Goal: Task Accomplishment & Management: Manage account settings

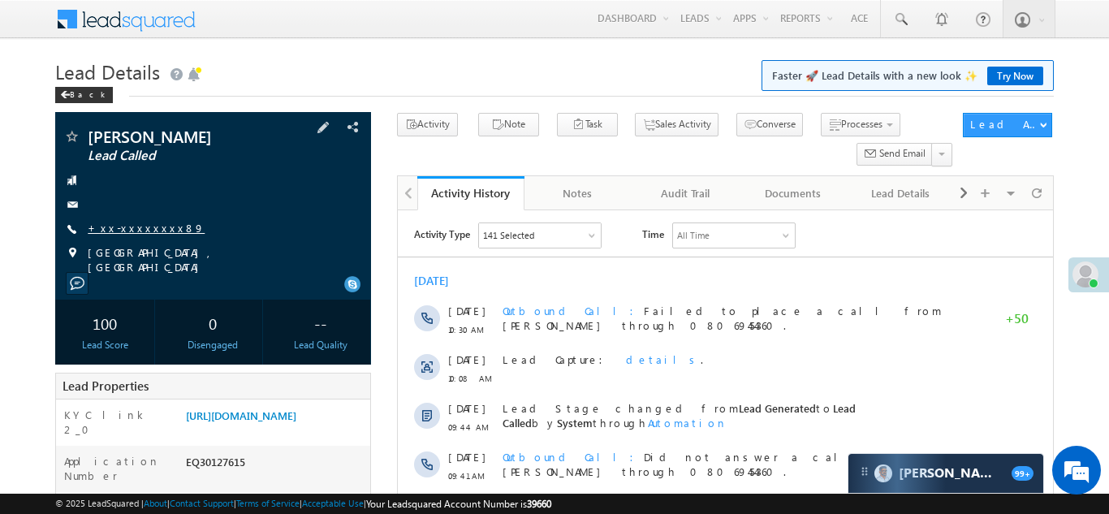
click at [127, 230] on link "+xx-xxxxxxxx89" at bounding box center [146, 228] width 117 height 14
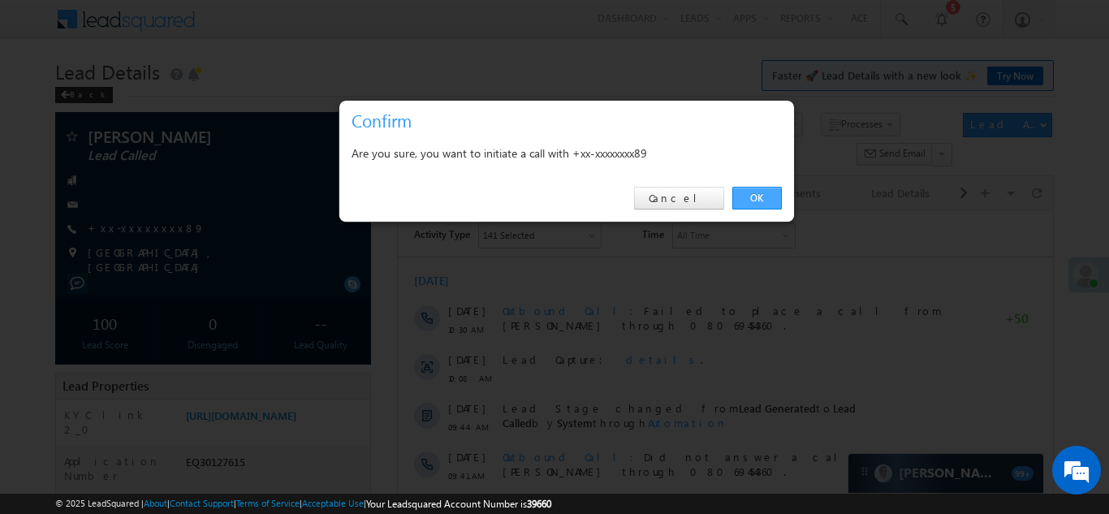
click at [752, 196] on link "OK" at bounding box center [757, 198] width 50 height 23
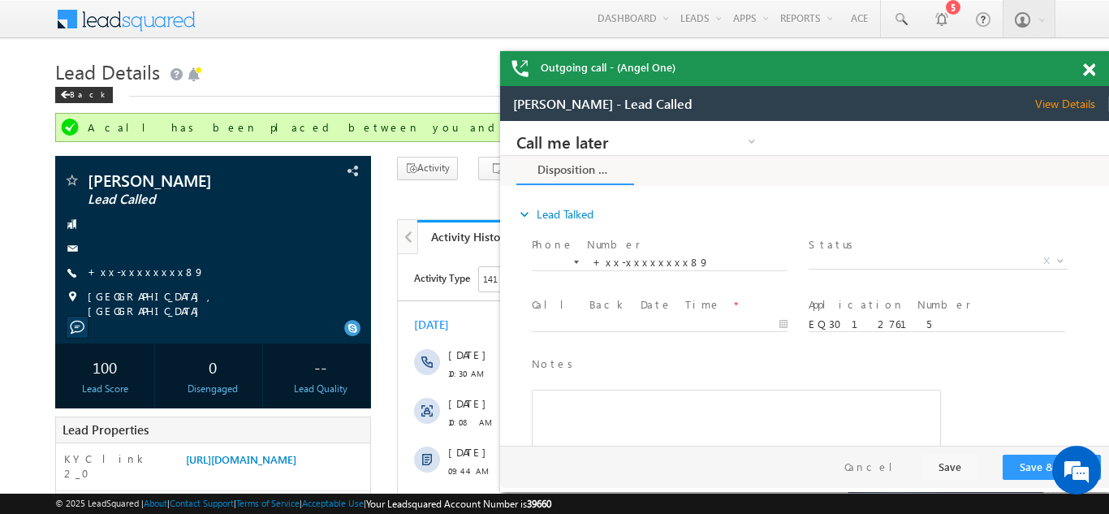
click at [1087, 70] on span at bounding box center [1089, 70] width 12 height 14
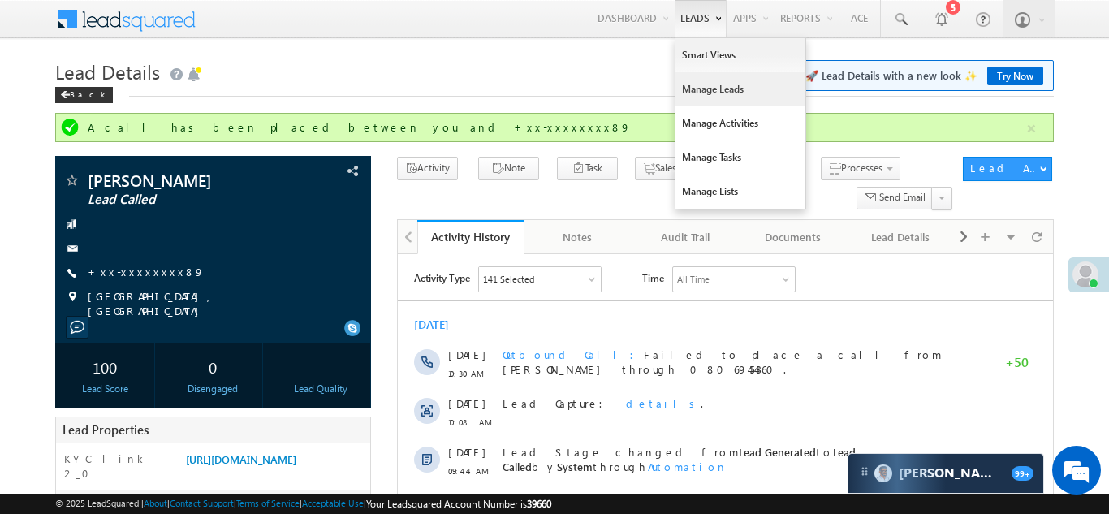
click at [700, 88] on link "Manage Leads" at bounding box center [740, 89] width 130 height 34
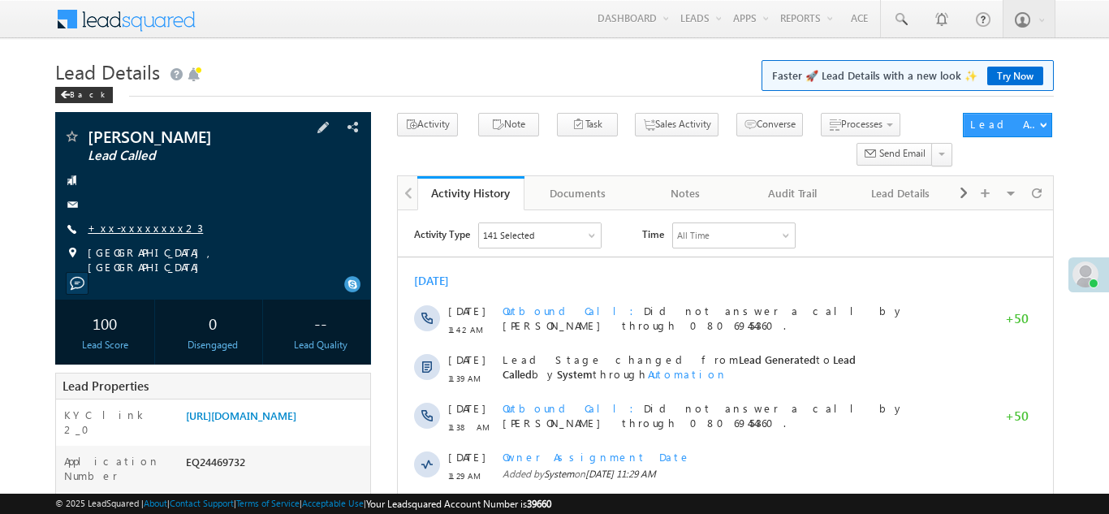
click at [143, 229] on link "+xx-xxxxxxxx23" at bounding box center [145, 228] width 115 height 14
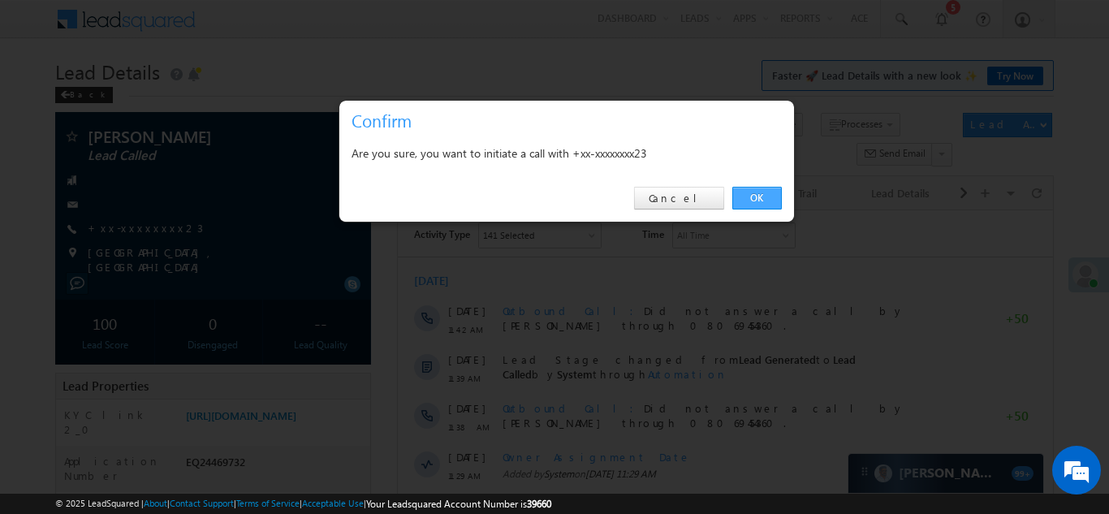
click at [760, 200] on link "OK" at bounding box center [757, 198] width 50 height 23
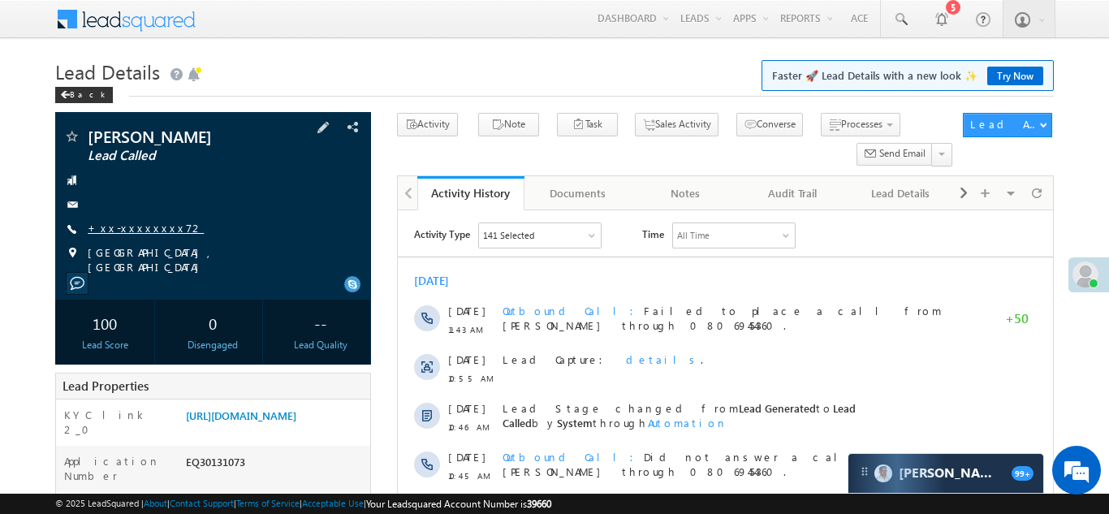
click at [113, 226] on link "+xx-xxxxxxxx72" at bounding box center [146, 228] width 116 height 14
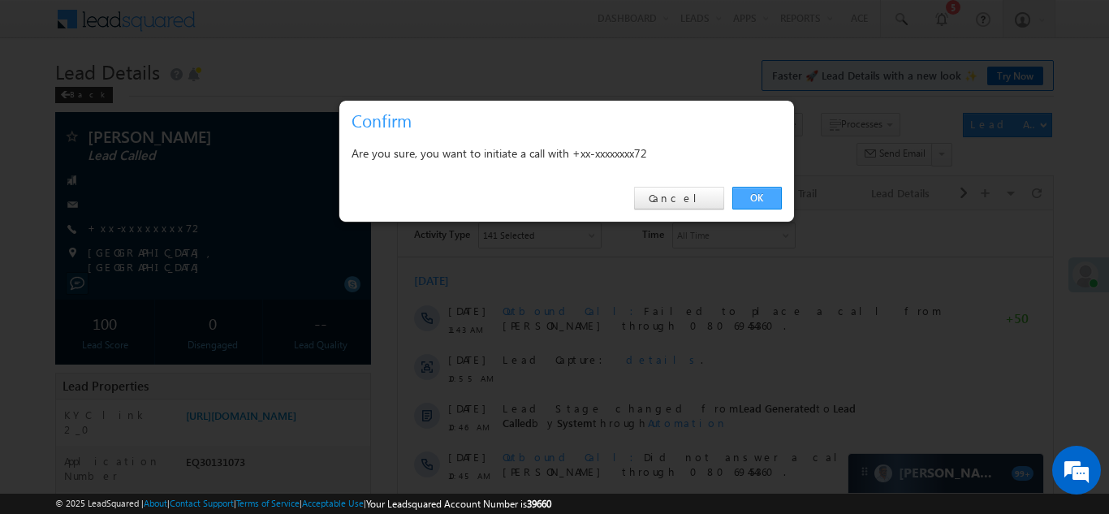
click at [751, 200] on link "OK" at bounding box center [757, 198] width 50 height 23
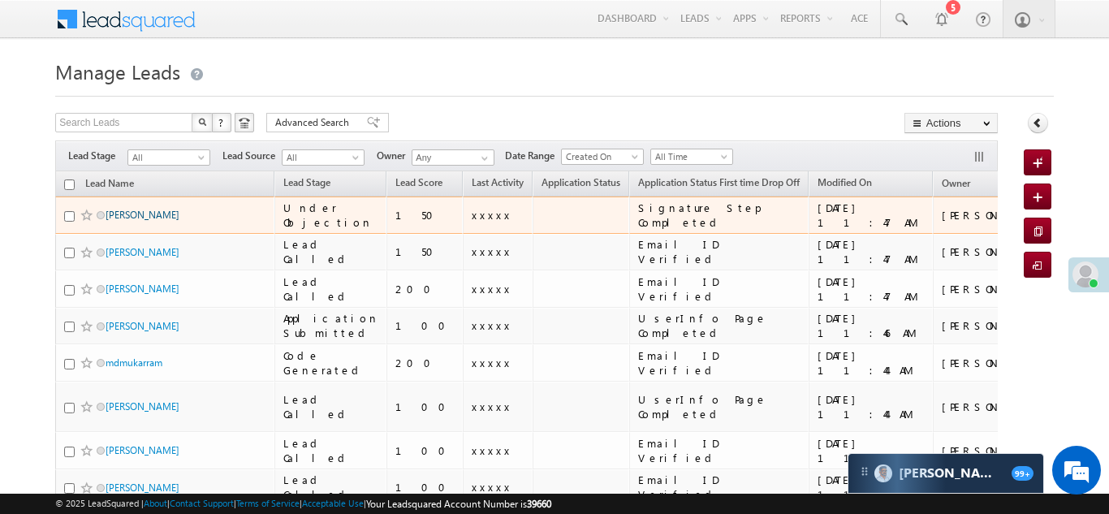
click at [123, 213] on link "Charan Singh" at bounding box center [142, 215] width 74 height 12
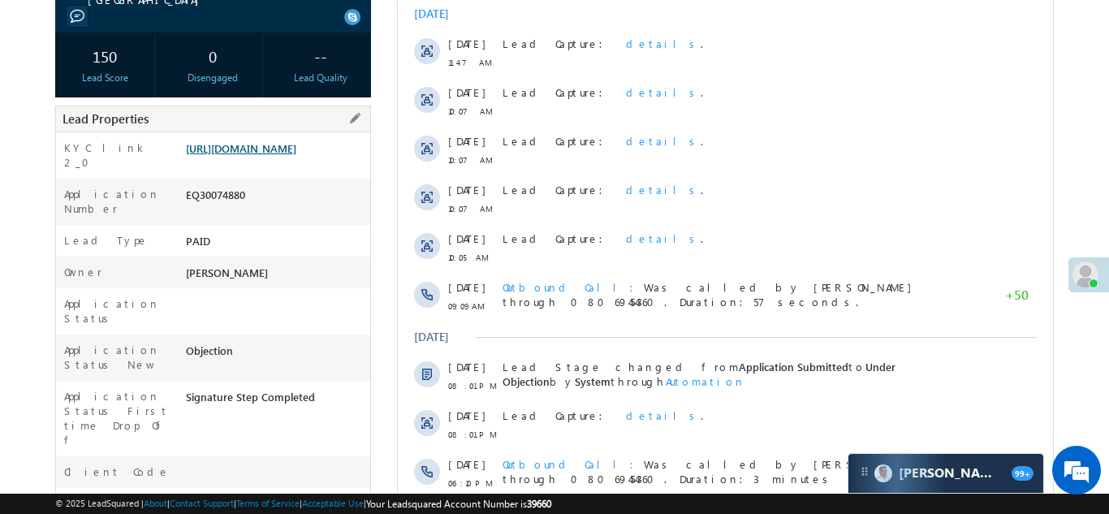
scroll to position [269, 0]
click at [267, 143] on link "https://angelbroking1-pk3em7sa.customui-test.leadsquared.com?leadId=92bf7609-cc…" at bounding box center [241, 147] width 110 height 14
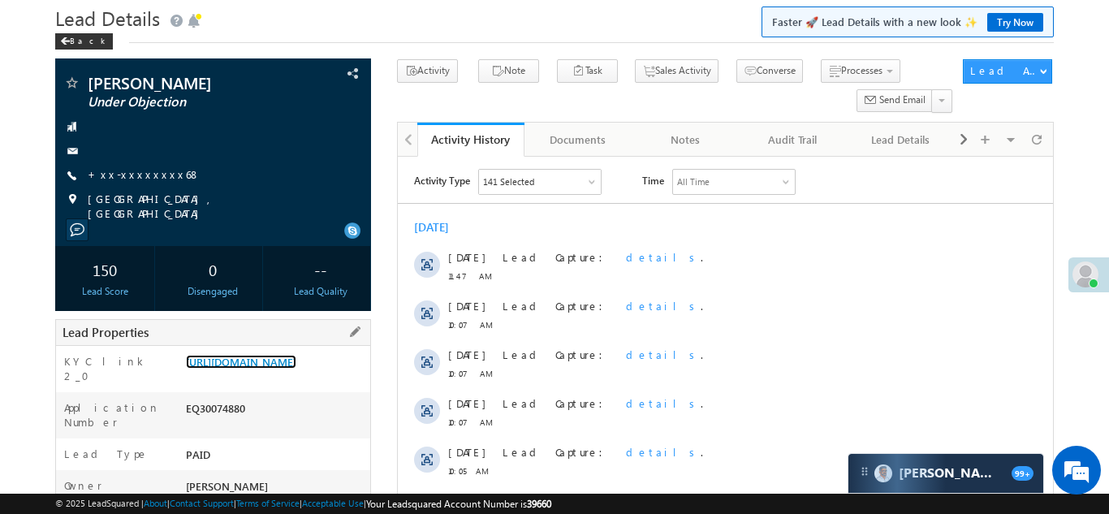
scroll to position [0, 0]
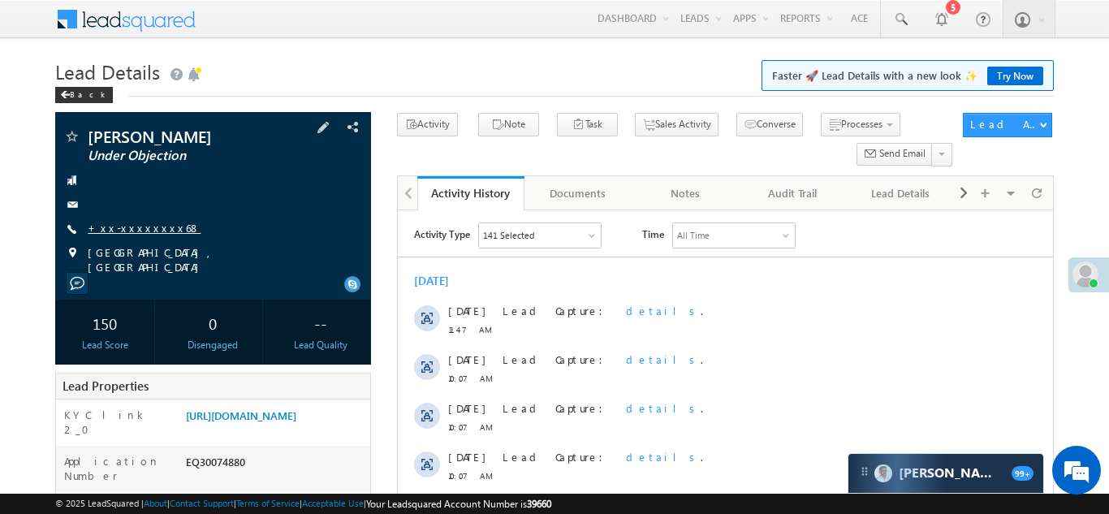
click at [123, 227] on link "+xx-xxxxxxxx68" at bounding box center [144, 228] width 113 height 14
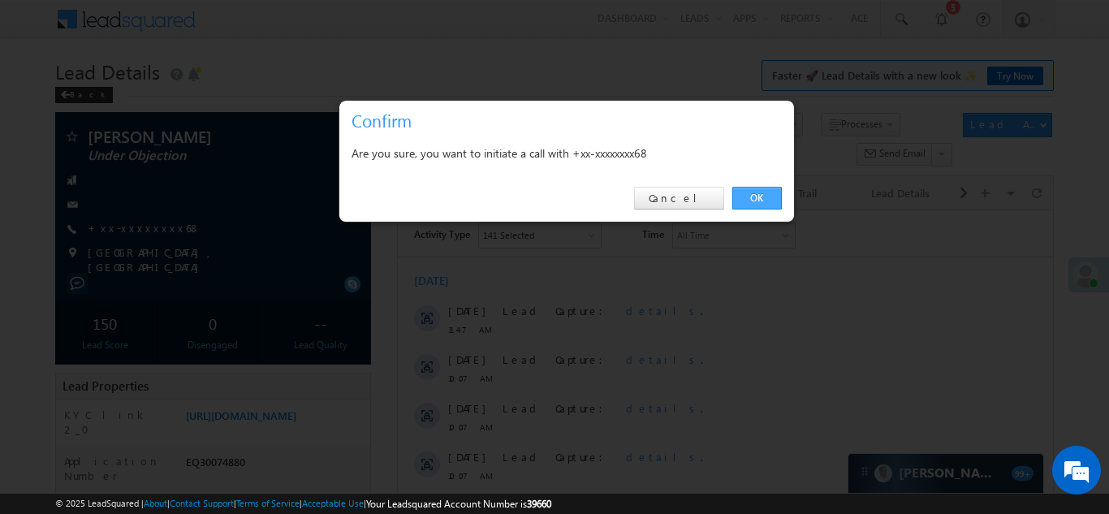
click at [751, 198] on link "OK" at bounding box center [757, 198] width 50 height 23
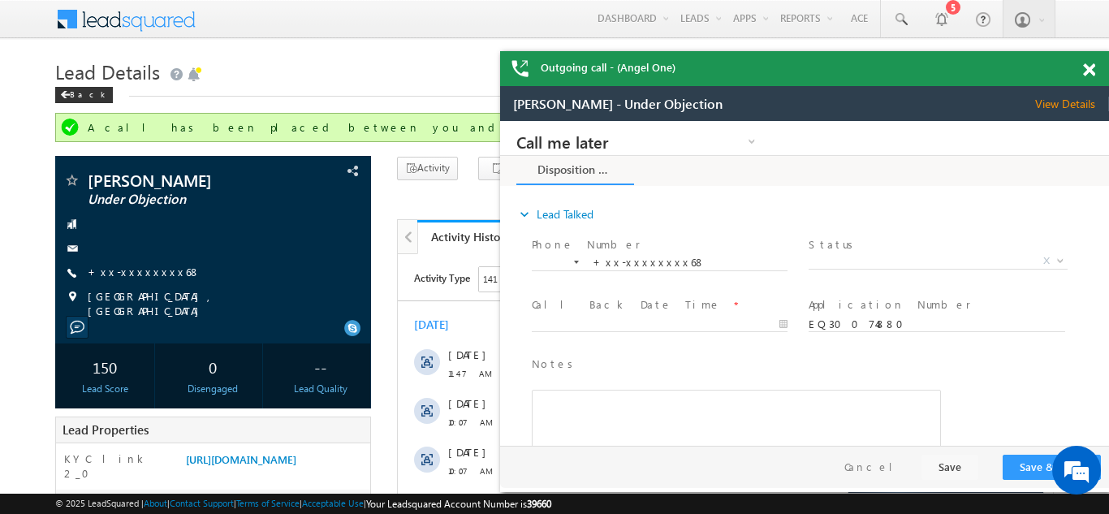
click at [1087, 72] on span at bounding box center [1089, 70] width 12 height 14
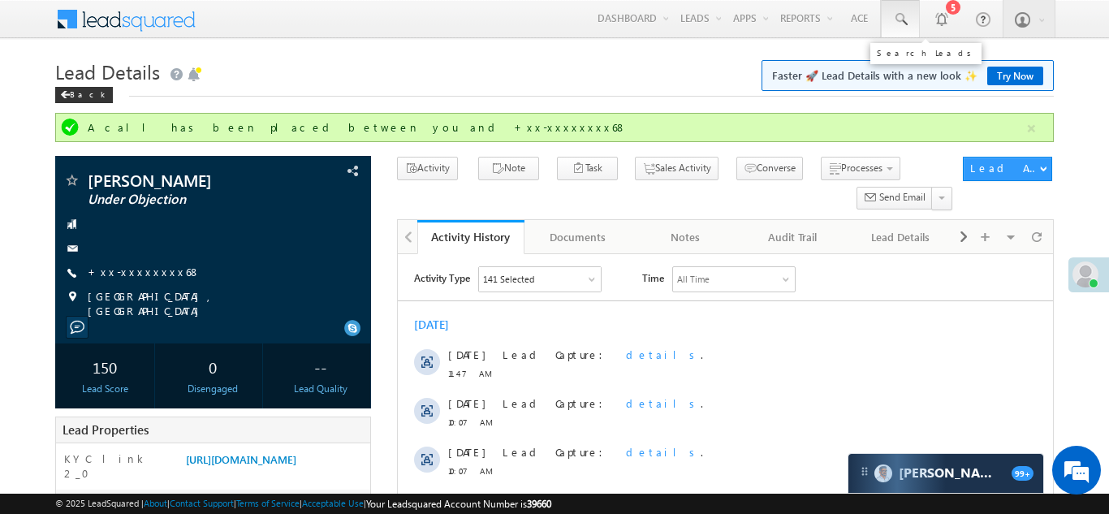
click at [896, 15] on span at bounding box center [900, 19] width 16 height 16
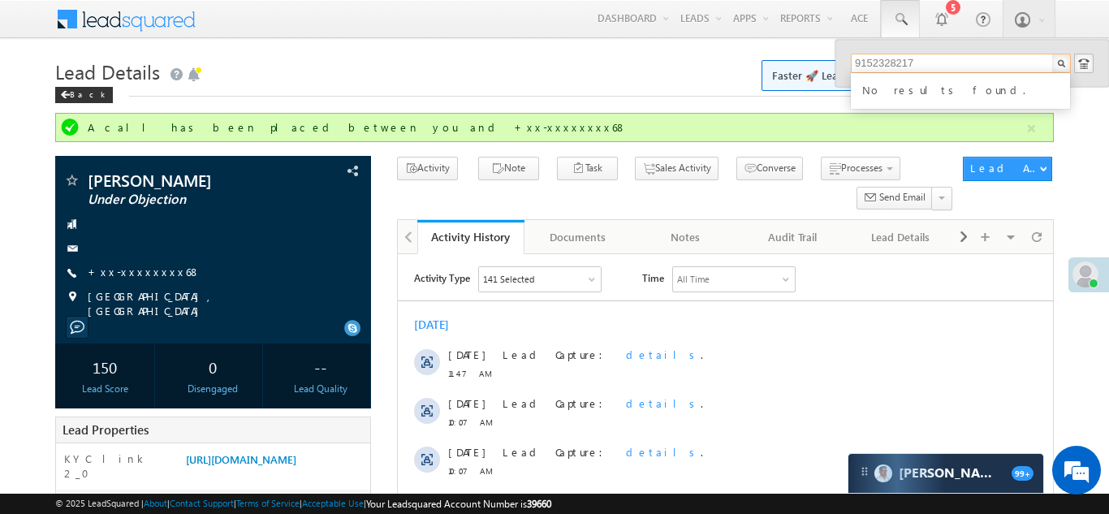
type input "9152328217"
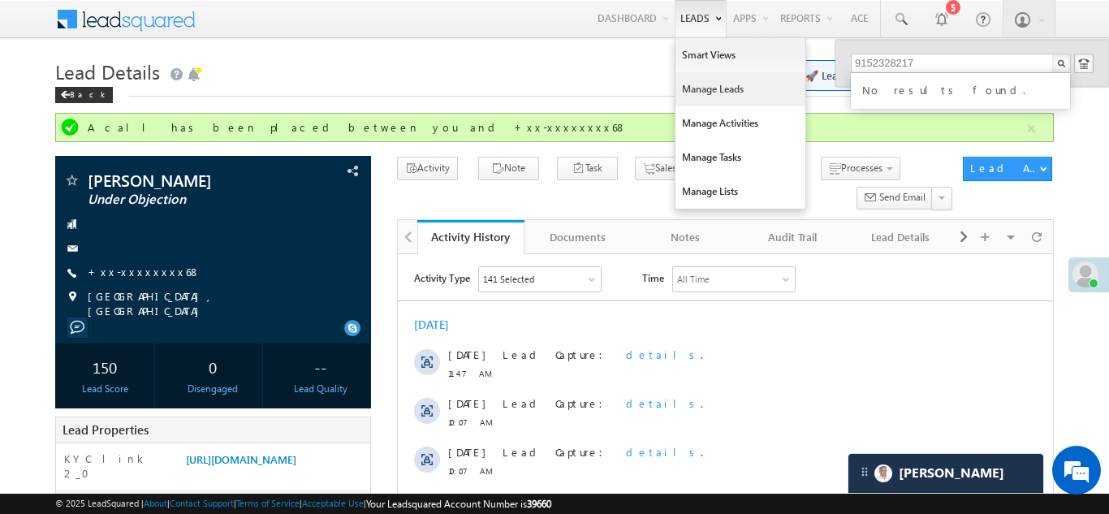
click at [711, 85] on link "Manage Leads" at bounding box center [740, 89] width 130 height 34
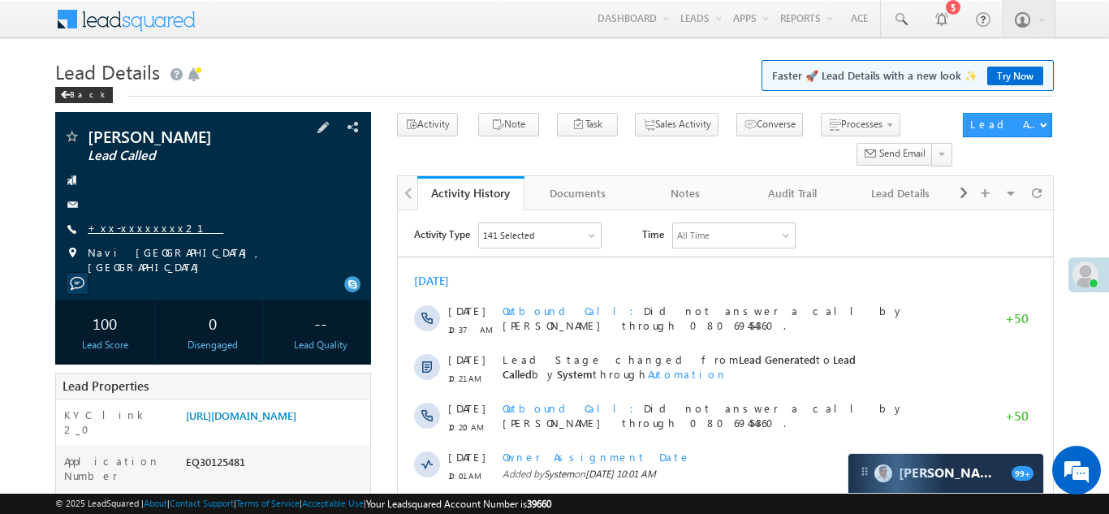
click at [126, 226] on link "+xx-xxxxxxxx21" at bounding box center [156, 228] width 136 height 14
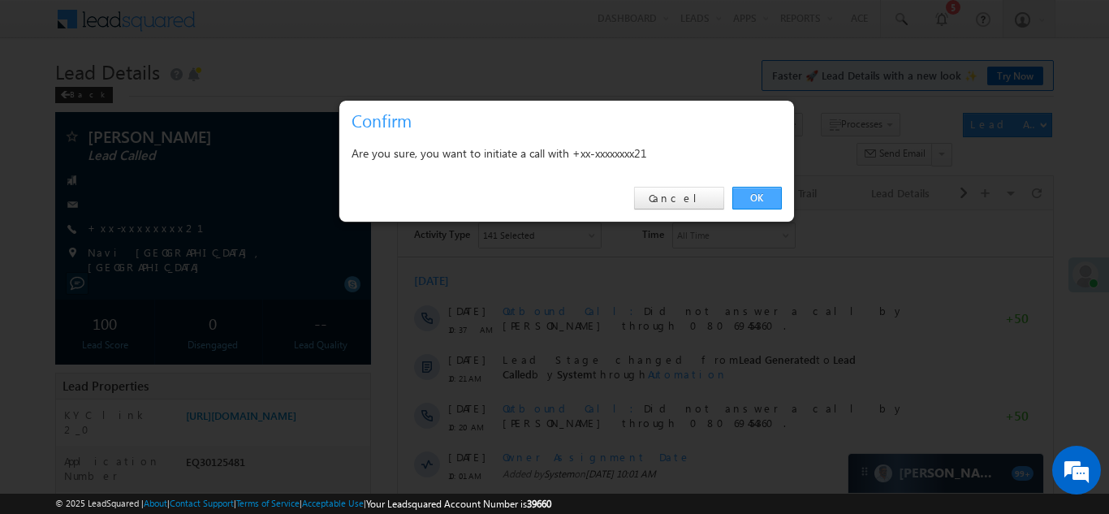
click at [755, 197] on link "OK" at bounding box center [757, 198] width 50 height 23
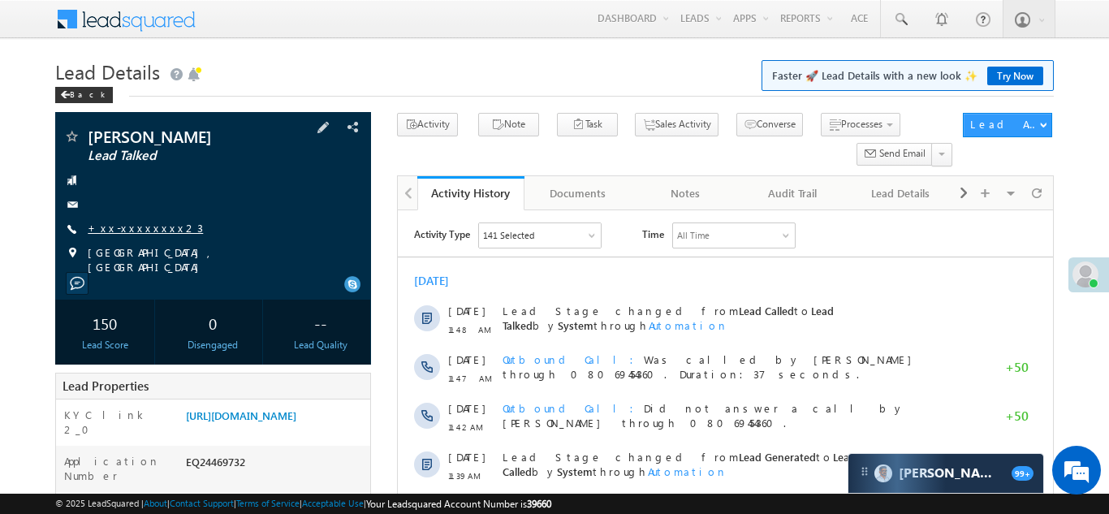
click at [134, 229] on link "+xx-xxxxxxxx23" at bounding box center [145, 228] width 115 height 14
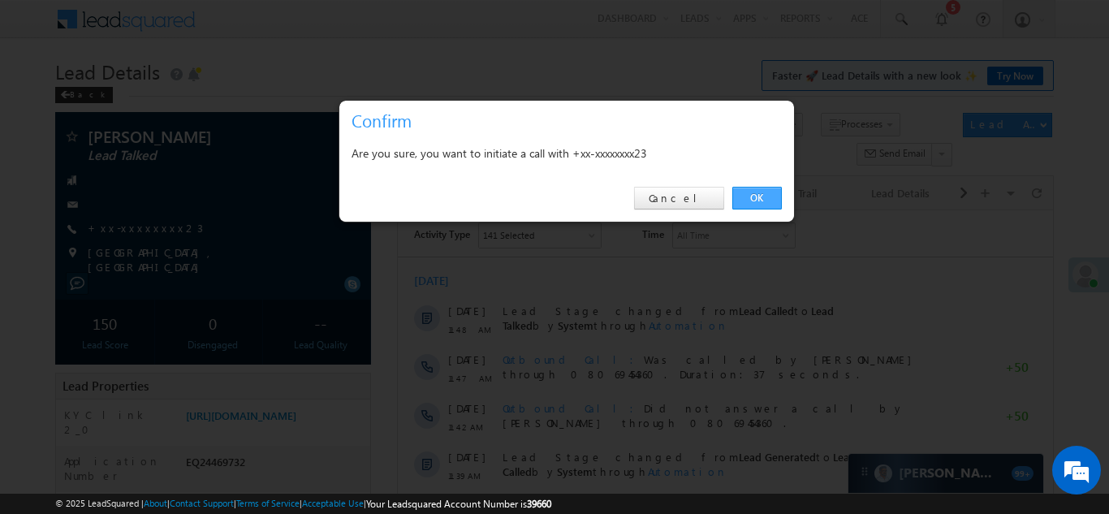
click at [754, 196] on link "OK" at bounding box center [757, 198] width 50 height 23
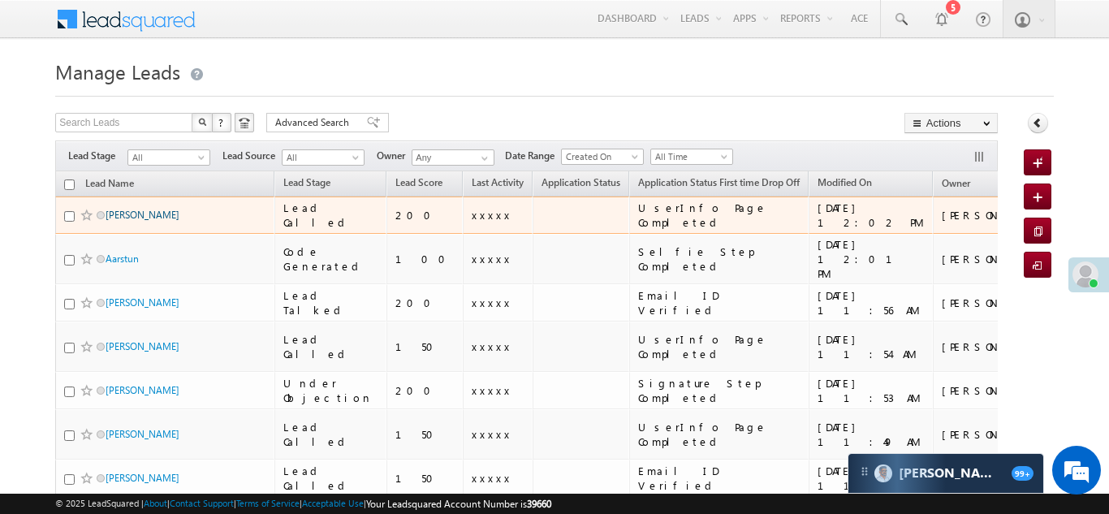
click at [123, 216] on link "Vishal Barai" at bounding box center [142, 215] width 74 height 12
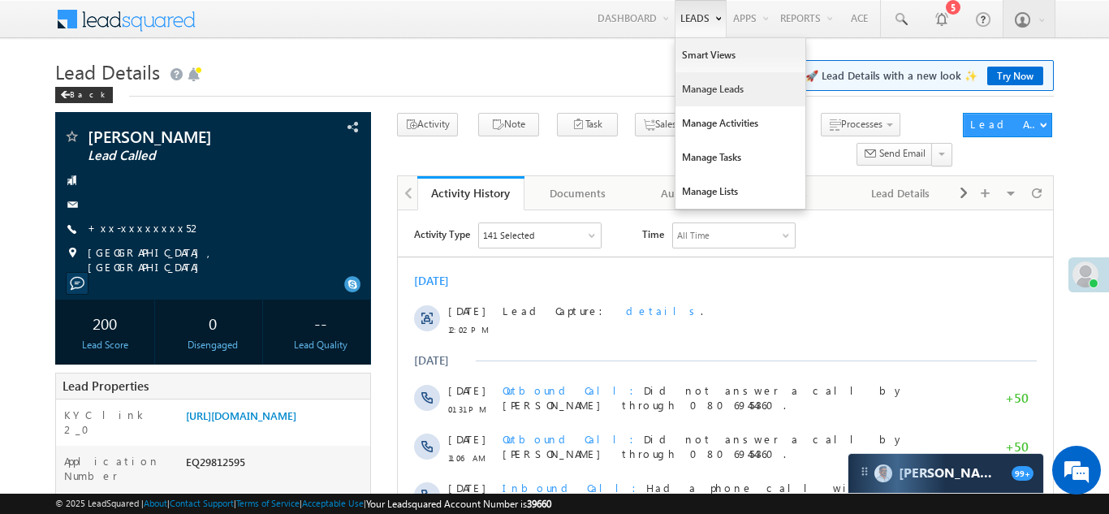
click at [699, 88] on link "Manage Leads" at bounding box center [740, 89] width 130 height 34
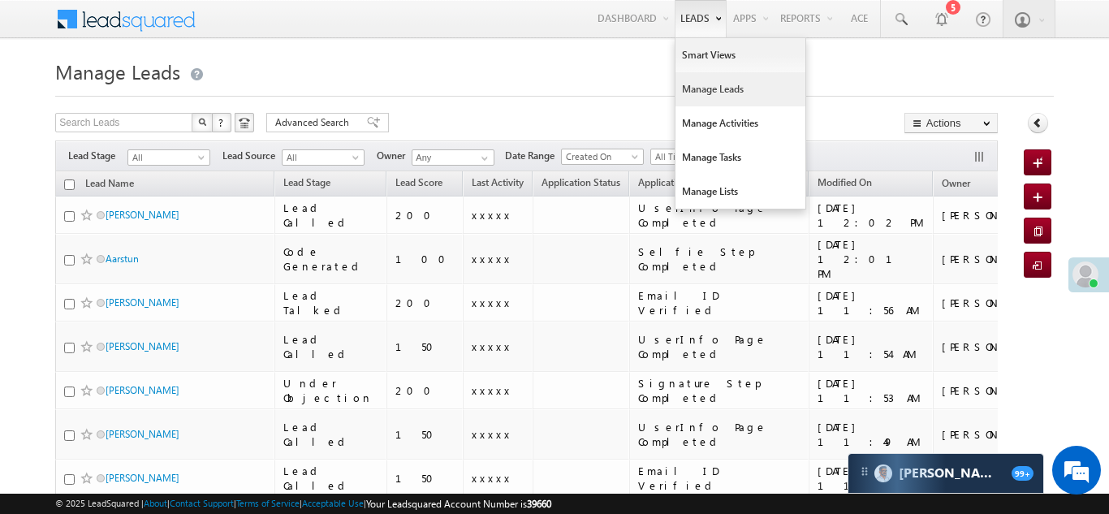
click at [691, 81] on link "Manage Leads" at bounding box center [740, 89] width 130 height 34
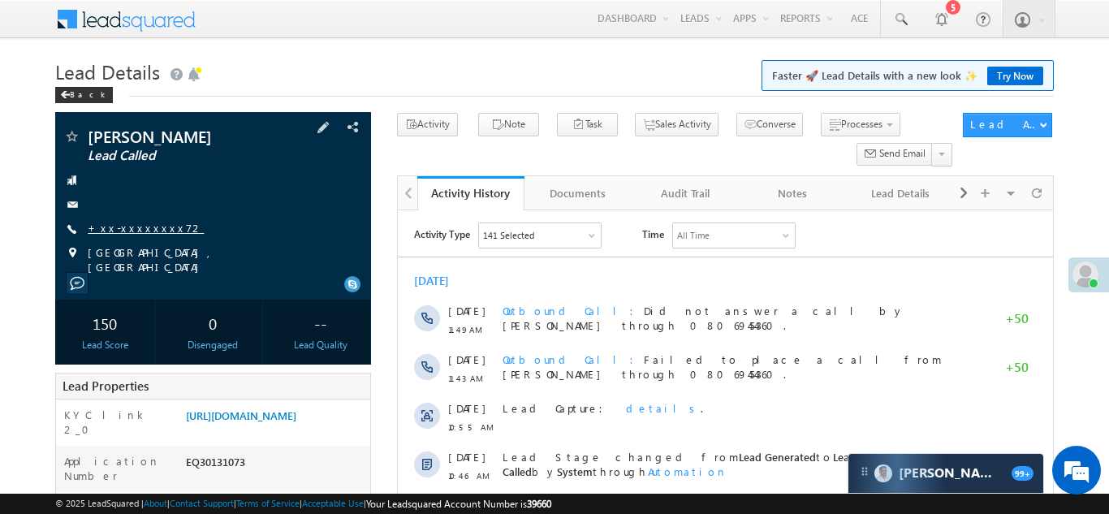
click at [137, 222] on link "+xx-xxxxxxxx72" at bounding box center [146, 228] width 116 height 14
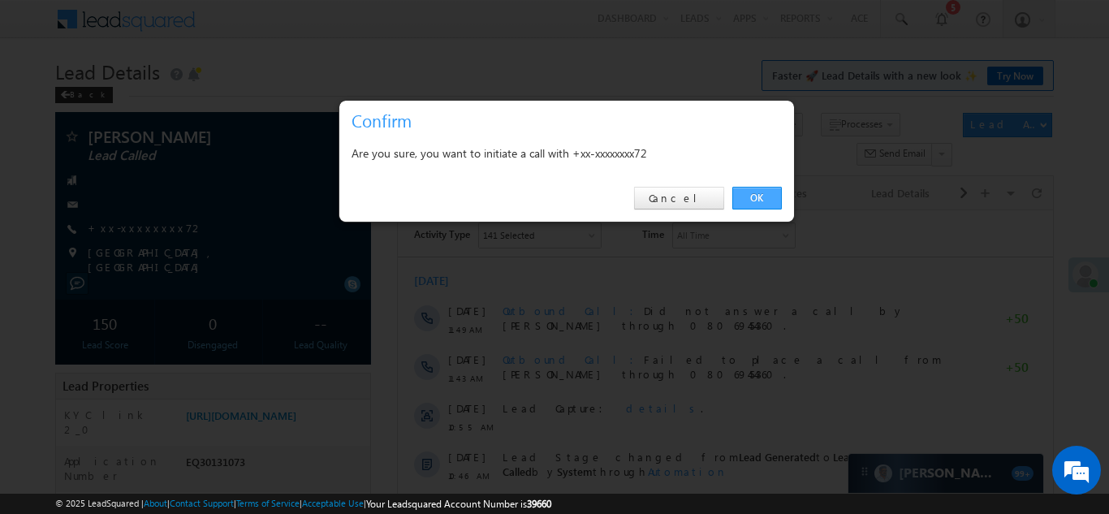
click at [752, 196] on link "OK" at bounding box center [757, 198] width 50 height 23
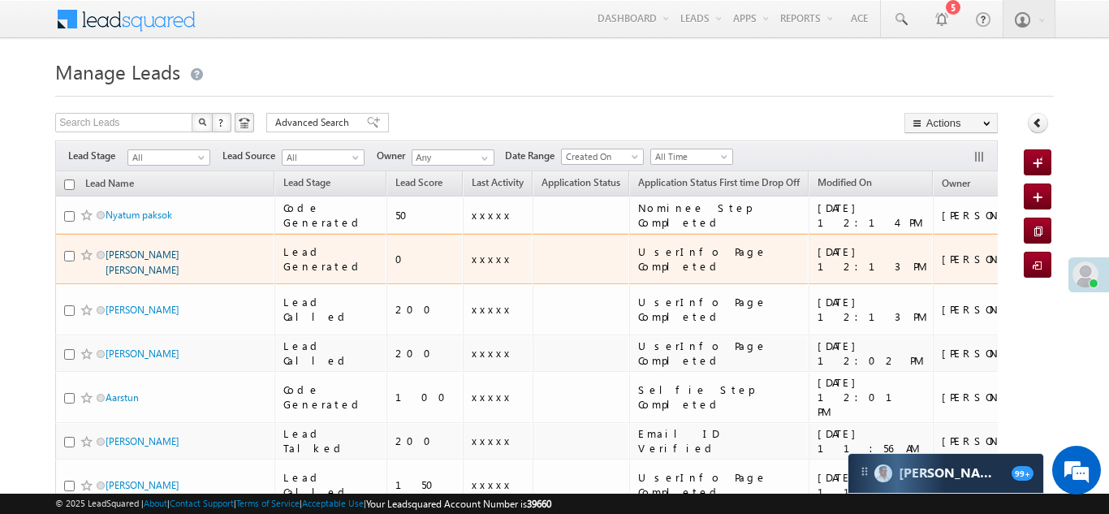
click at [141, 253] on link "[PERSON_NAME] [PERSON_NAME]" at bounding box center [142, 262] width 74 height 28
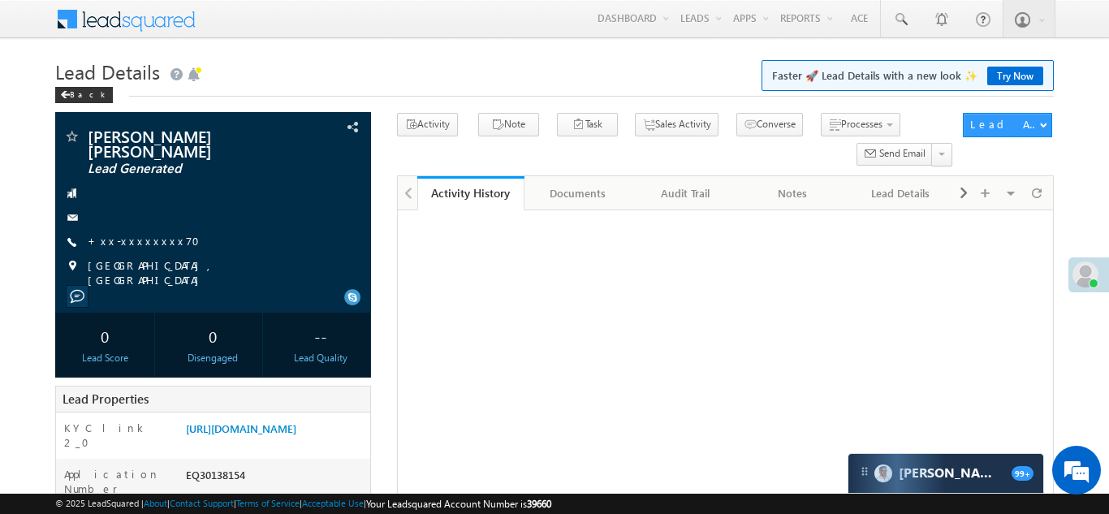
click at [131, 234] on link "+xx-xxxxxxxx70" at bounding box center [149, 241] width 122 height 14
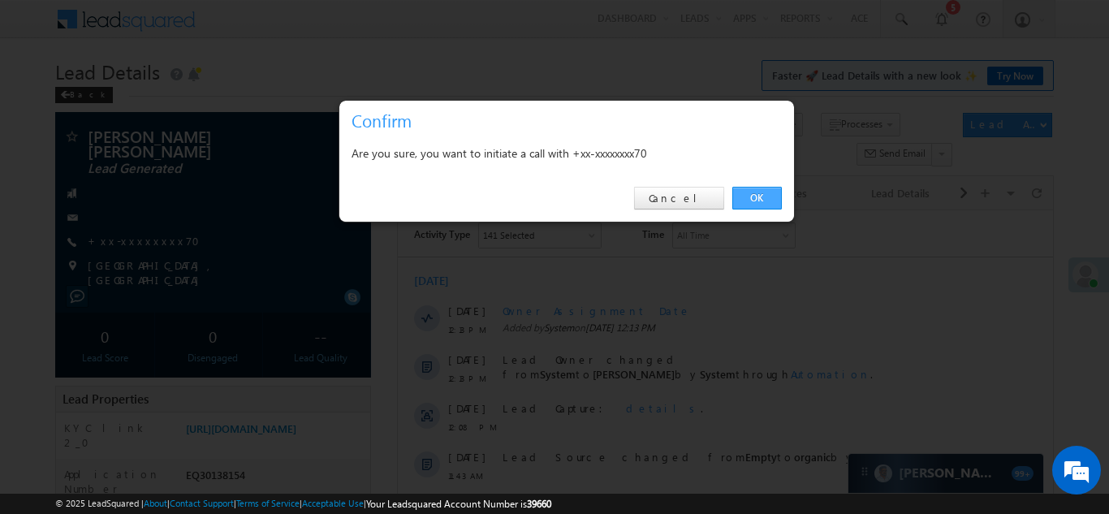
click at [754, 198] on link "OK" at bounding box center [757, 198] width 50 height 23
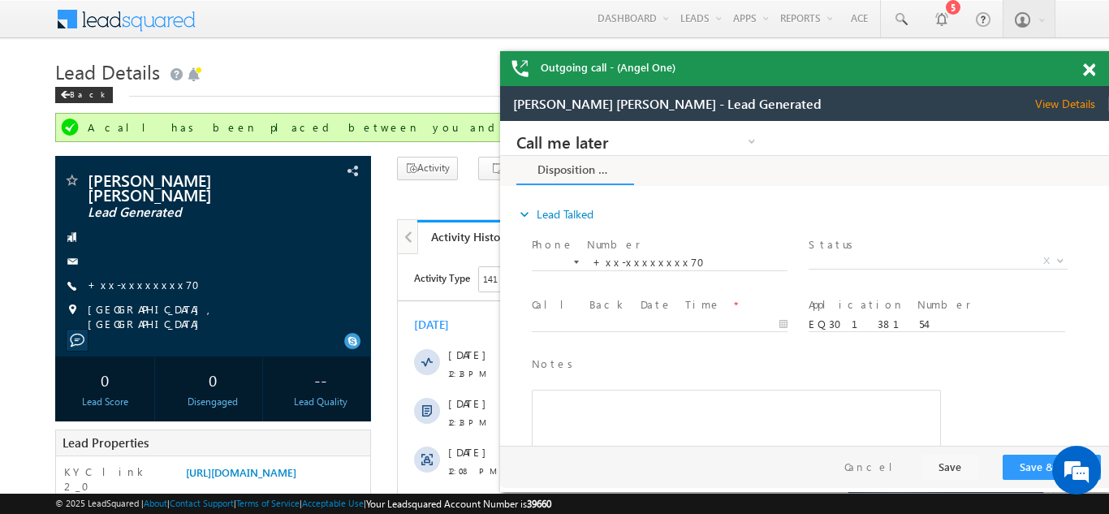
click at [1089, 70] on span at bounding box center [1089, 70] width 12 height 14
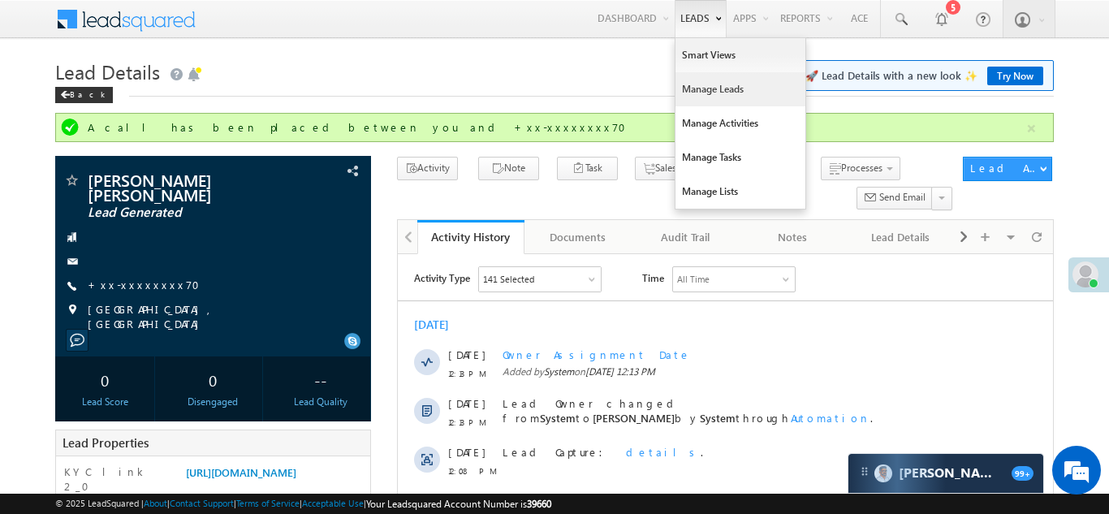
click at [682, 86] on link "Manage Leads" at bounding box center [740, 89] width 130 height 34
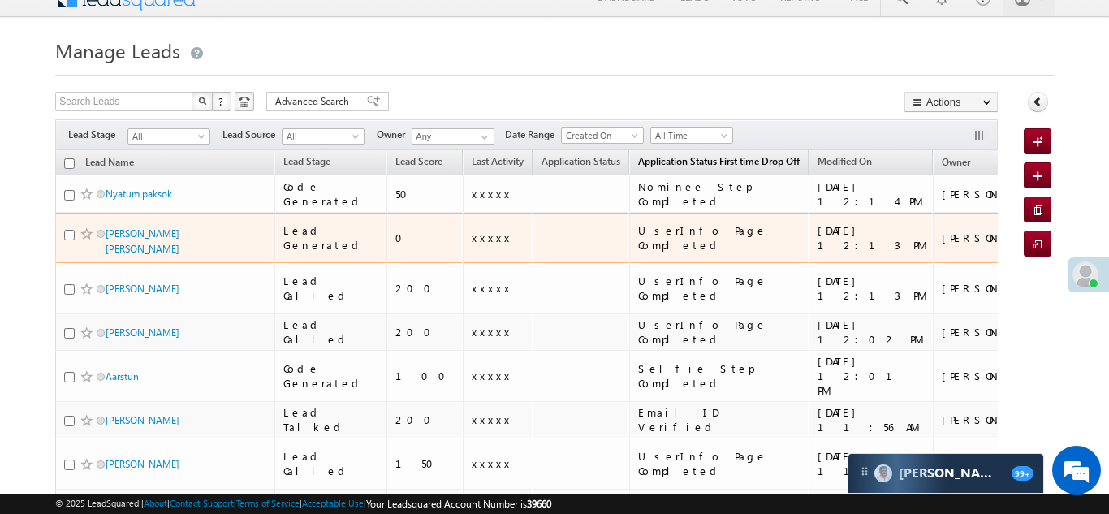
scroll to position [138, 0]
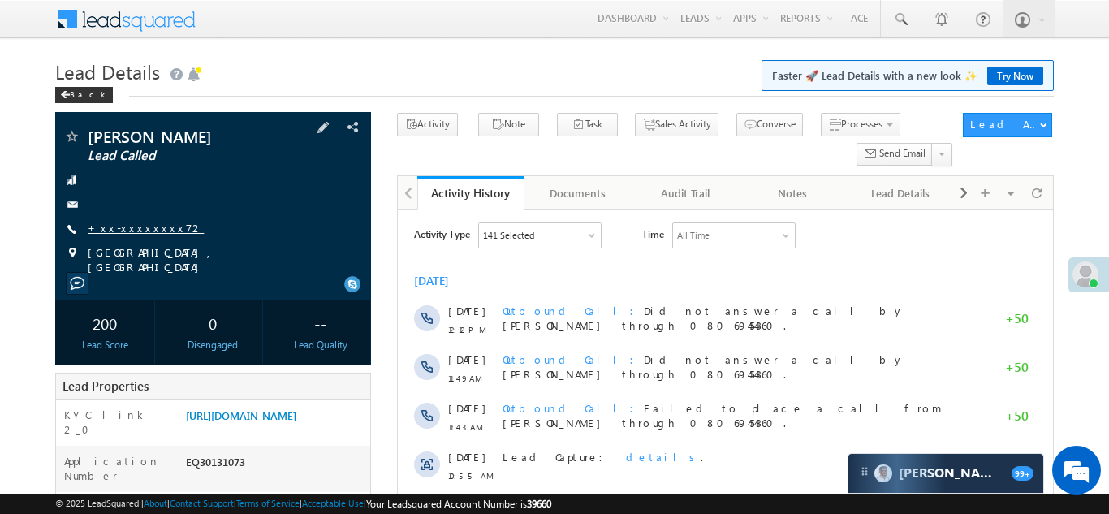
click at [133, 223] on link "+xx-xxxxxxxx72" at bounding box center [146, 228] width 116 height 14
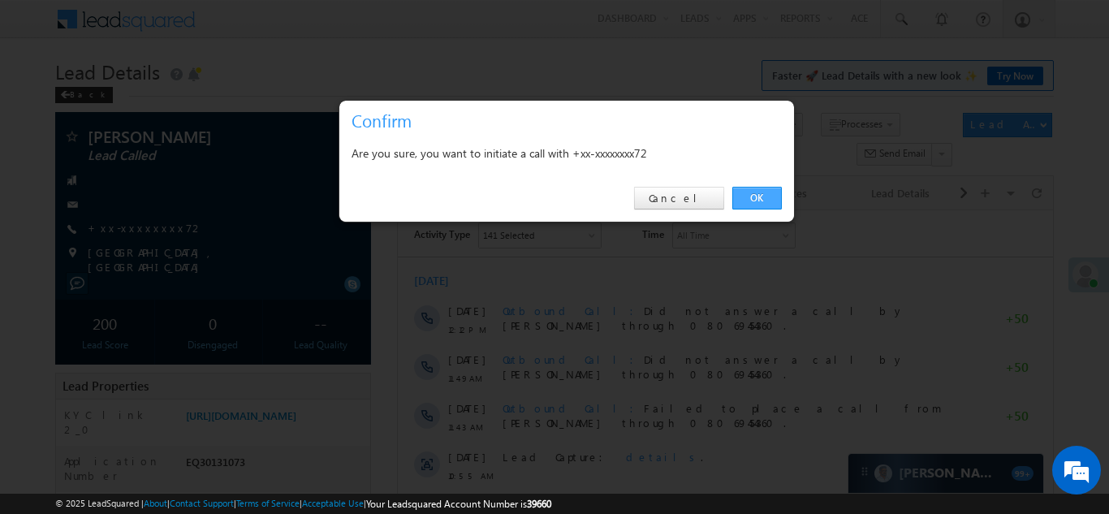
click at [753, 195] on link "OK" at bounding box center [757, 198] width 50 height 23
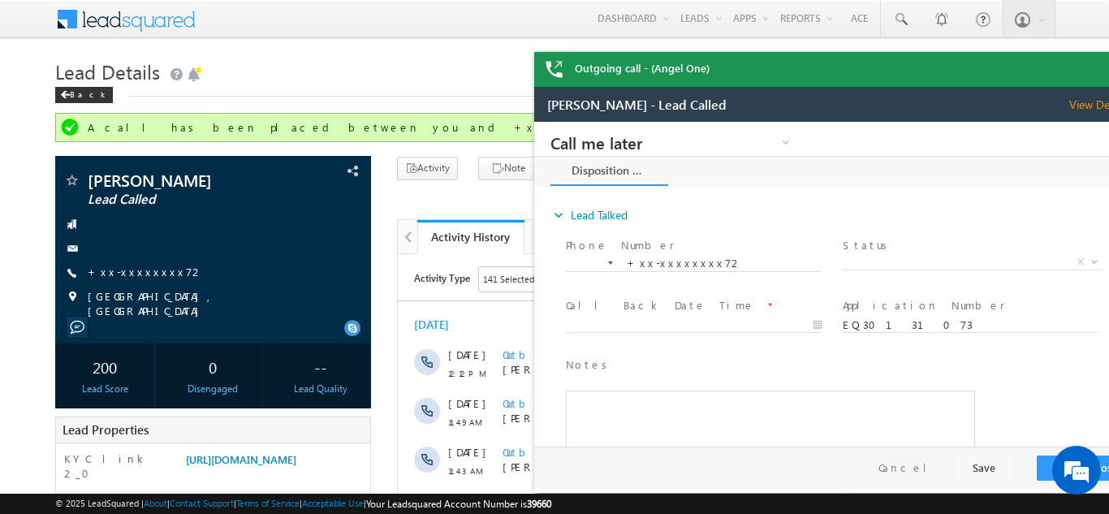
click at [1087, 69] on div "Outgoing call - (Angel One)" at bounding box center [838, 69] width 609 height 35
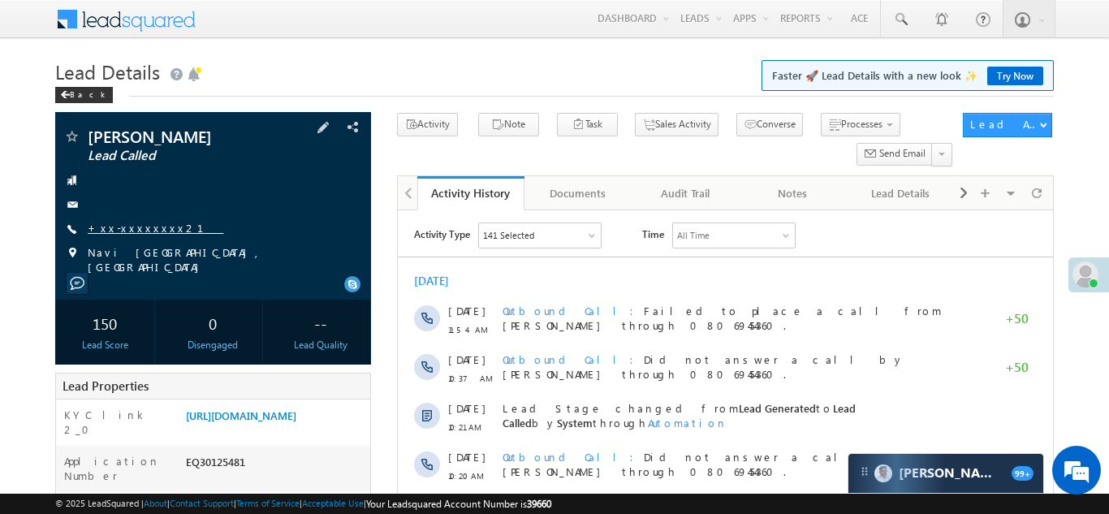
click at [125, 230] on link "+xx-xxxxxxxx21" at bounding box center [156, 228] width 136 height 14
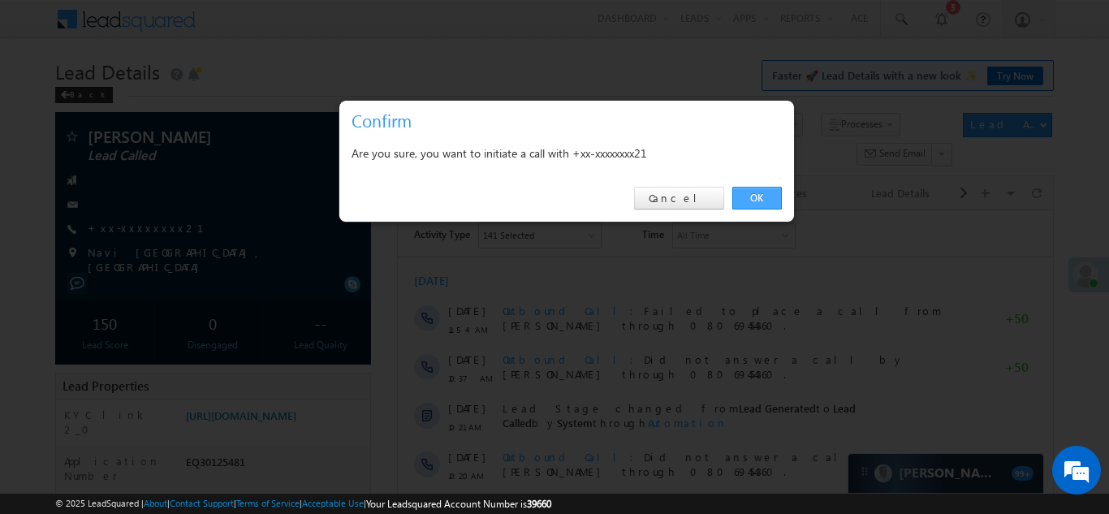
click at [754, 196] on link "OK" at bounding box center [757, 198] width 50 height 23
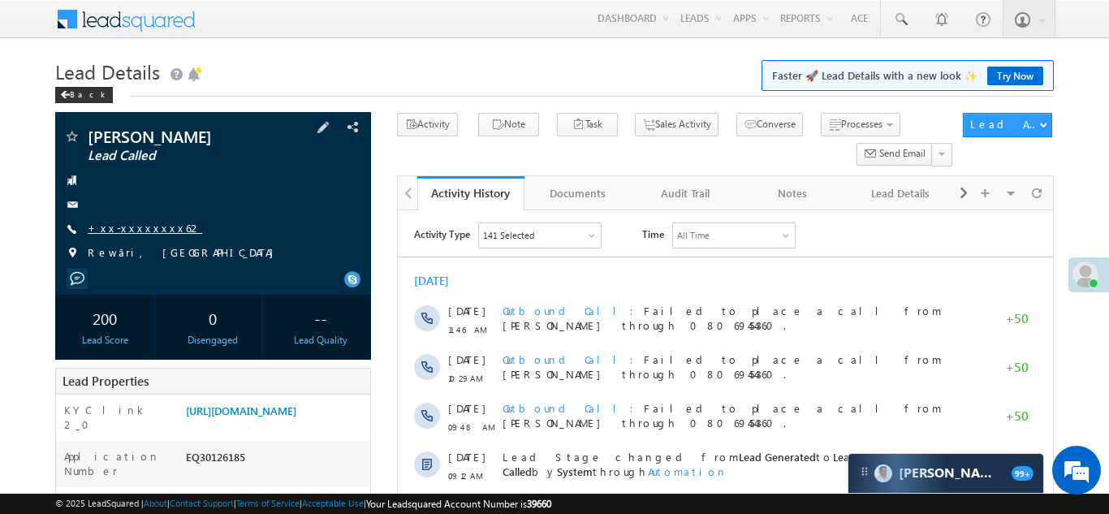
click at [126, 226] on link "+xx-xxxxxxxx62" at bounding box center [145, 228] width 114 height 14
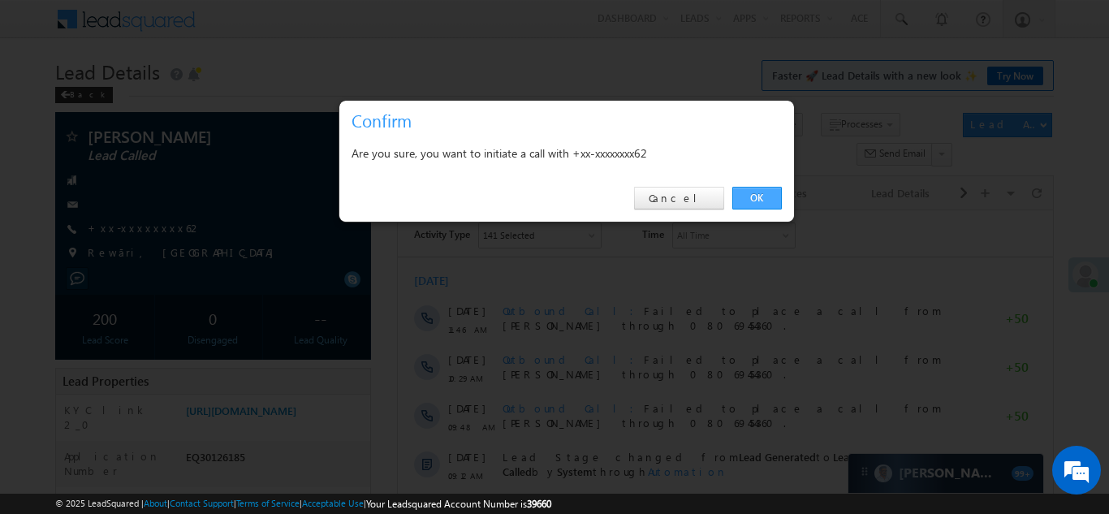
click at [757, 195] on link "OK" at bounding box center [757, 198] width 50 height 23
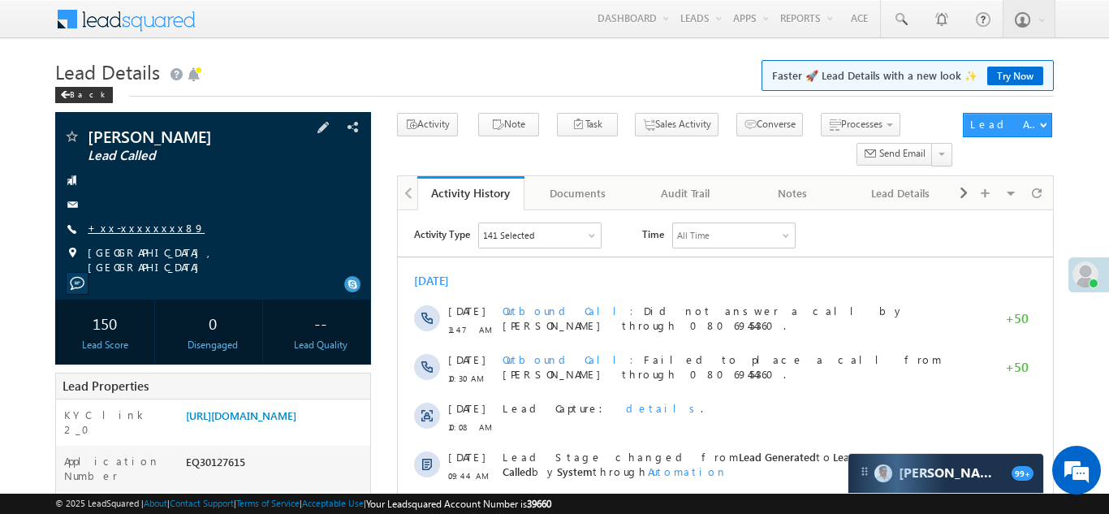
click at [131, 226] on link "+xx-xxxxxxxx89" at bounding box center [146, 228] width 117 height 14
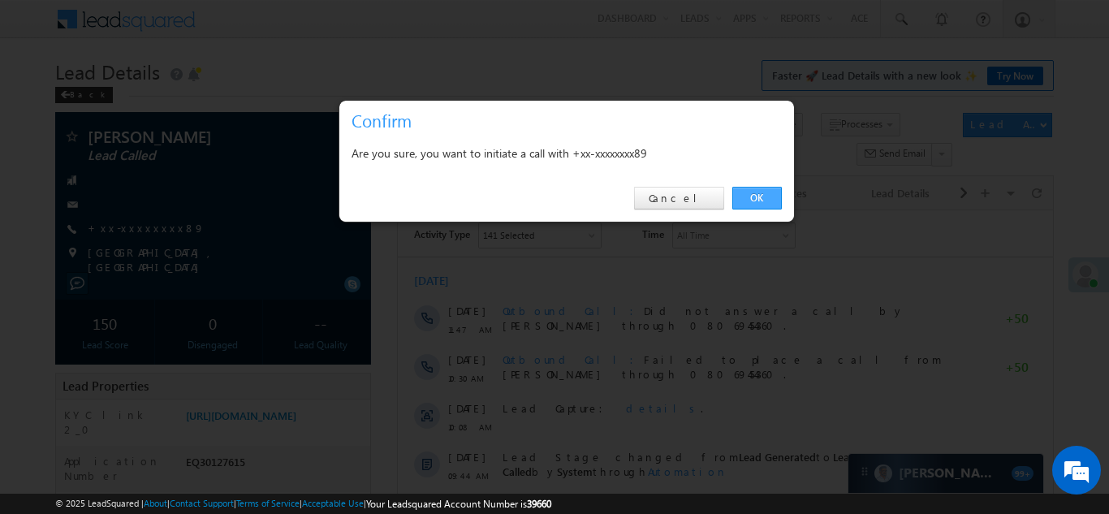
click at [751, 196] on link "OK" at bounding box center [757, 198] width 50 height 23
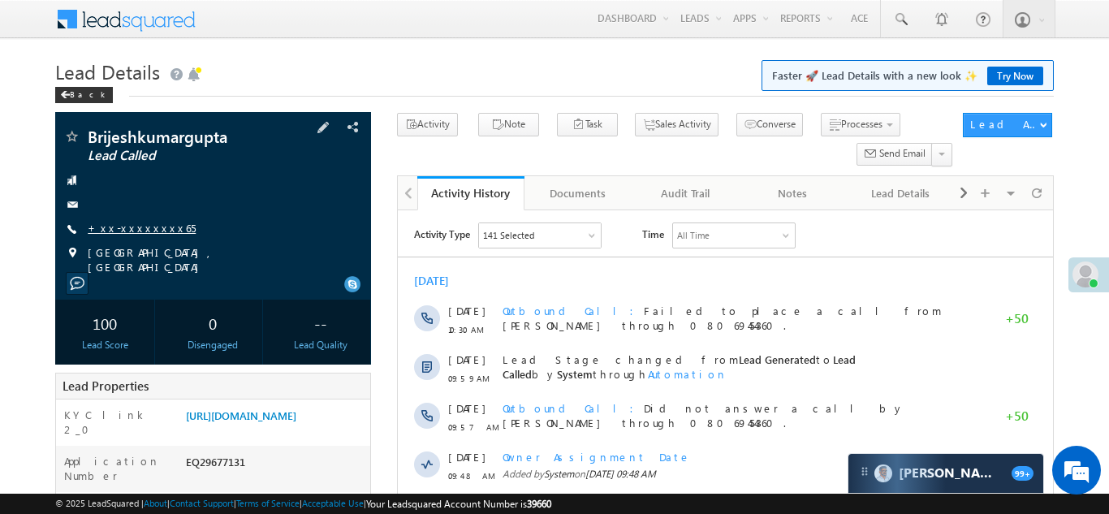
click at [126, 229] on link "+xx-xxxxxxxx65" at bounding box center [142, 228] width 108 height 14
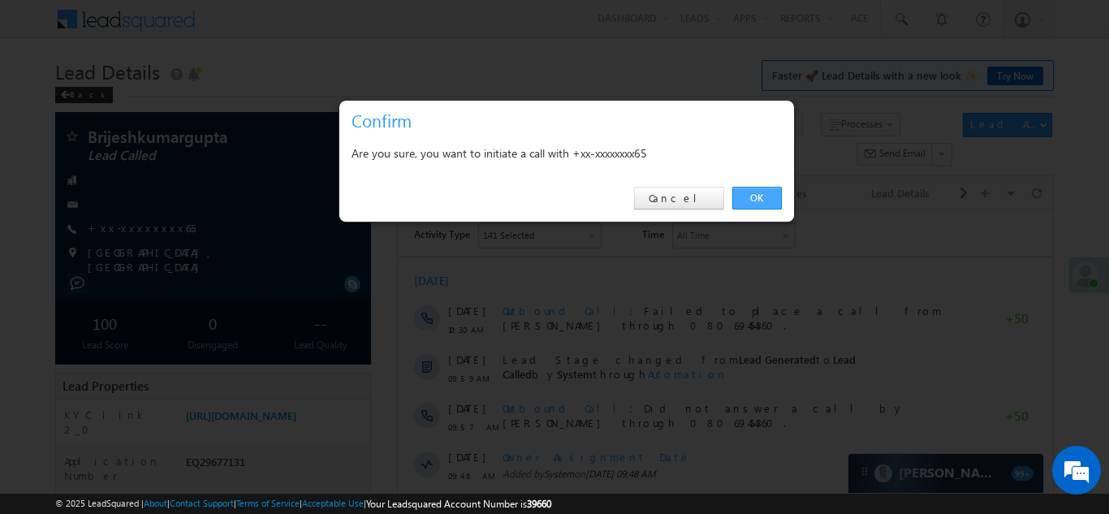
click at [755, 196] on link "OK" at bounding box center [757, 198] width 50 height 23
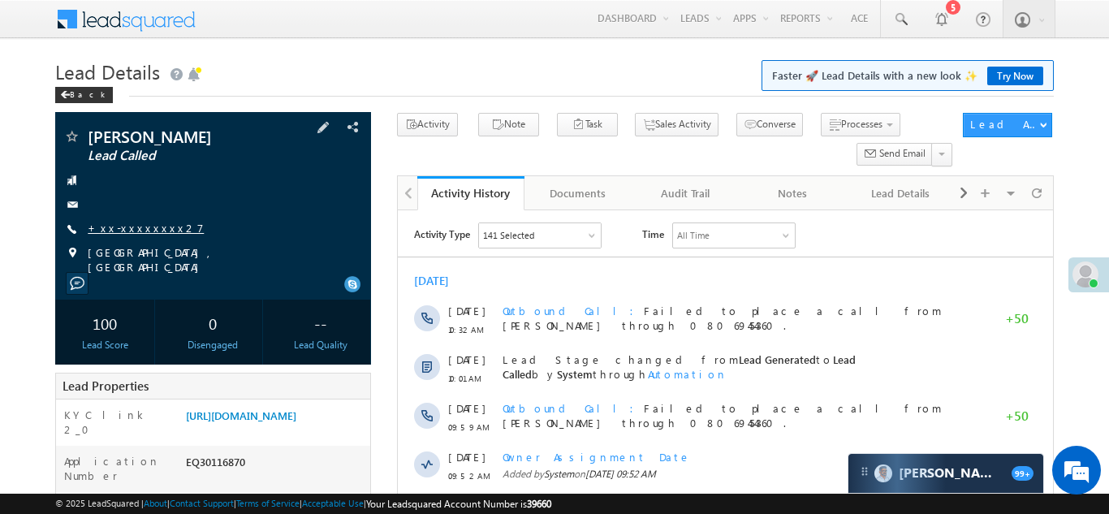
click at [131, 228] on link "+xx-xxxxxxxx27" at bounding box center [146, 228] width 116 height 14
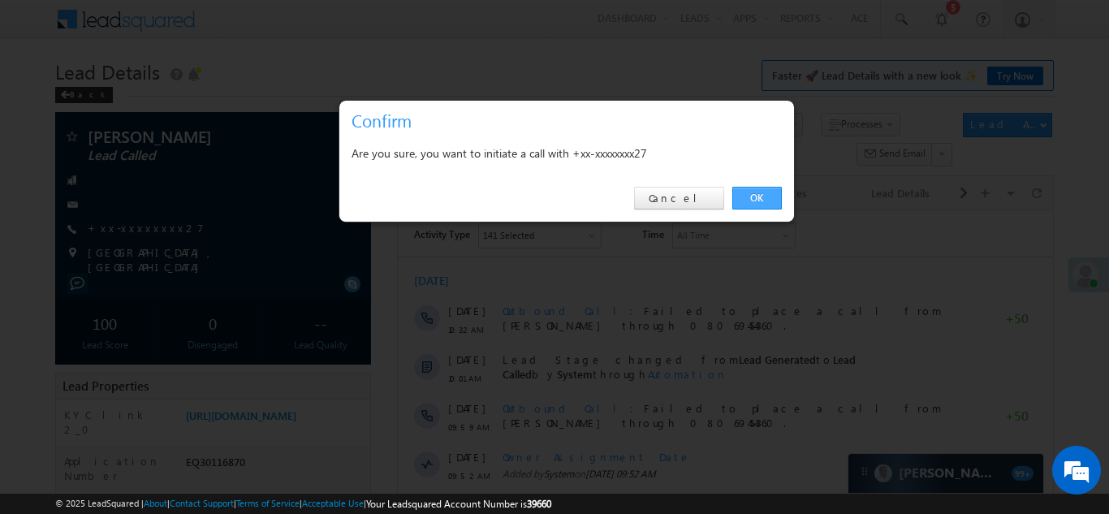
click at [760, 196] on link "OK" at bounding box center [757, 198] width 50 height 23
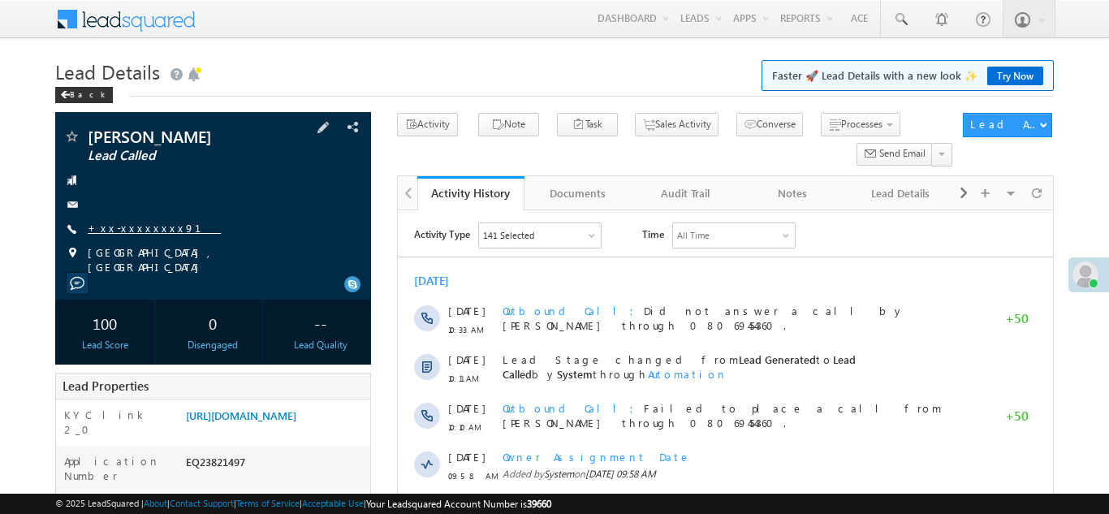
click at [131, 223] on link "+xx-xxxxxxxx91" at bounding box center [154, 228] width 133 height 14
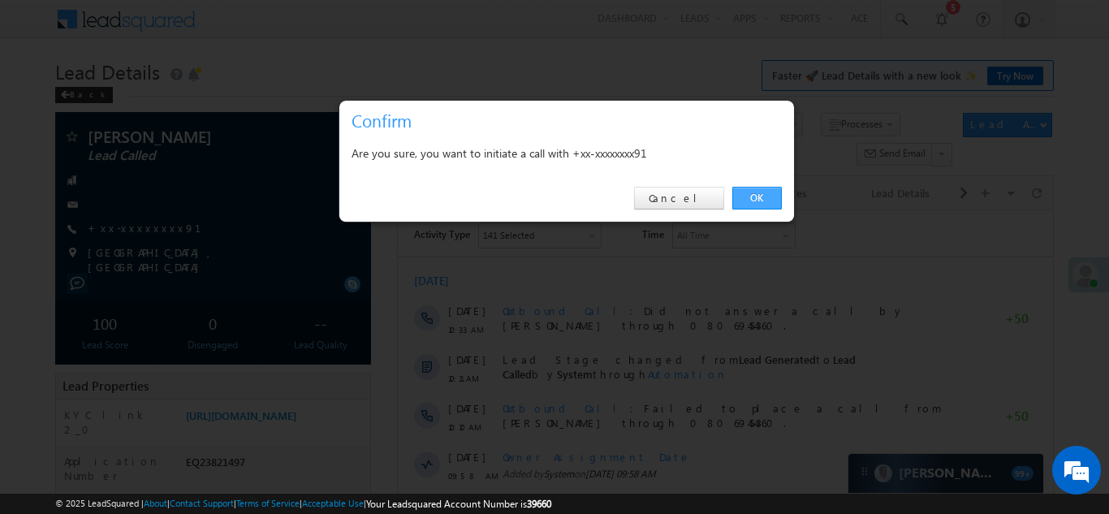
click at [755, 193] on link "OK" at bounding box center [757, 198] width 50 height 23
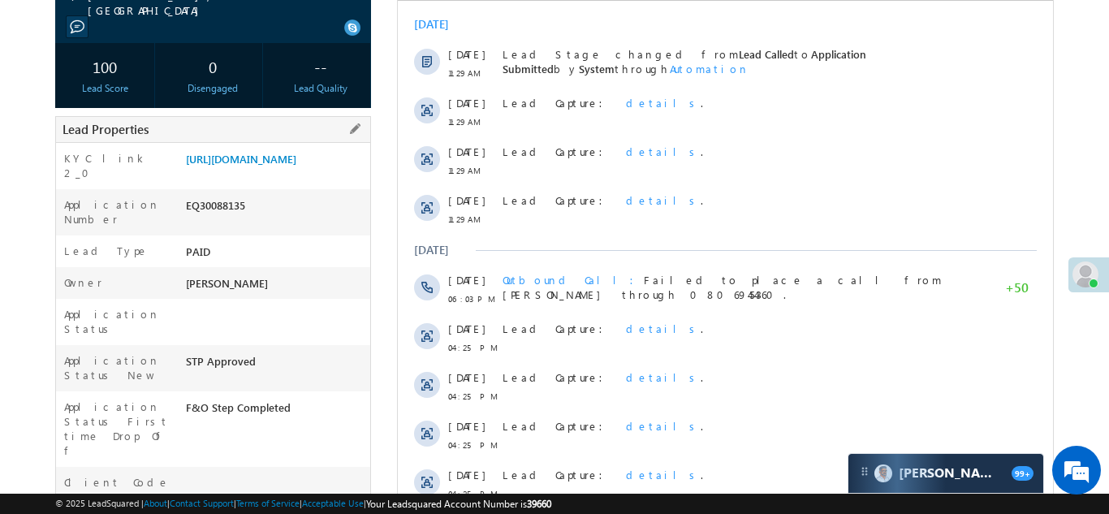
scroll to position [255, 0]
click at [271, 167] on link "https://angelbroking1-pk3em7sa.customui-test.leadsquared.com?leadId=f319f6ef-24…" at bounding box center [241, 160] width 110 height 14
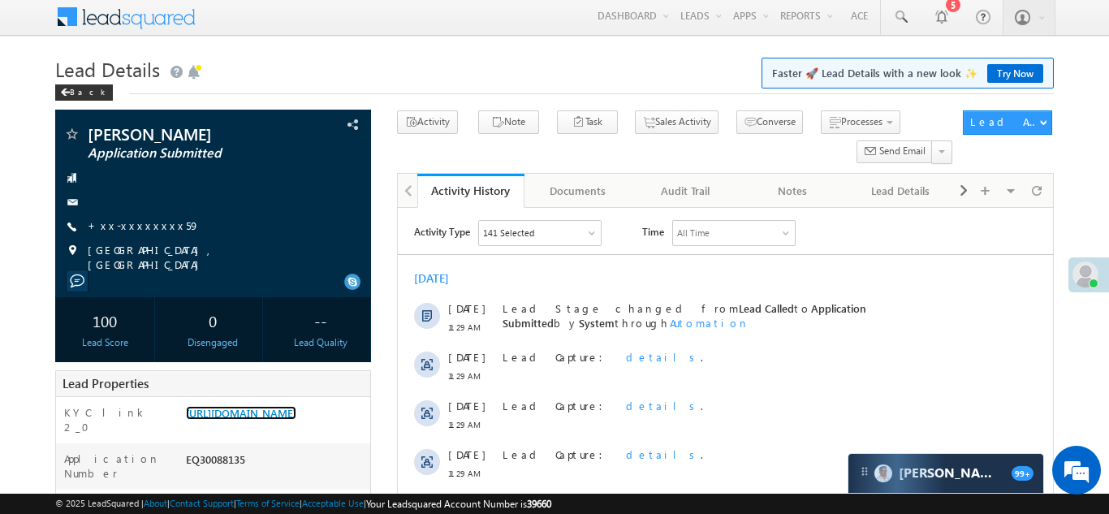
scroll to position [1, 0]
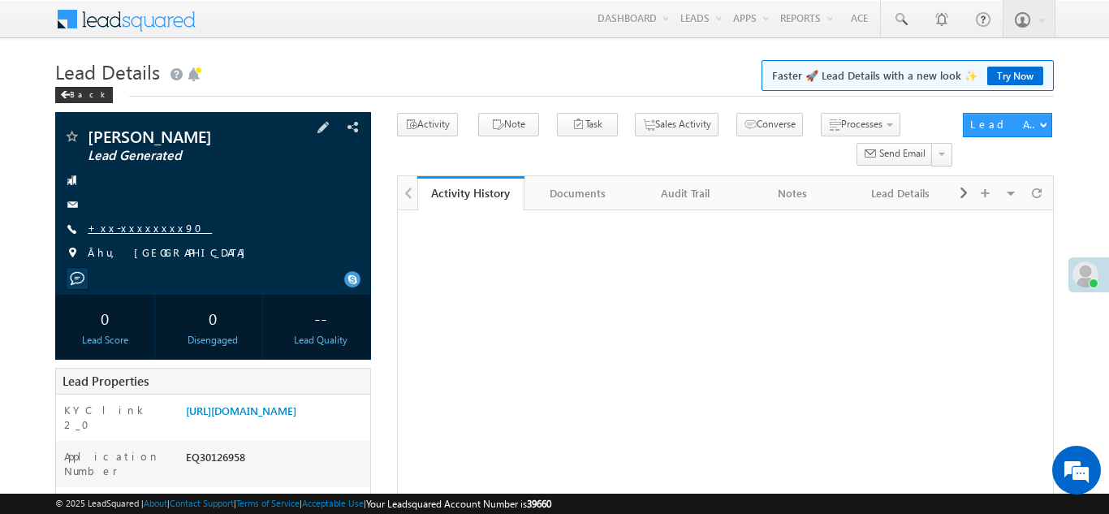
click at [134, 221] on link "+xx-xxxxxxxx90" at bounding box center [150, 228] width 124 height 14
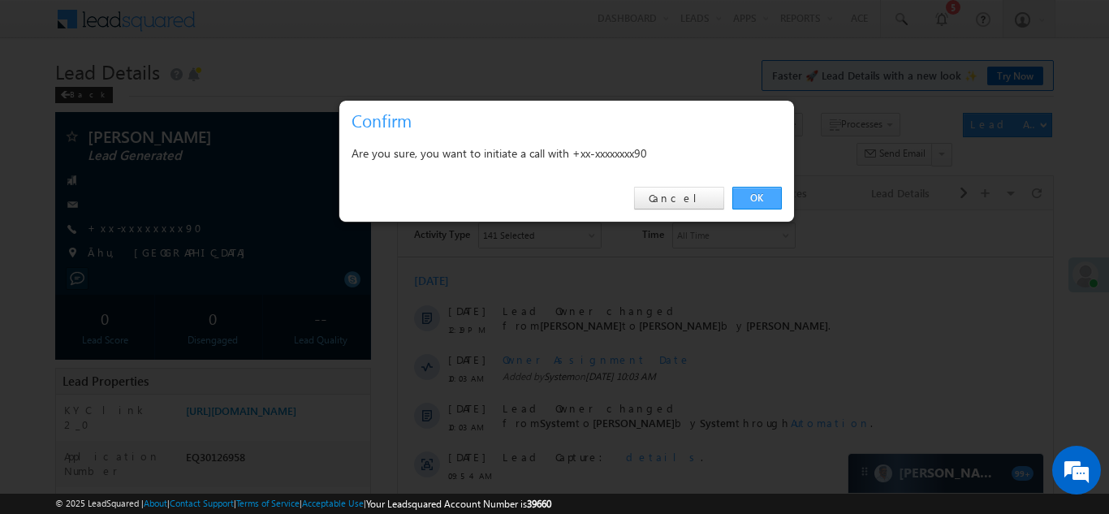
click at [753, 191] on link "OK" at bounding box center [757, 198] width 50 height 23
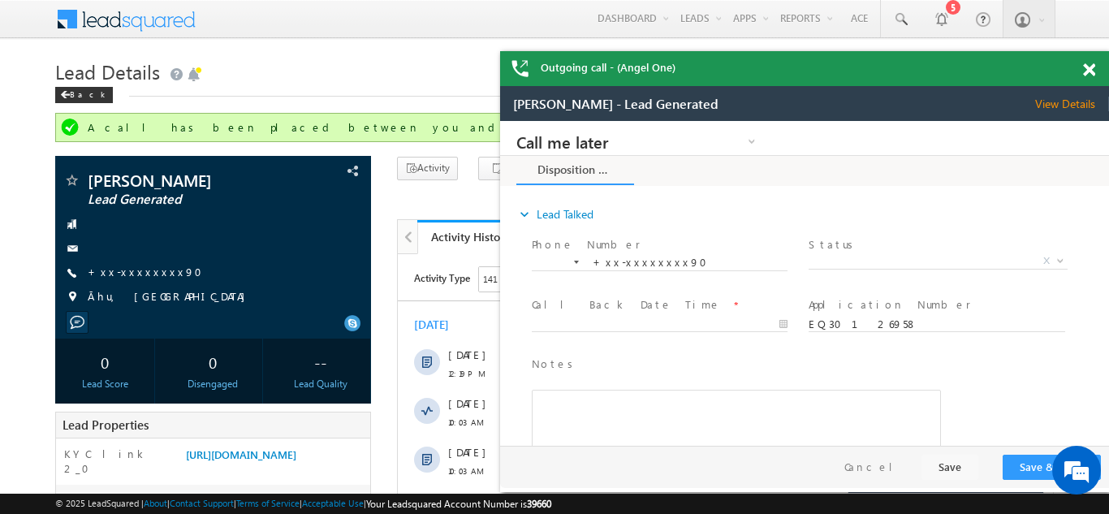
click at [1088, 72] on span at bounding box center [1089, 70] width 12 height 14
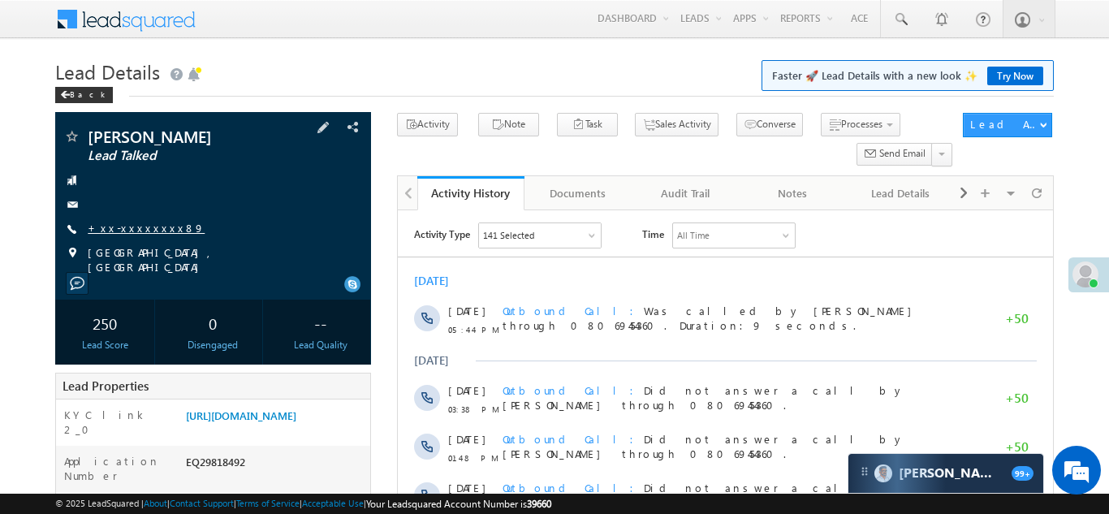
click at [131, 233] on link "+xx-xxxxxxxx89" at bounding box center [146, 228] width 117 height 14
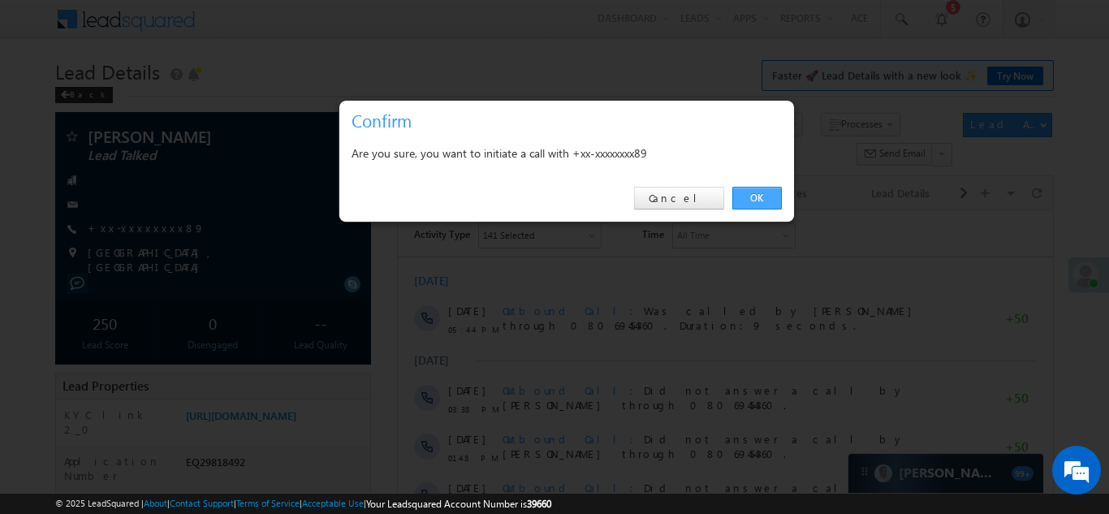
click at [761, 196] on link "OK" at bounding box center [757, 198] width 50 height 23
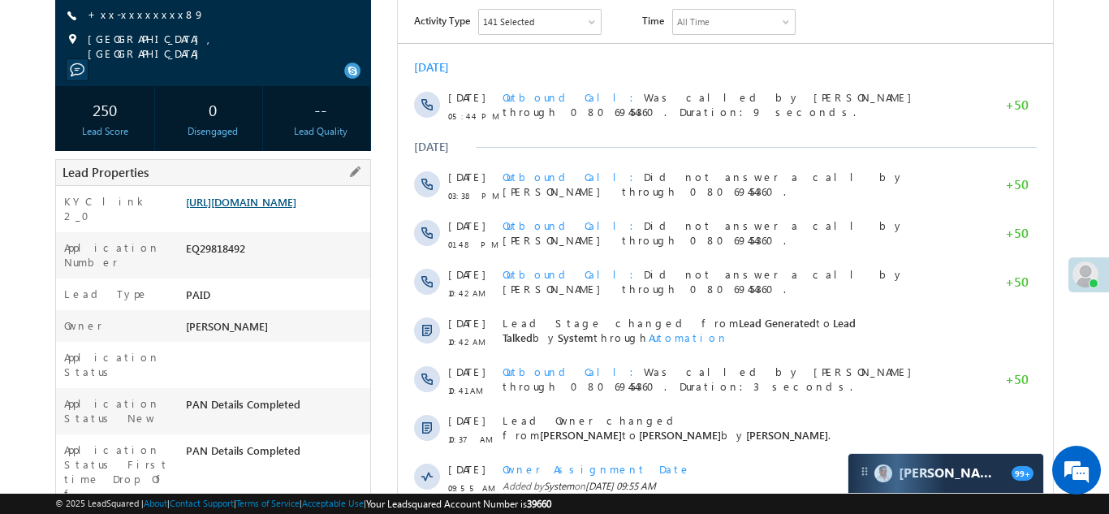
scroll to position [254, 0]
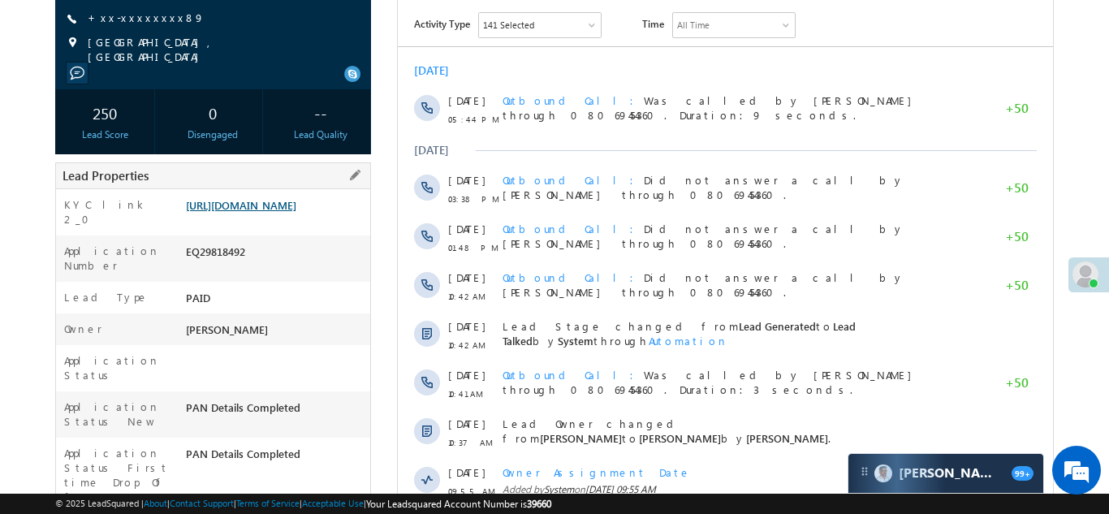
click at [259, 200] on link "https://angelbroking1-pk3em7sa.customui-test.leadsquared.com?leadId=224ccfc7-8b…" at bounding box center [241, 205] width 110 height 14
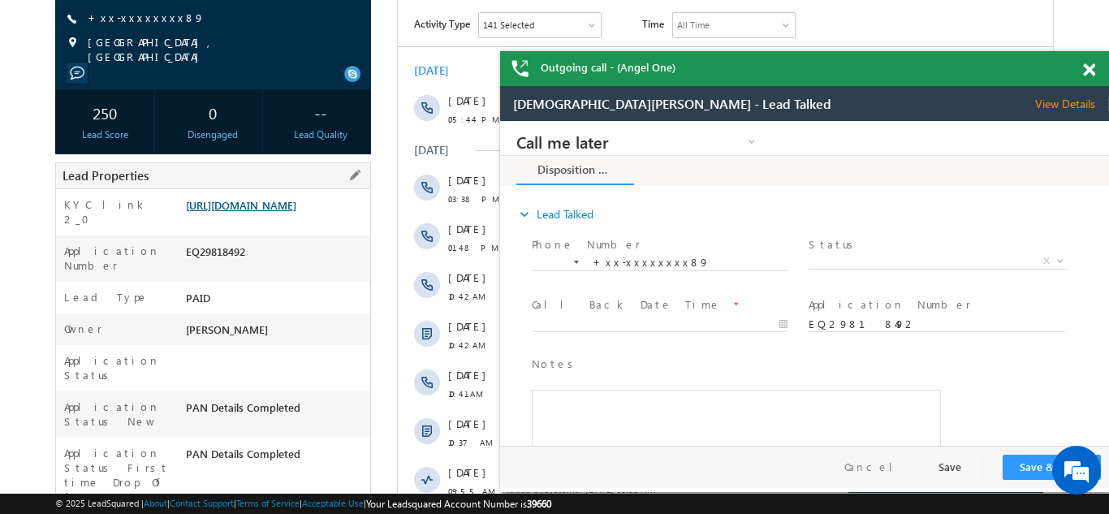
scroll to position [0, 0]
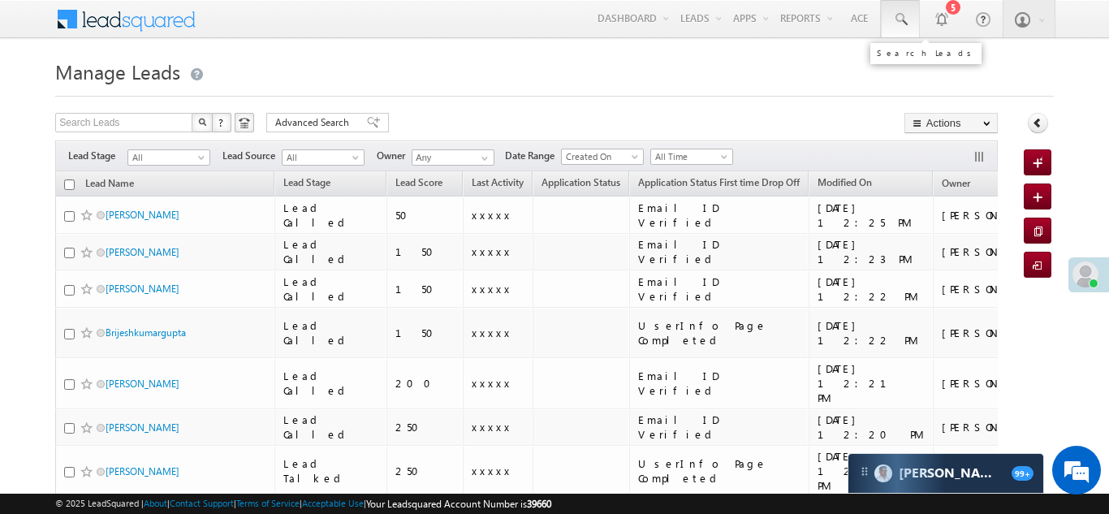
click at [897, 16] on span at bounding box center [900, 19] width 16 height 16
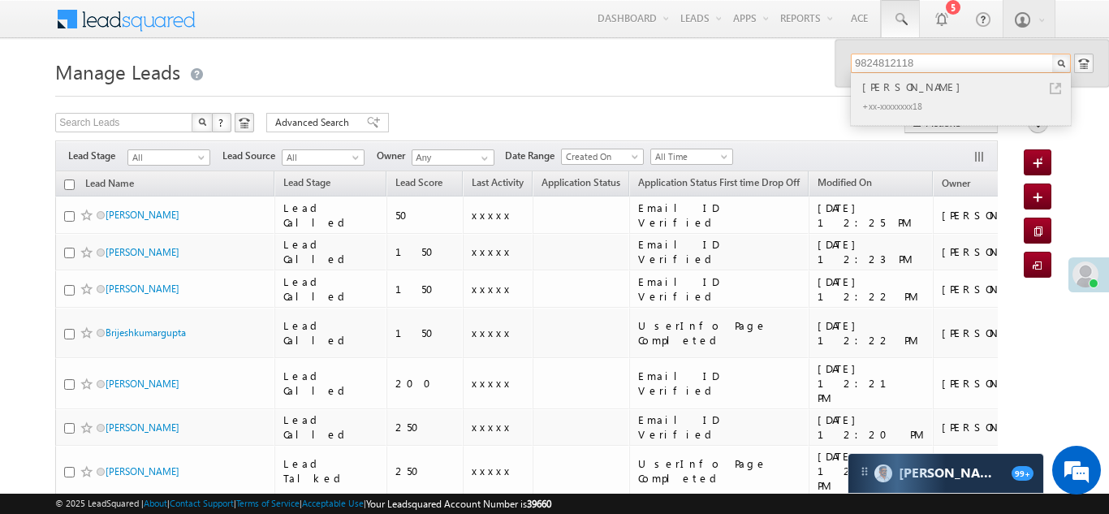
type input "9824812118"
click at [899, 96] on div "+xx-xxxxxxxx18" at bounding box center [967, 105] width 217 height 19
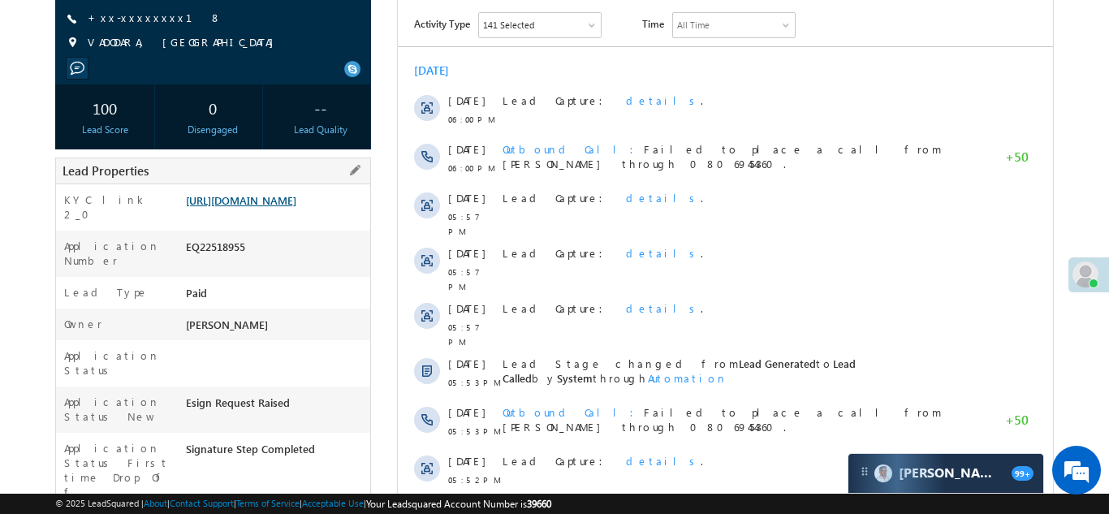
click at [278, 207] on link "https://angelbroking1-pk3em7sa.customui-test.leadsquared.com?leadId=9be4b131-ca…" at bounding box center [241, 200] width 110 height 14
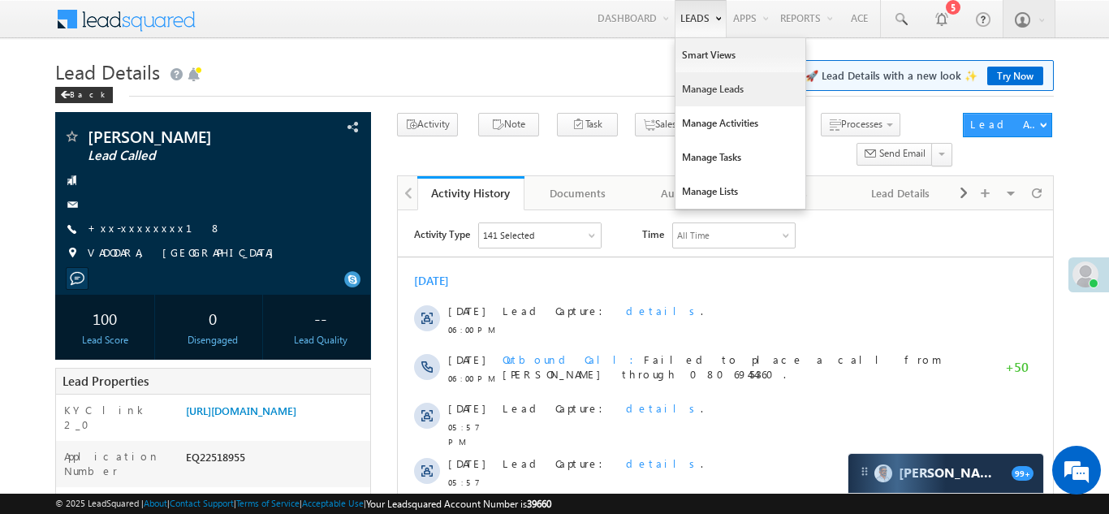
click at [695, 89] on link "Manage Leads" at bounding box center [740, 89] width 130 height 34
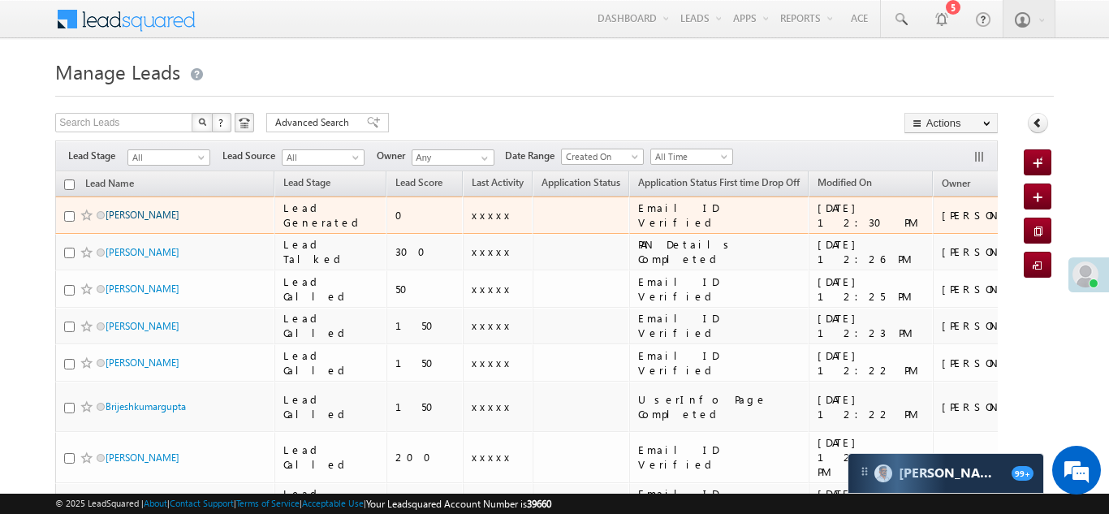
click at [134, 214] on link "[PERSON_NAME]" at bounding box center [142, 215] width 74 height 12
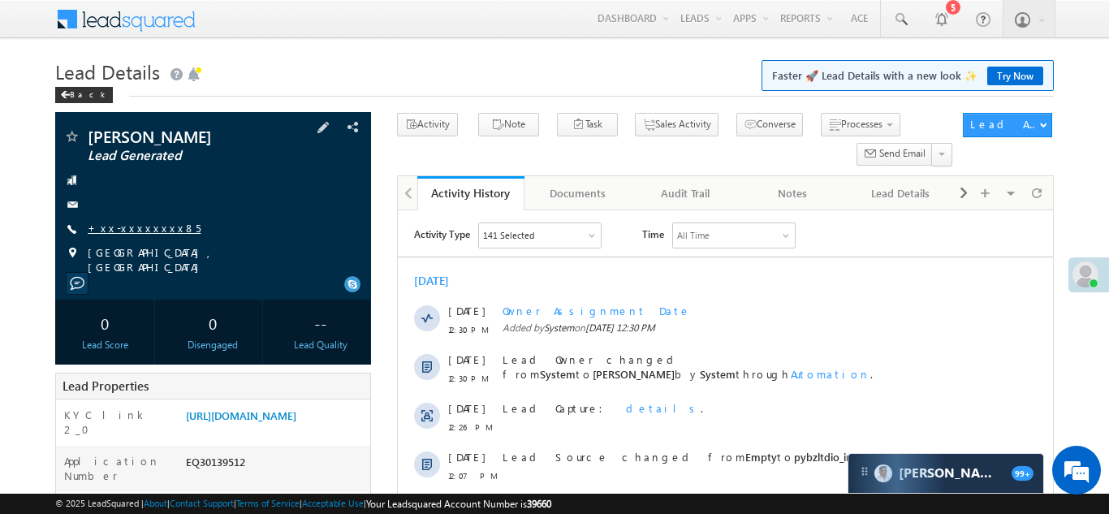
click at [131, 229] on link "+xx-xxxxxxxx85" at bounding box center [144, 228] width 113 height 14
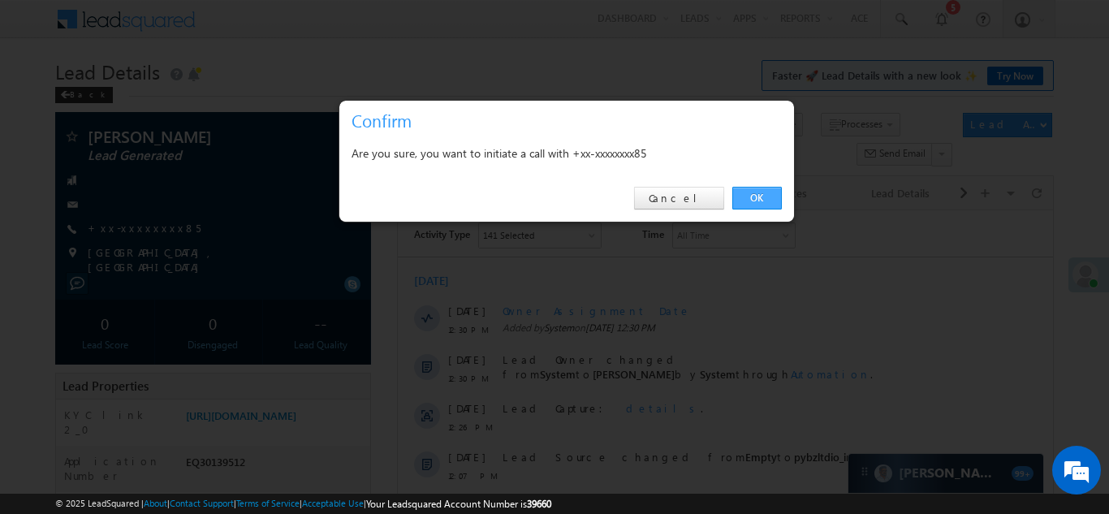
click at [743, 196] on link "OK" at bounding box center [757, 198] width 50 height 23
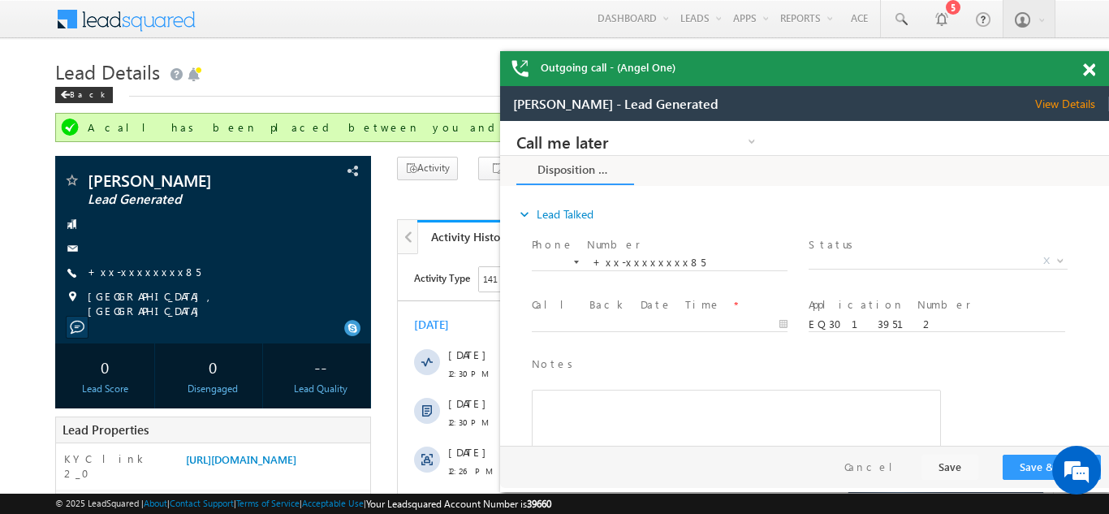
click at [1087, 72] on span at bounding box center [1089, 70] width 12 height 14
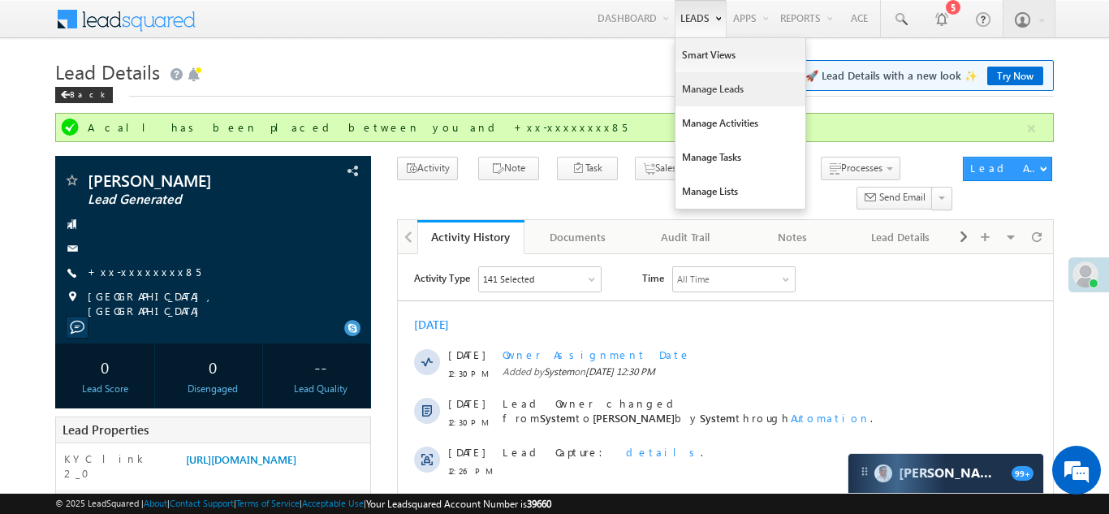
click at [695, 97] on link "Manage Leads" at bounding box center [740, 89] width 130 height 34
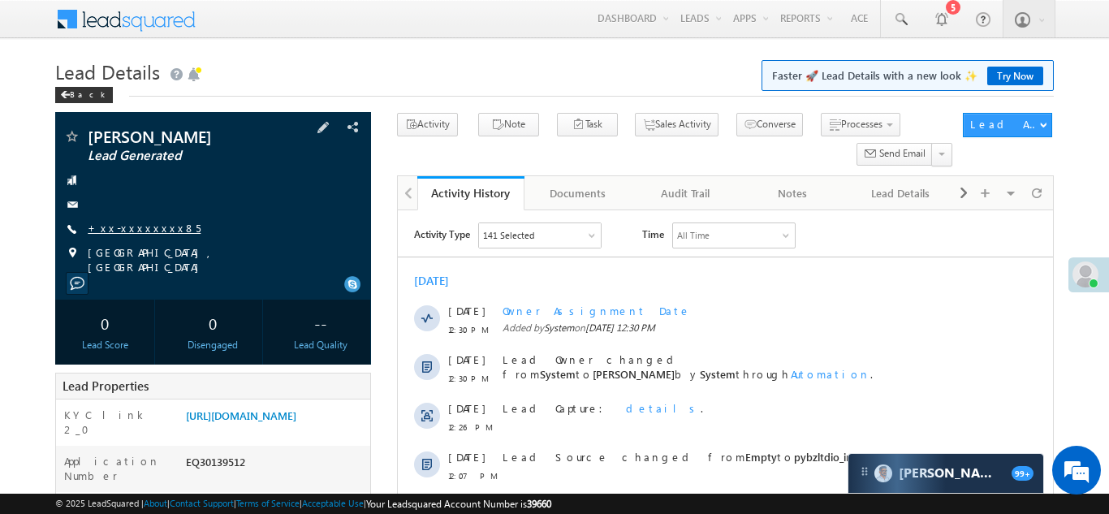
click at [124, 223] on link "+xx-xxxxxxxx85" at bounding box center [144, 228] width 113 height 14
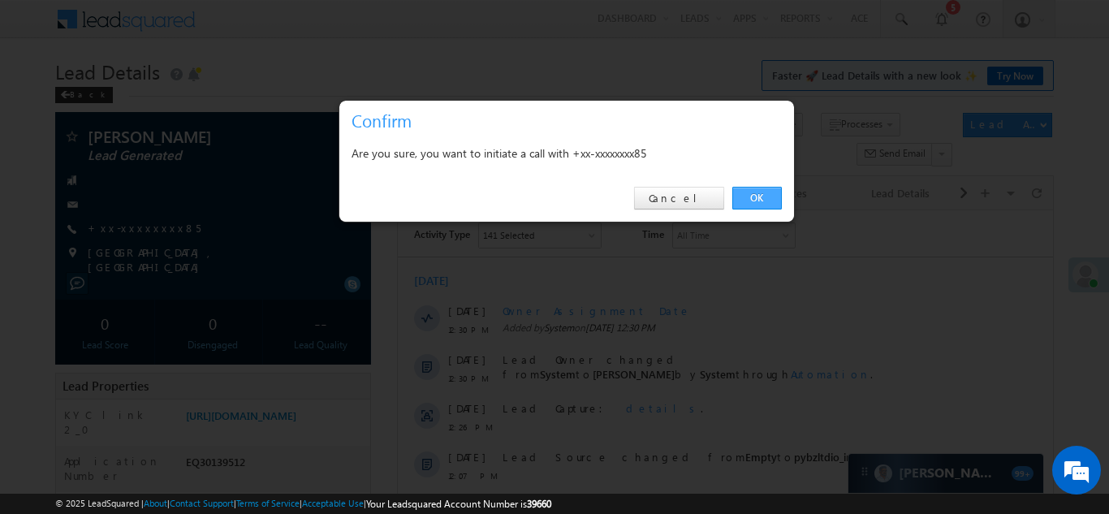
click at [746, 193] on link "OK" at bounding box center [757, 198] width 50 height 23
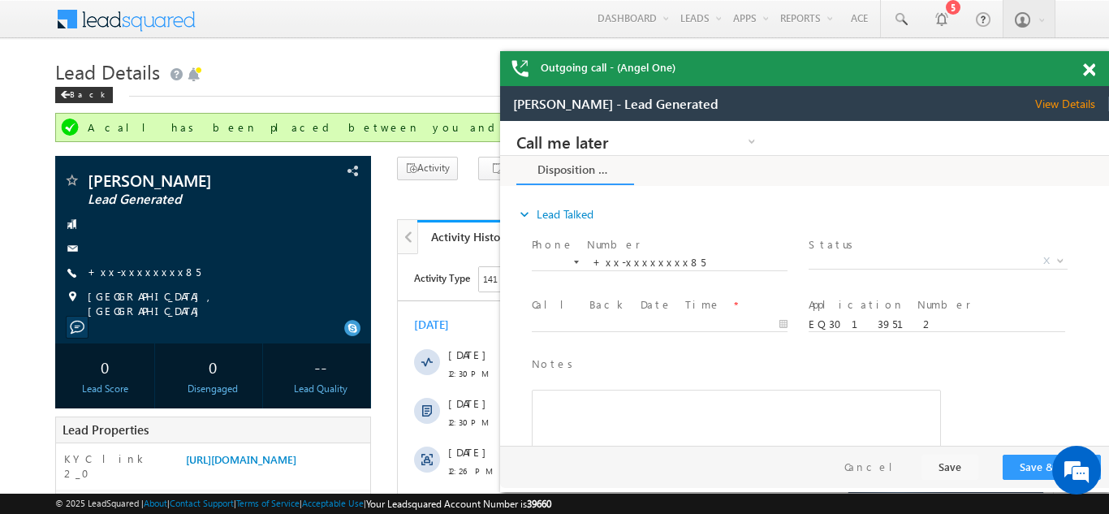
click at [1087, 67] on span at bounding box center [1089, 70] width 12 height 14
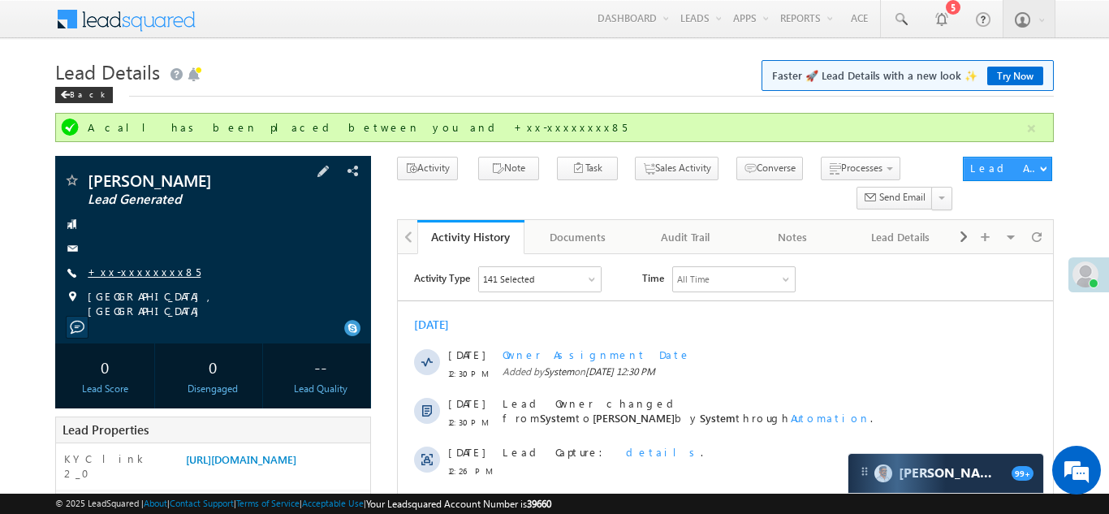
click at [123, 277] on link "+xx-xxxxxxxx85" at bounding box center [144, 272] width 113 height 14
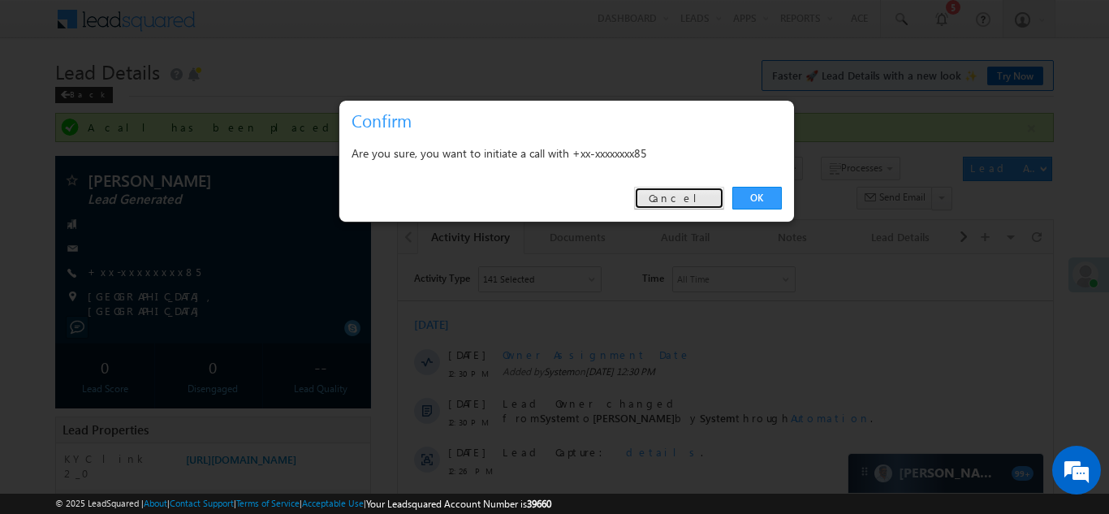
click at [692, 187] on link "Cancel" at bounding box center [679, 198] width 90 height 23
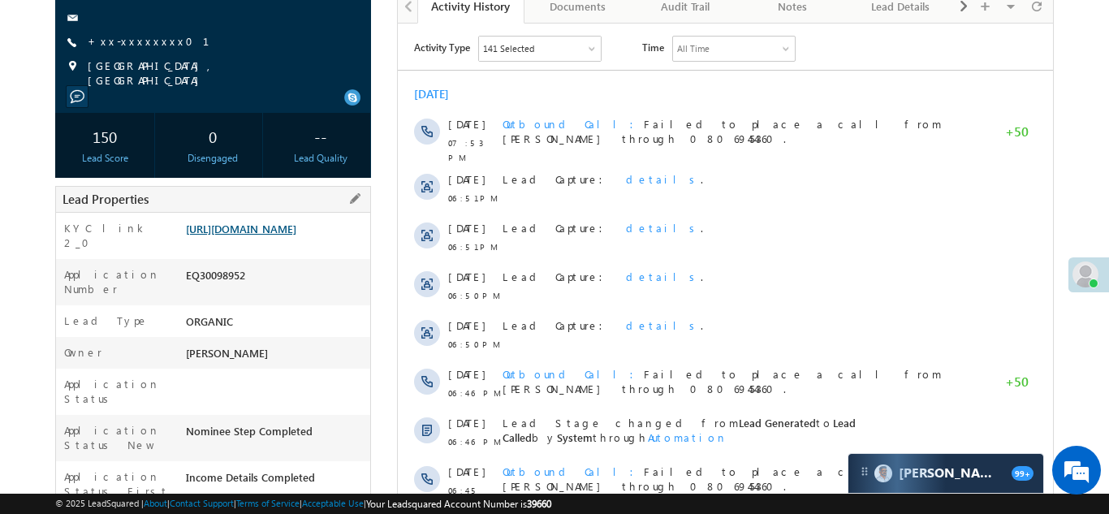
click at [279, 226] on link "[URL][DOMAIN_NAME]" at bounding box center [241, 229] width 110 height 14
click at [274, 235] on link "[URL][DOMAIN_NAME]" at bounding box center [241, 229] width 110 height 14
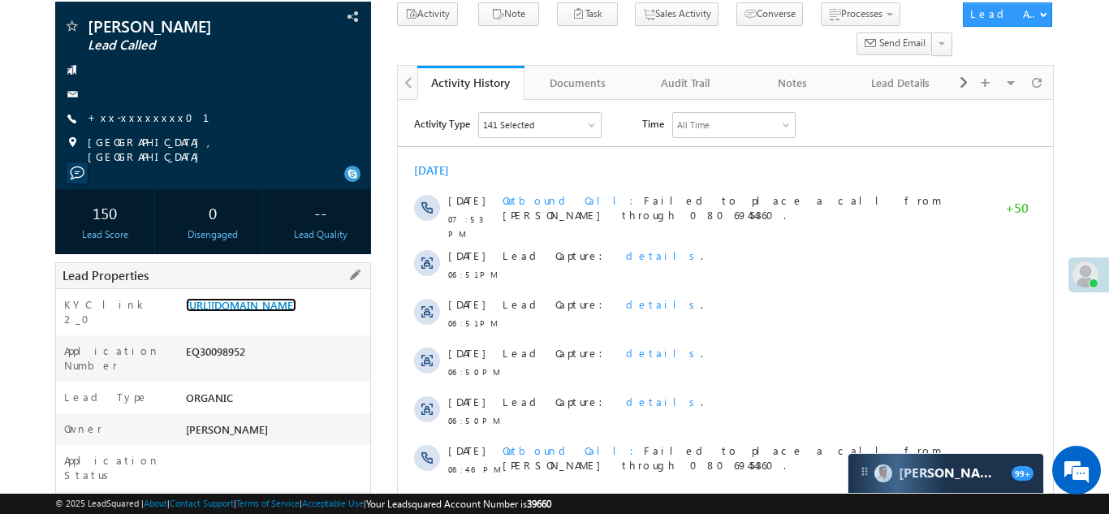
scroll to position [139, 0]
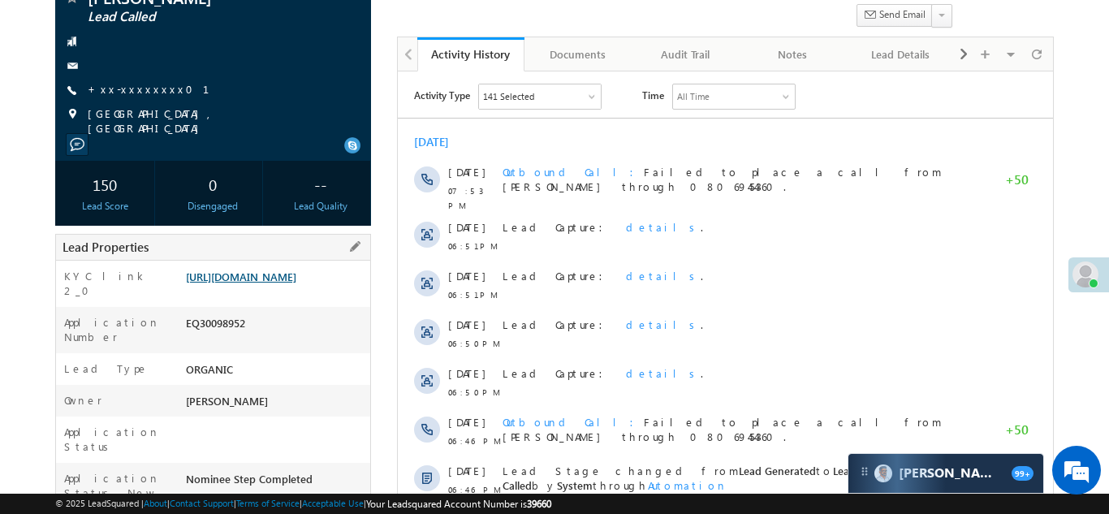
click at [264, 273] on link "https://angelbroking1-pk3em7sa.customui-test.leadsquared.com?leadId=9e82de86-08…" at bounding box center [241, 276] width 110 height 14
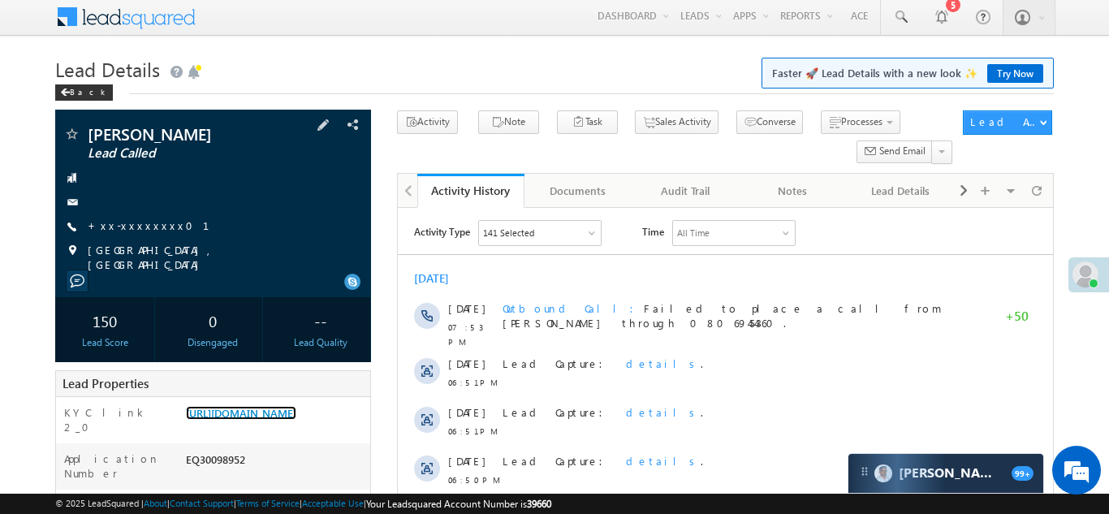
scroll to position [0, 0]
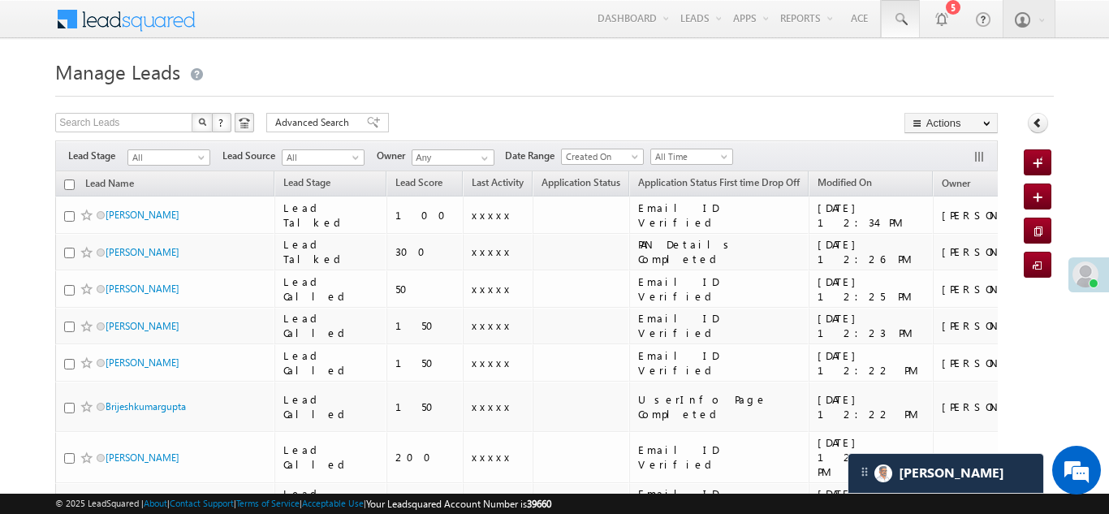
click at [898, 14] on span at bounding box center [900, 19] width 16 height 16
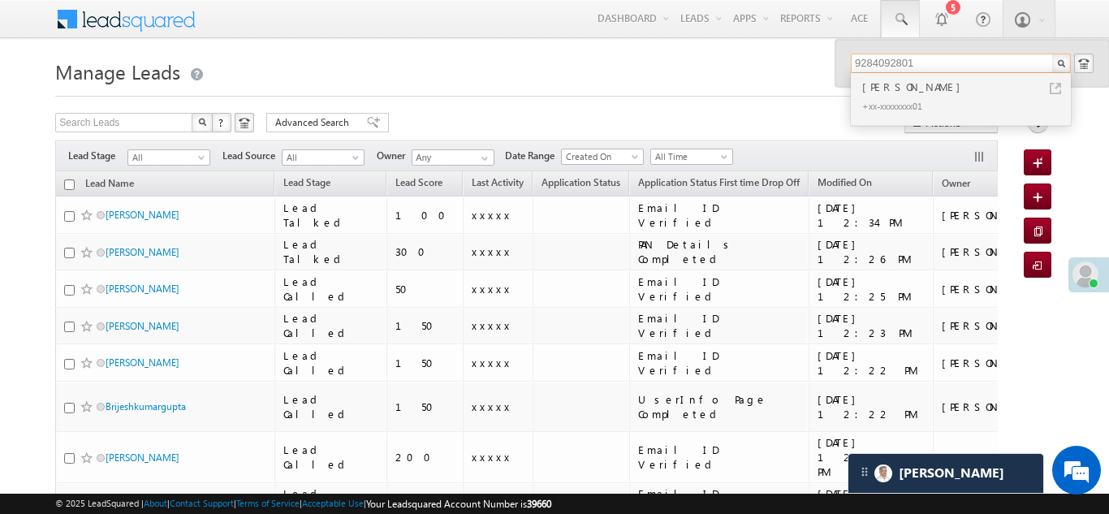
type input "9284092801"
click at [895, 86] on div "Raza shakil Shaikh" at bounding box center [967, 87] width 217 height 18
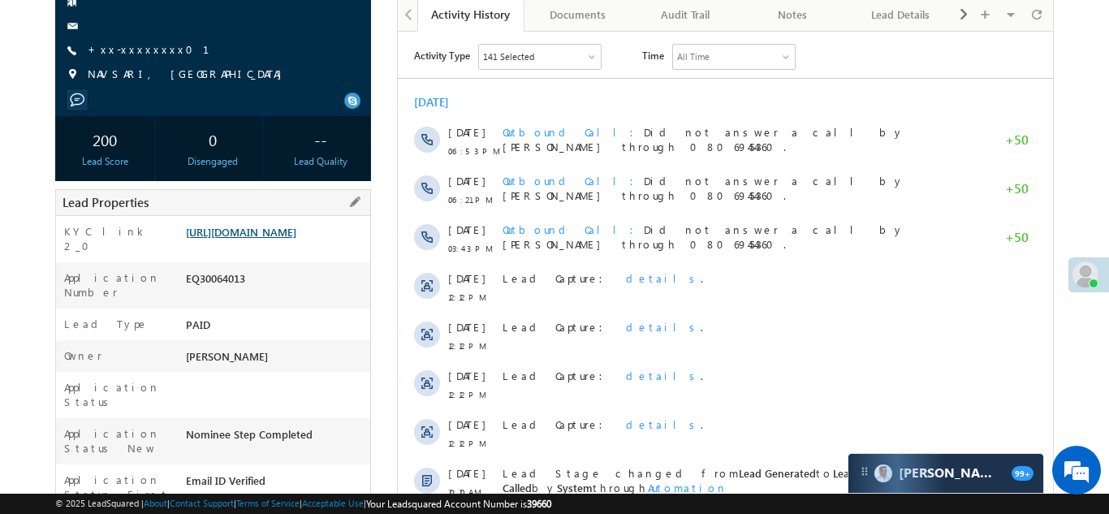
click at [258, 239] on link "[URL][DOMAIN_NAME]" at bounding box center [241, 232] width 110 height 14
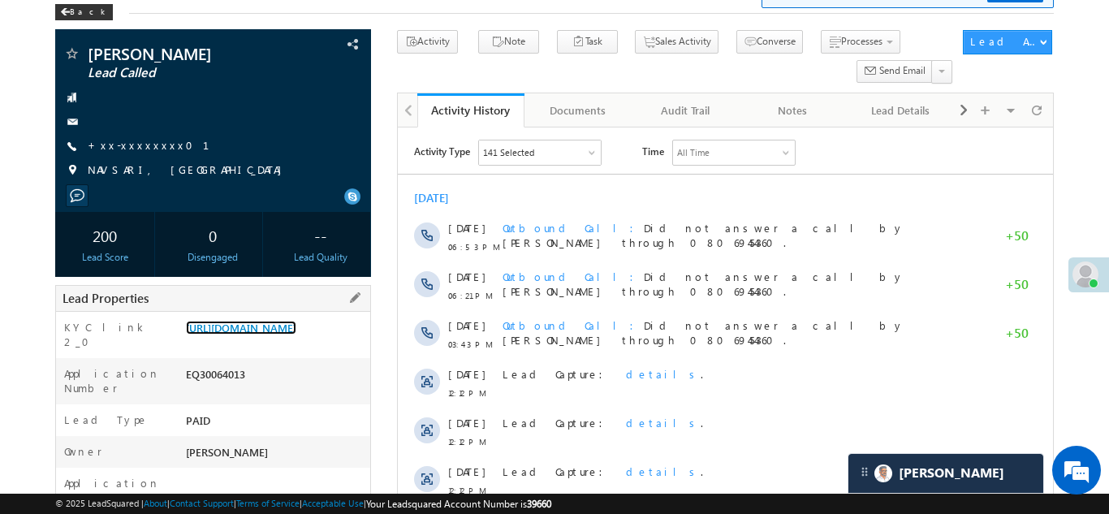
scroll to position [105, 0]
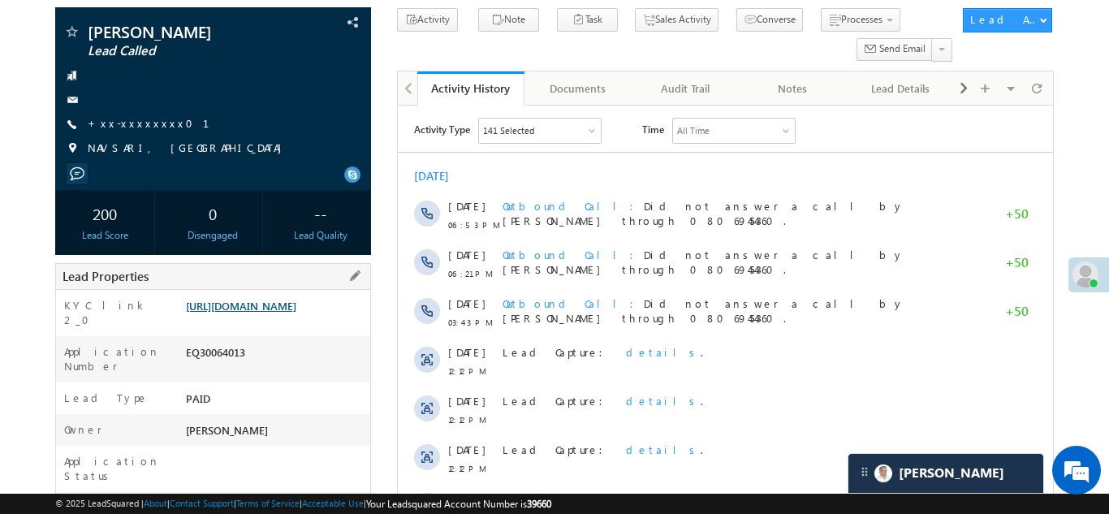
click at [286, 305] on link "https://angelbroking1-pk3em7sa.customui-test.leadsquared.com?leadId=09937877-4e…" at bounding box center [241, 306] width 110 height 14
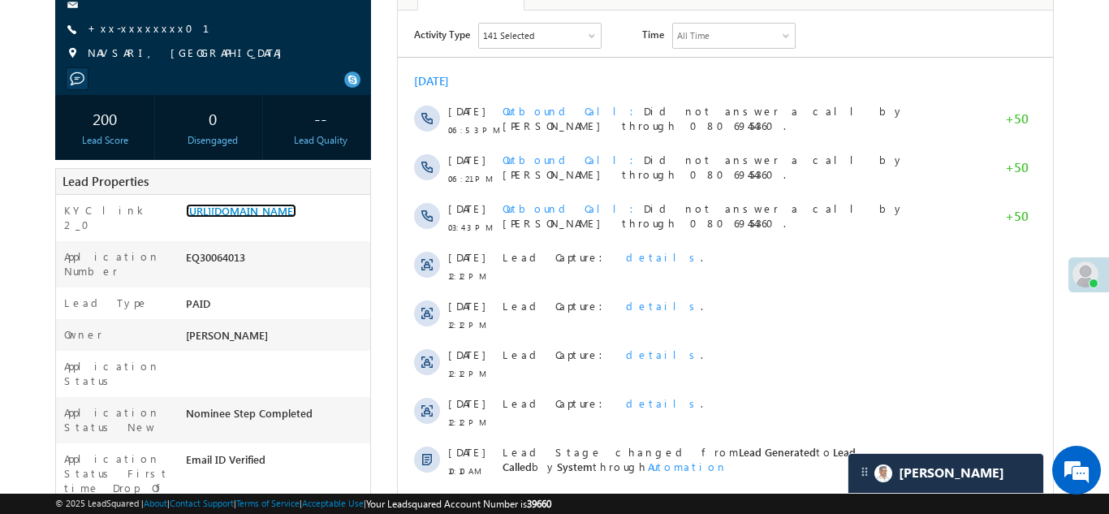
scroll to position [218, 0]
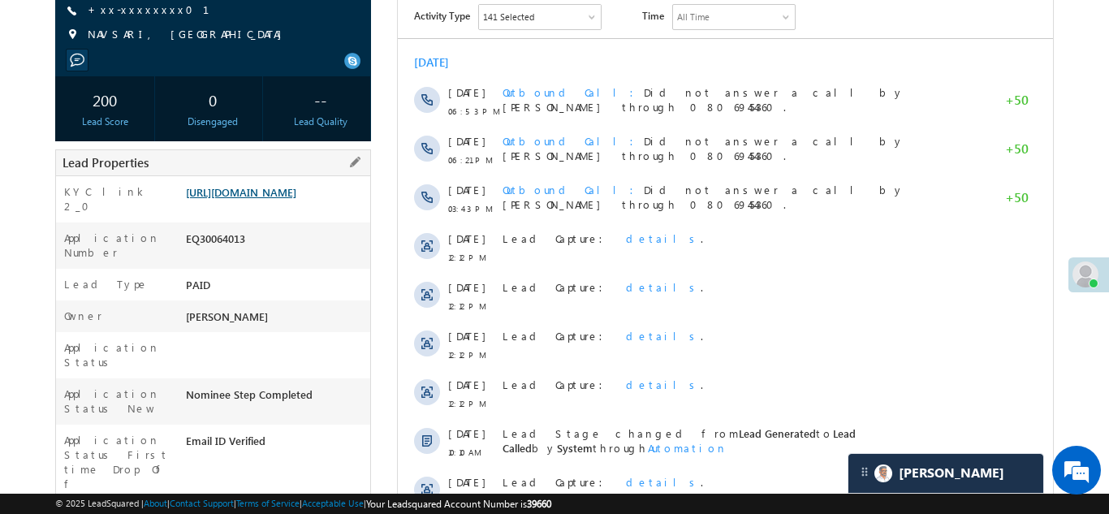
click at [260, 199] on link "https://angelbroking1-pk3em7sa.customui-test.leadsquared.com?leadId=09937877-4e…" at bounding box center [241, 192] width 110 height 14
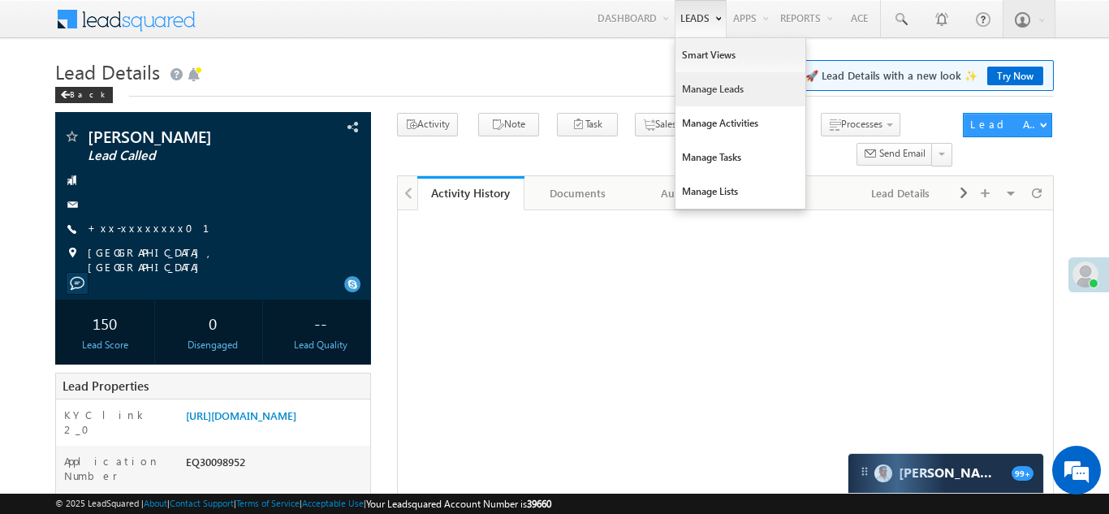
click at [681, 92] on link "Manage Leads" at bounding box center [740, 89] width 130 height 34
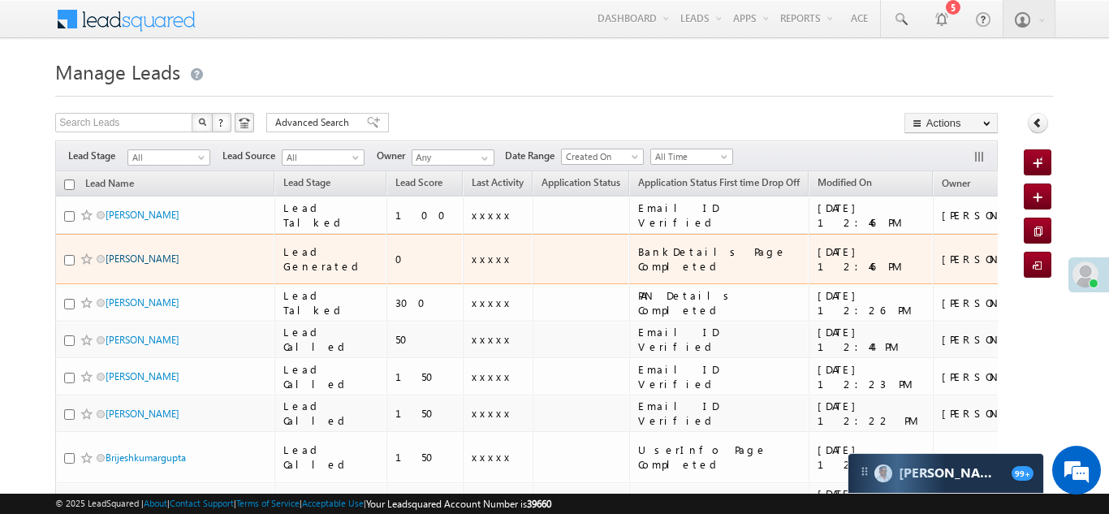
click at [150, 252] on link "mahesh khapane" at bounding box center [142, 258] width 74 height 12
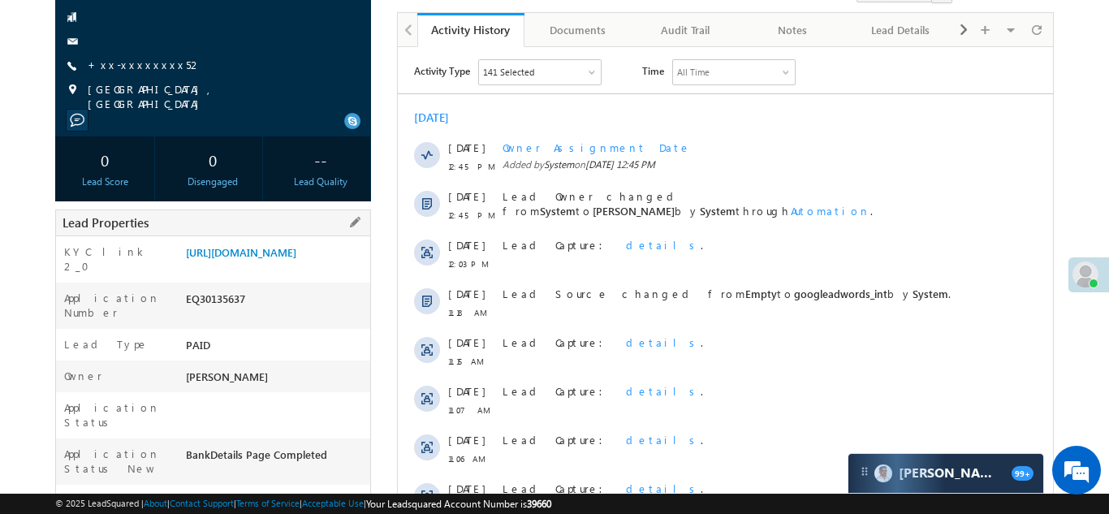
scroll to position [176, 0]
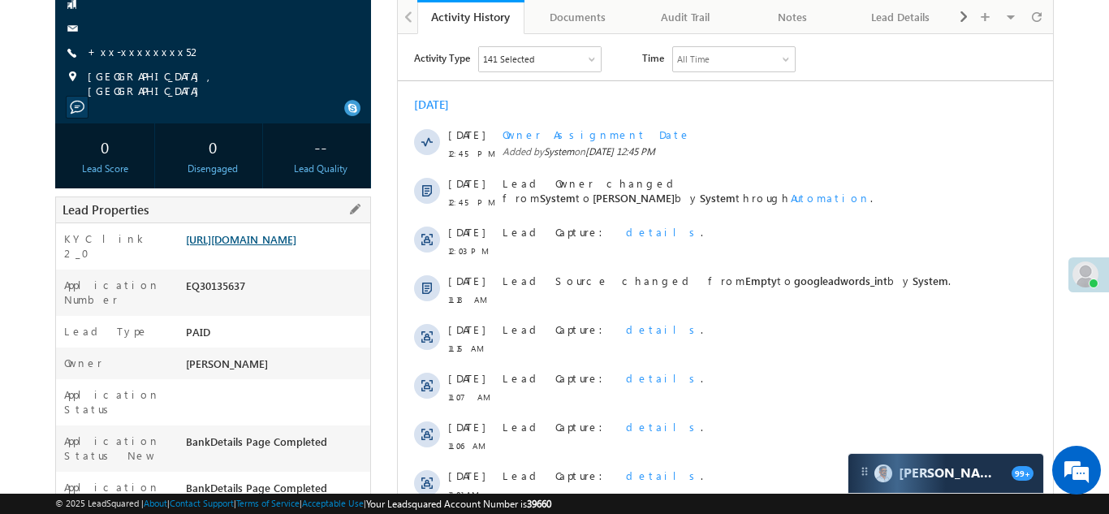
click at [269, 246] on link "https://angelbroking1-pk3em7sa.customui-test.leadsquared.com?leadId=7481a688-56…" at bounding box center [241, 239] width 110 height 14
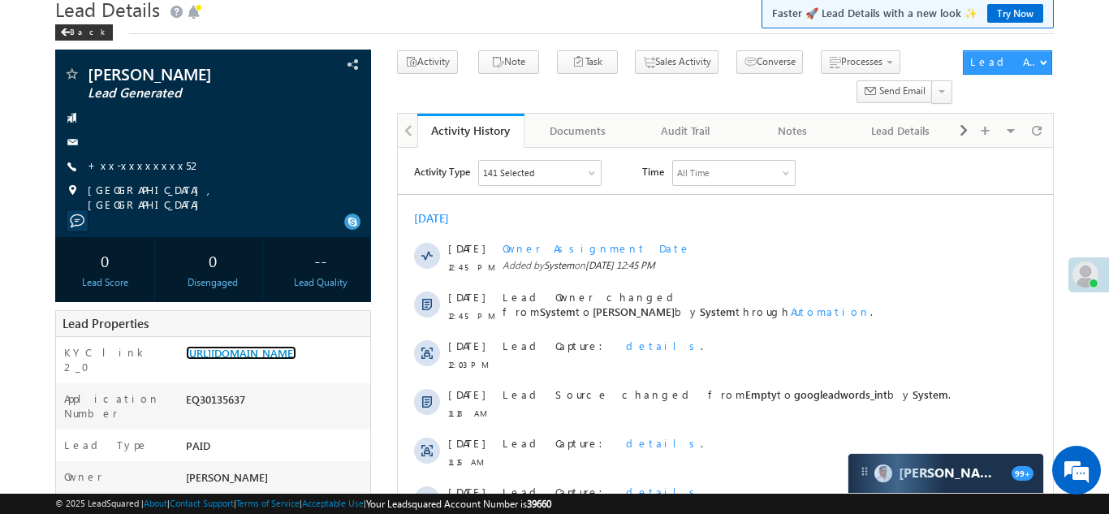
scroll to position [0, 0]
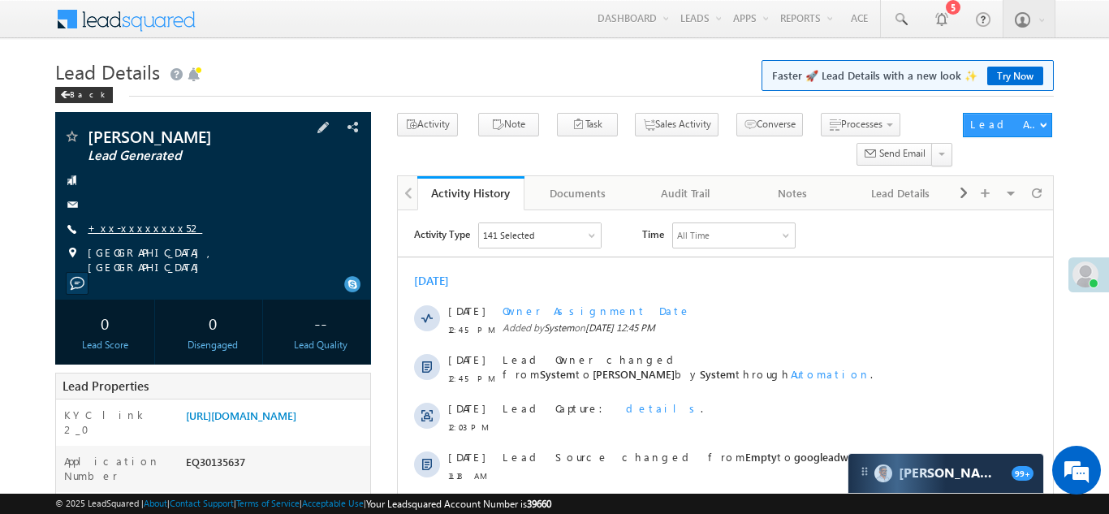
click at [124, 225] on link "+xx-xxxxxxxx52" at bounding box center [145, 228] width 114 height 14
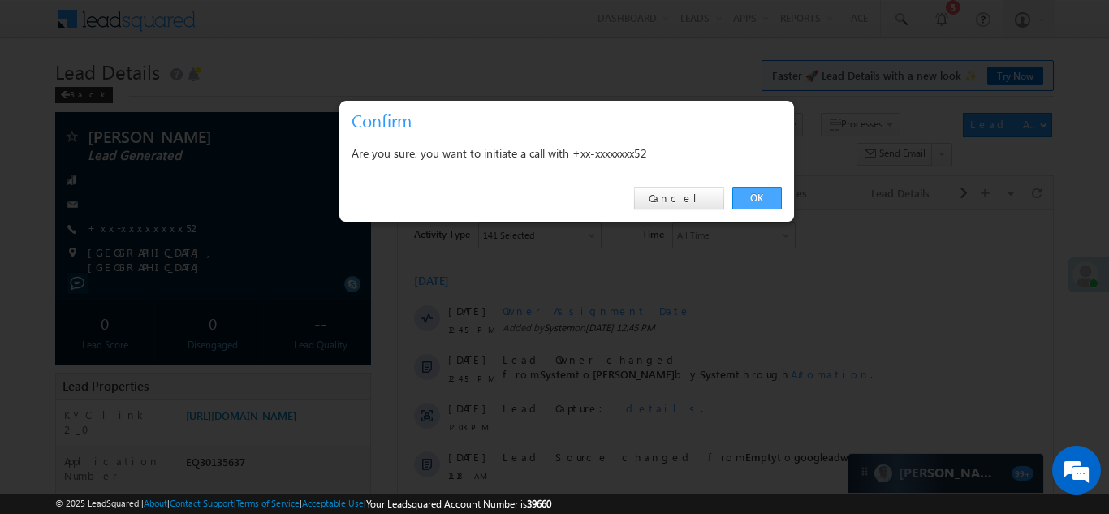
click at [744, 196] on link "OK" at bounding box center [757, 198] width 50 height 23
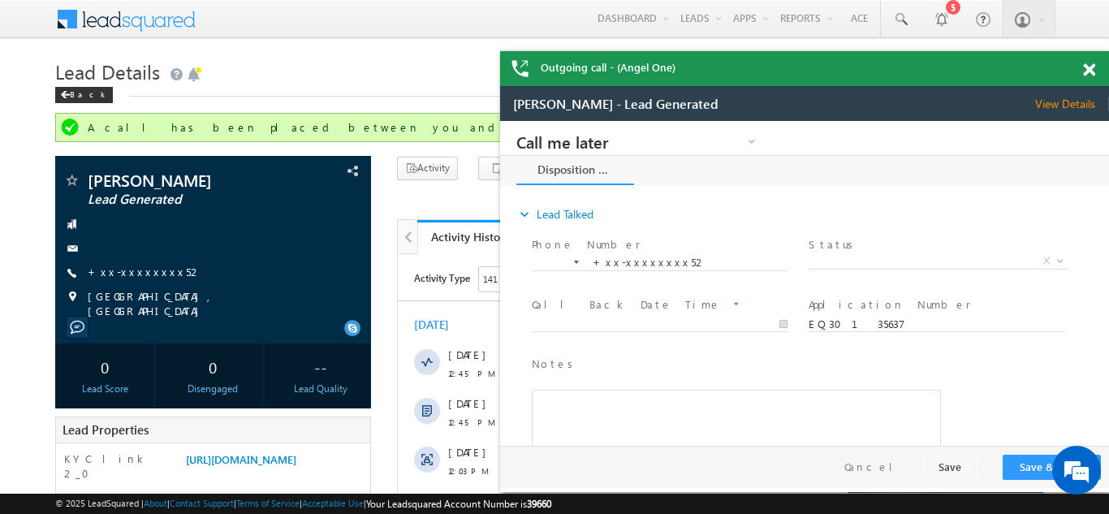
click at [1091, 69] on span at bounding box center [1089, 70] width 12 height 14
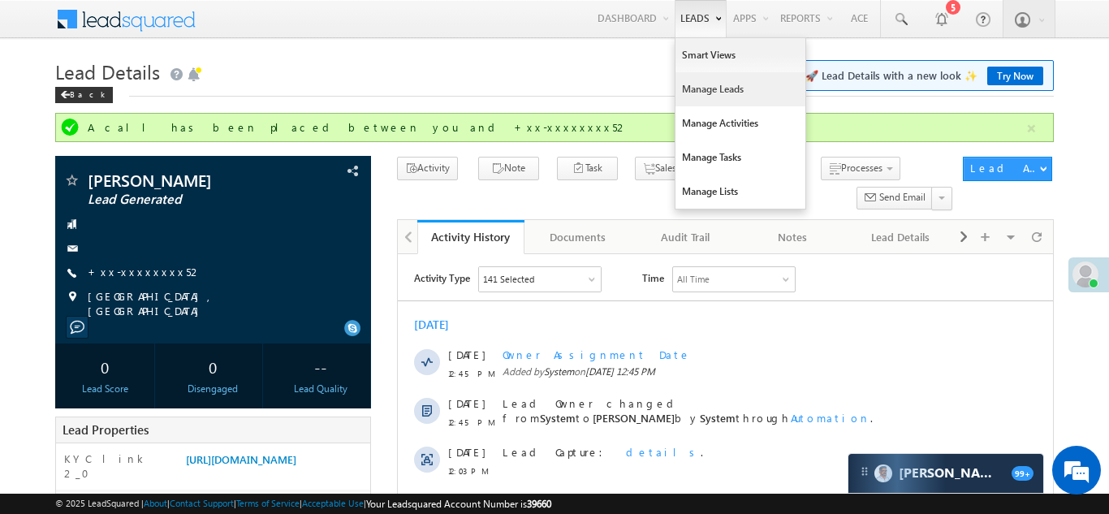
click at [696, 89] on link "Manage Leads" at bounding box center [740, 89] width 130 height 34
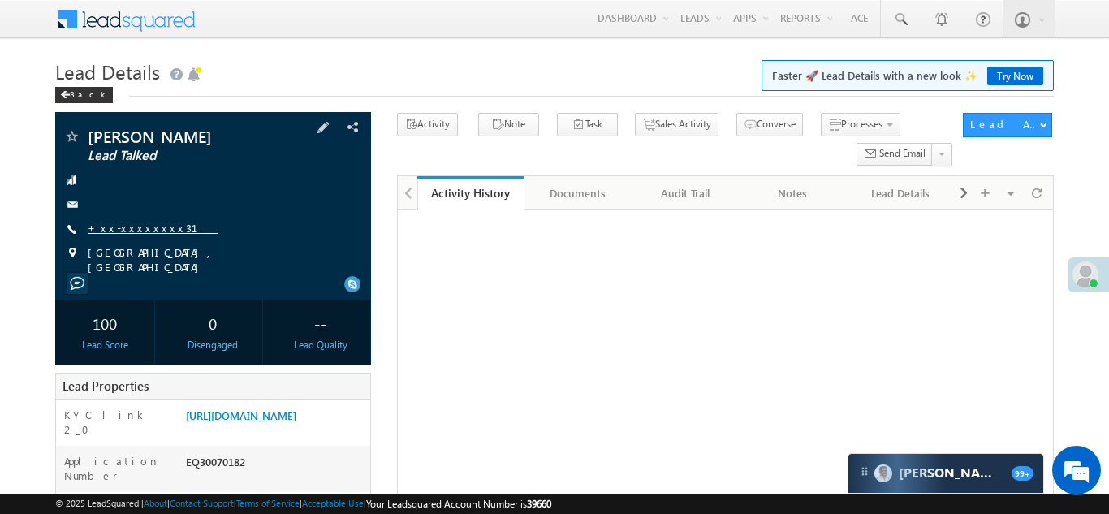
click at [125, 226] on link "+xx-xxxxxxxx31" at bounding box center [153, 228] width 130 height 14
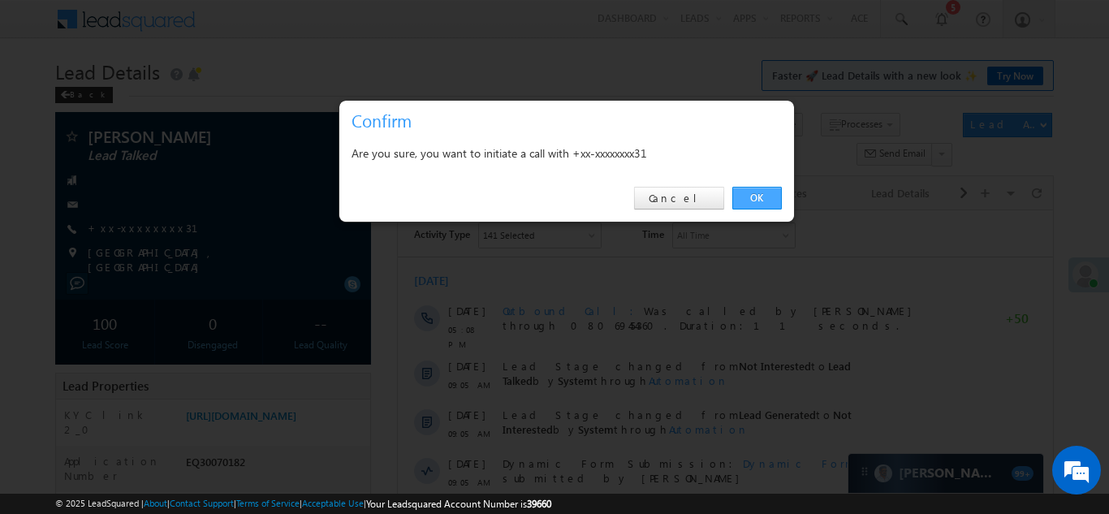
click at [750, 197] on link "OK" at bounding box center [757, 198] width 50 height 23
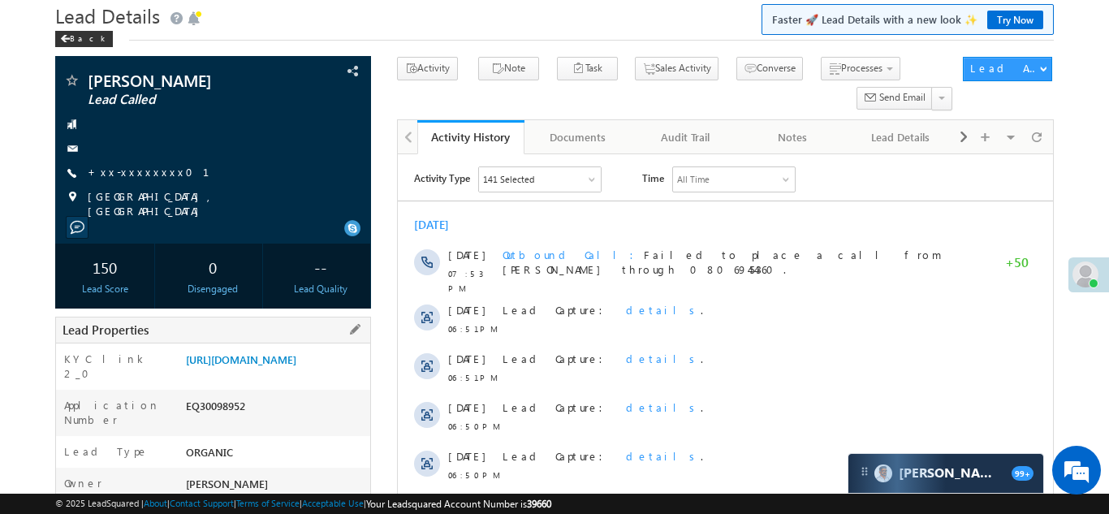
scroll to position [36, 0]
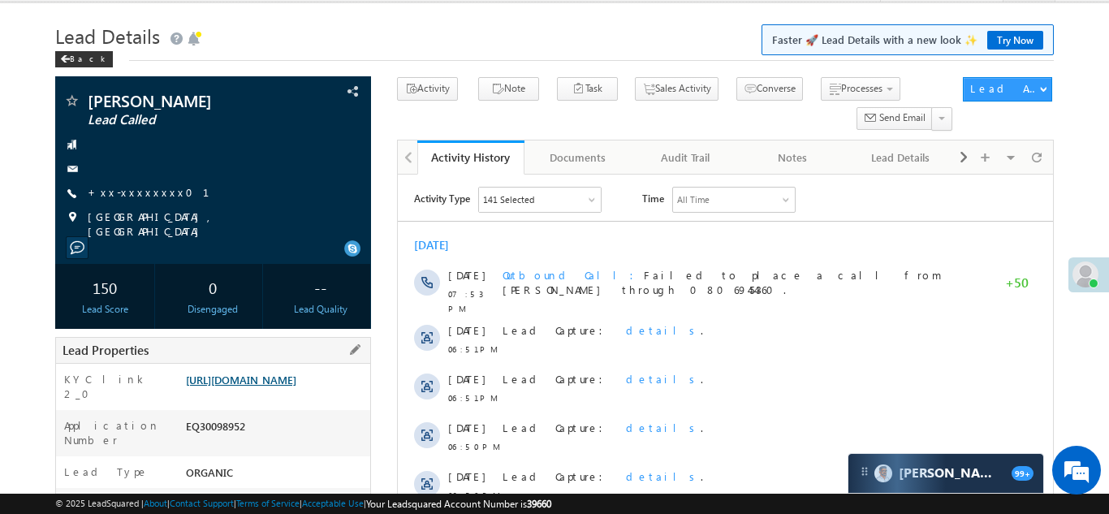
click at [265, 386] on link "https://angelbroking1-pk3em7sa.customui-test.leadsquared.com?leadId=9e82de86-08…" at bounding box center [241, 379] width 110 height 14
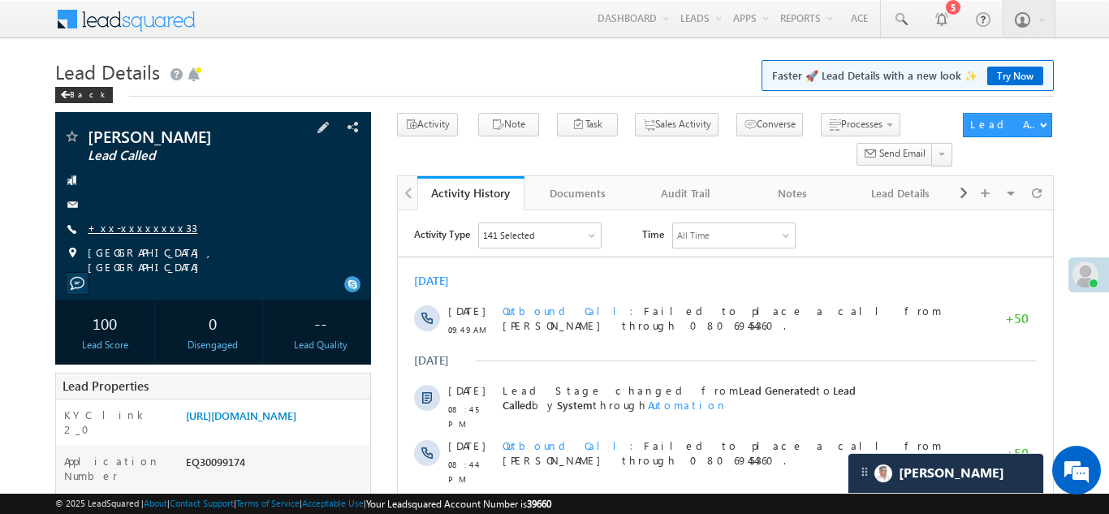
click at [133, 230] on link "+xx-xxxxxxxx33" at bounding box center [143, 228] width 110 height 14
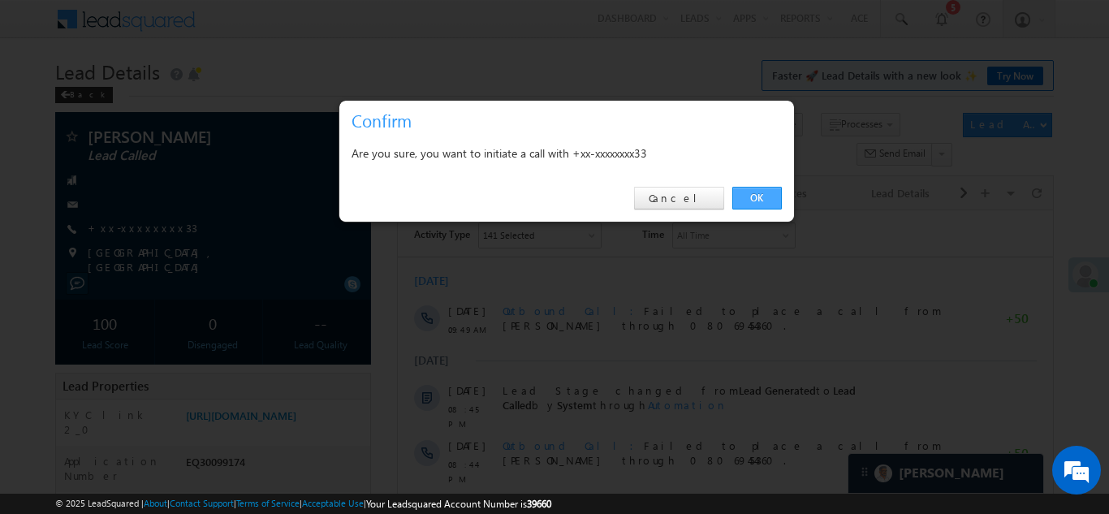
click at [751, 194] on link "OK" at bounding box center [757, 198] width 50 height 23
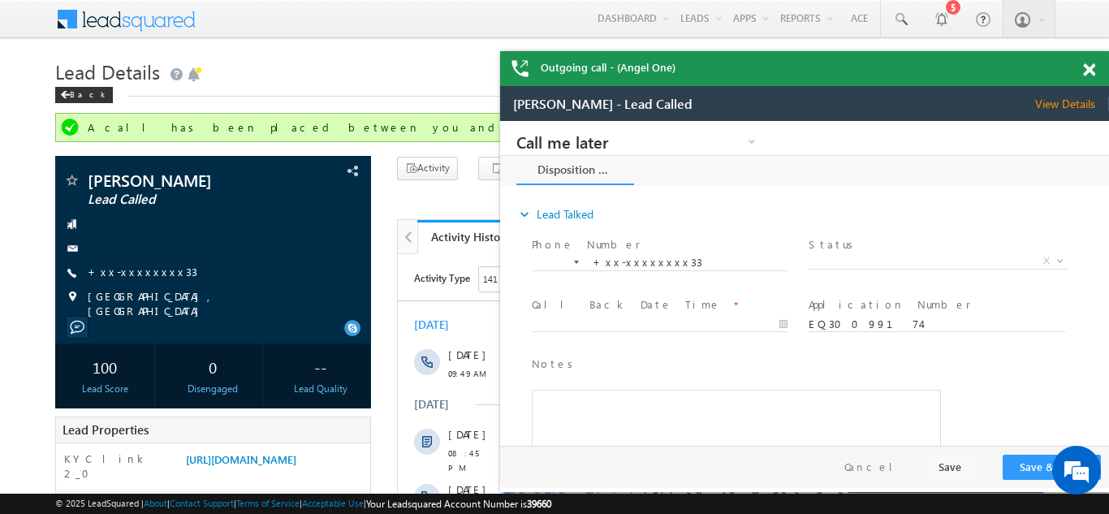
click at [1087, 67] on span at bounding box center [1089, 70] width 12 height 14
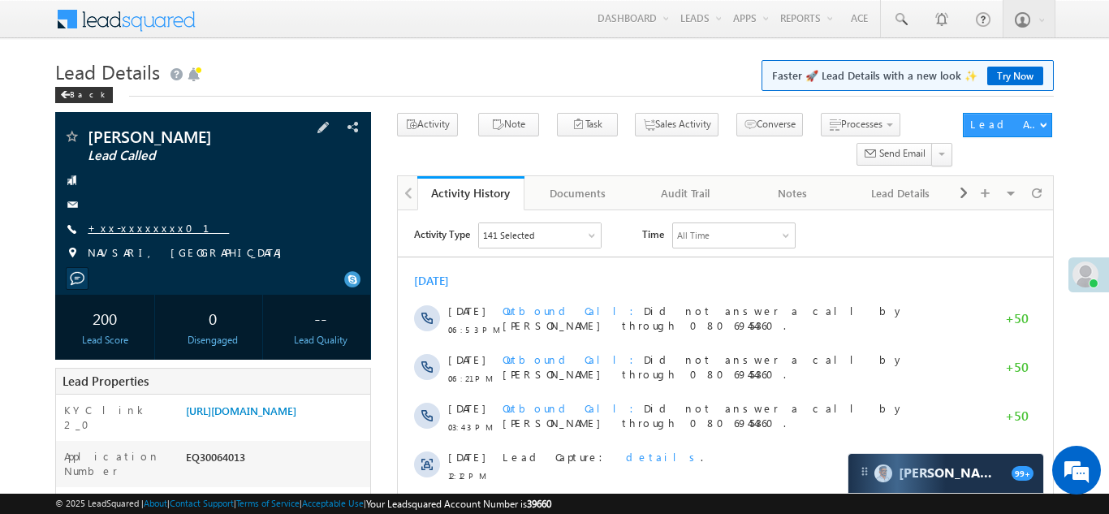
click at [125, 223] on link "+xx-xxxxxxxx01" at bounding box center [158, 228] width 141 height 14
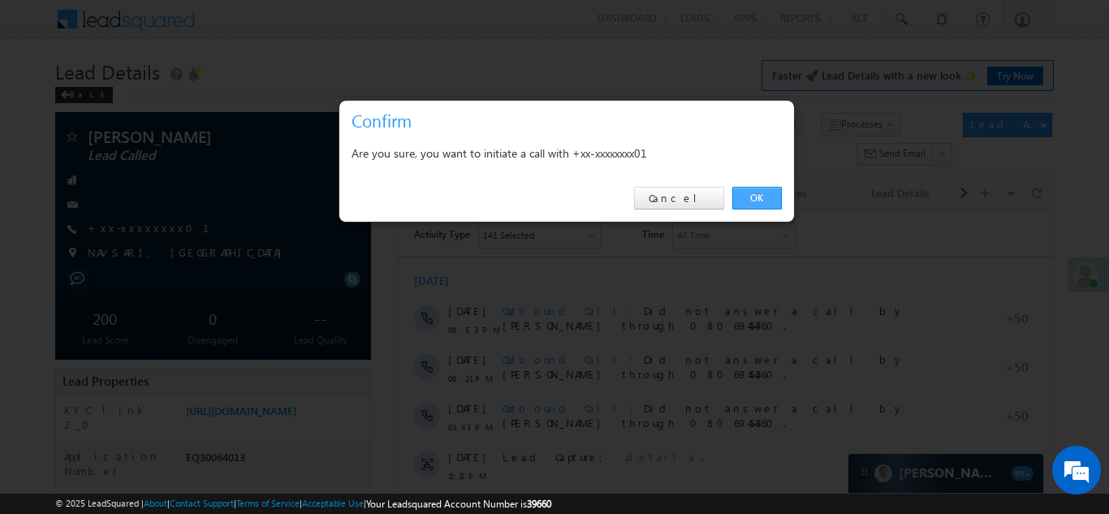
click at [753, 196] on link "OK" at bounding box center [757, 198] width 50 height 23
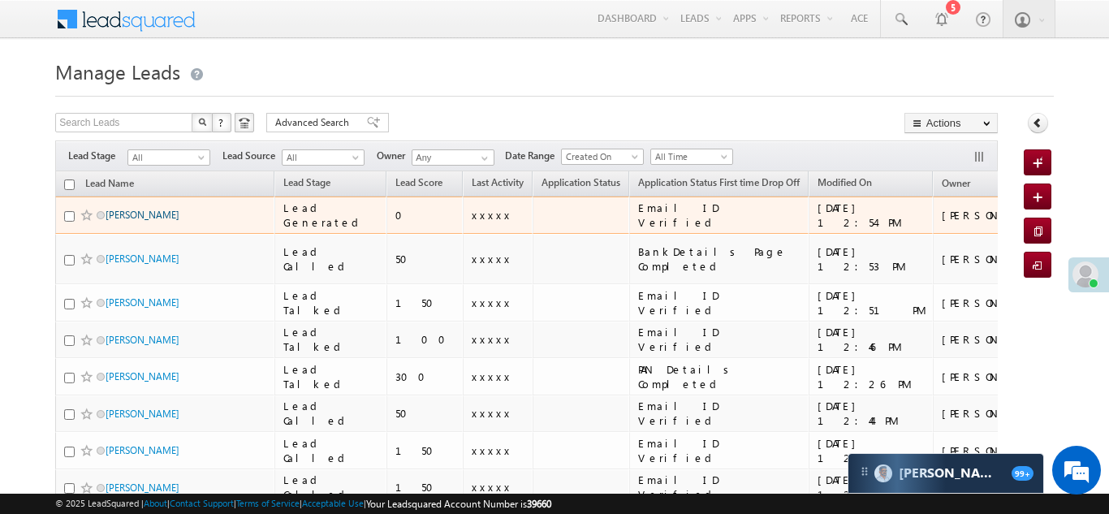
click at [134, 215] on link "[PERSON_NAME]" at bounding box center [142, 215] width 74 height 12
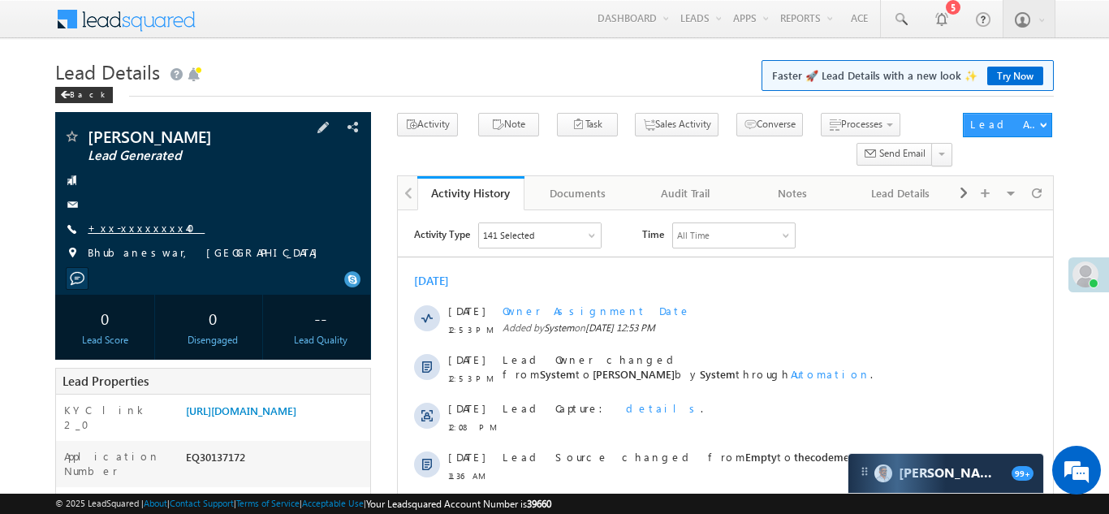
click at [135, 224] on link "+xx-xxxxxxxx40" at bounding box center [146, 228] width 117 height 14
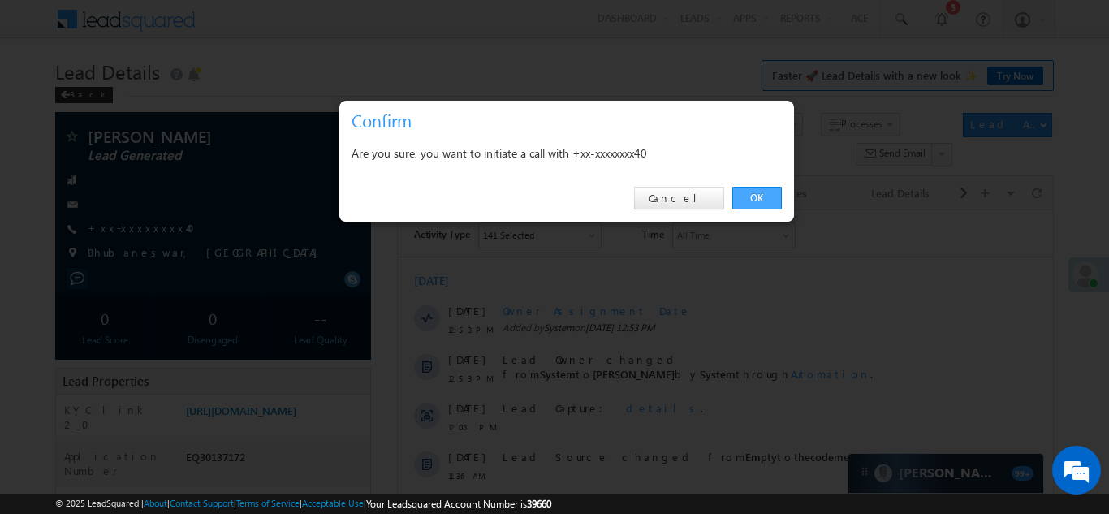
click at [757, 194] on link "OK" at bounding box center [757, 198] width 50 height 23
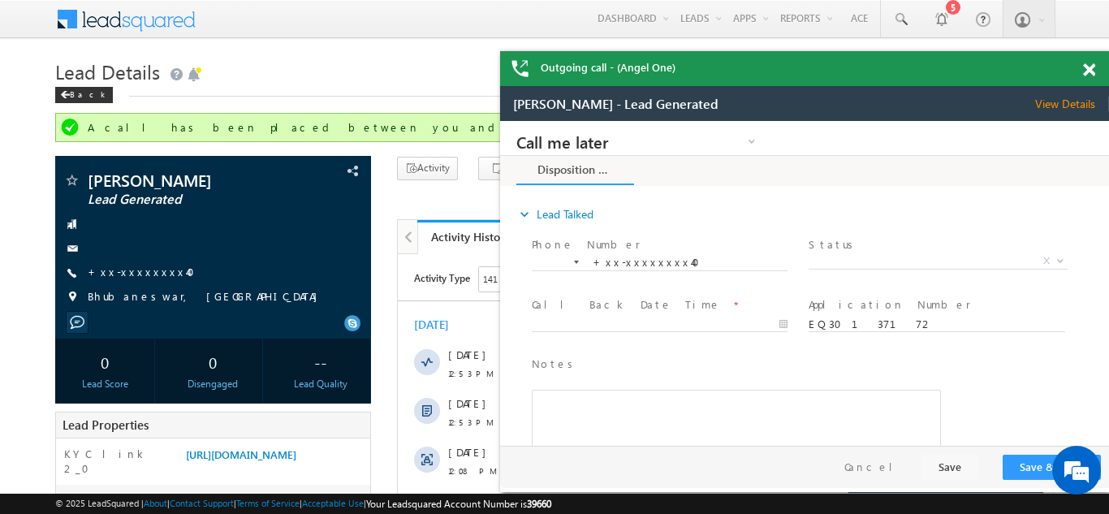
click at [1087, 65] on span at bounding box center [1089, 70] width 12 height 14
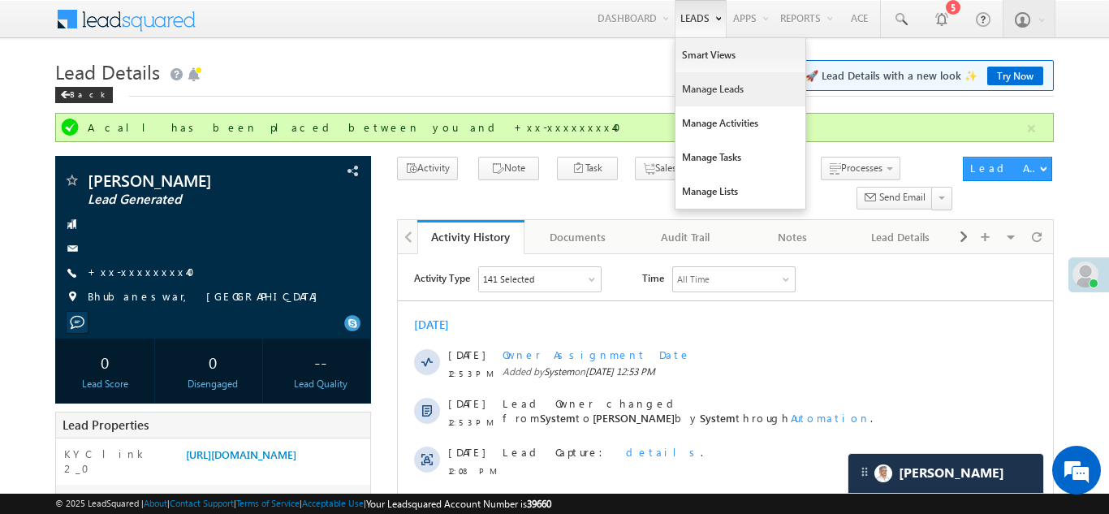
click at [692, 92] on link "Manage Leads" at bounding box center [740, 89] width 130 height 34
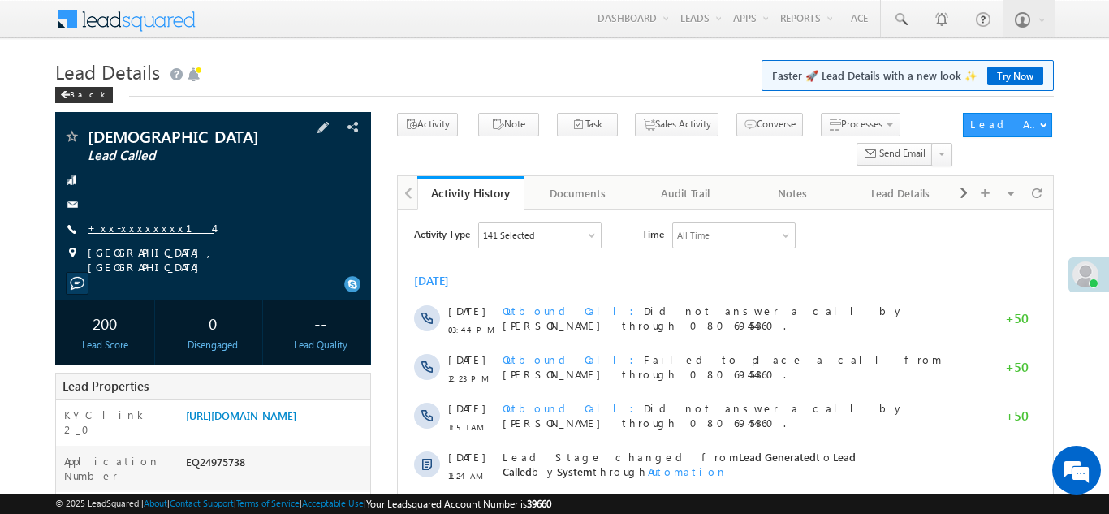
click at [123, 232] on link "+xx-xxxxxxxx14" at bounding box center [151, 228] width 126 height 14
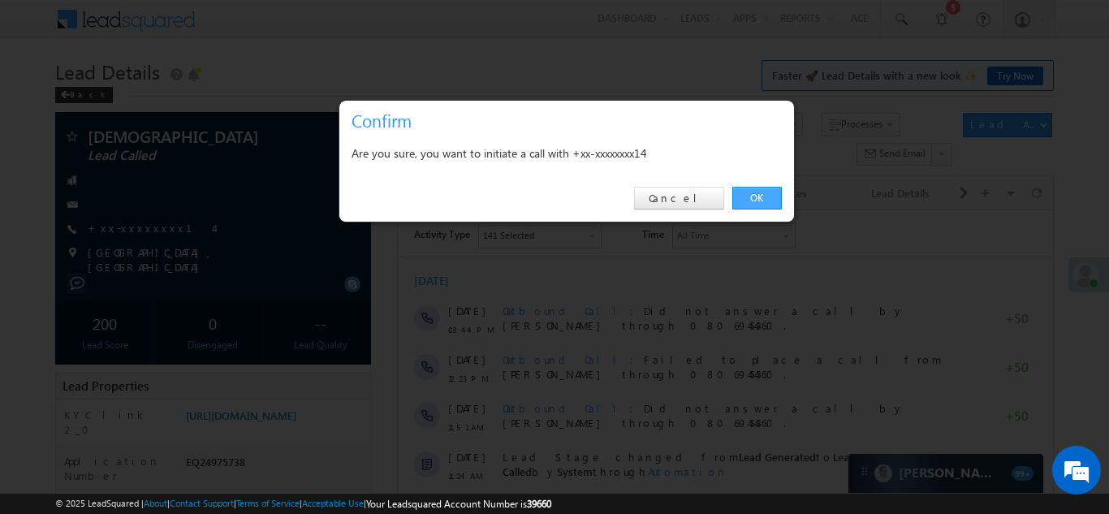
click at [756, 197] on link "OK" at bounding box center [757, 198] width 50 height 23
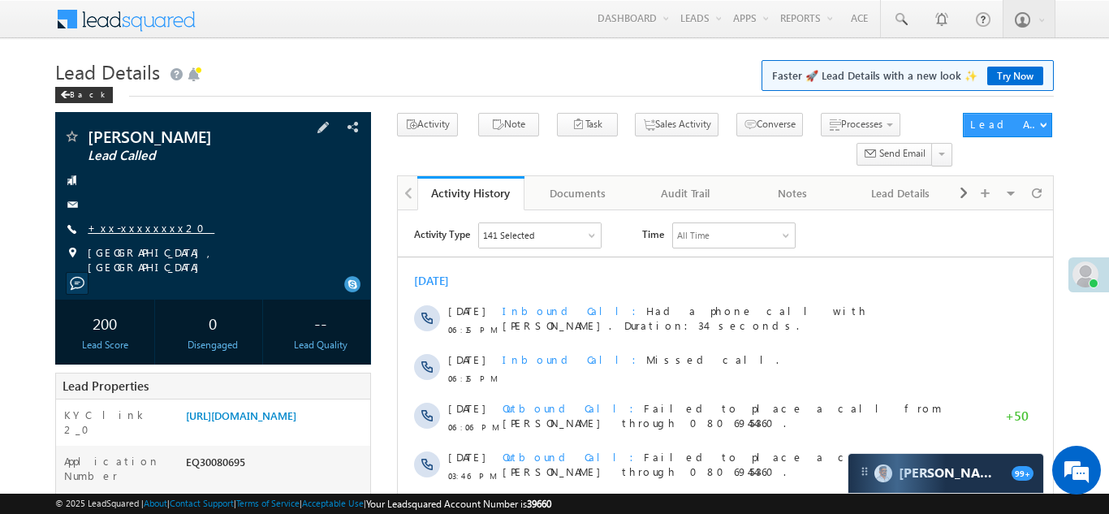
click at [130, 229] on link "+xx-xxxxxxxx20" at bounding box center [151, 228] width 127 height 14
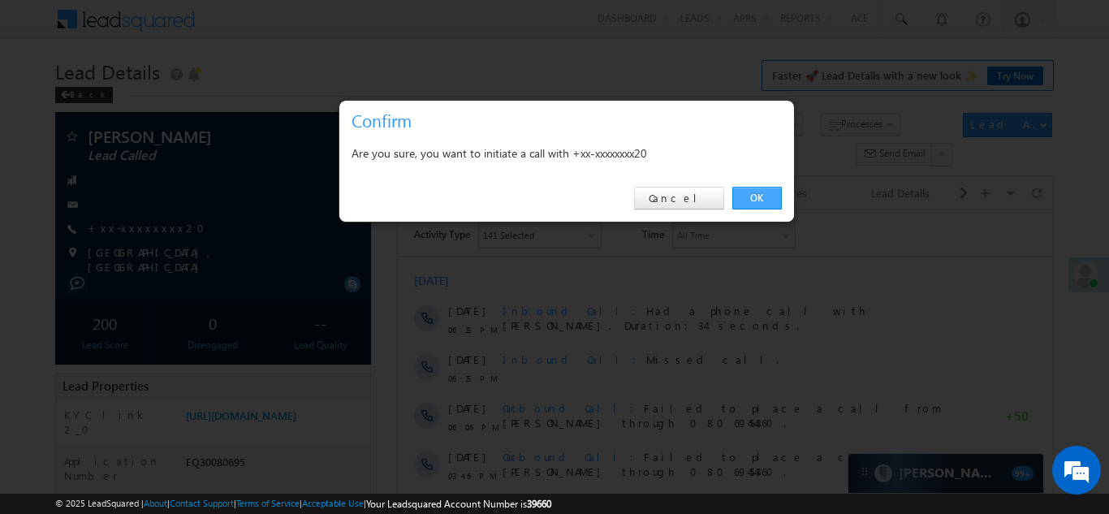
click at [754, 193] on link "OK" at bounding box center [757, 198] width 50 height 23
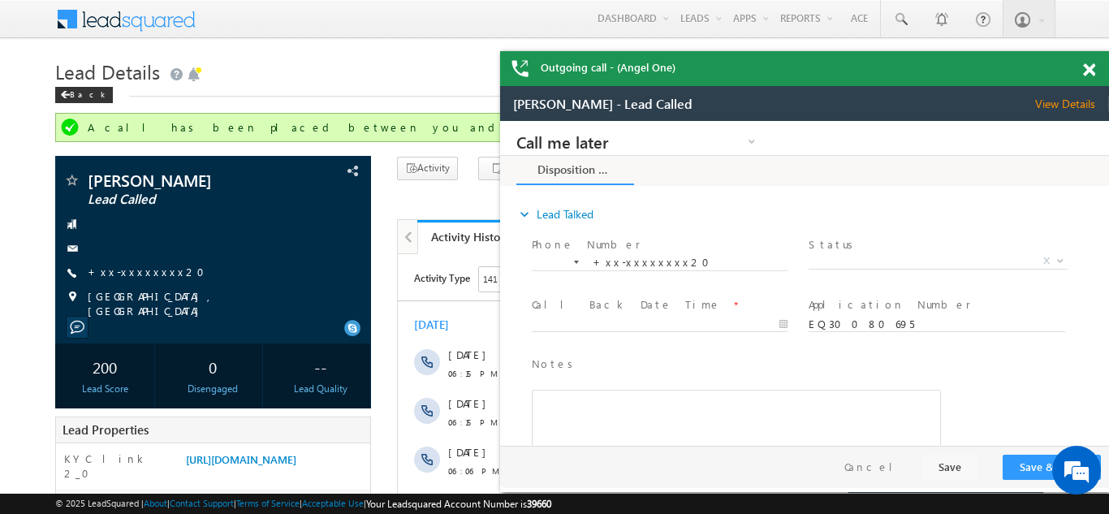
click at [1090, 65] on span at bounding box center [1089, 70] width 12 height 14
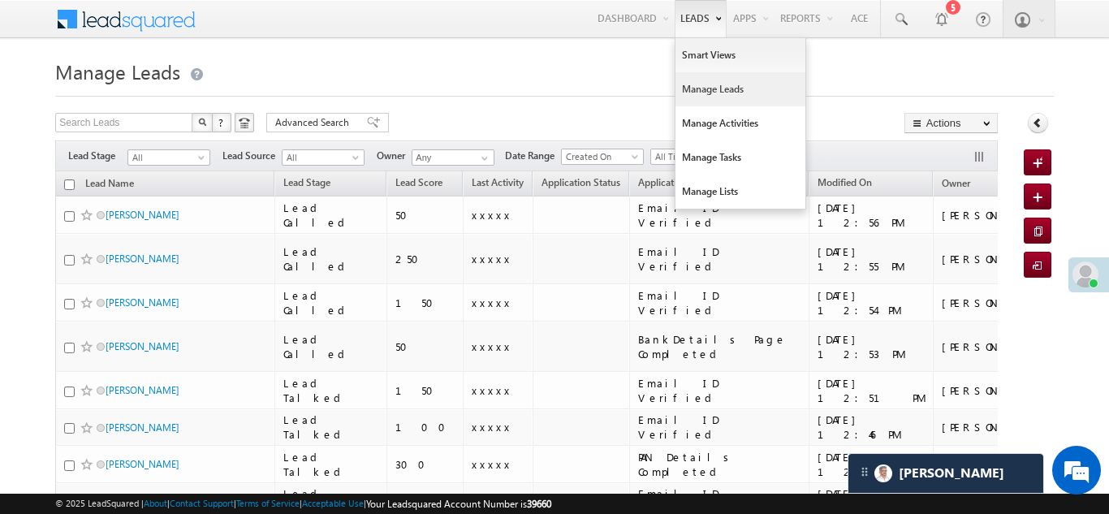
click at [687, 90] on link "Manage Leads" at bounding box center [740, 89] width 130 height 34
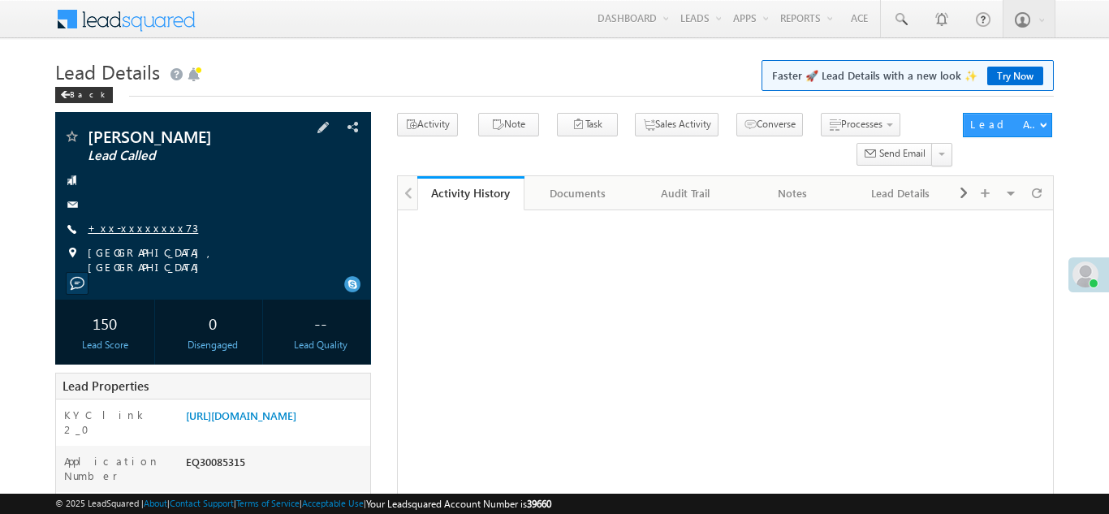
click at [127, 224] on link "+xx-xxxxxxxx73" at bounding box center [143, 228] width 110 height 14
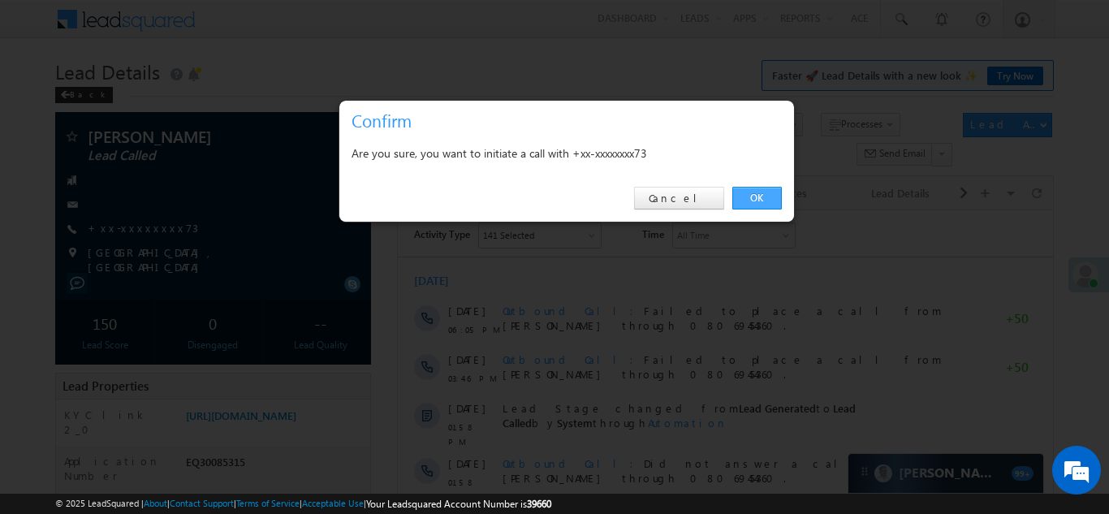
click at [751, 199] on link "OK" at bounding box center [757, 198] width 50 height 23
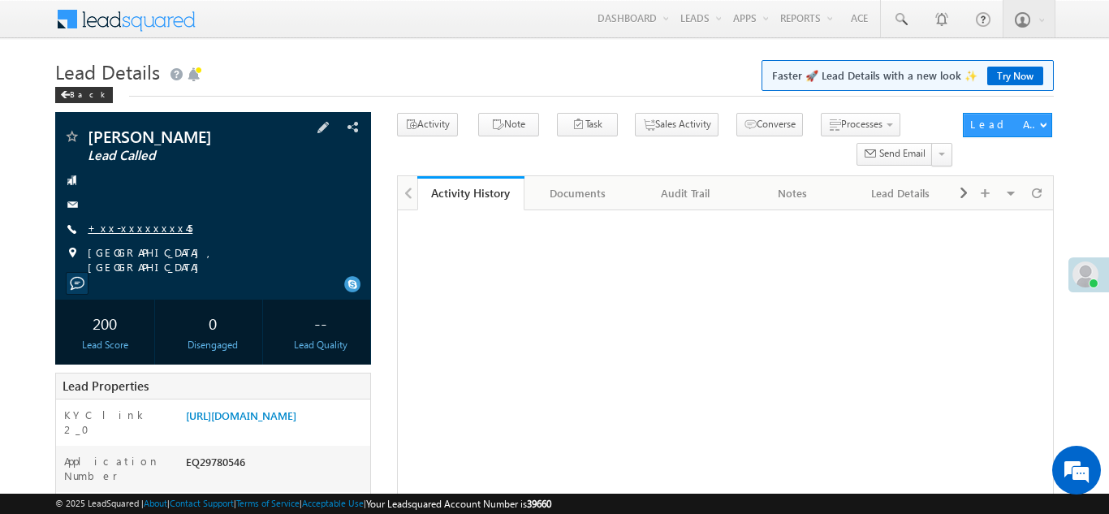
click at [131, 222] on link "+xx-xxxxxxxx45" at bounding box center [140, 228] width 105 height 14
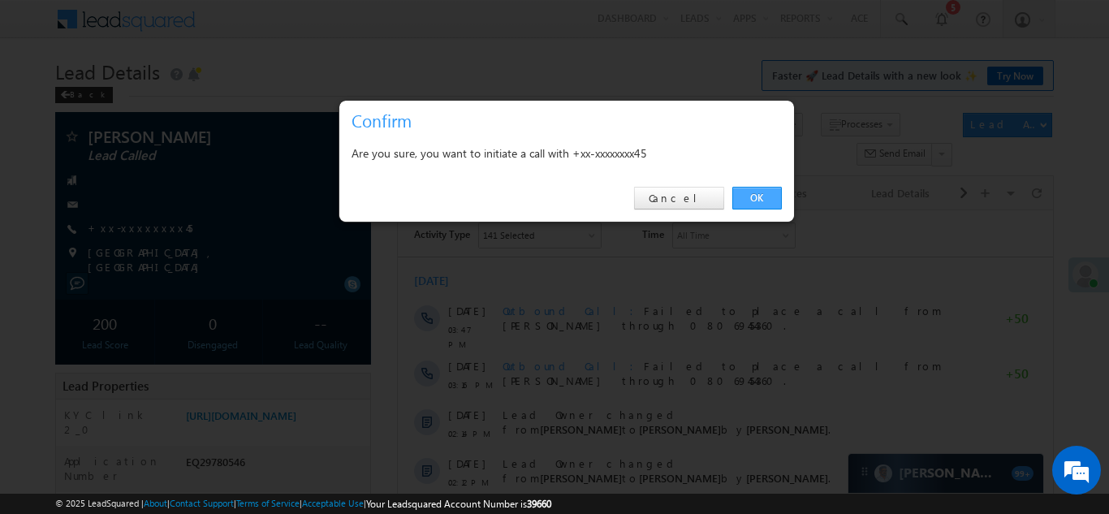
click at [742, 194] on link "OK" at bounding box center [757, 198] width 50 height 23
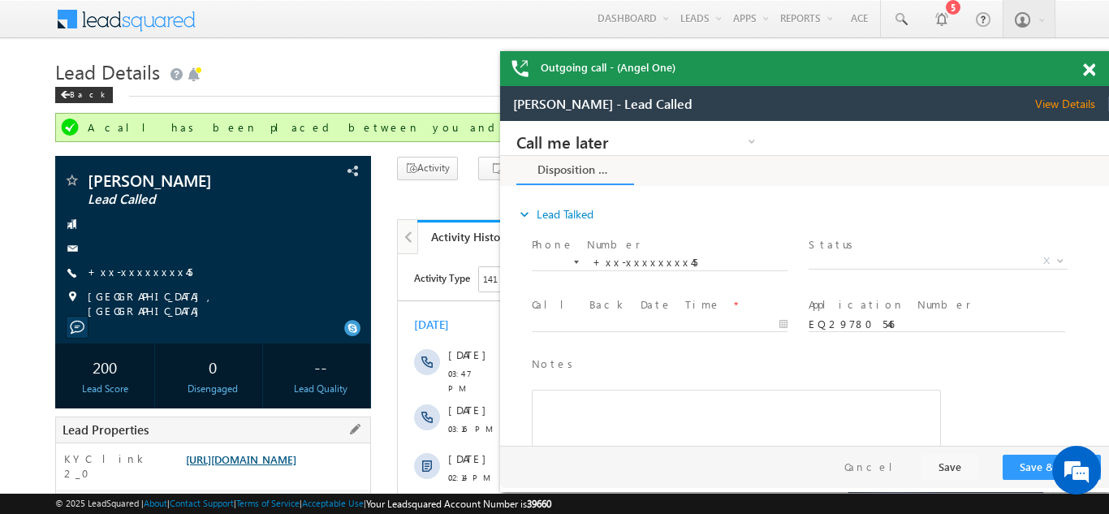
click at [255, 463] on link "https://angelbroking1-pk3em7sa.customui-test.leadsquared.com?leadId=407d4d3b-a6…" at bounding box center [241, 459] width 110 height 14
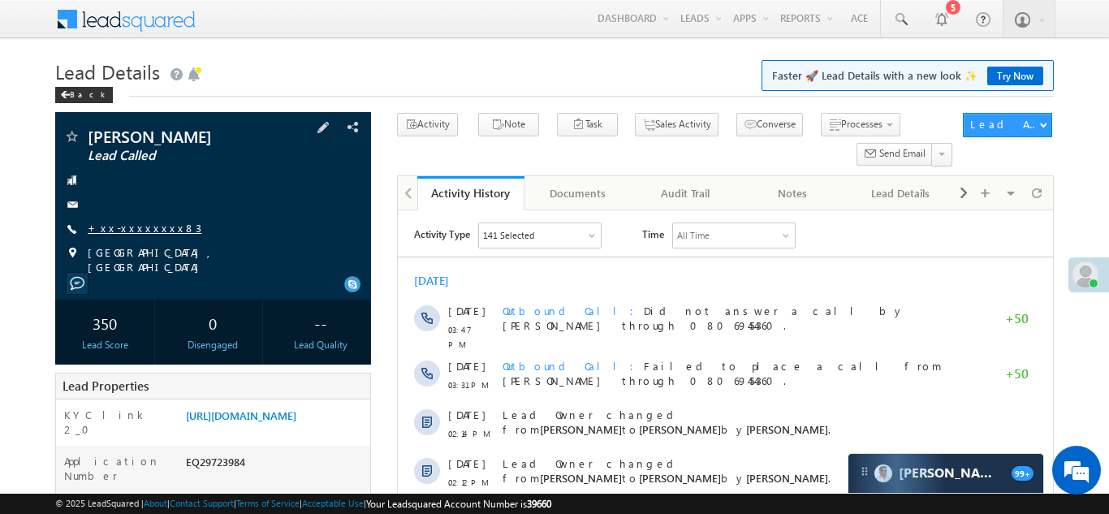
click at [134, 230] on link "+xx-xxxxxxxx83" at bounding box center [145, 228] width 114 height 14
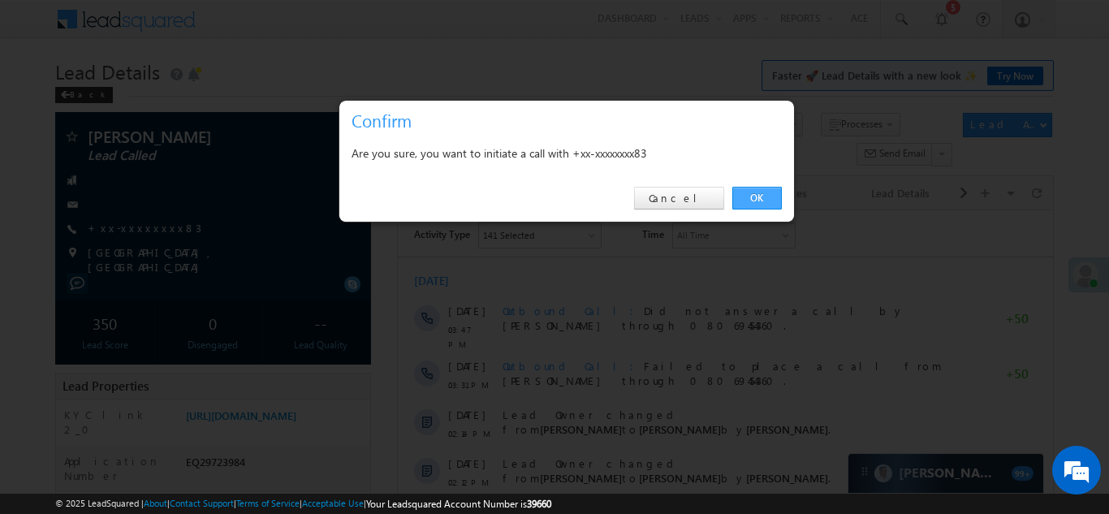
click at [763, 194] on link "OK" at bounding box center [757, 198] width 50 height 23
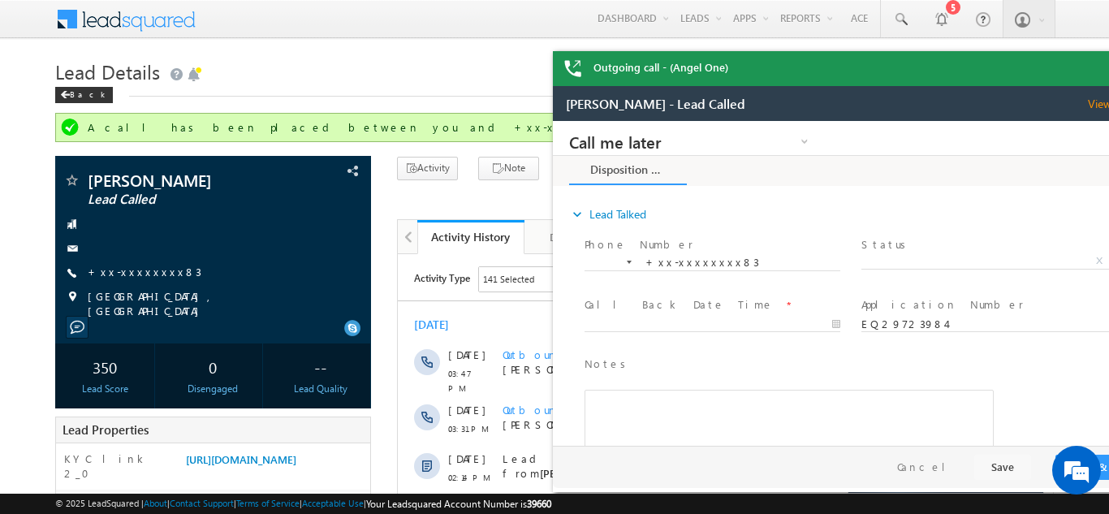
click at [1089, 65] on div "Outgoing call - (Angel One)" at bounding box center [857, 68] width 609 height 35
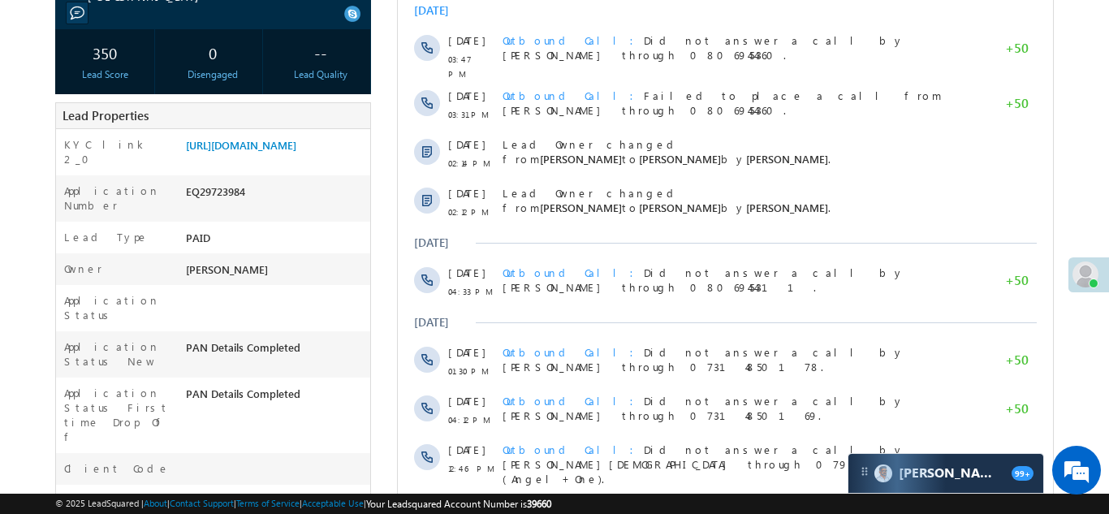
scroll to position [447, 0]
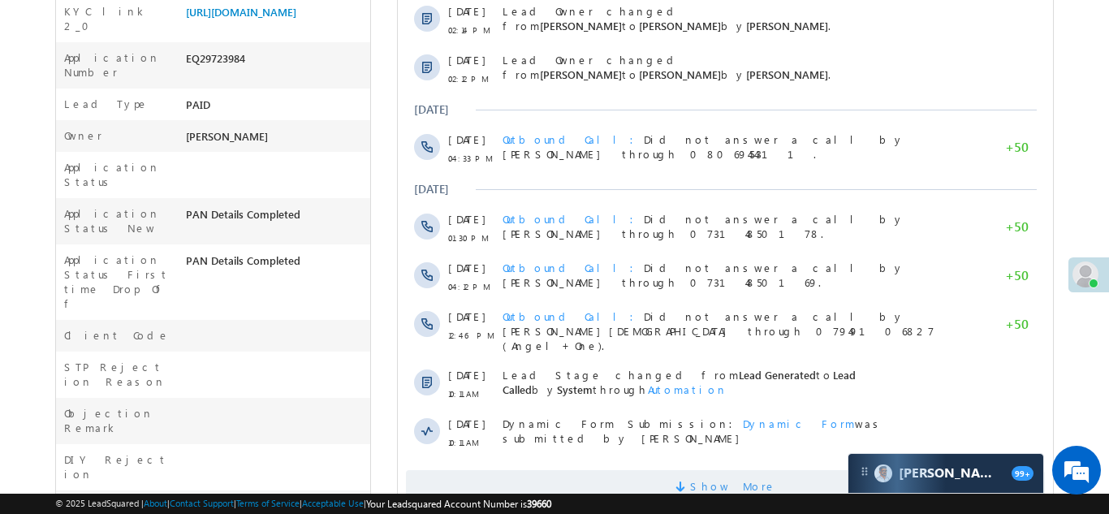
click at [631, 470] on span "Show More" at bounding box center [724, 486] width 639 height 32
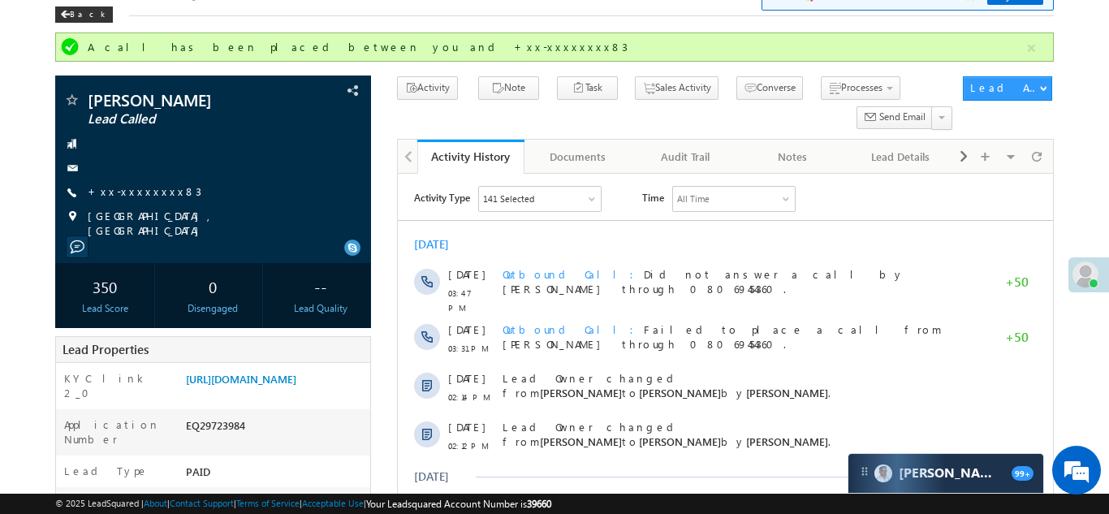
scroll to position [0, 0]
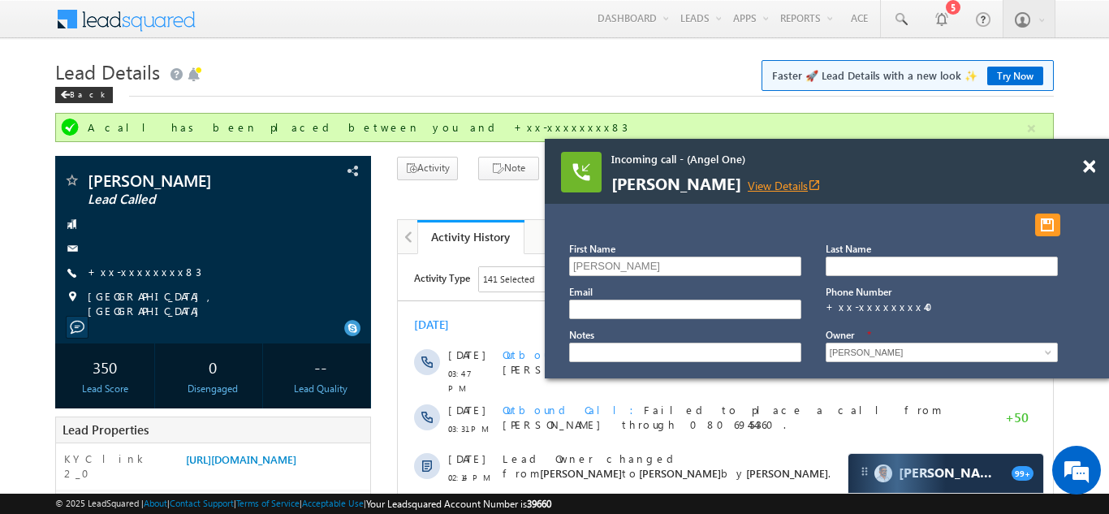
click at [751, 181] on link "View Details open_in_new" at bounding box center [783, 185] width 73 height 15
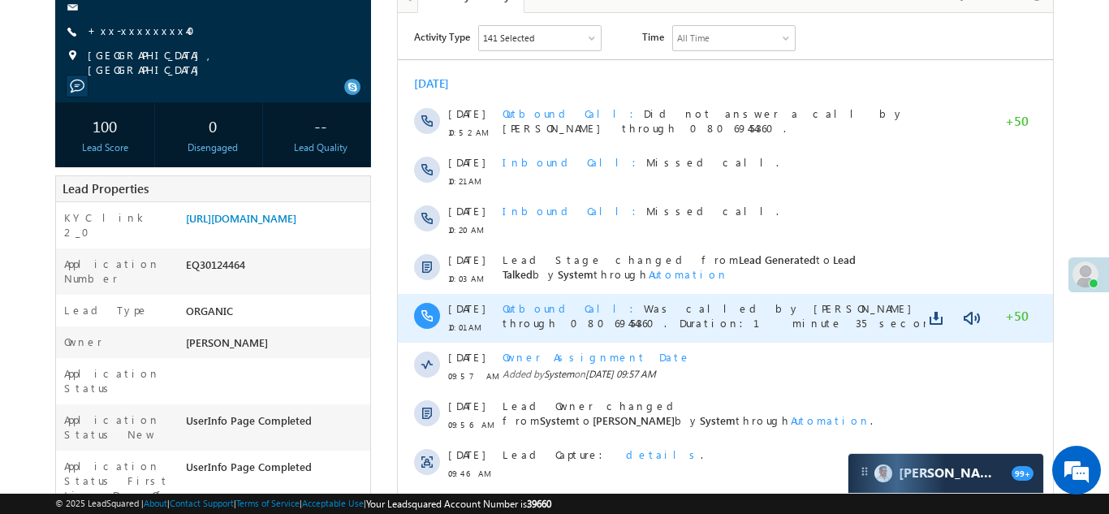
scroll to position [506, 0]
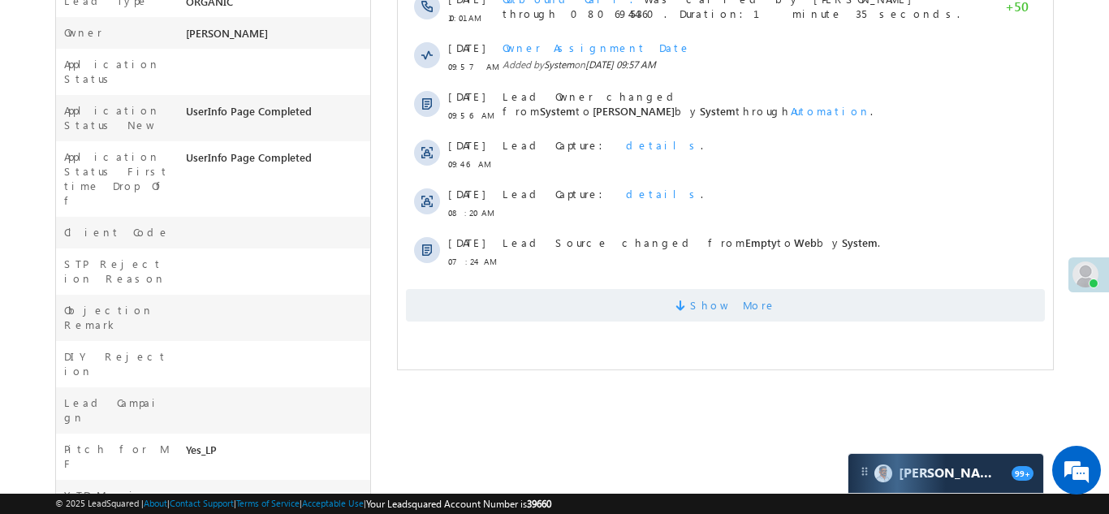
click at [597, 302] on span "Show More" at bounding box center [724, 305] width 639 height 32
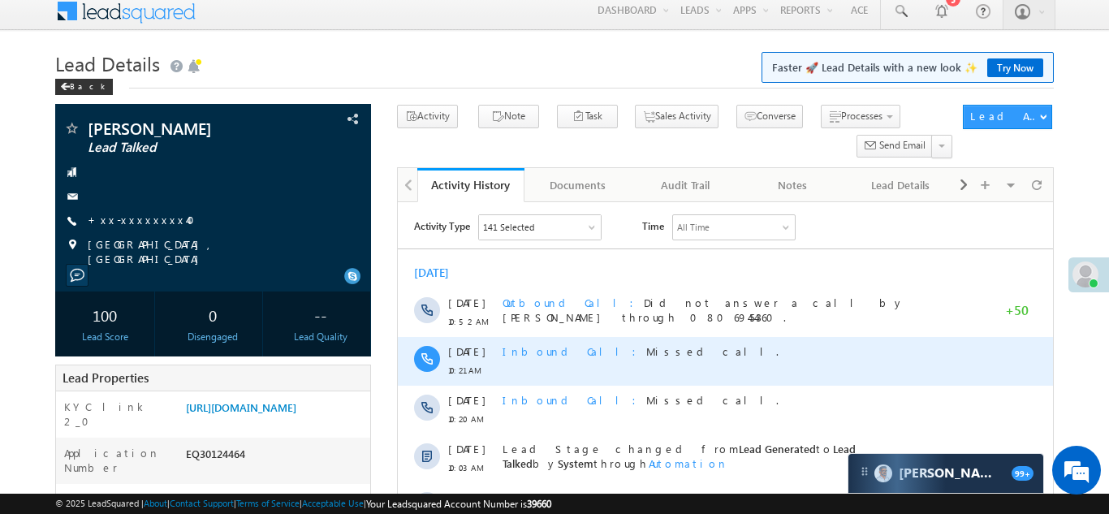
scroll to position [0, 0]
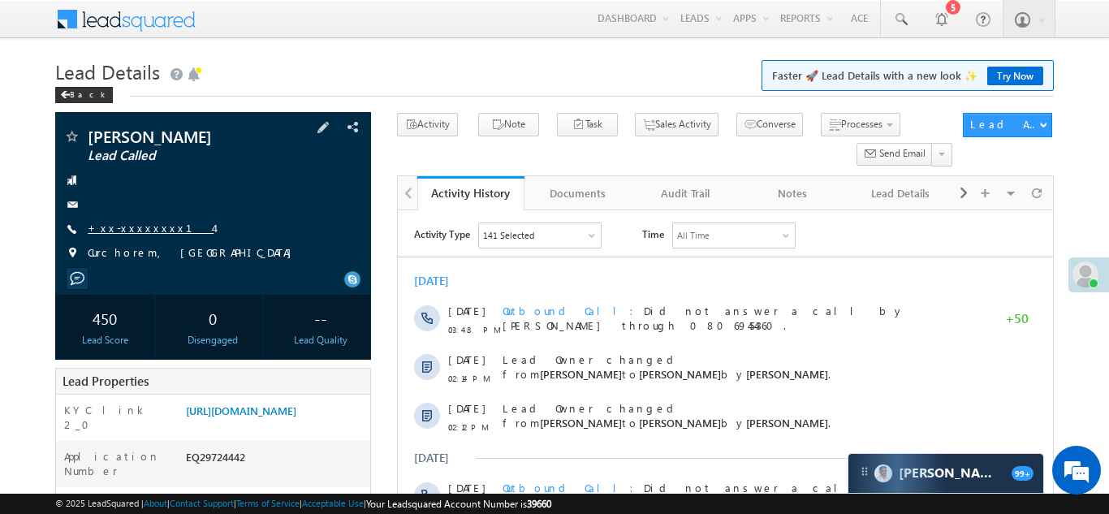
click at [123, 225] on link "+xx-xxxxxxxx14" at bounding box center [151, 228] width 126 height 14
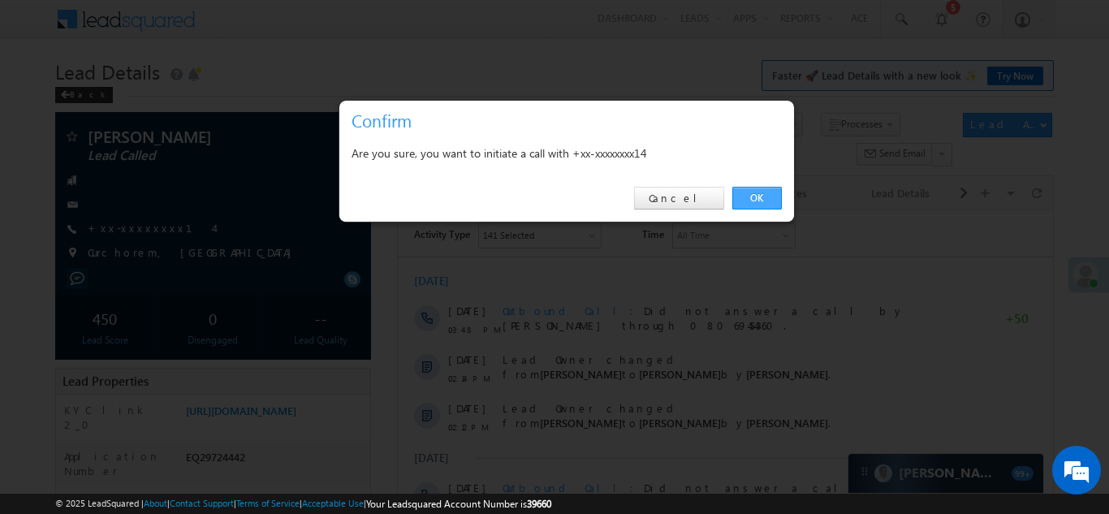
click at [753, 196] on link "OK" at bounding box center [757, 198] width 50 height 23
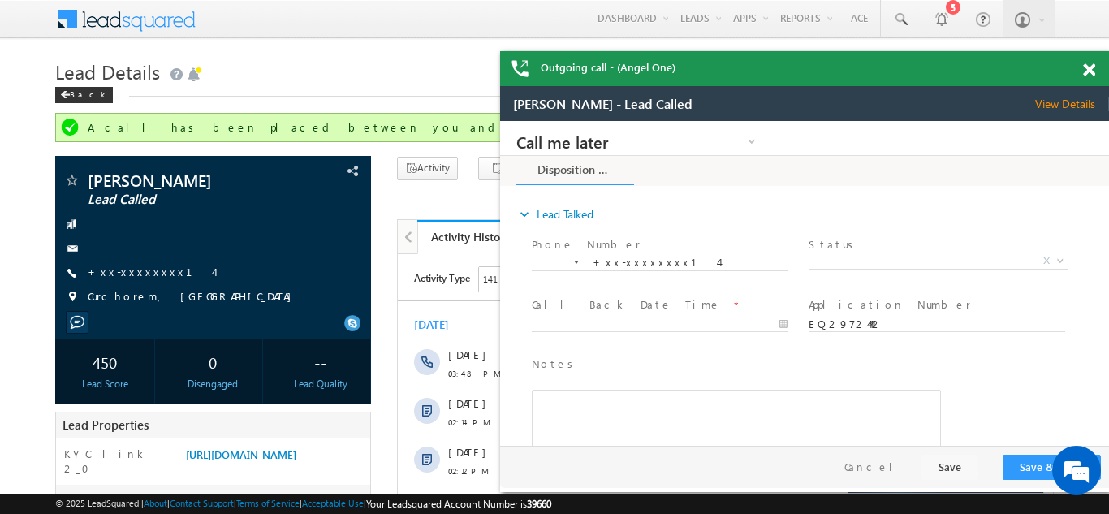
click at [1087, 68] on span at bounding box center [1089, 70] width 12 height 14
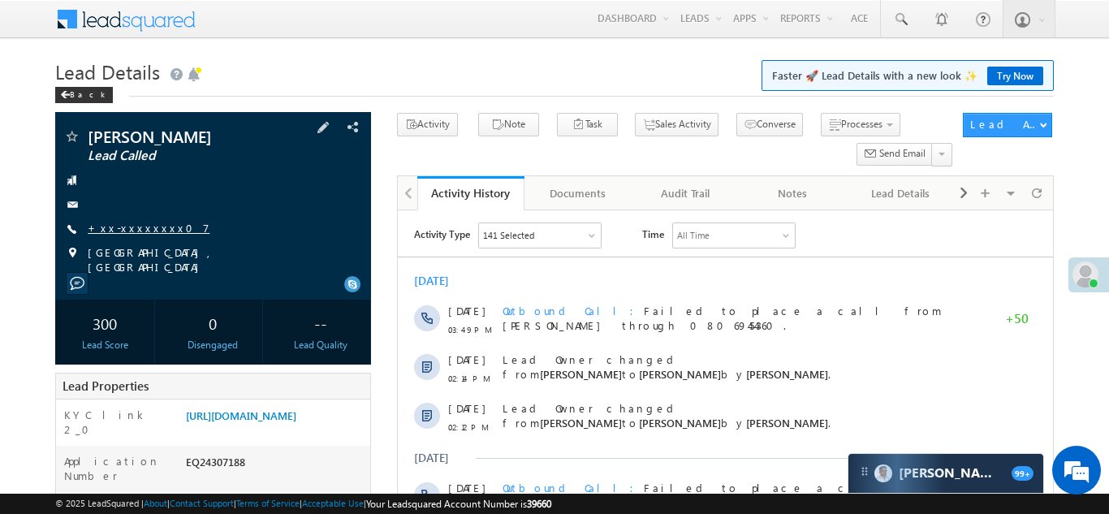
click at [126, 224] on link "+xx-xxxxxxxx07" at bounding box center [149, 228] width 122 height 14
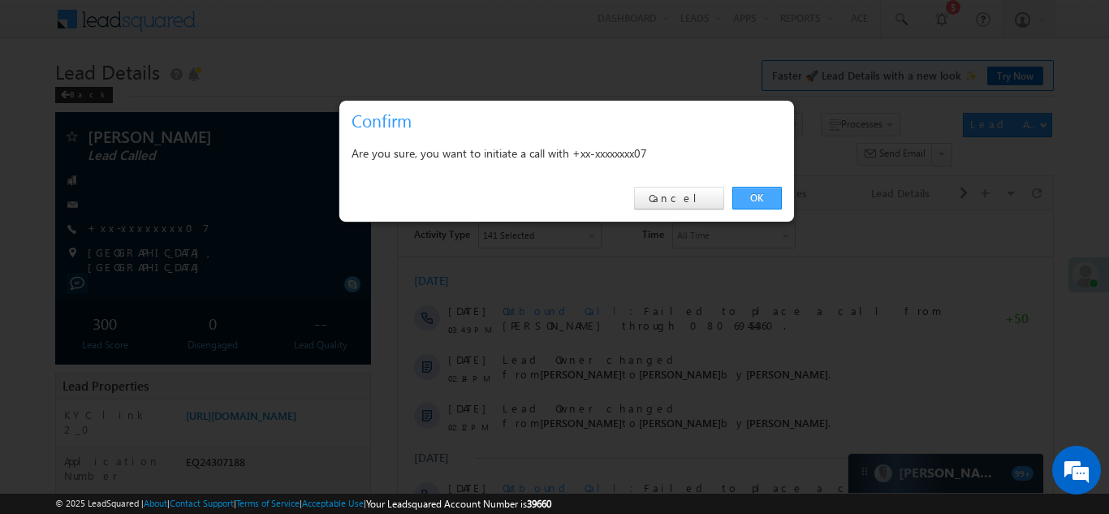
click at [751, 198] on link "OK" at bounding box center [757, 198] width 50 height 23
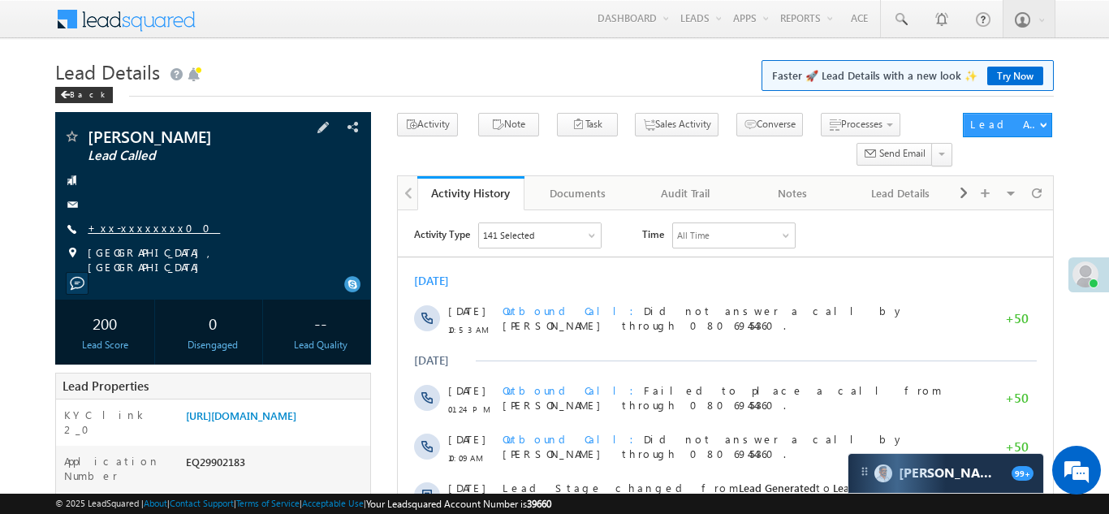
click at [138, 230] on link "+xx-xxxxxxxx00" at bounding box center [154, 228] width 132 height 14
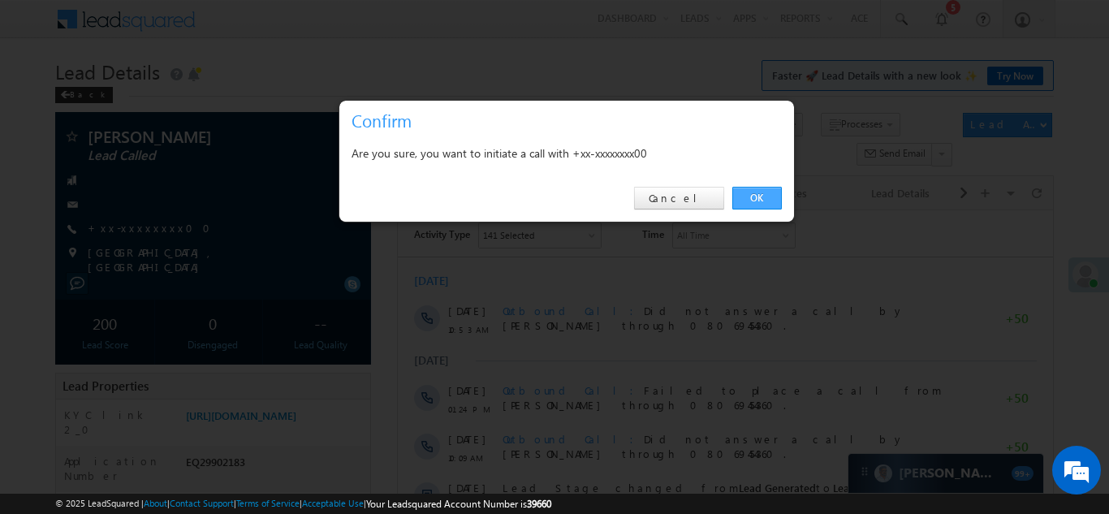
click at [756, 198] on link "OK" at bounding box center [757, 198] width 50 height 23
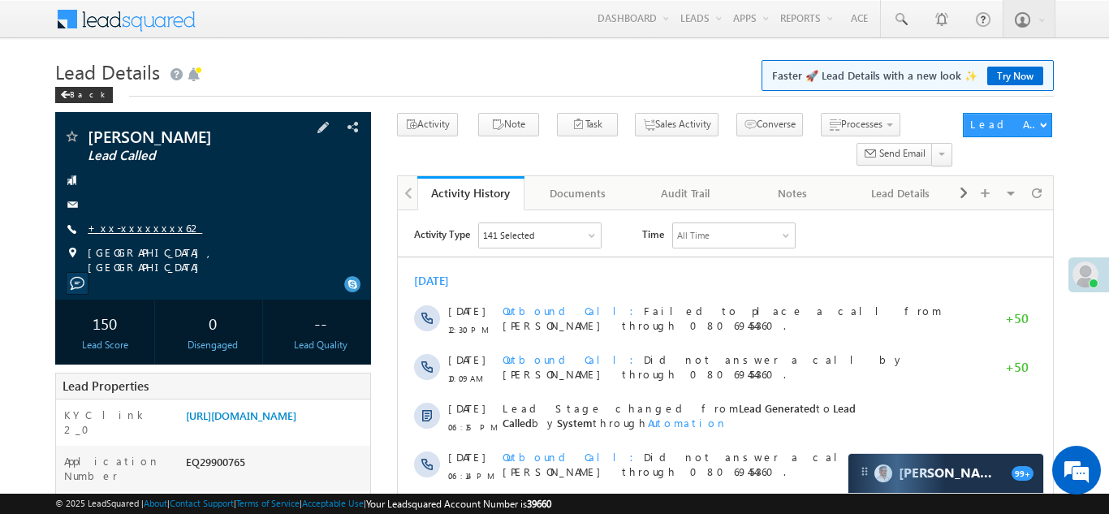
click at [134, 228] on link "+xx-xxxxxxxx62" at bounding box center [145, 228] width 114 height 14
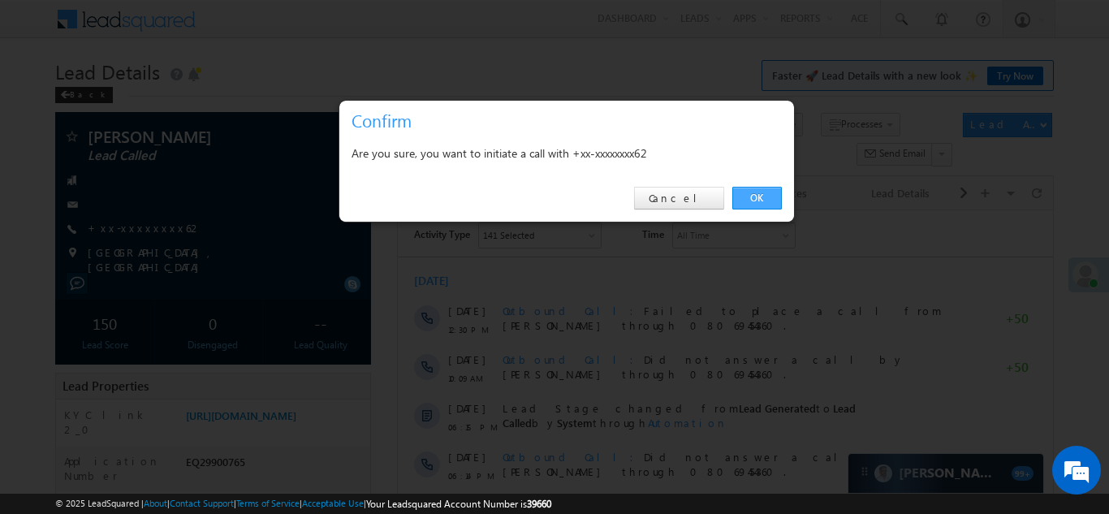
click at [758, 196] on link "OK" at bounding box center [757, 198] width 50 height 23
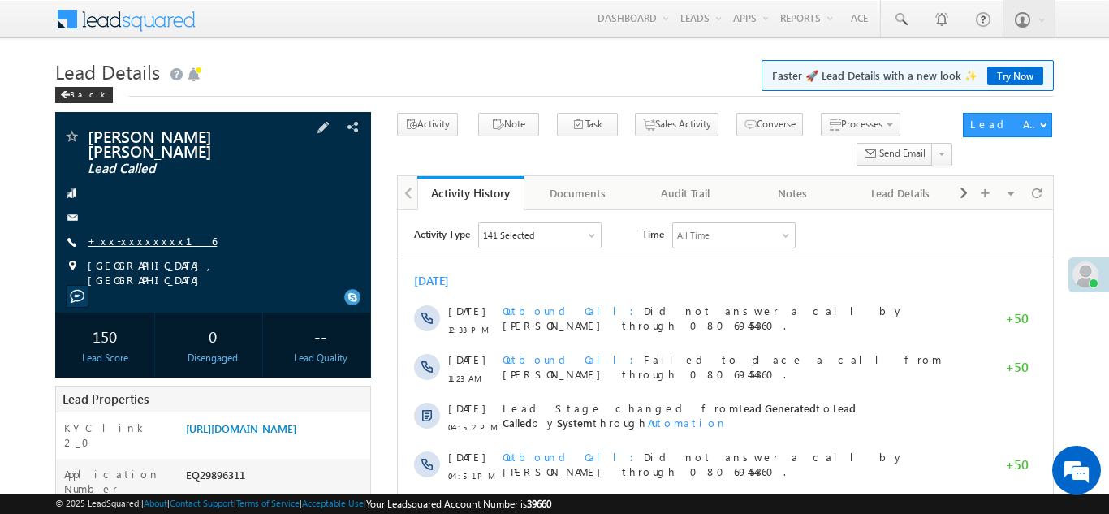
click at [142, 234] on link "+xx-xxxxxxxx16" at bounding box center [152, 241] width 129 height 14
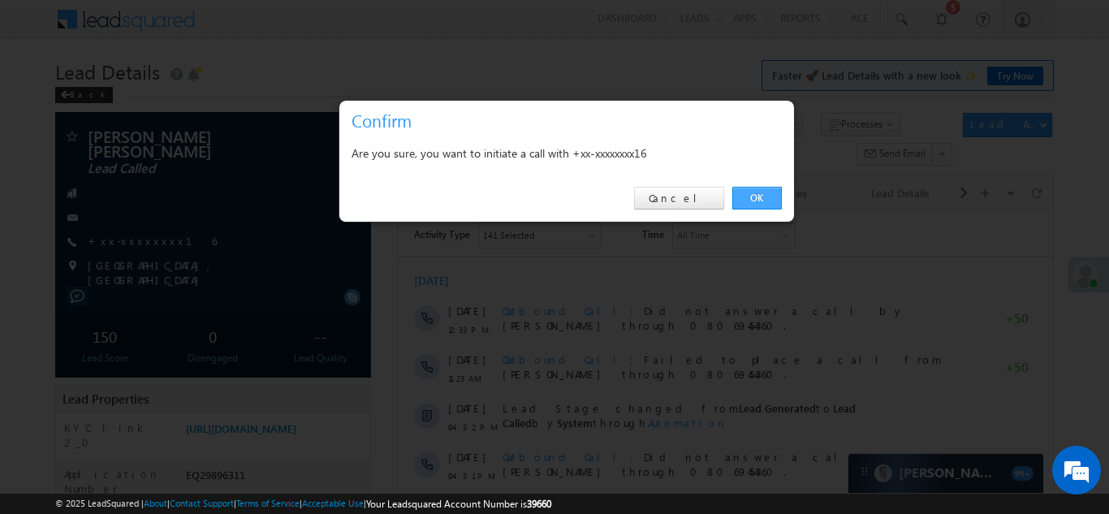
click at [750, 198] on link "OK" at bounding box center [757, 198] width 50 height 23
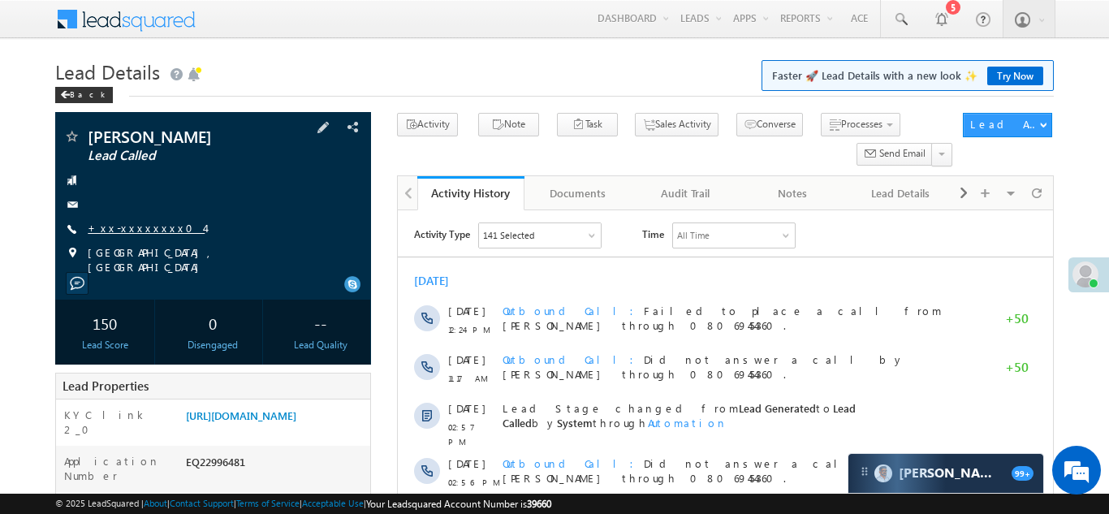
click at [107, 223] on link "+xx-xxxxxxxx04" at bounding box center [146, 228] width 117 height 14
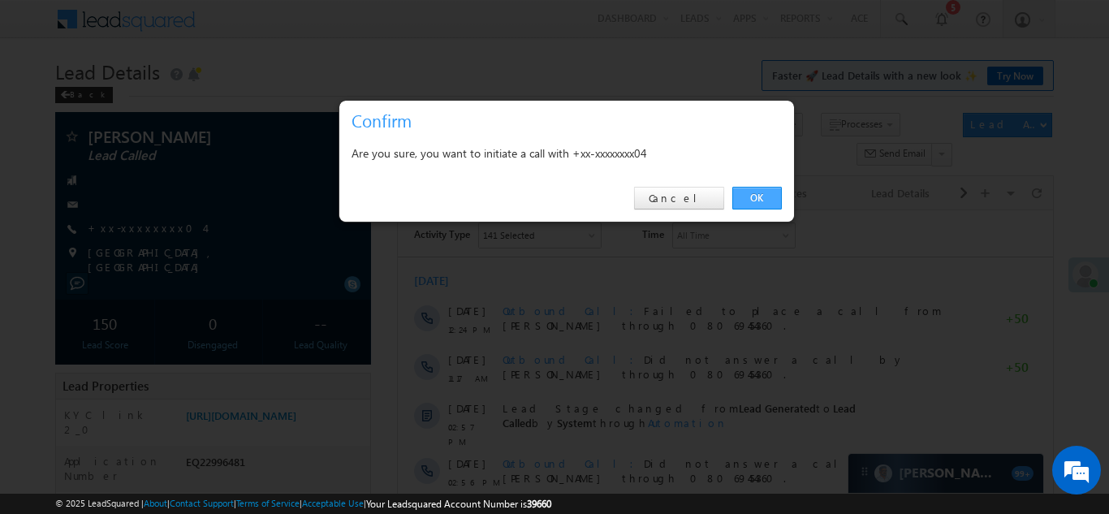
click at [753, 198] on link "OK" at bounding box center [757, 198] width 50 height 23
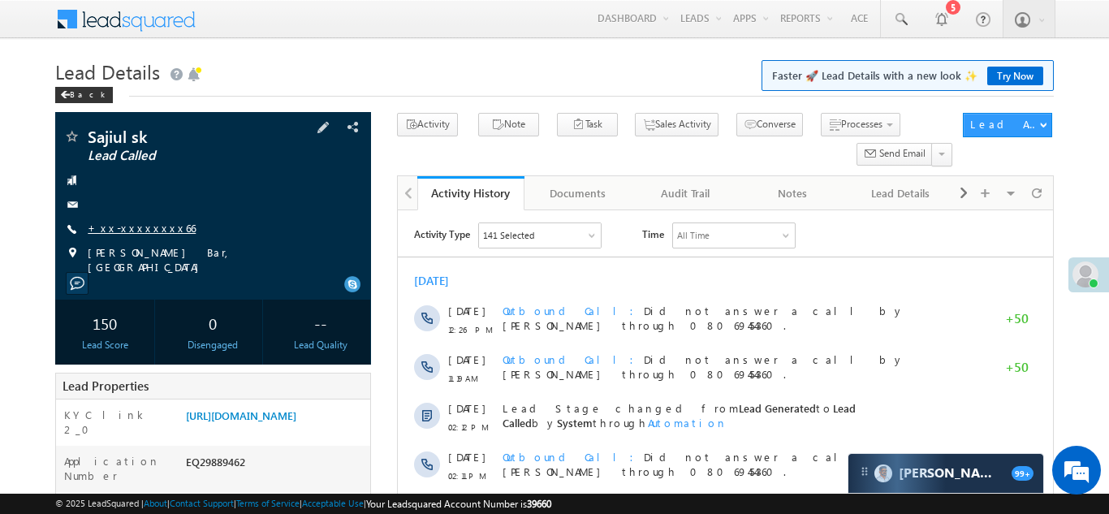
click at [133, 225] on link "+xx-xxxxxxxx66" at bounding box center [142, 228] width 108 height 14
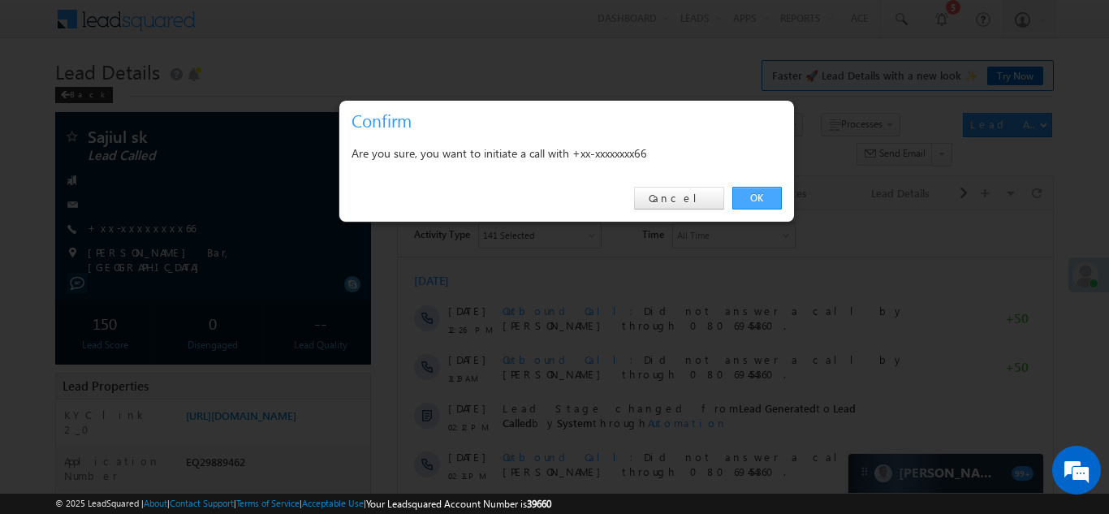
click at [748, 196] on link "OK" at bounding box center [757, 198] width 50 height 23
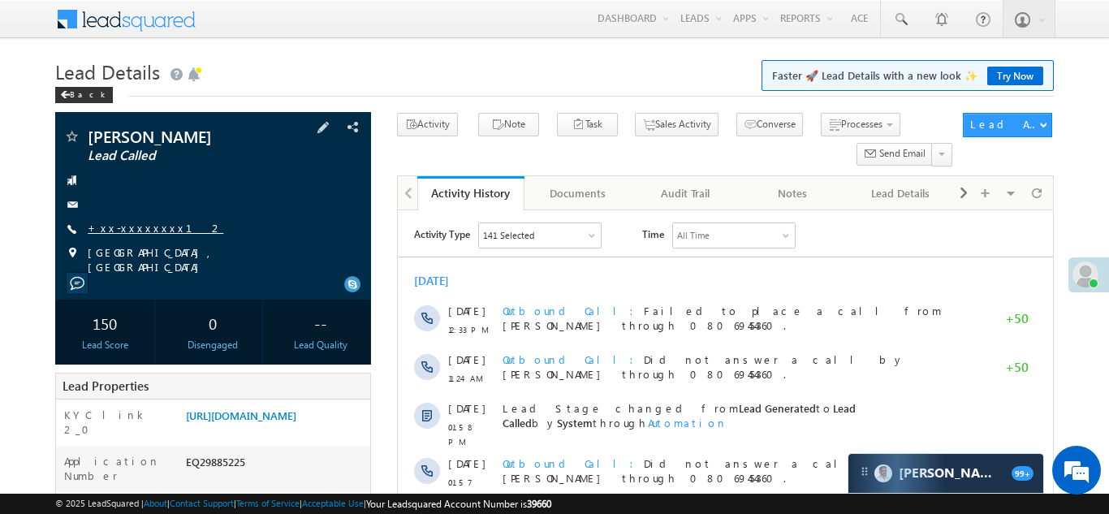
click at [131, 230] on link "+xx-xxxxxxxx12" at bounding box center [156, 228] width 136 height 14
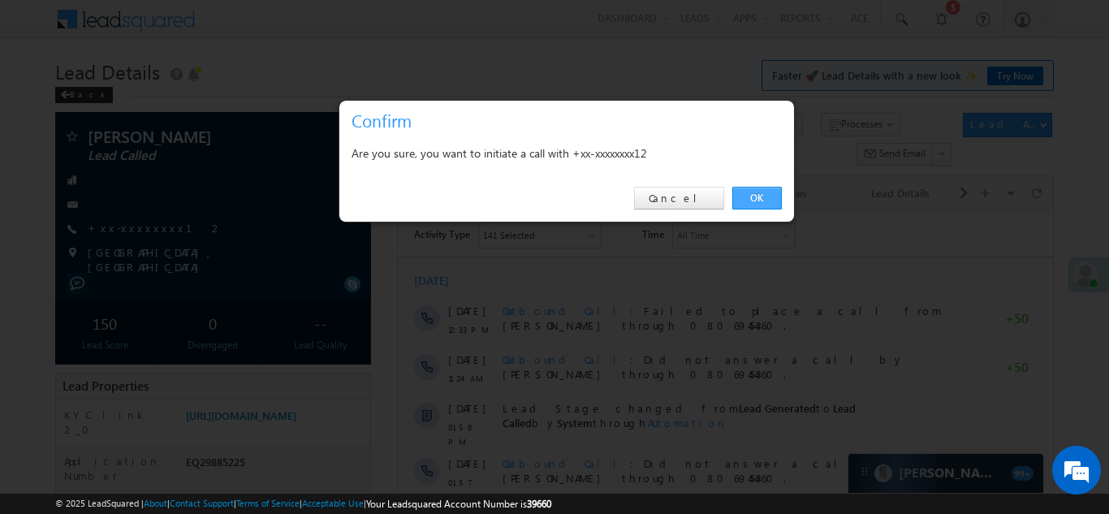
click at [745, 191] on link "OK" at bounding box center [757, 198] width 50 height 23
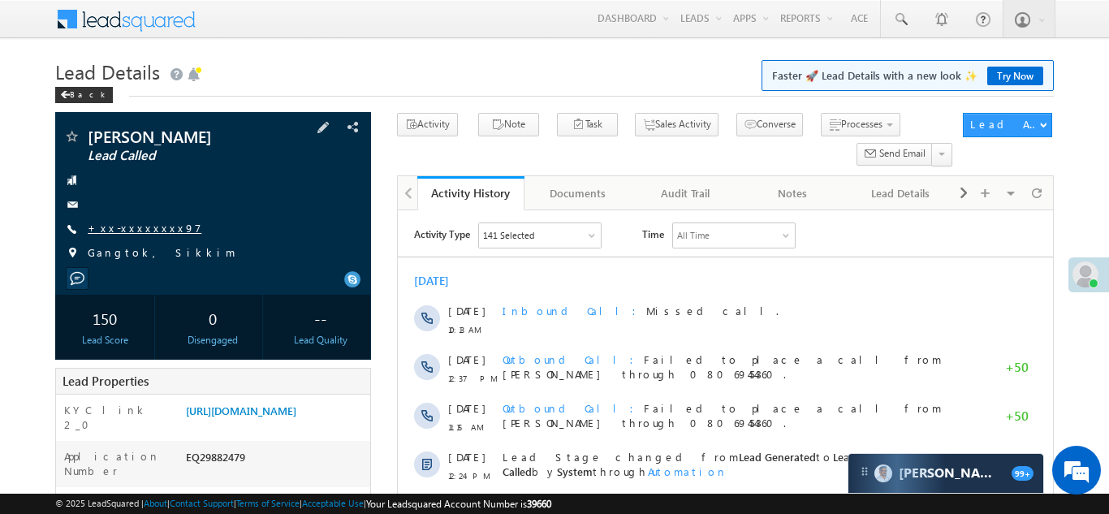
click at [135, 230] on link "+xx-xxxxxxxx97" at bounding box center [145, 228] width 114 height 14
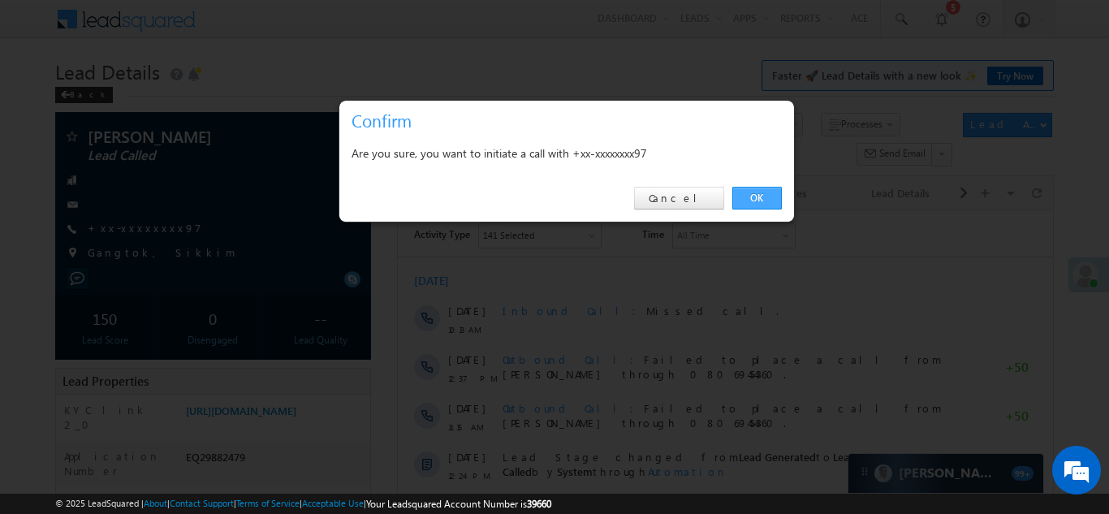
click at [746, 192] on link "OK" at bounding box center [757, 198] width 50 height 23
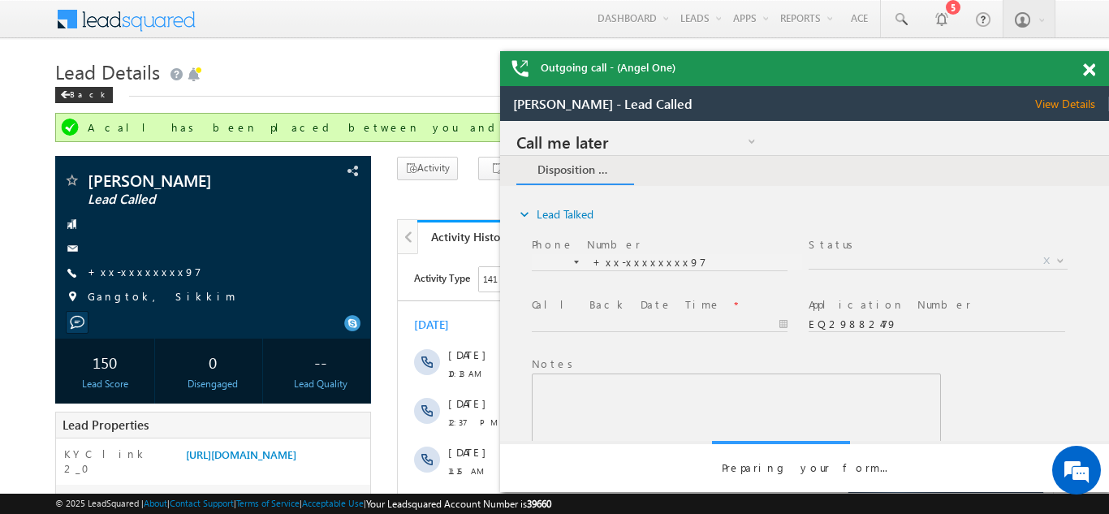
click at [1087, 67] on span at bounding box center [1089, 70] width 12 height 14
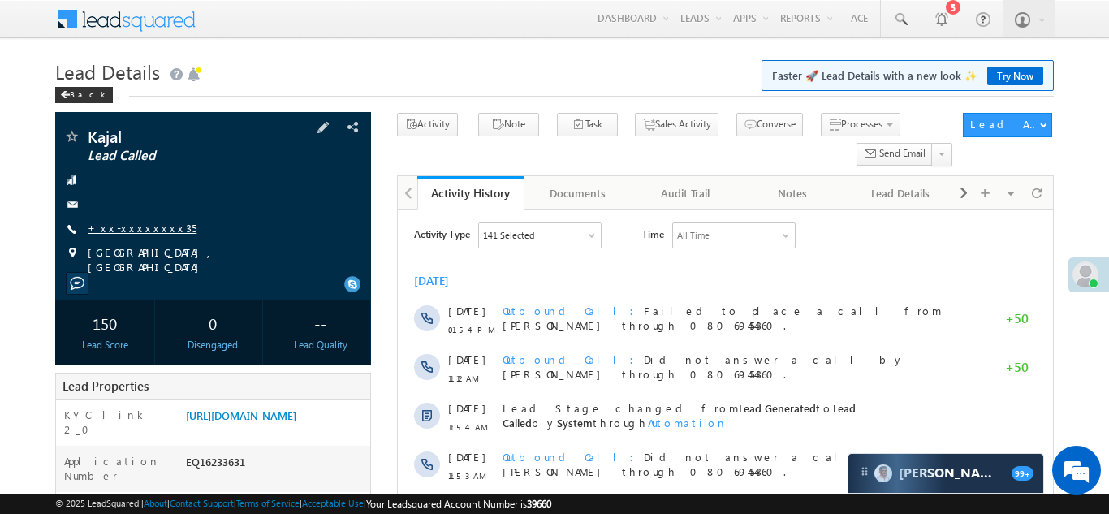
click at [136, 226] on link "+xx-xxxxxxxx35" at bounding box center [142, 228] width 109 height 14
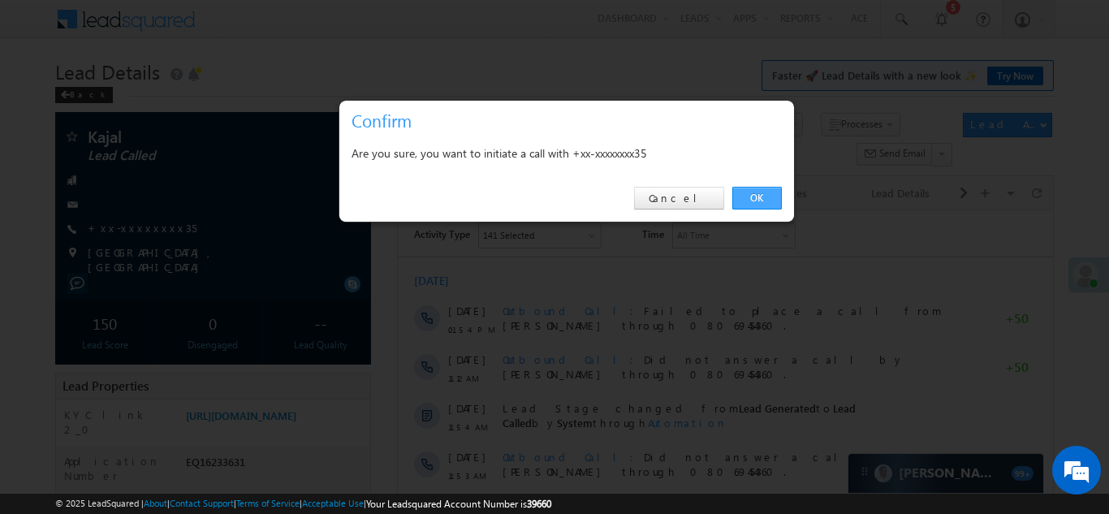
click at [754, 194] on link "OK" at bounding box center [757, 198] width 50 height 23
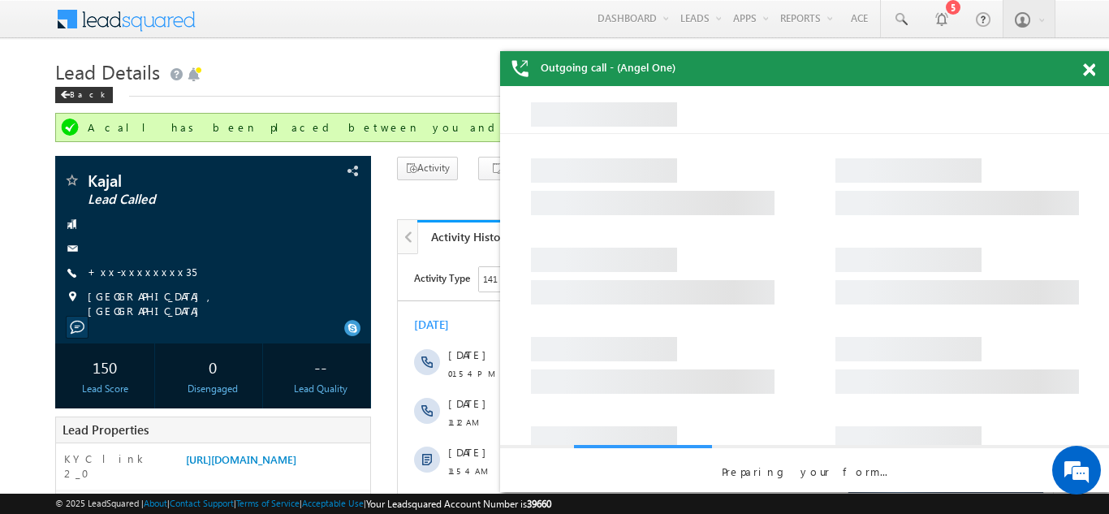
click at [1087, 69] on span at bounding box center [1089, 70] width 12 height 14
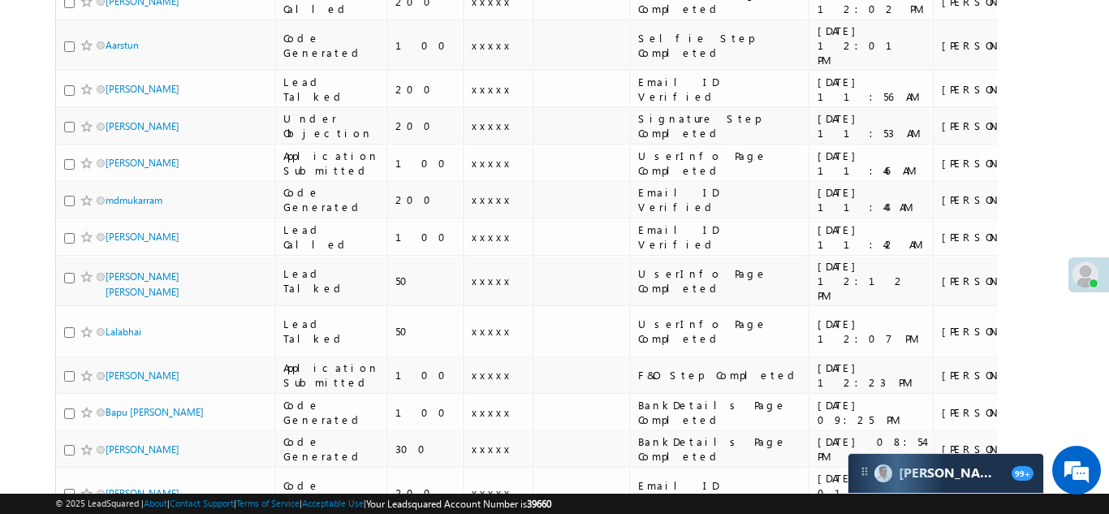
scroll to position [1647, 0]
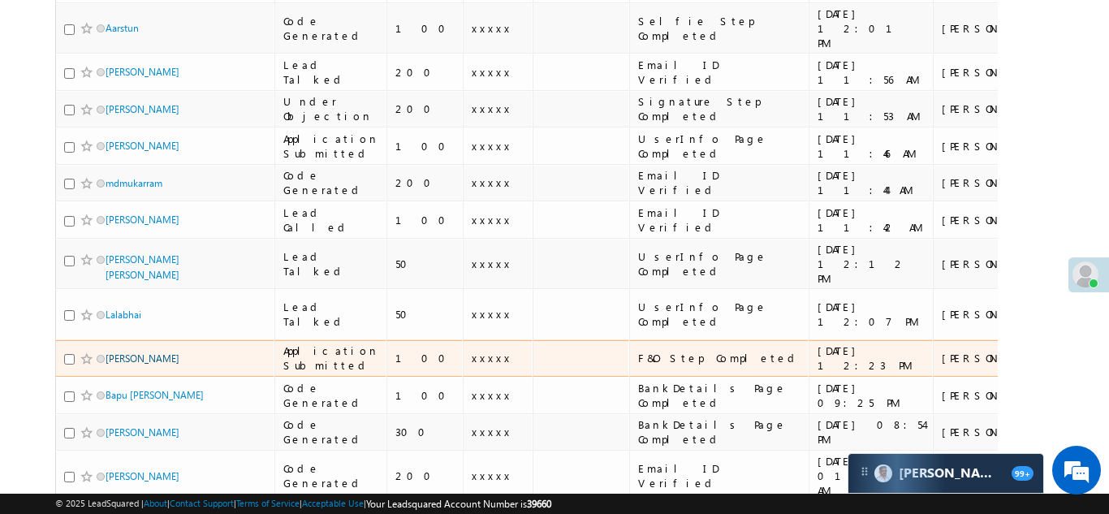
click at [129, 351] on span "APARNA KISHOR PADMALE" at bounding box center [160, 358] width 110 height 15
click at [132, 340] on td "[PERSON_NAME]" at bounding box center [164, 358] width 219 height 37
click at [132, 352] on link "APARNA KISHOR PADMALE" at bounding box center [142, 358] width 74 height 12
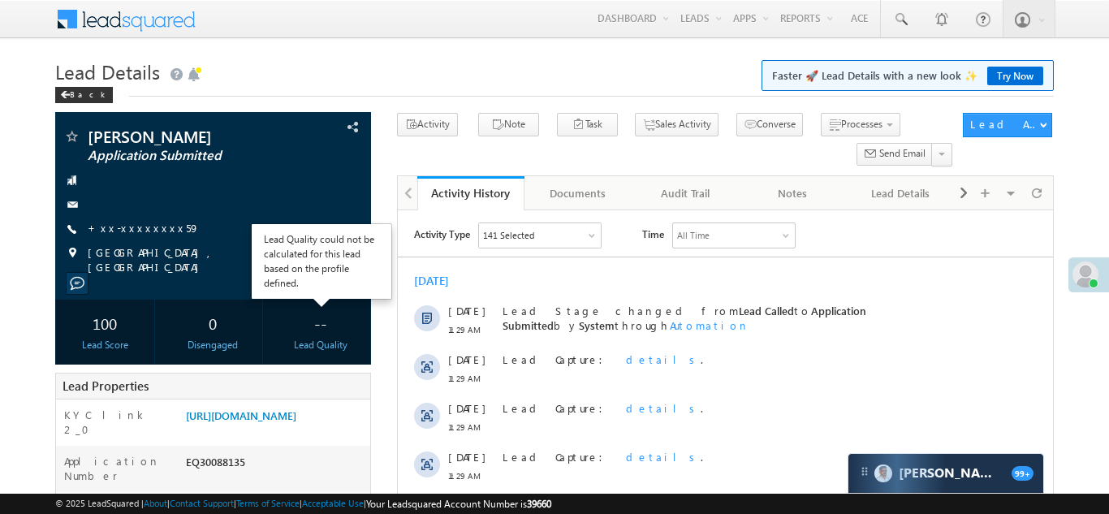
scroll to position [193, 0]
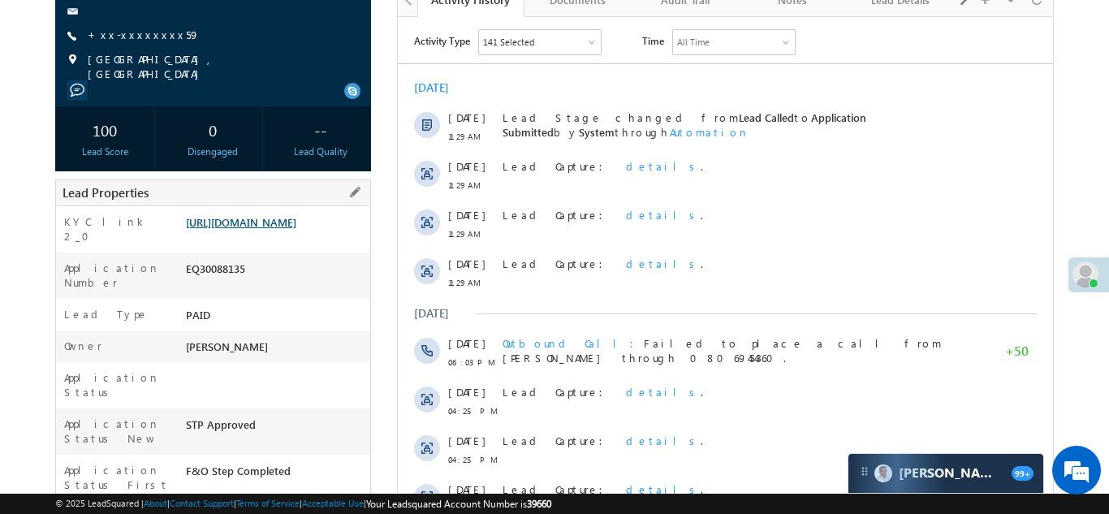
click at [261, 229] on link "[URL][DOMAIN_NAME]" at bounding box center [241, 222] width 110 height 14
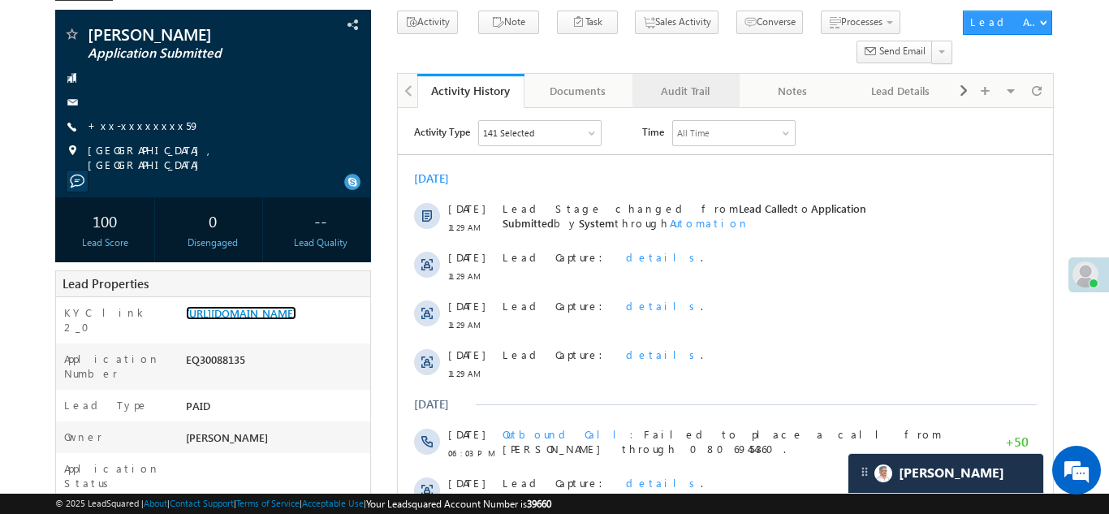
scroll to position [0, 0]
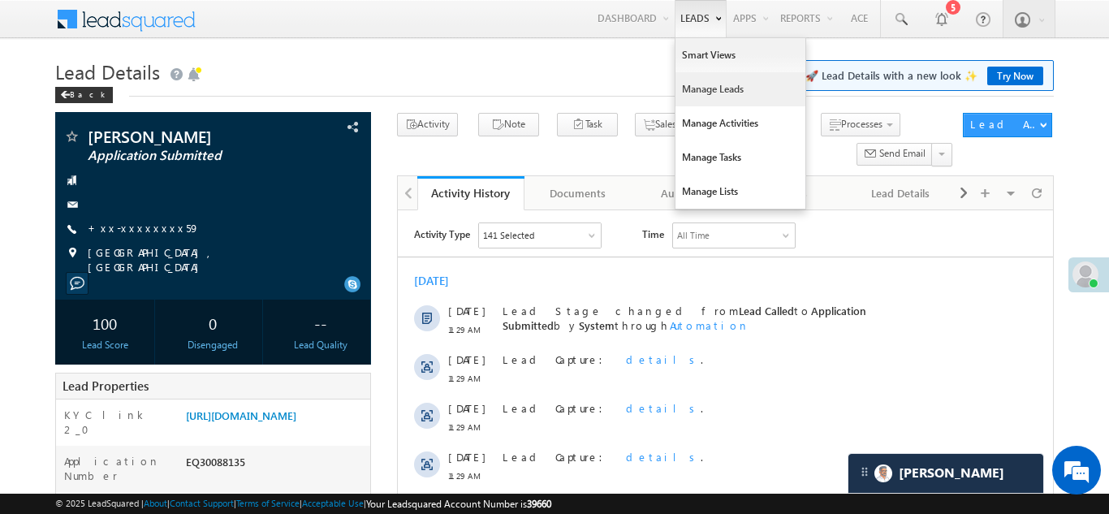
click at [700, 84] on link "Manage Leads" at bounding box center [740, 89] width 130 height 34
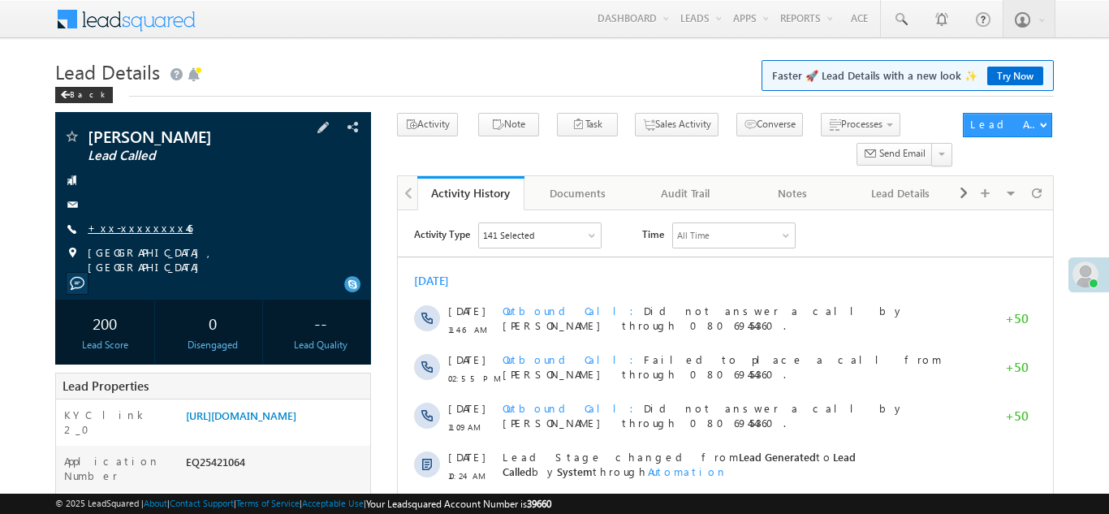
click at [131, 228] on link "+xx-xxxxxxxx46" at bounding box center [140, 228] width 105 height 14
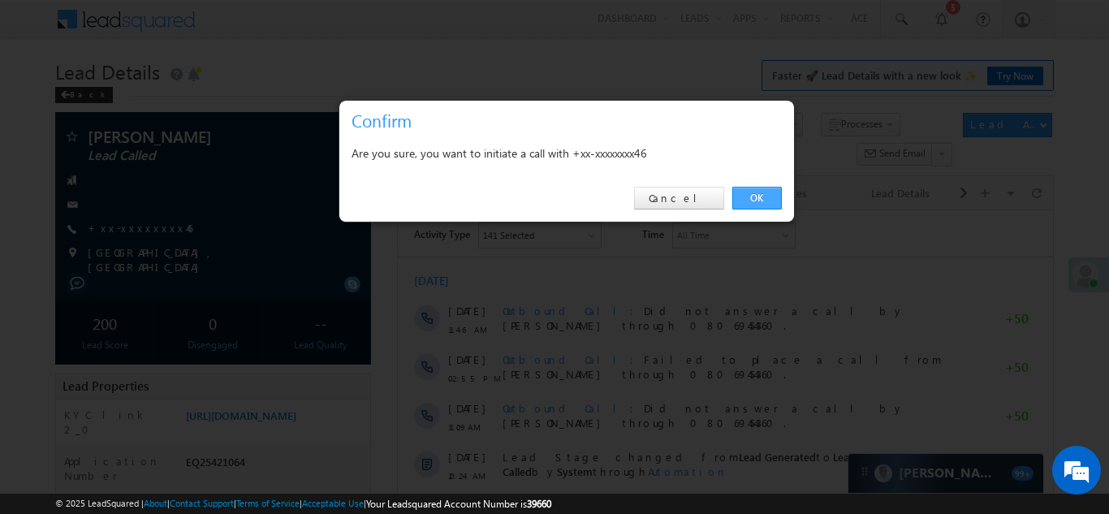
click at [750, 197] on link "OK" at bounding box center [757, 198] width 50 height 23
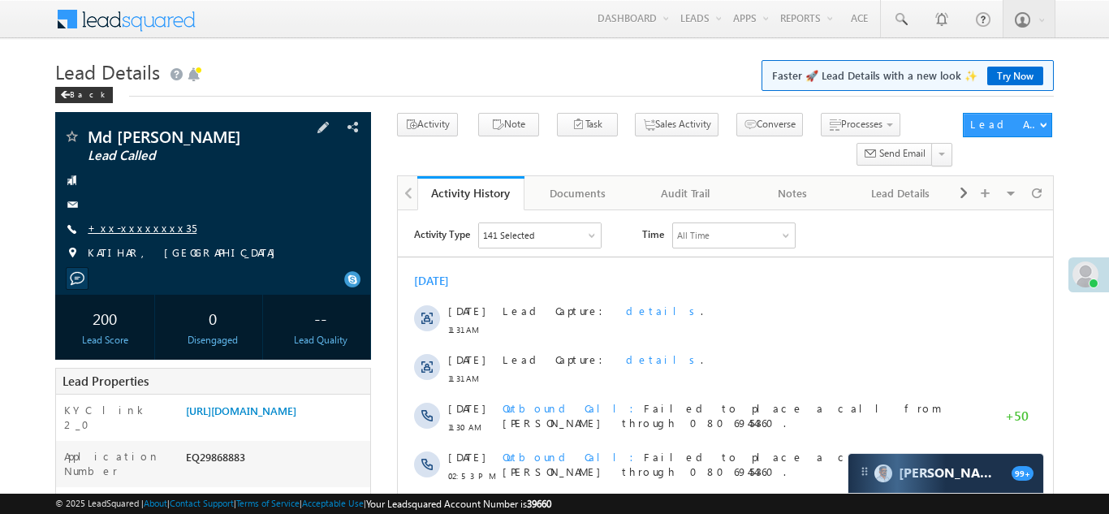
click at [137, 225] on link "+xx-xxxxxxxx35" at bounding box center [142, 228] width 109 height 14
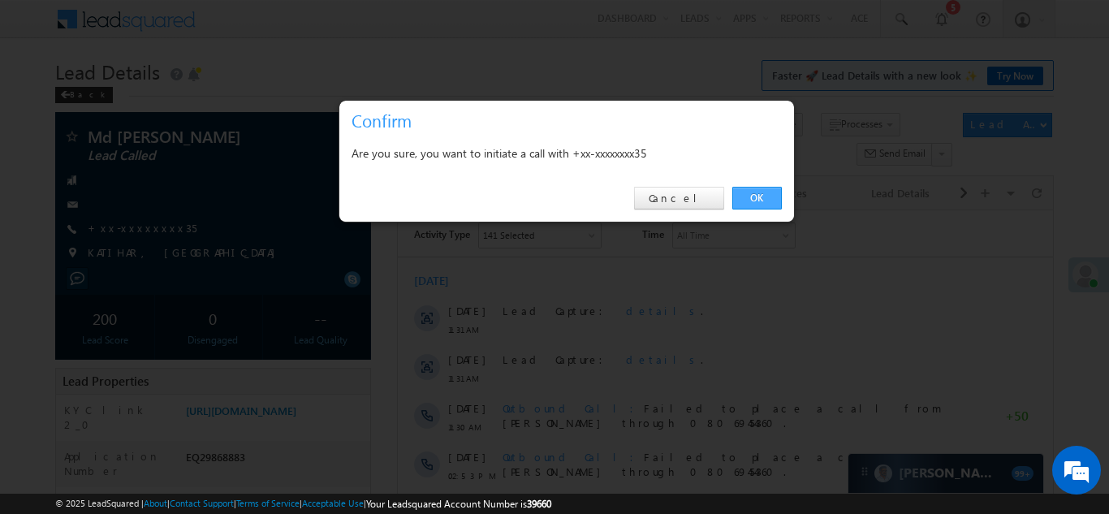
click at [745, 197] on link "OK" at bounding box center [757, 198] width 50 height 23
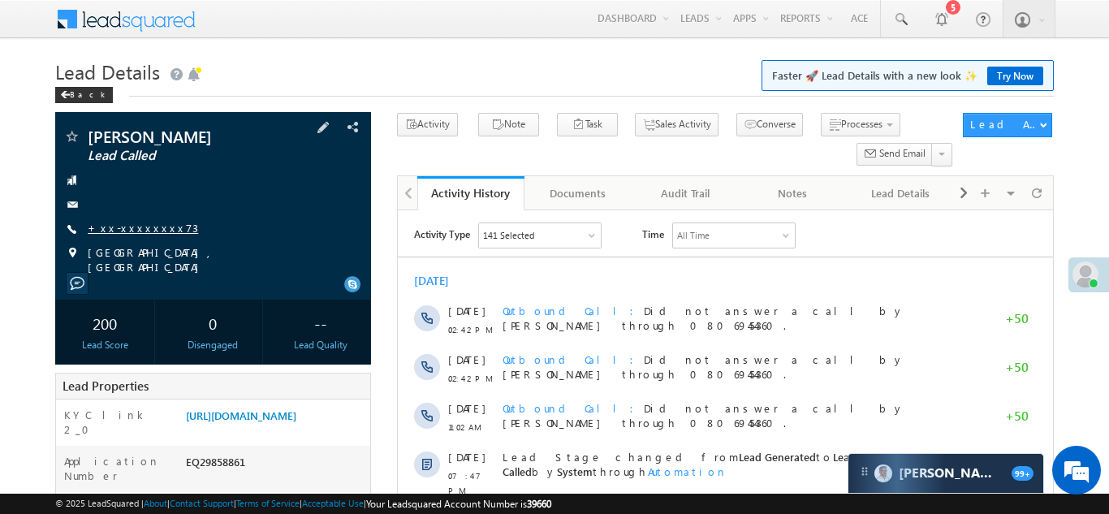
click at [127, 230] on link "+xx-xxxxxxxx73" at bounding box center [143, 228] width 110 height 14
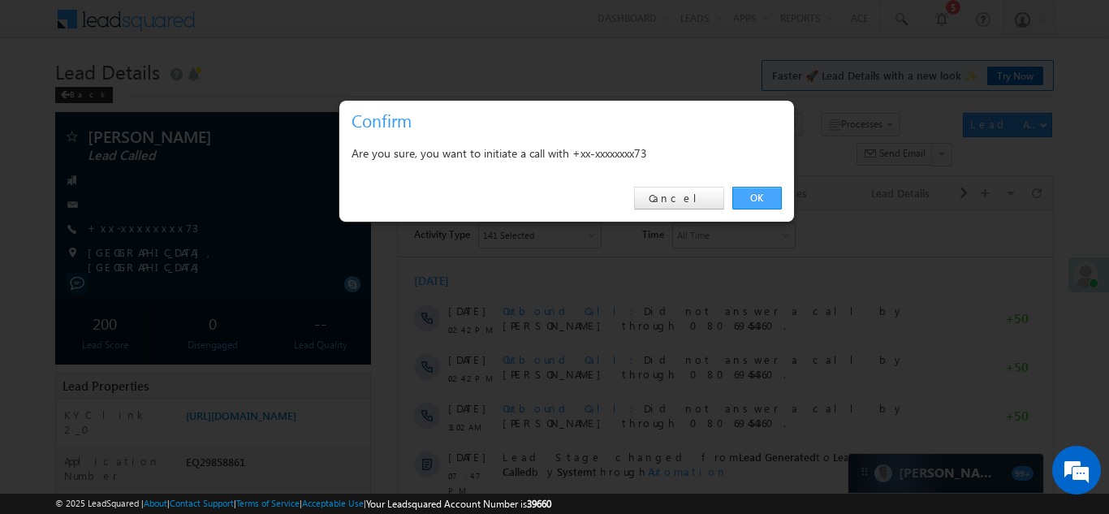
click at [751, 199] on link "OK" at bounding box center [757, 198] width 50 height 23
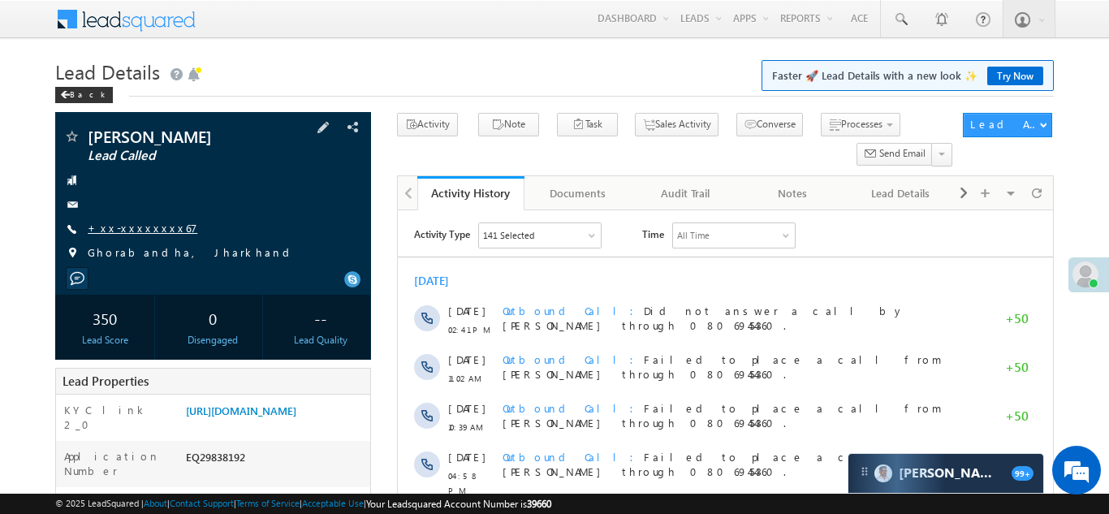
click at [128, 230] on link "+xx-xxxxxxxx67" at bounding box center [143, 228] width 110 height 14
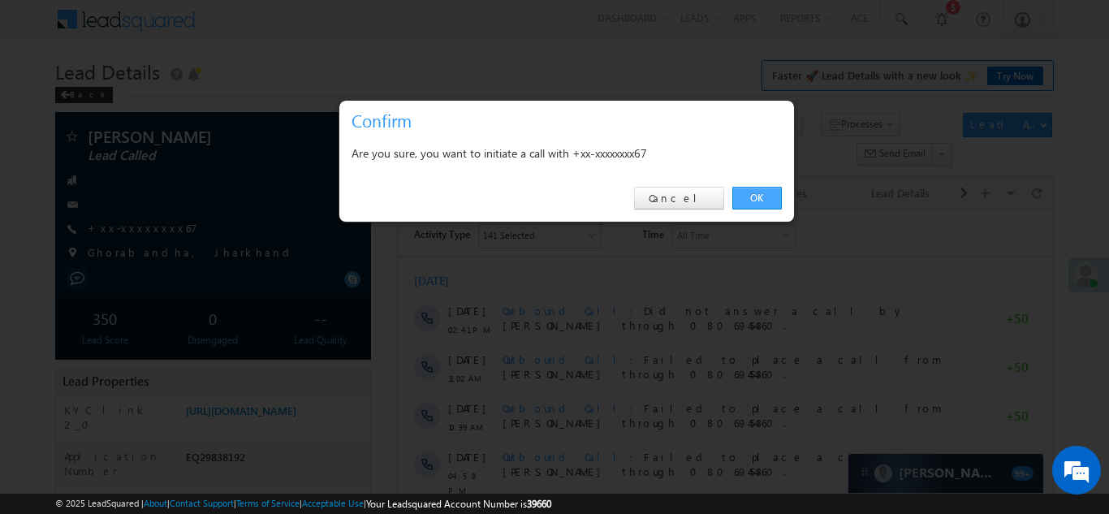
click at [750, 191] on link "OK" at bounding box center [757, 198] width 50 height 23
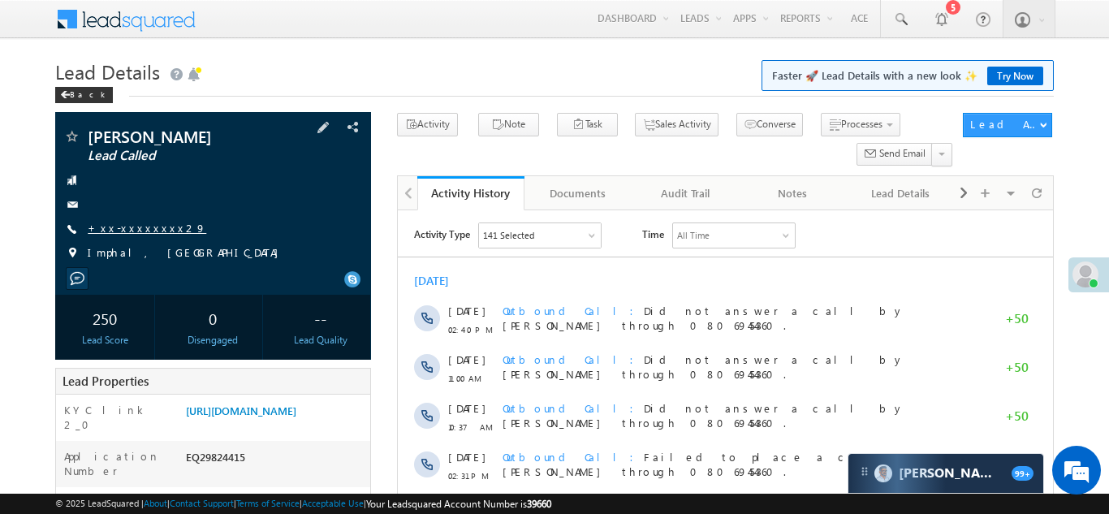
click at [124, 224] on link "+xx-xxxxxxxx29" at bounding box center [147, 228] width 118 height 14
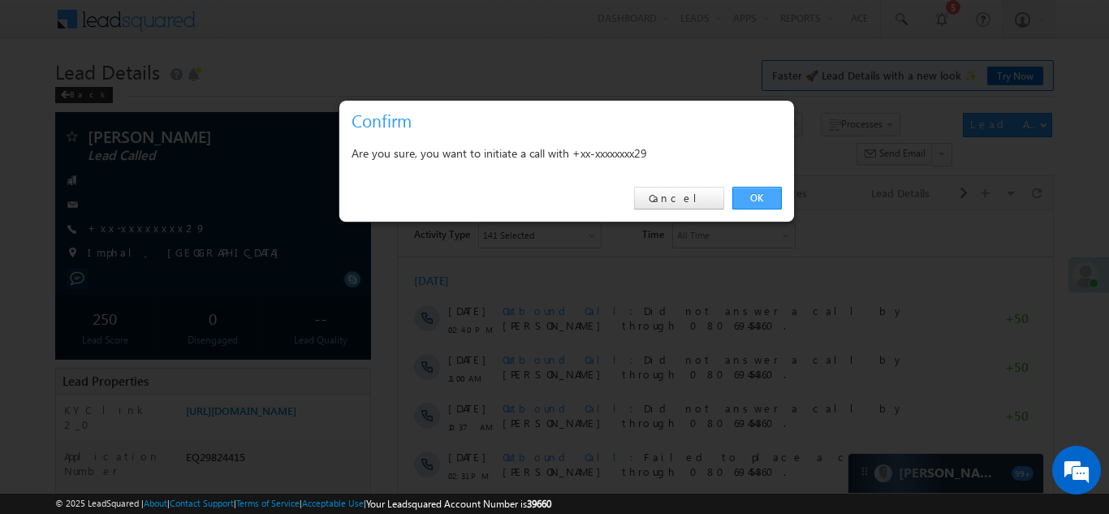
click at [751, 195] on link "OK" at bounding box center [757, 198] width 50 height 23
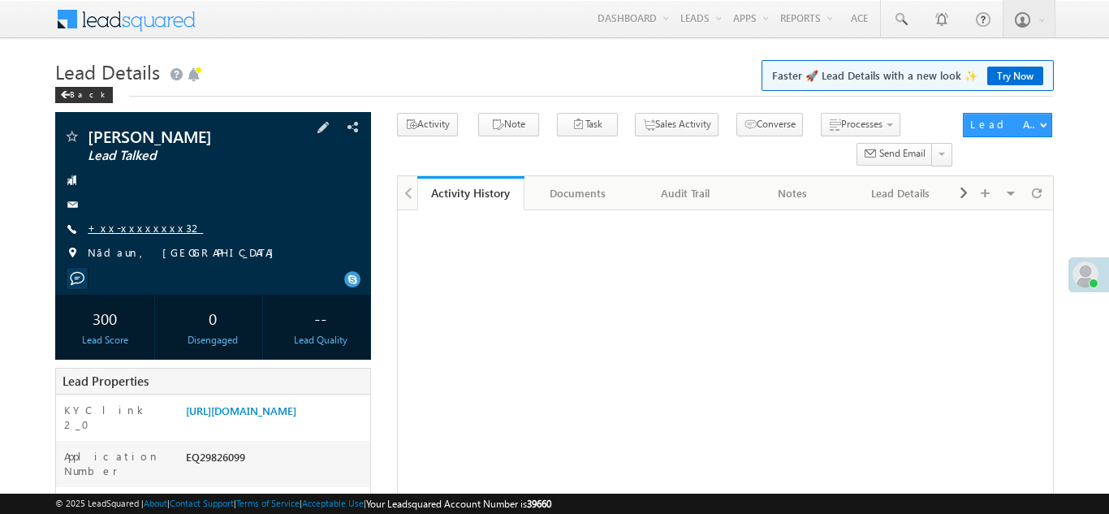
click at [136, 230] on link "+xx-xxxxxxxx32" at bounding box center [145, 228] width 115 height 14
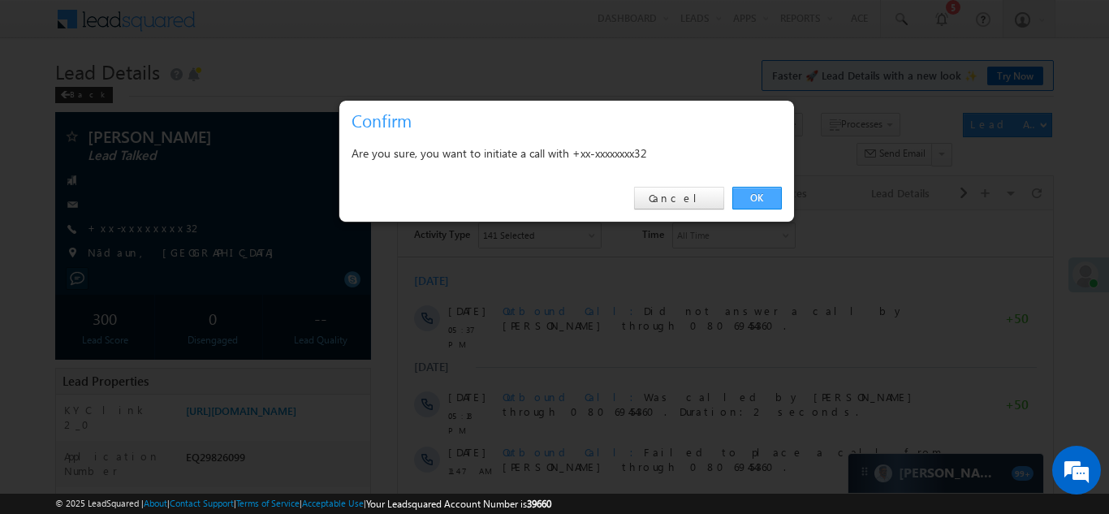
click at [759, 196] on link "OK" at bounding box center [757, 198] width 50 height 23
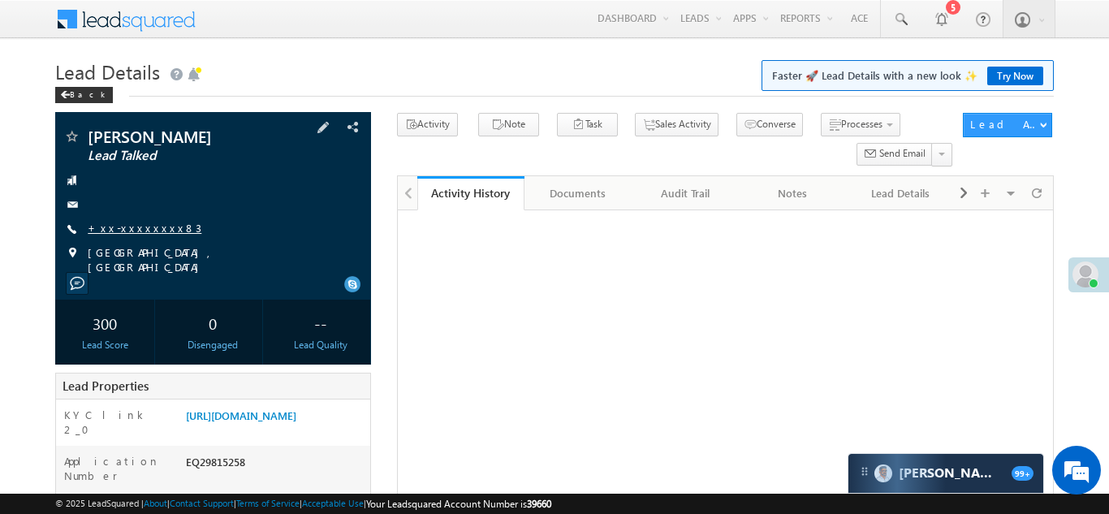
click at [118, 231] on link "+xx-xxxxxxxx83" at bounding box center [145, 228] width 114 height 14
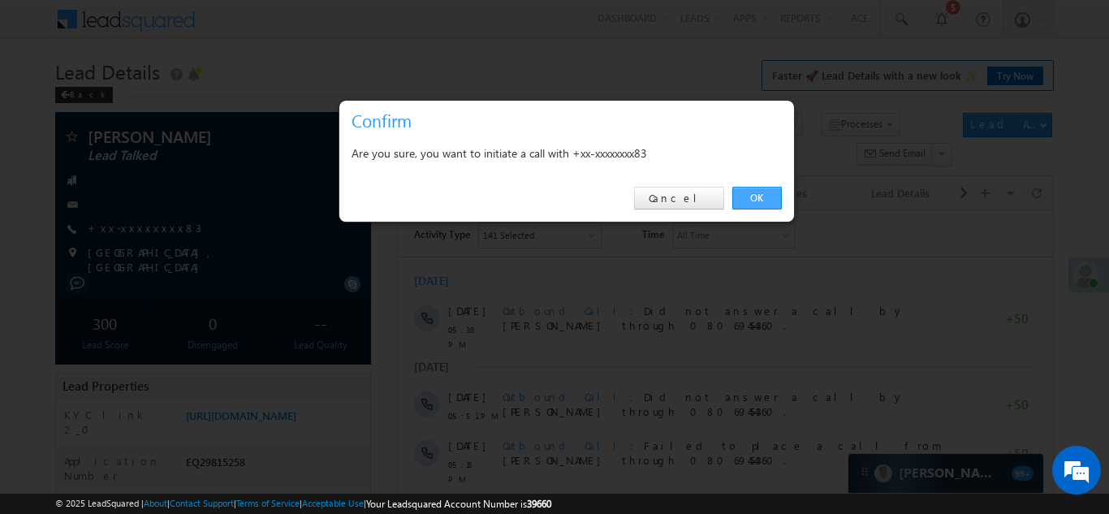
click at [758, 195] on link "OK" at bounding box center [757, 198] width 50 height 23
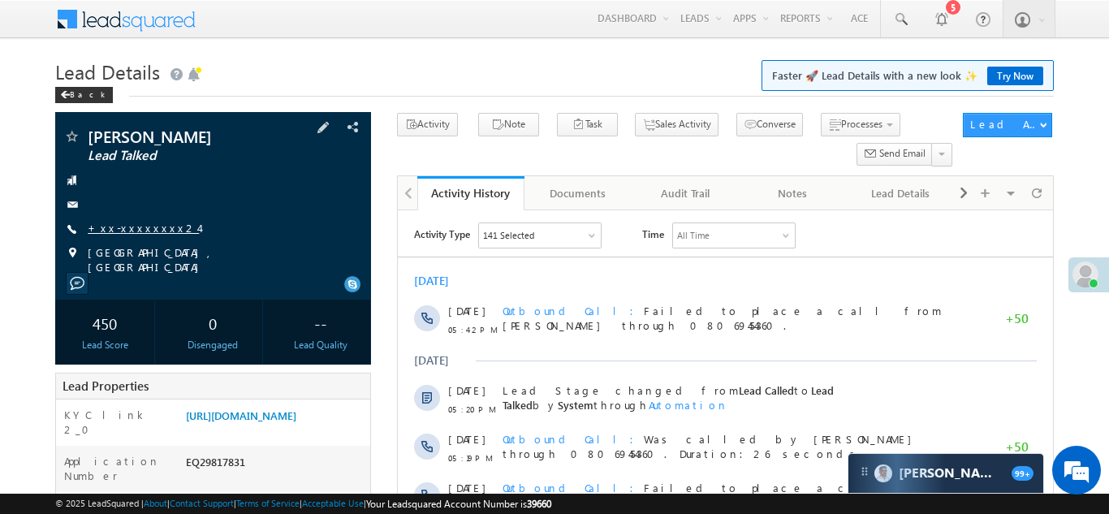
click at [127, 226] on link "+xx-xxxxxxxx24" at bounding box center [143, 228] width 111 height 14
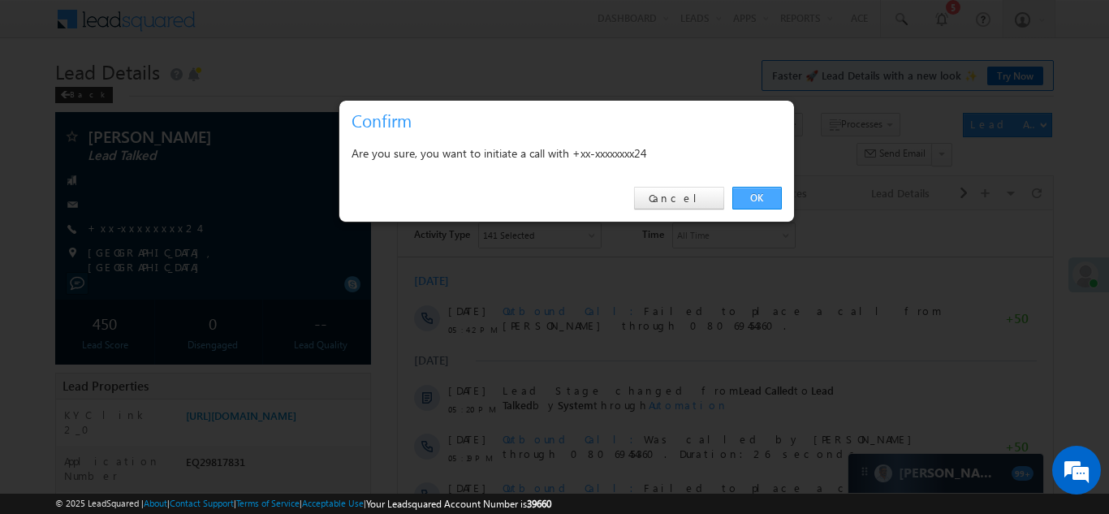
click at [747, 194] on link "OK" at bounding box center [757, 198] width 50 height 23
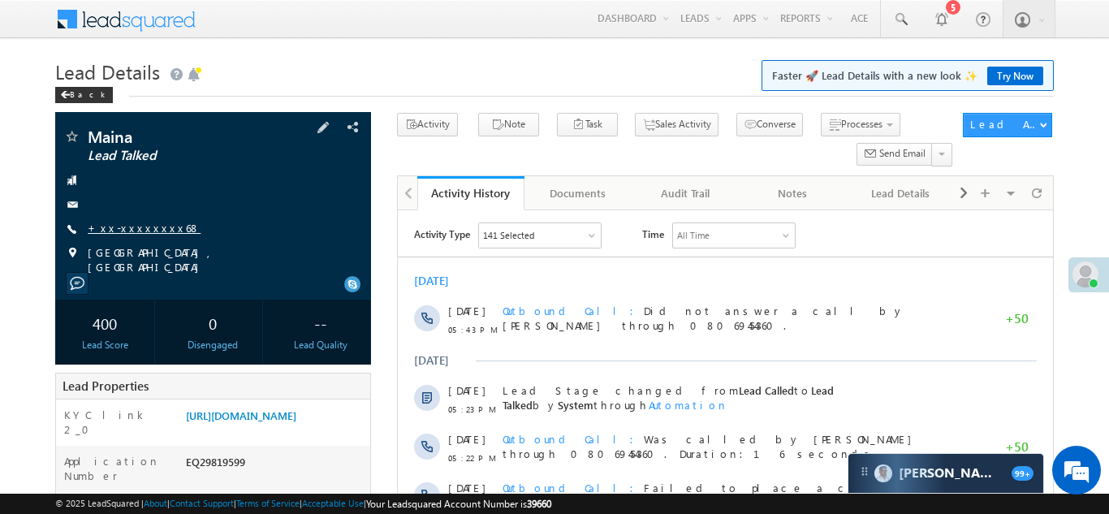
click at [138, 225] on link "+xx-xxxxxxxx68" at bounding box center [144, 228] width 113 height 14
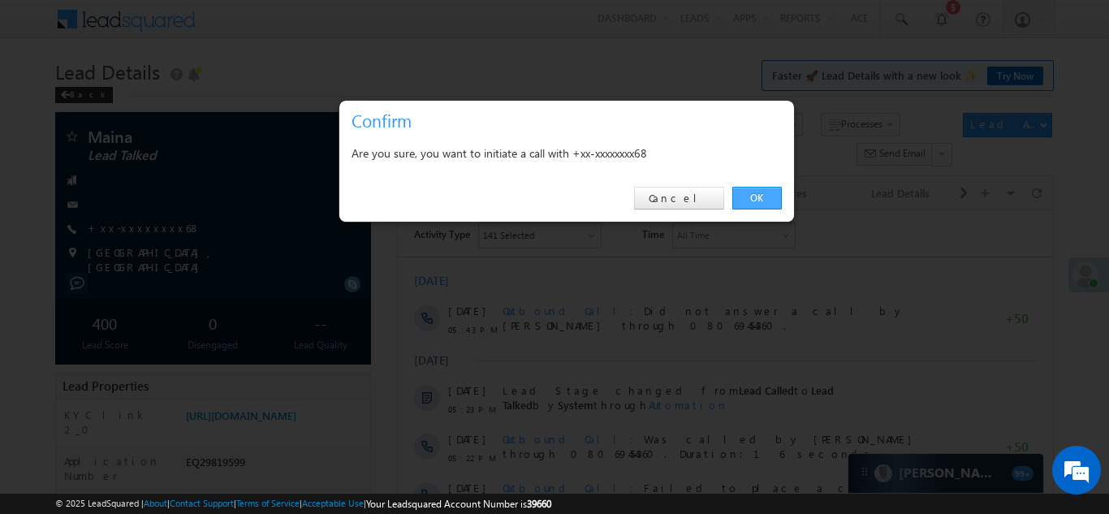
click at [757, 196] on link "OK" at bounding box center [757, 198] width 50 height 23
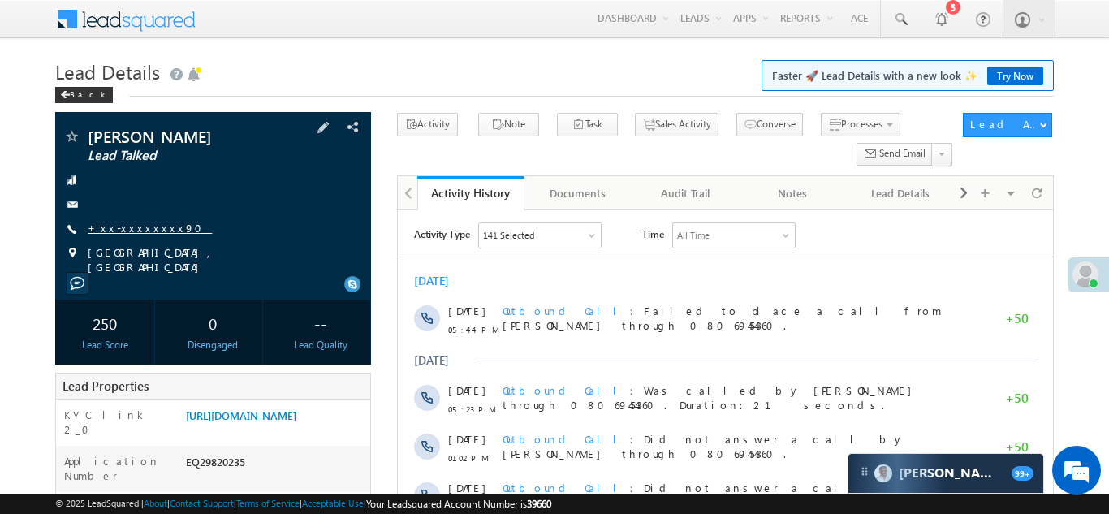
click at [127, 227] on link "+xx-xxxxxxxx90" at bounding box center [150, 228] width 124 height 14
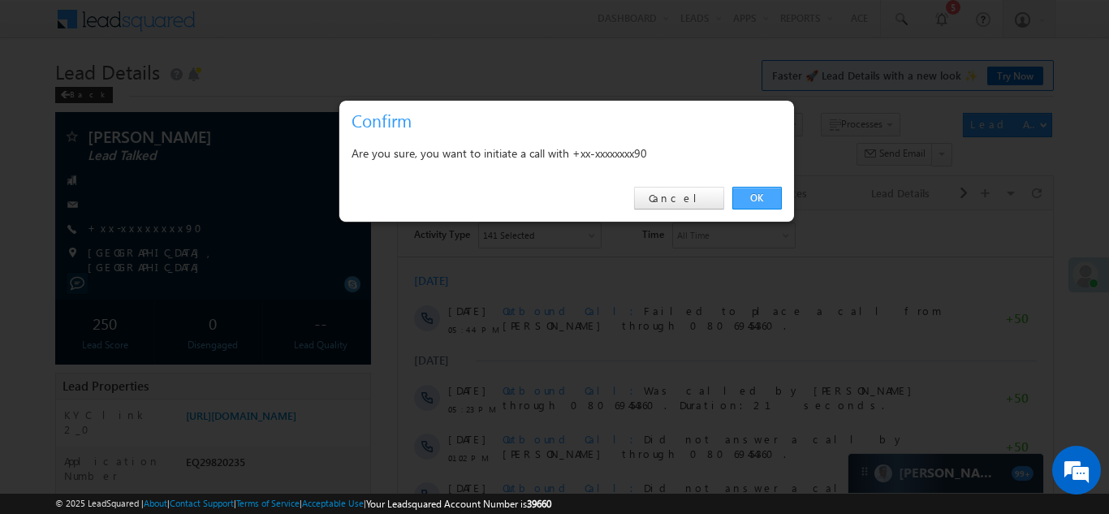
click at [757, 196] on link "OK" at bounding box center [757, 198] width 50 height 23
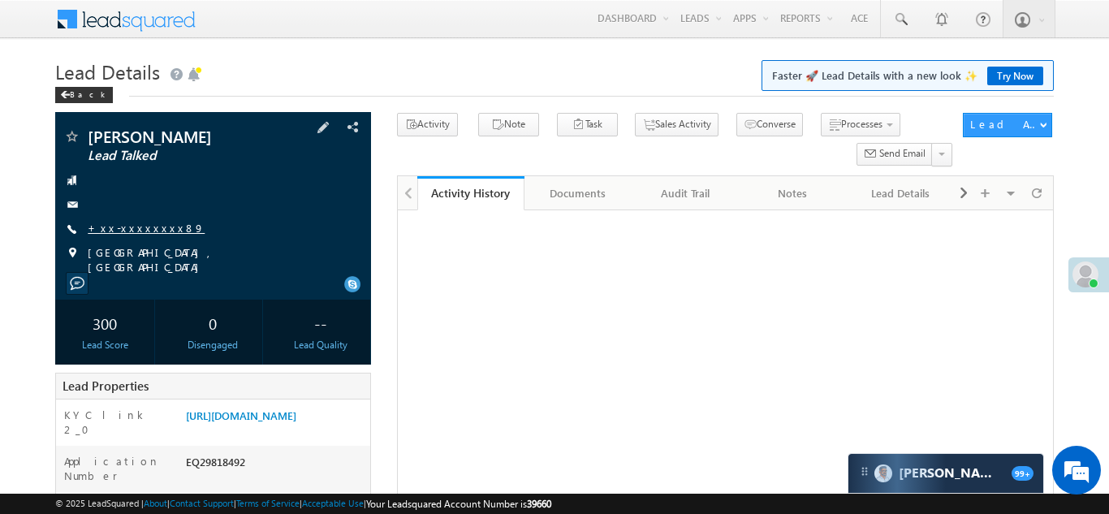
click at [125, 227] on link "+xx-xxxxxxxx89" at bounding box center [146, 228] width 117 height 14
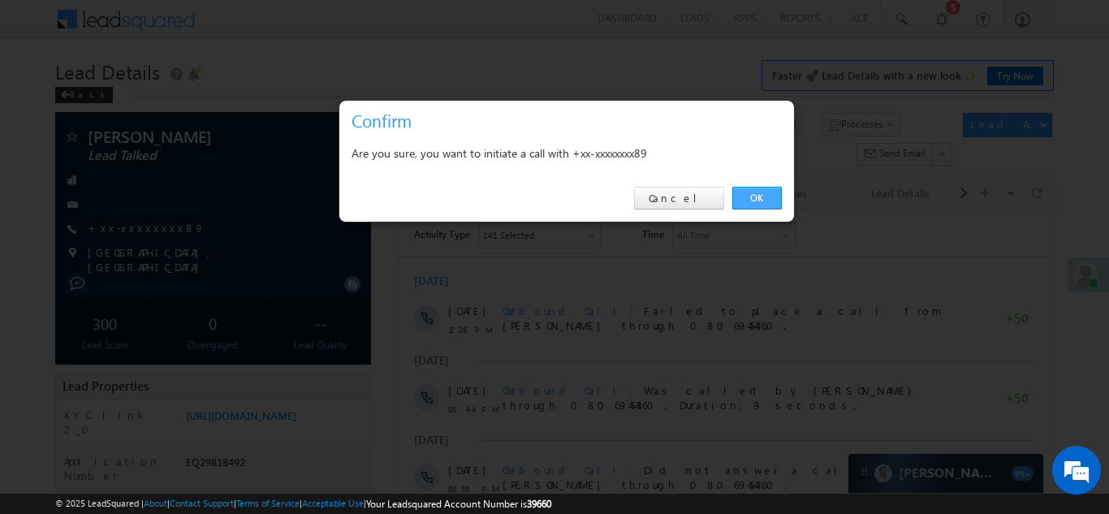
click at [752, 194] on link "OK" at bounding box center [757, 198] width 50 height 23
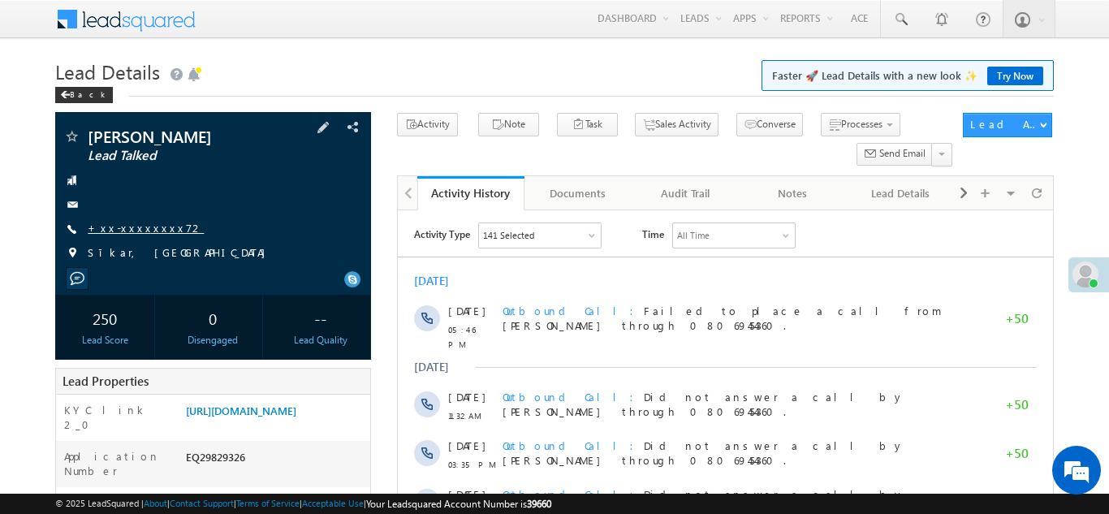
click at [132, 227] on link "+xx-xxxxxxxx72" at bounding box center [146, 228] width 116 height 14
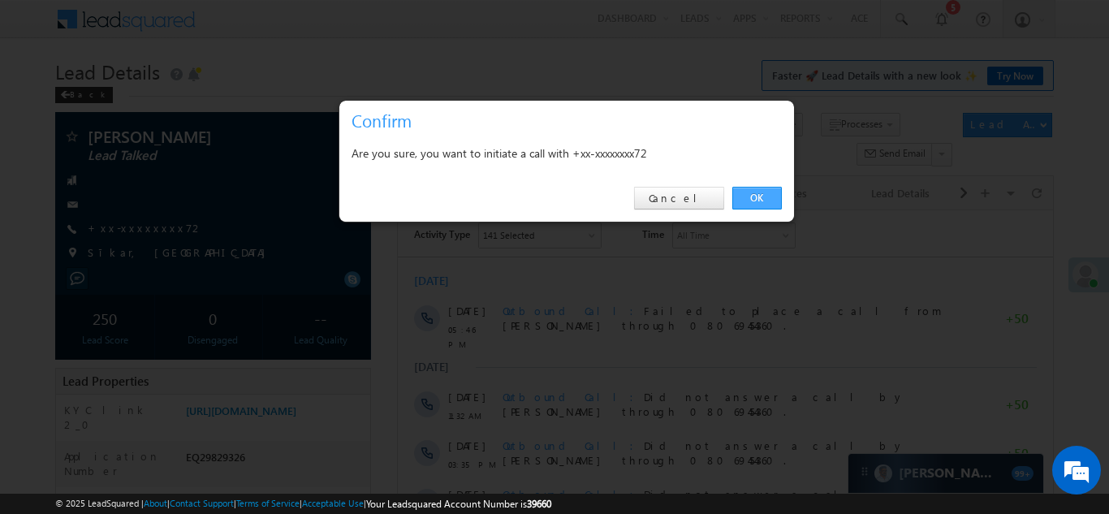
click at [751, 192] on link "OK" at bounding box center [757, 198] width 50 height 23
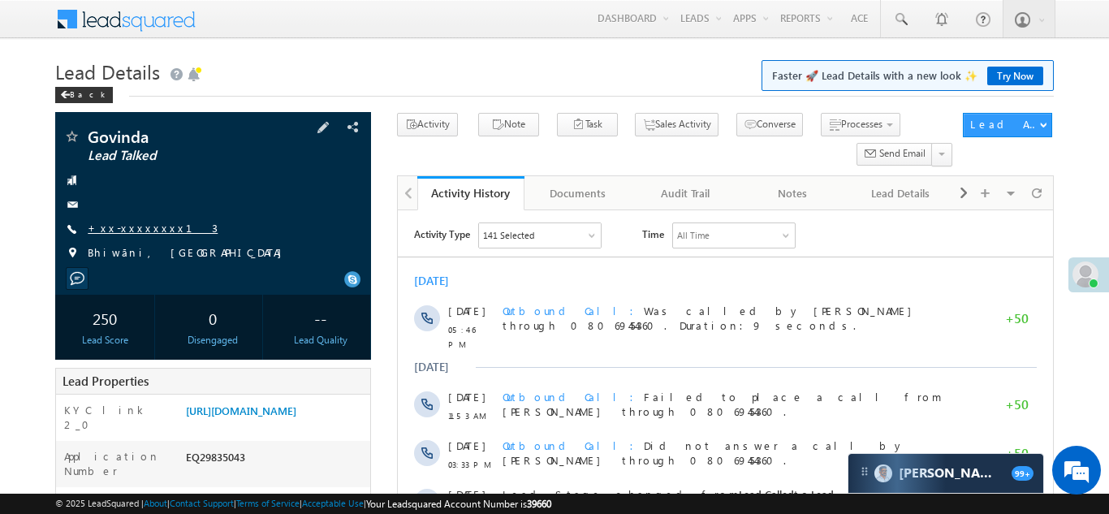
click link "+xx-xxxxxxxx13"
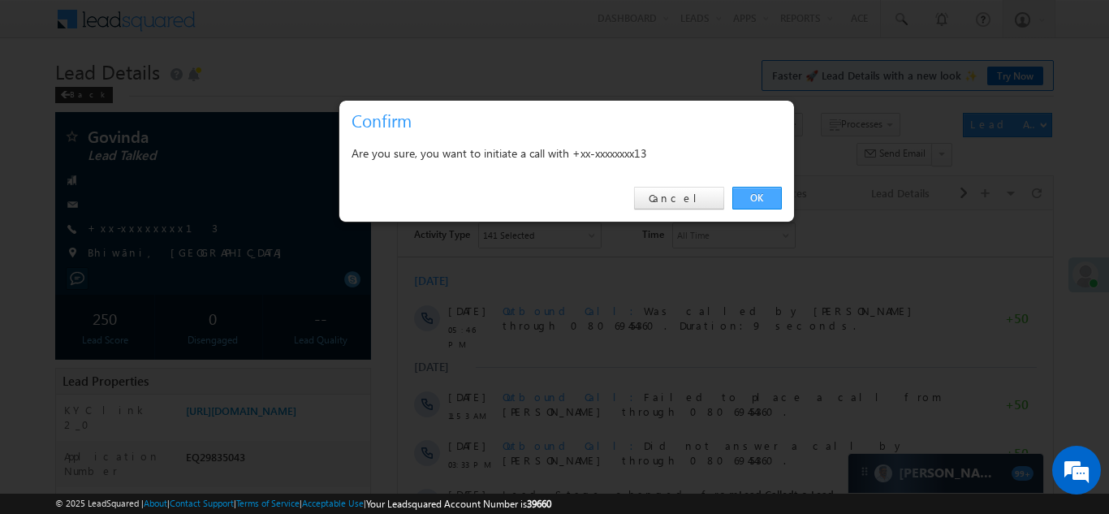
click link "OK"
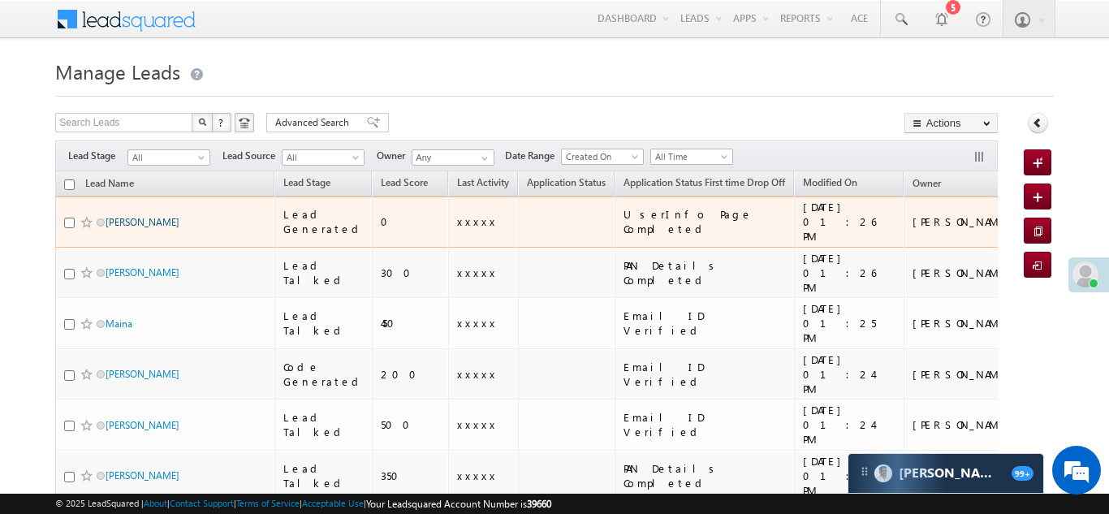
click at [137, 217] on link "[PERSON_NAME]" at bounding box center [142, 222] width 74 height 12
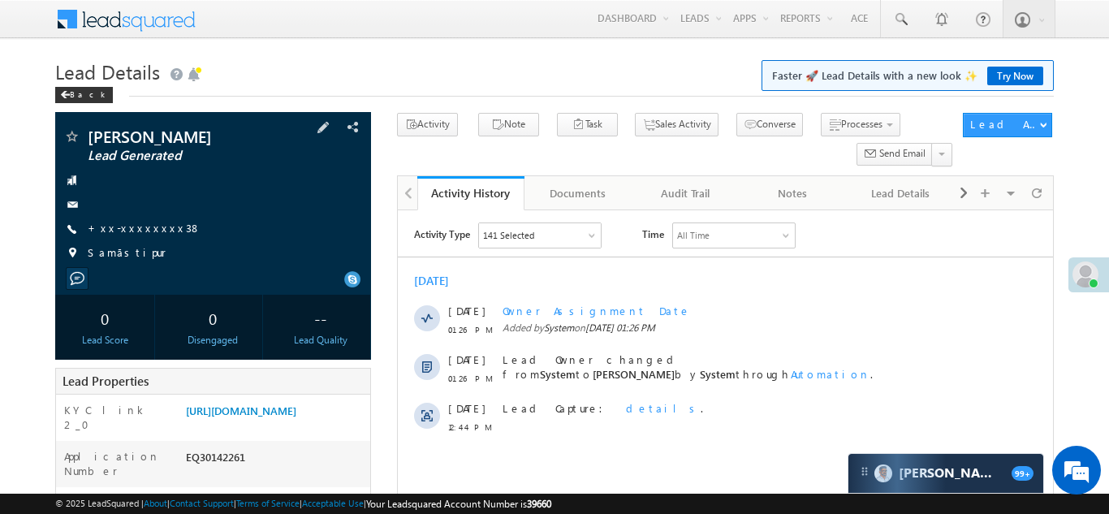
click at [125, 235] on span "+xx-xxxxxxxx38" at bounding box center [145, 229] width 114 height 16
click at [128, 226] on link "+xx-xxxxxxxx38" at bounding box center [145, 228] width 114 height 14
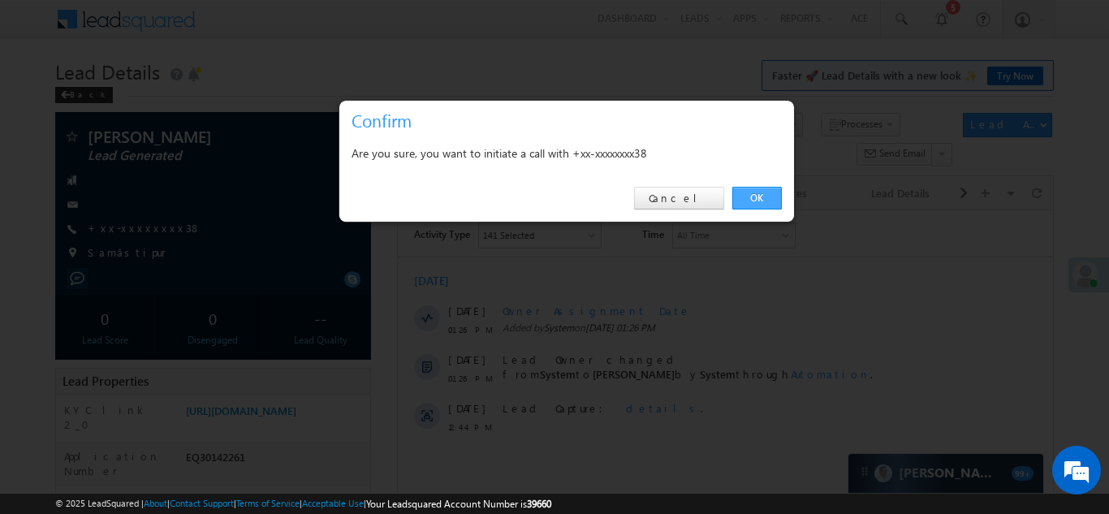
click at [752, 199] on link "OK" at bounding box center [757, 198] width 50 height 23
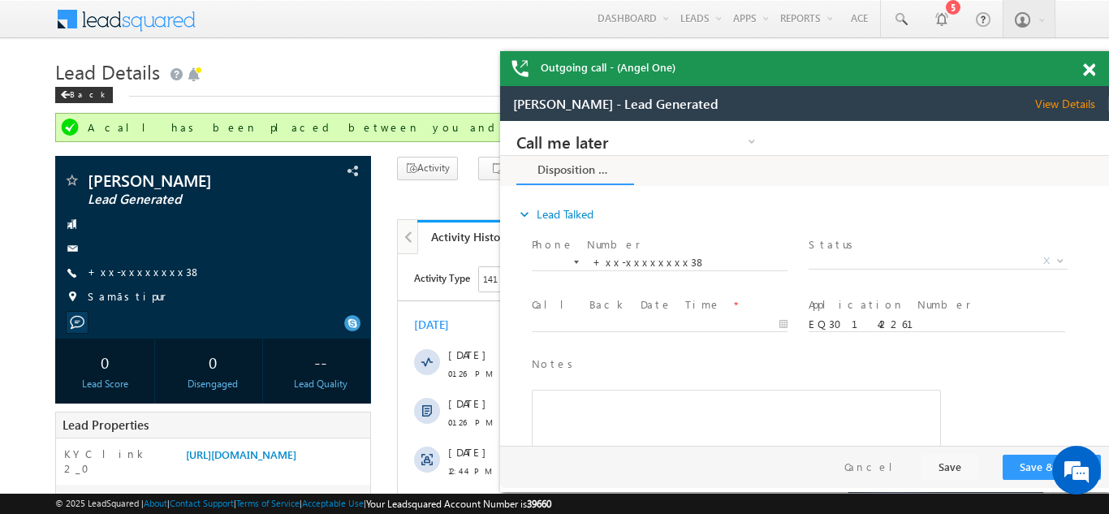
click at [1090, 70] on span at bounding box center [1089, 70] width 12 height 14
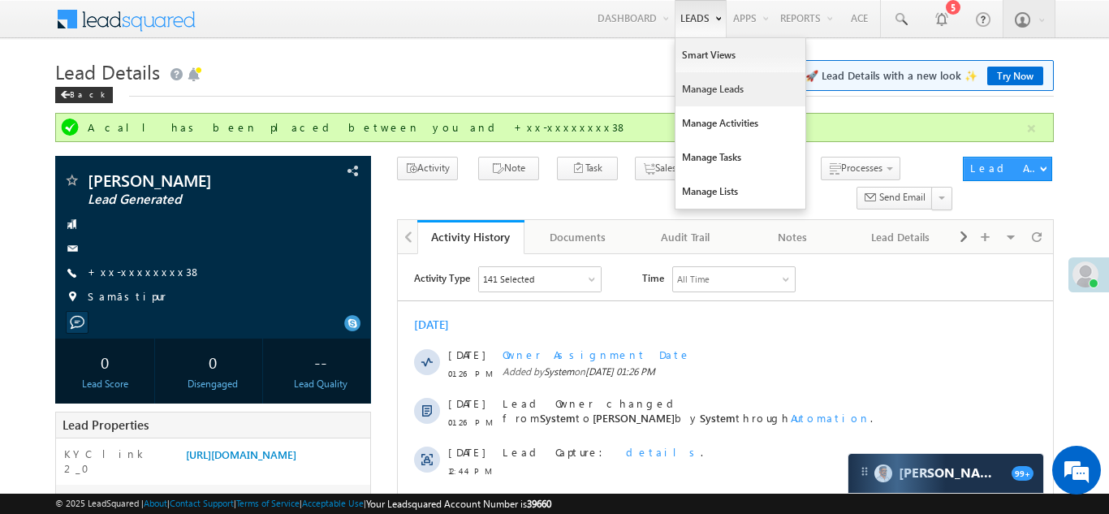
click at [697, 97] on link "Manage Leads" at bounding box center [740, 89] width 130 height 34
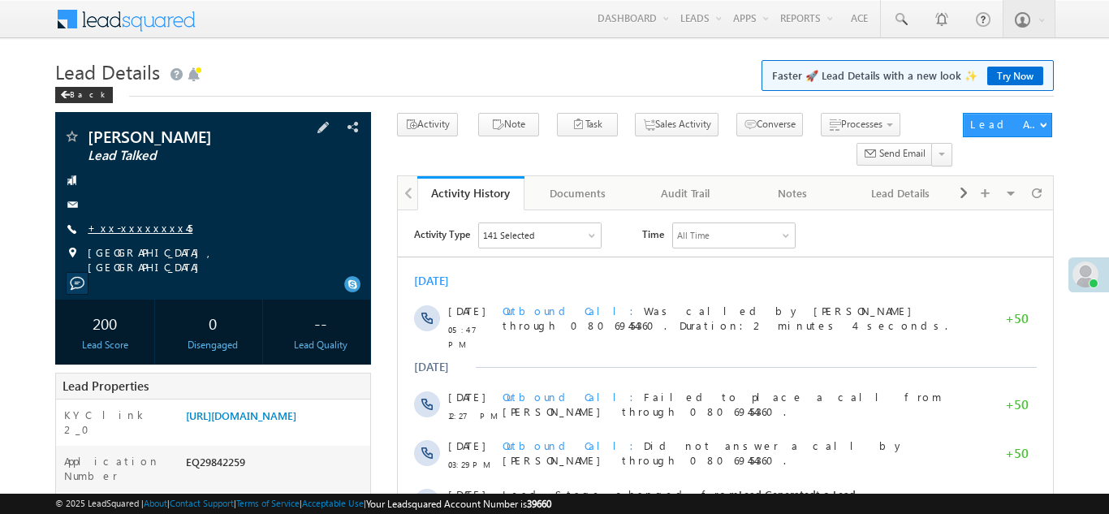
click at [139, 226] on link "+xx-xxxxxxxx45" at bounding box center [140, 228] width 105 height 14
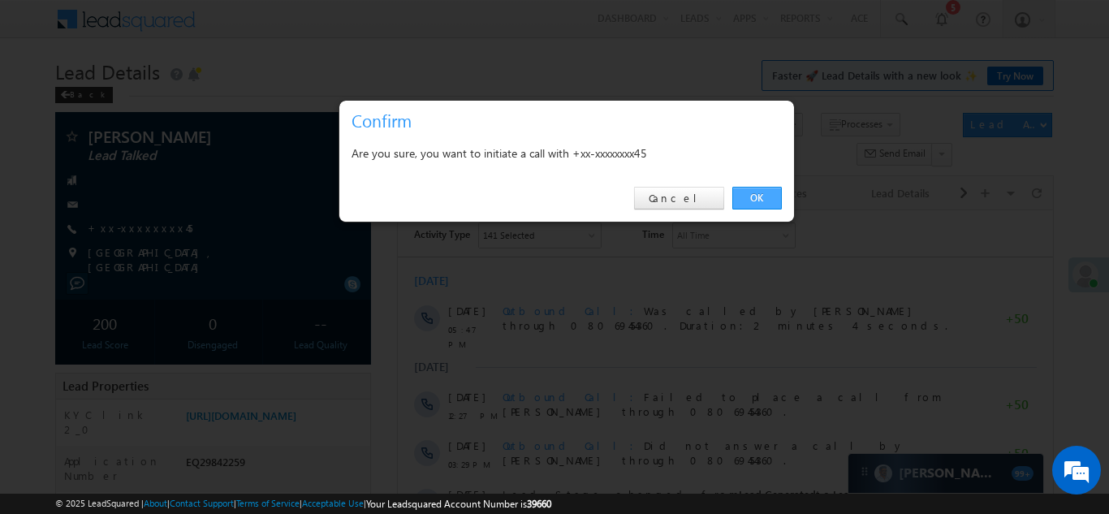
click at [759, 195] on link "OK" at bounding box center [757, 198] width 50 height 23
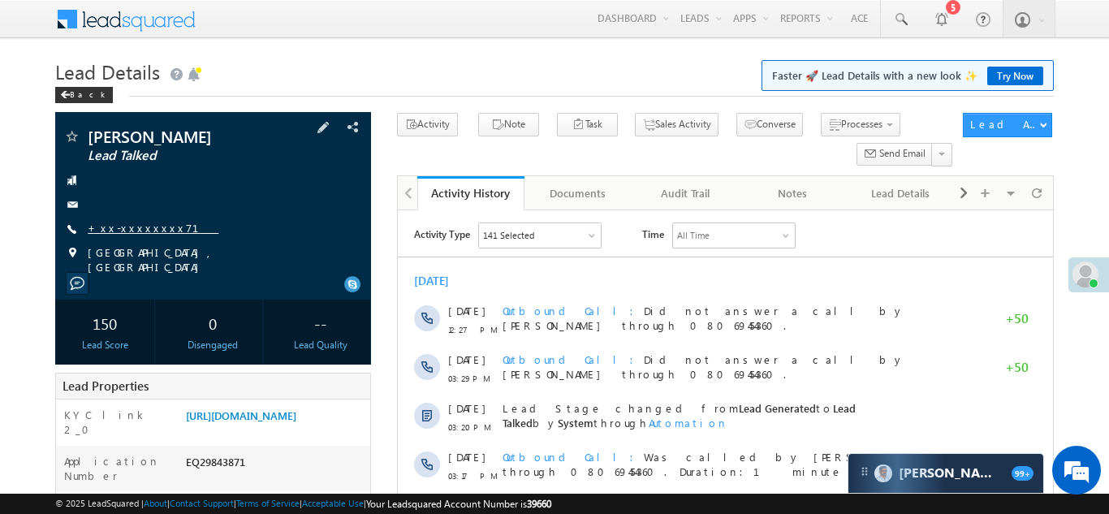
click at [126, 225] on link "+xx-xxxxxxxx71" at bounding box center [153, 228] width 131 height 14
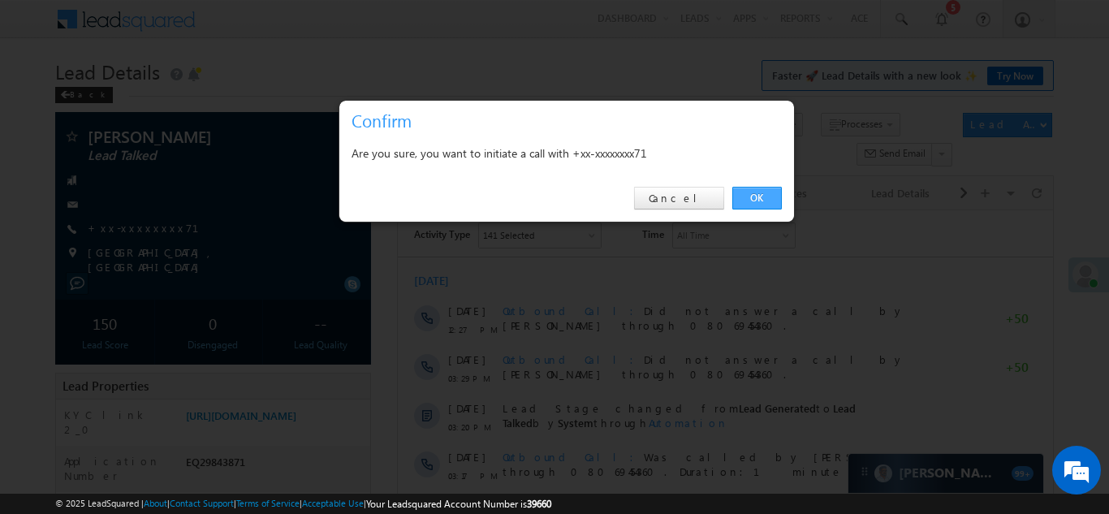
click at [749, 194] on link "OK" at bounding box center [757, 198] width 50 height 23
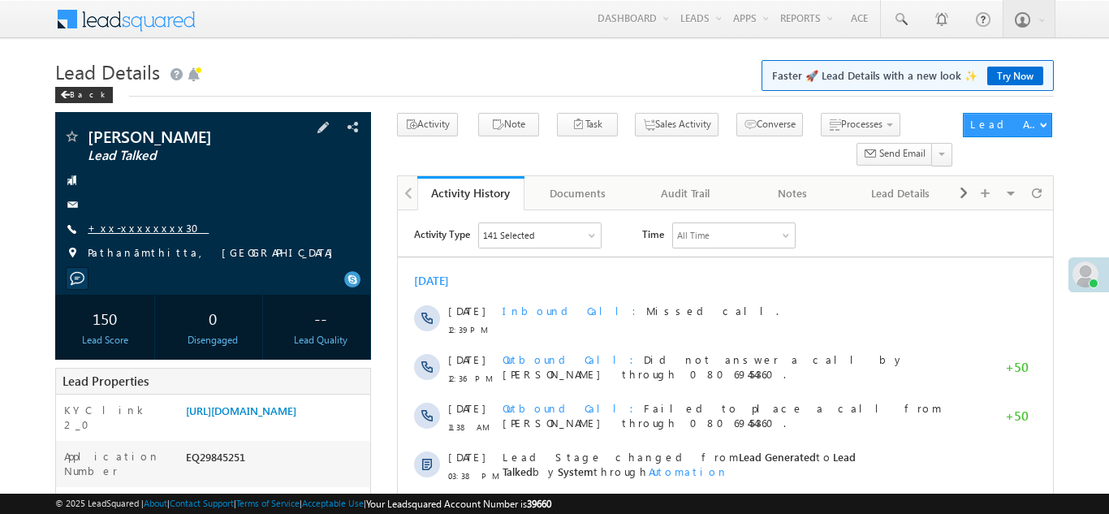
click at [132, 230] on link "+xx-xxxxxxxx30" at bounding box center [148, 228] width 121 height 14
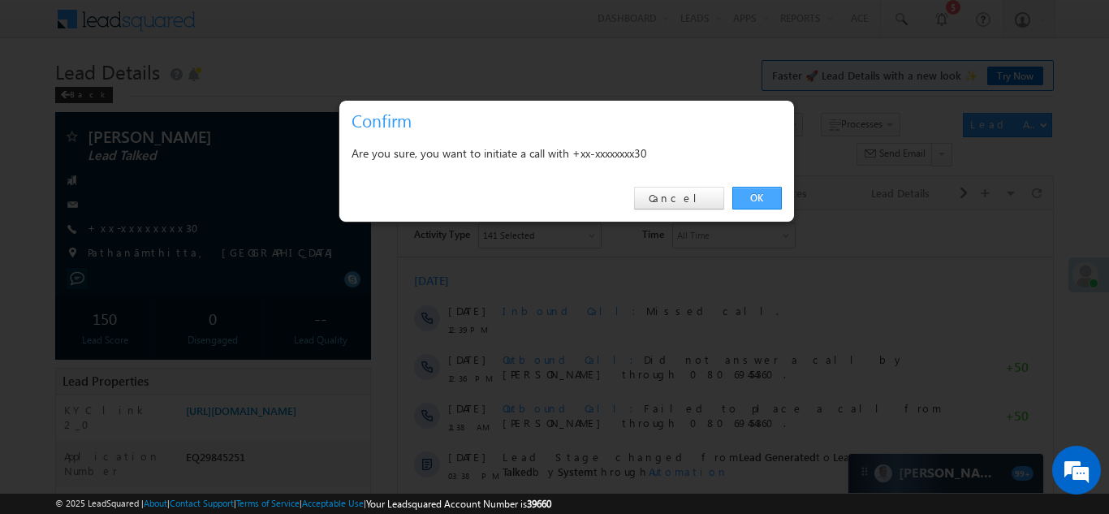
click at [756, 196] on link "OK" at bounding box center [757, 198] width 50 height 23
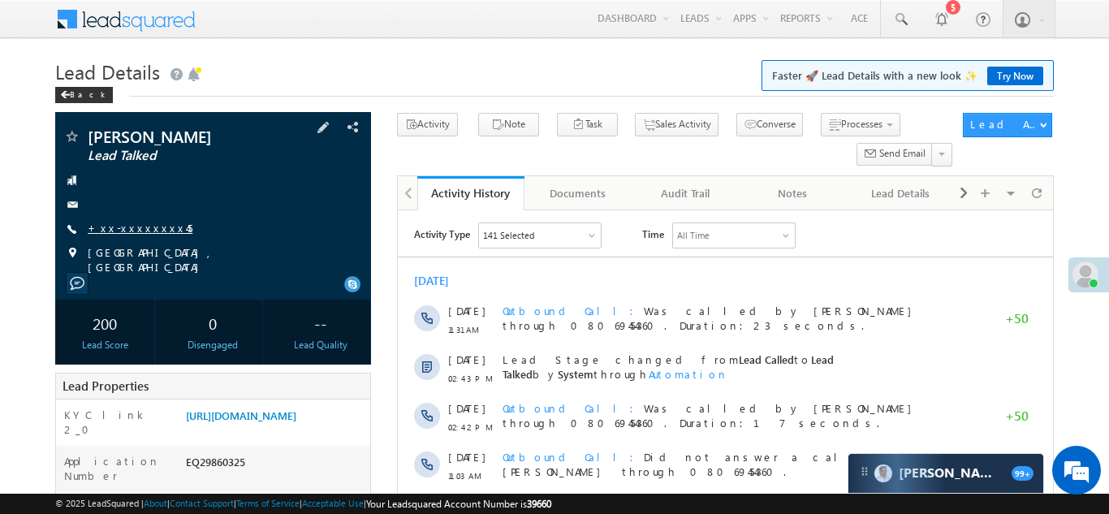
click at [133, 226] on link "+xx-xxxxxxxx45" at bounding box center [140, 228] width 105 height 14
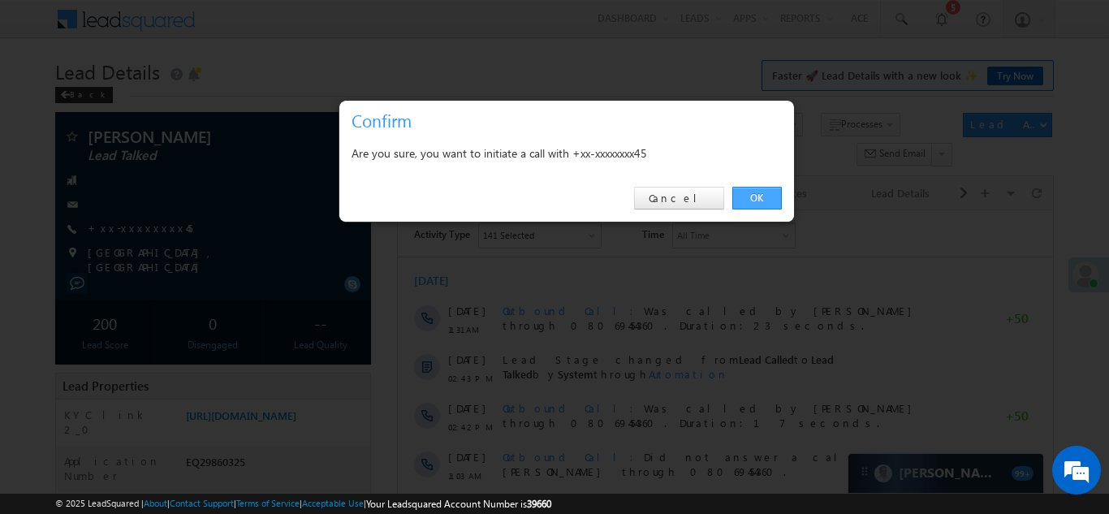
click at [754, 196] on link "OK" at bounding box center [757, 198] width 50 height 23
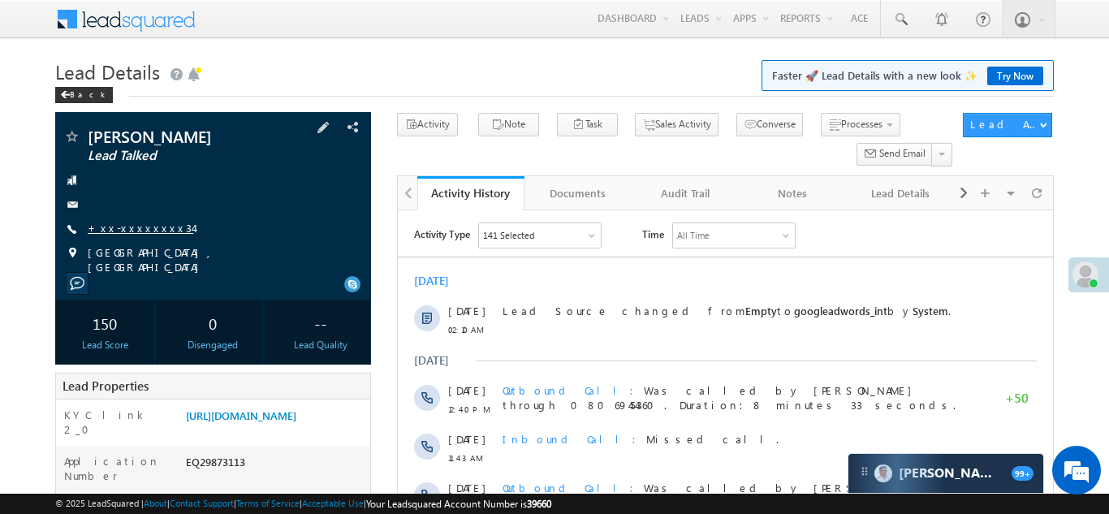
click at [129, 230] on link "+xx-xxxxxxxx34" at bounding box center [140, 228] width 105 height 14
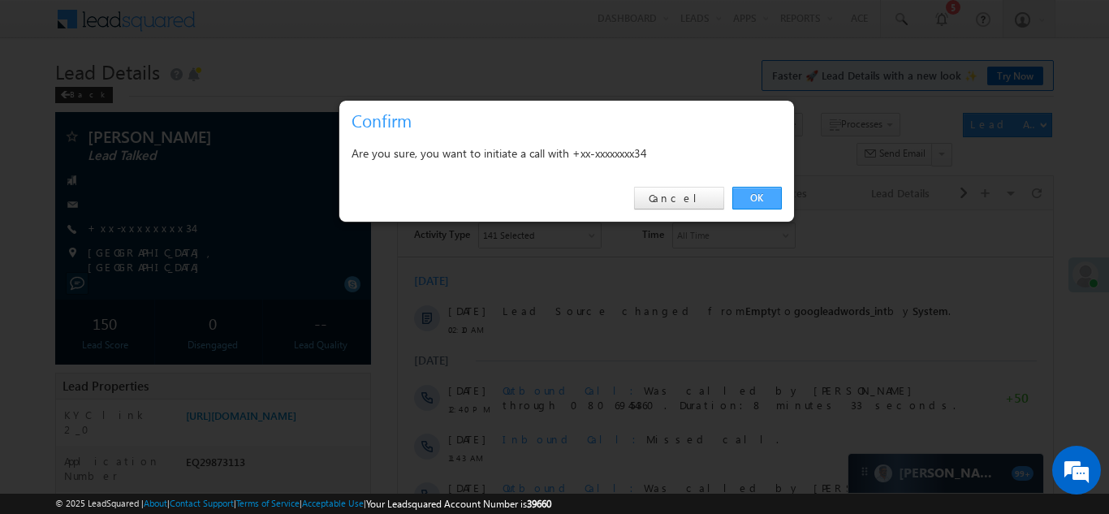
click at [756, 195] on link "OK" at bounding box center [757, 198] width 50 height 23
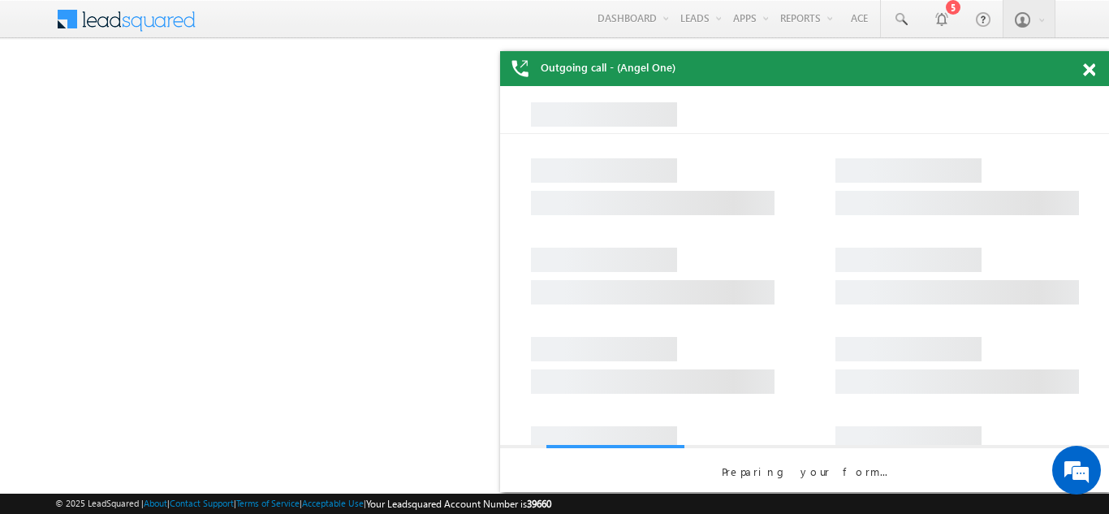
click at [1090, 65] on span at bounding box center [1089, 70] width 12 height 14
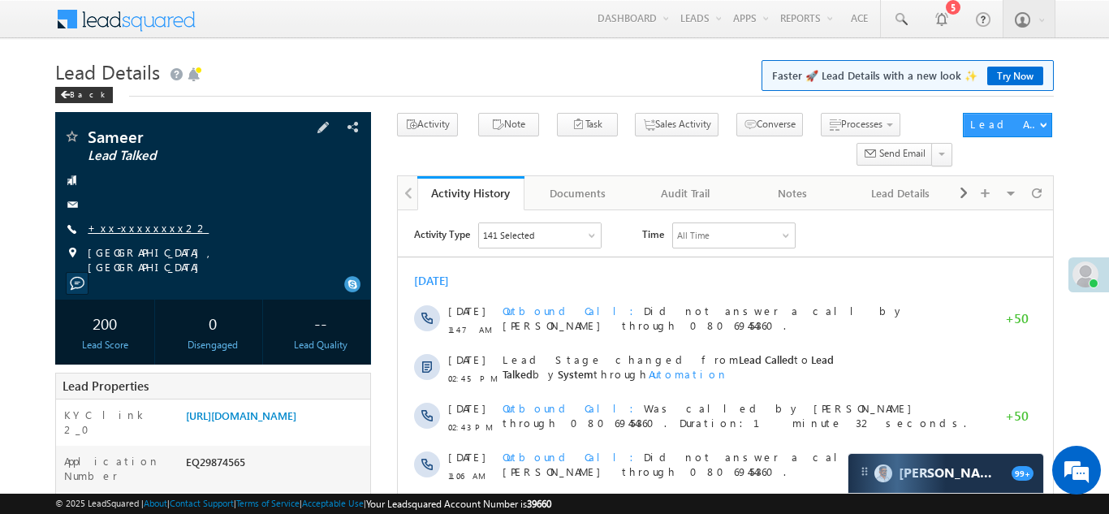
click at [132, 230] on link "+xx-xxxxxxxx22" at bounding box center [148, 228] width 121 height 14
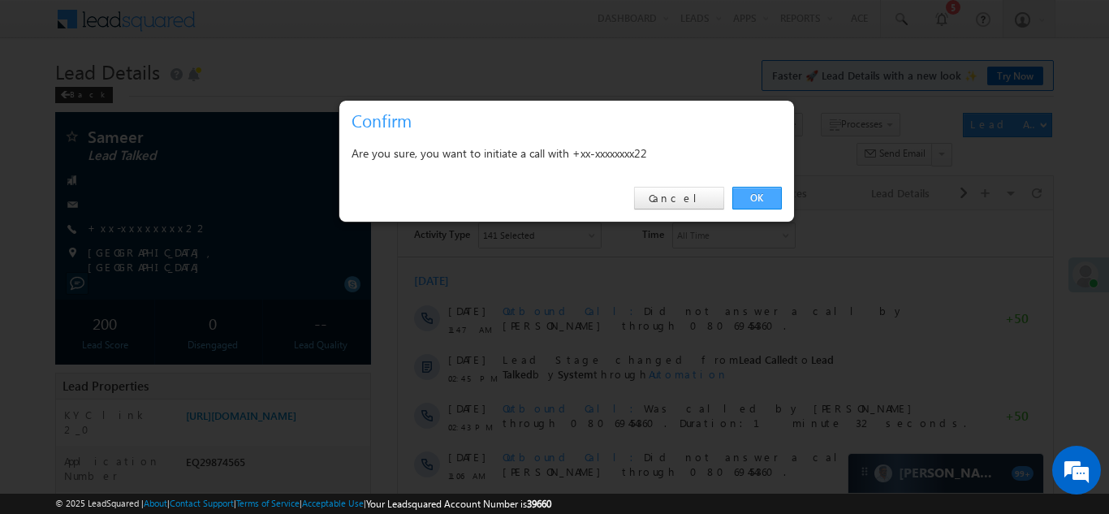
click at [758, 200] on link "OK" at bounding box center [757, 198] width 50 height 23
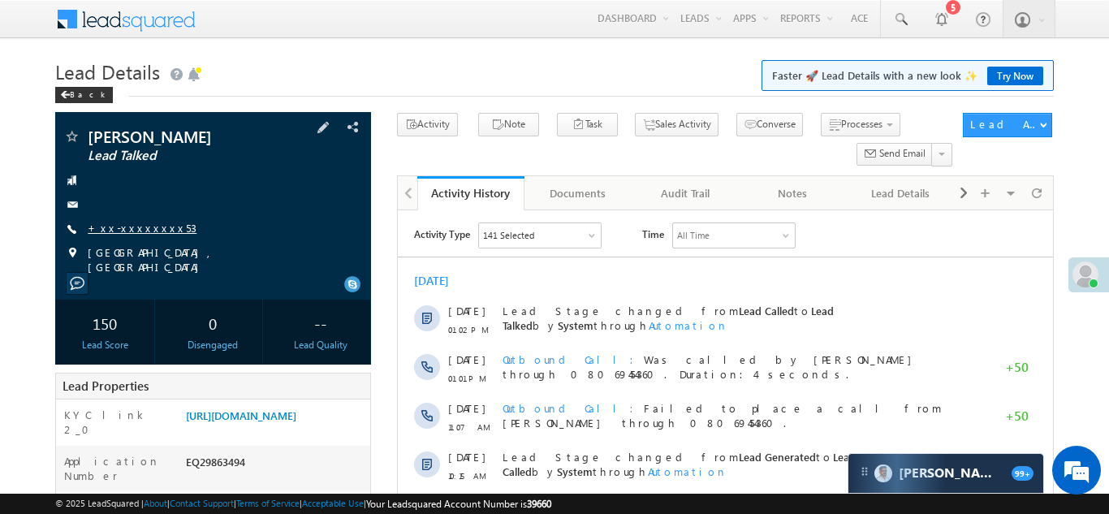
click at [122, 225] on link "+xx-xxxxxxxx53" at bounding box center [142, 228] width 109 height 14
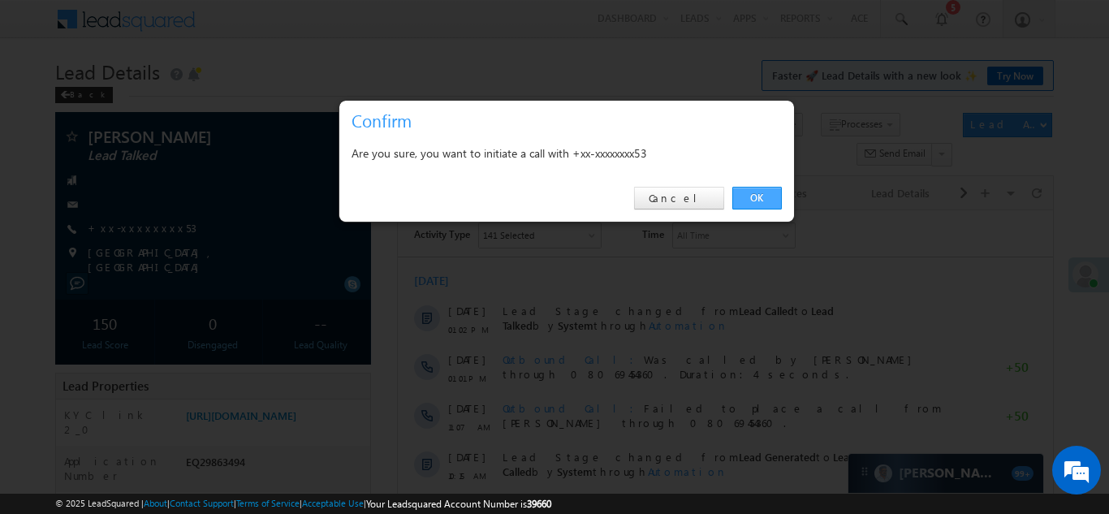
click at [747, 194] on link "OK" at bounding box center [757, 198] width 50 height 23
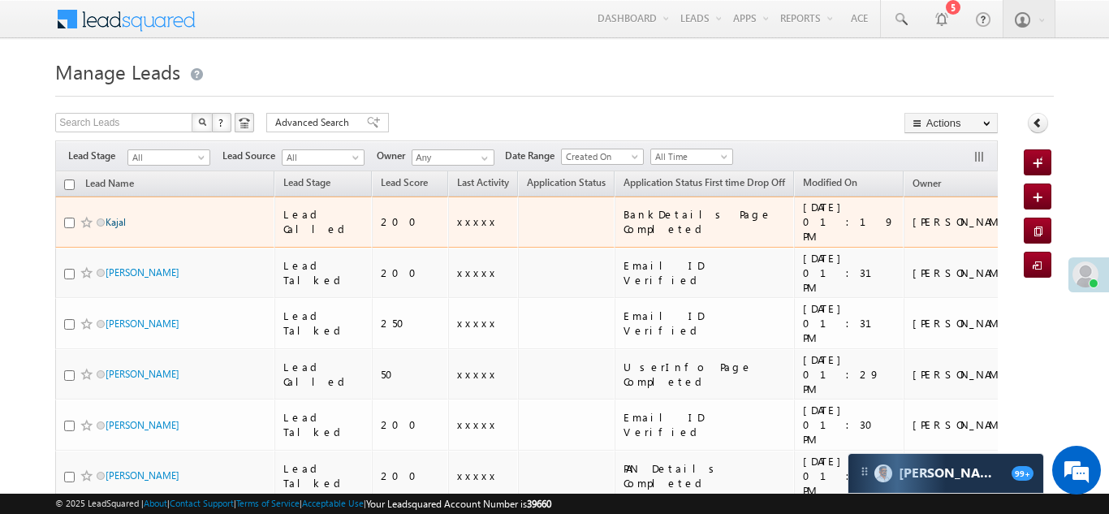
click at [116, 216] on link "Kajal" at bounding box center [115, 222] width 20 height 12
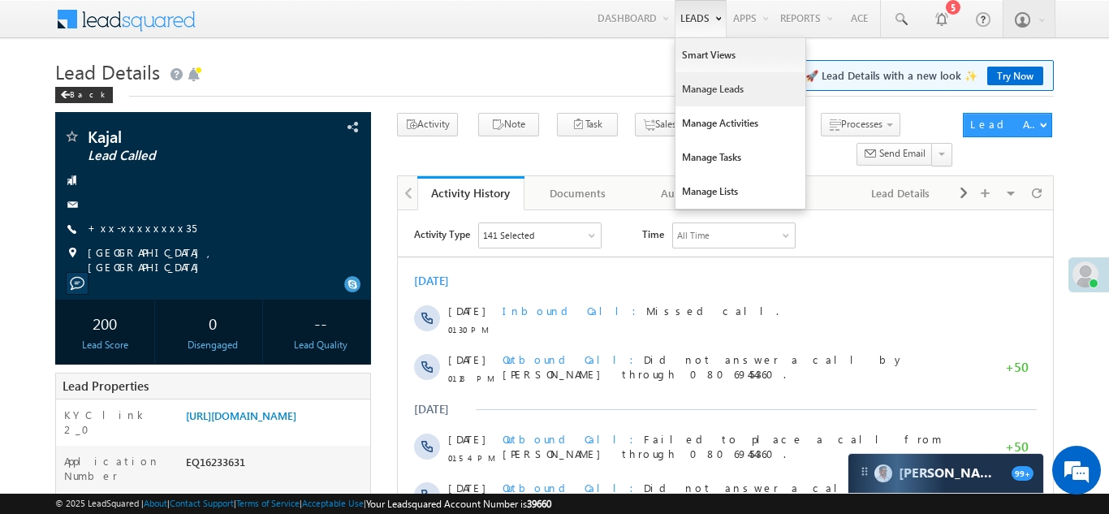
click at [687, 87] on link "Manage Leads" at bounding box center [740, 89] width 130 height 34
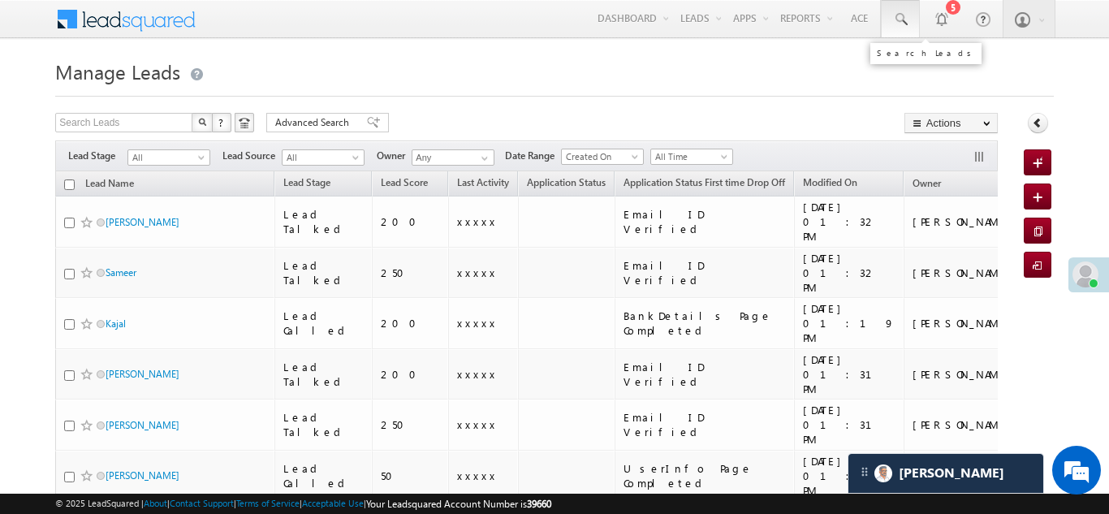
click at [894, 16] on span at bounding box center [900, 19] width 16 height 16
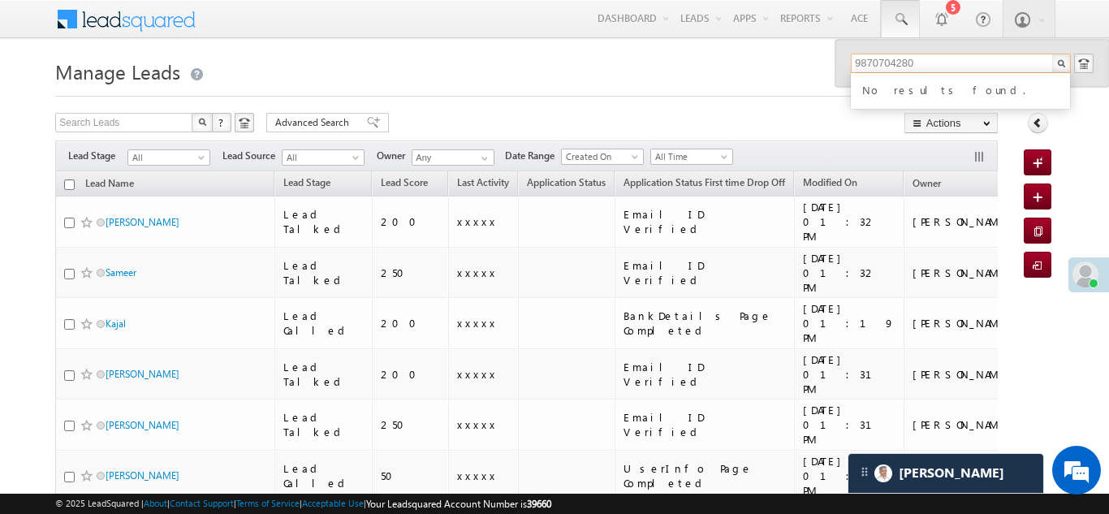
type input "9870704280"
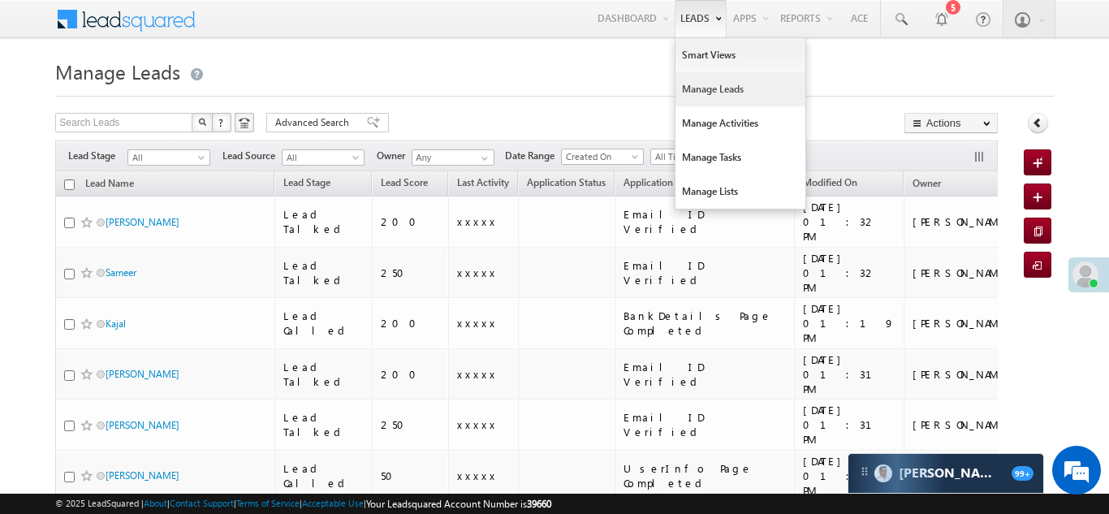
click at [687, 87] on link "Manage Leads" at bounding box center [740, 89] width 130 height 34
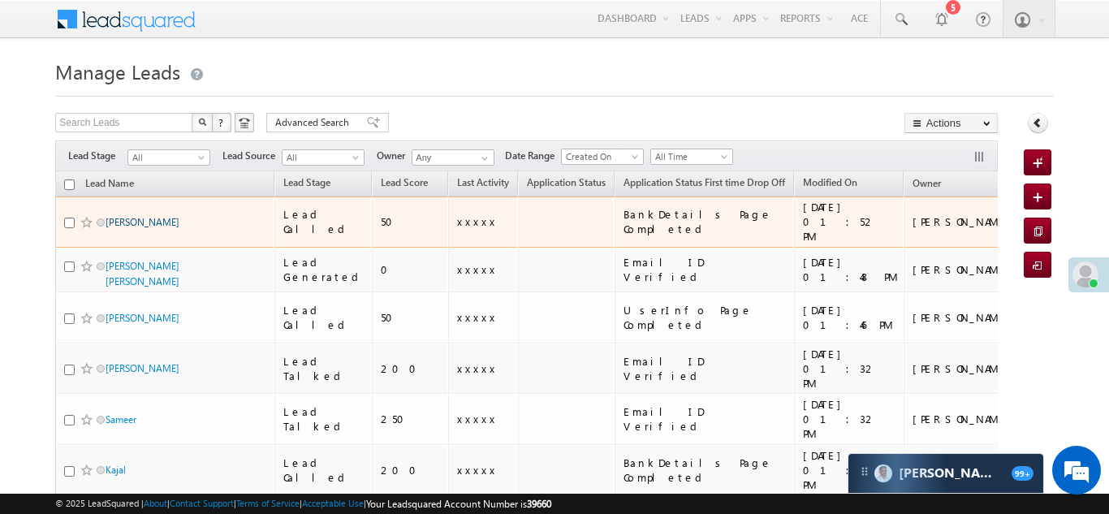
click at [152, 217] on link "[PERSON_NAME]" at bounding box center [142, 222] width 74 height 12
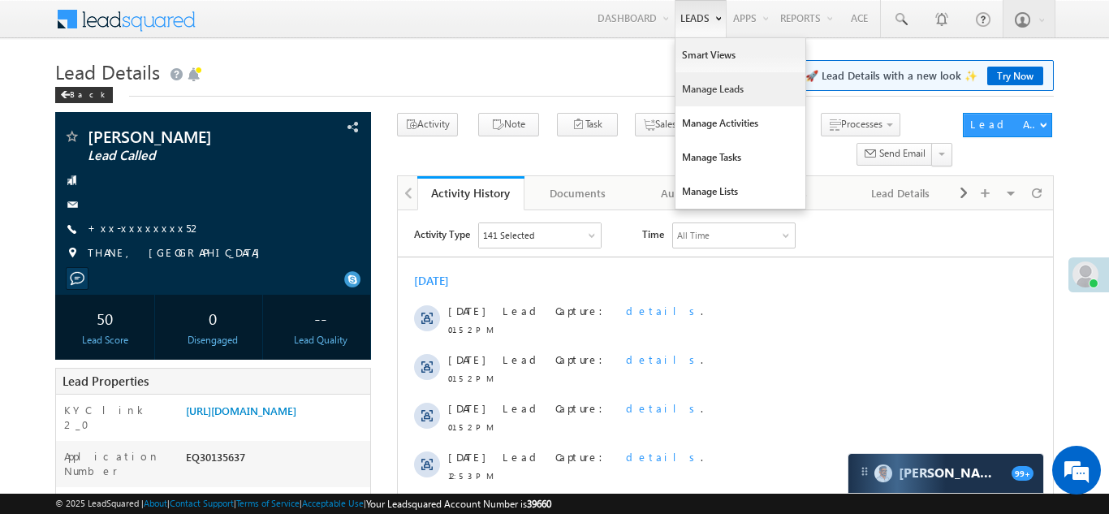
click at [694, 96] on link "Manage Leads" at bounding box center [740, 89] width 130 height 34
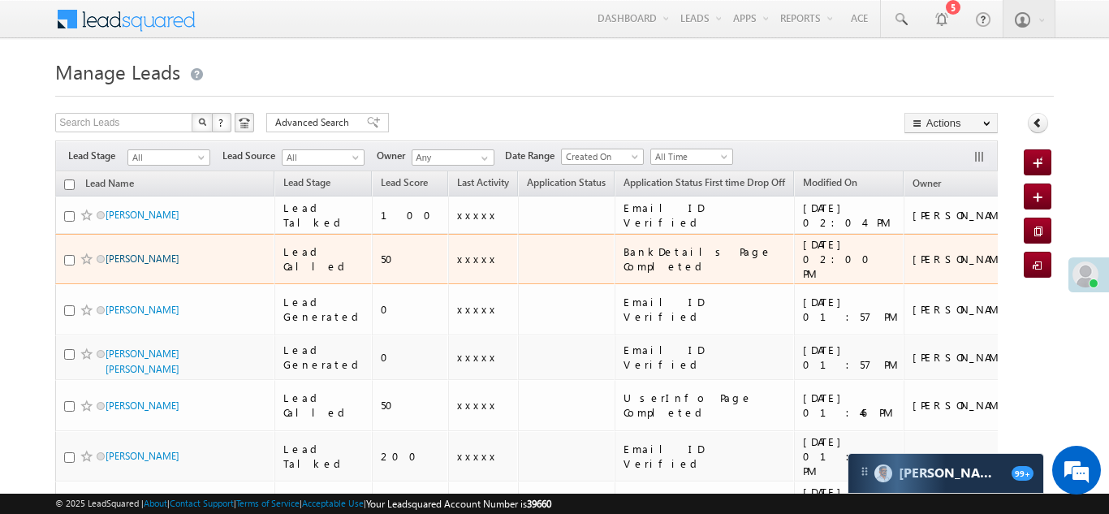
click at [134, 252] on link "[PERSON_NAME]" at bounding box center [142, 258] width 74 height 12
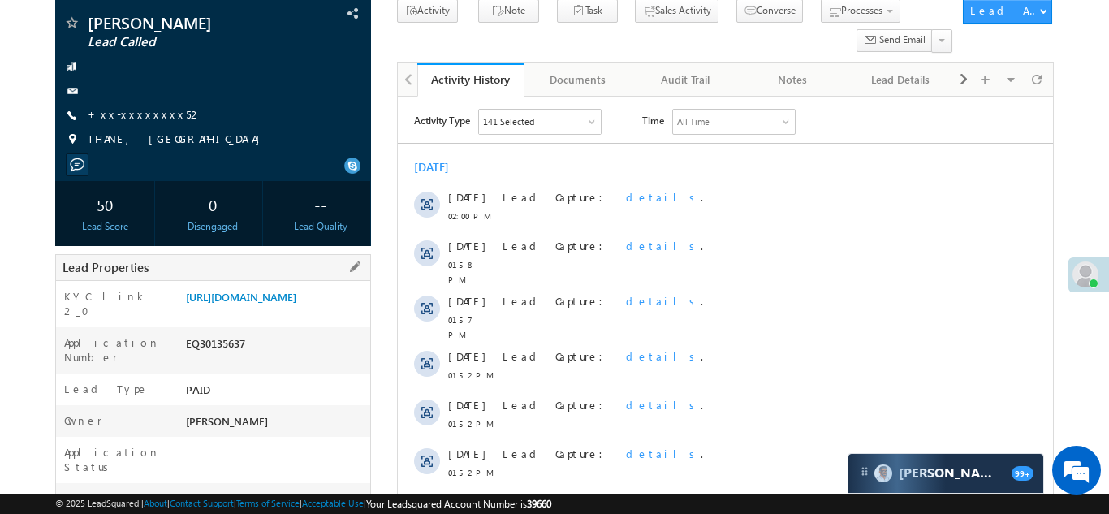
scroll to position [113, 0]
click at [295, 304] on link "https://angelbroking1-pk3em7sa.customui-test.leadsquared.com?leadId=7481a688-56…" at bounding box center [241, 298] width 110 height 14
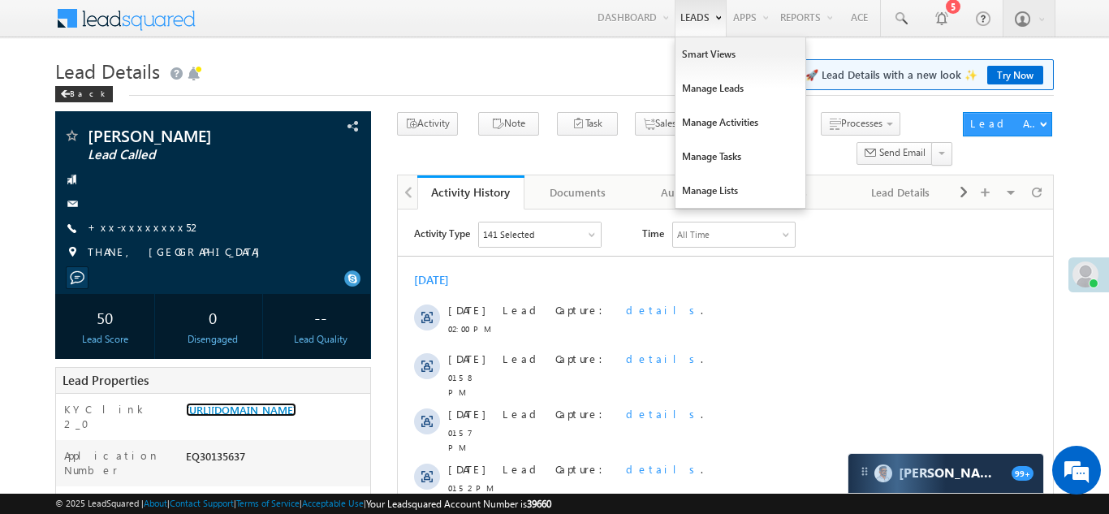
scroll to position [0, 0]
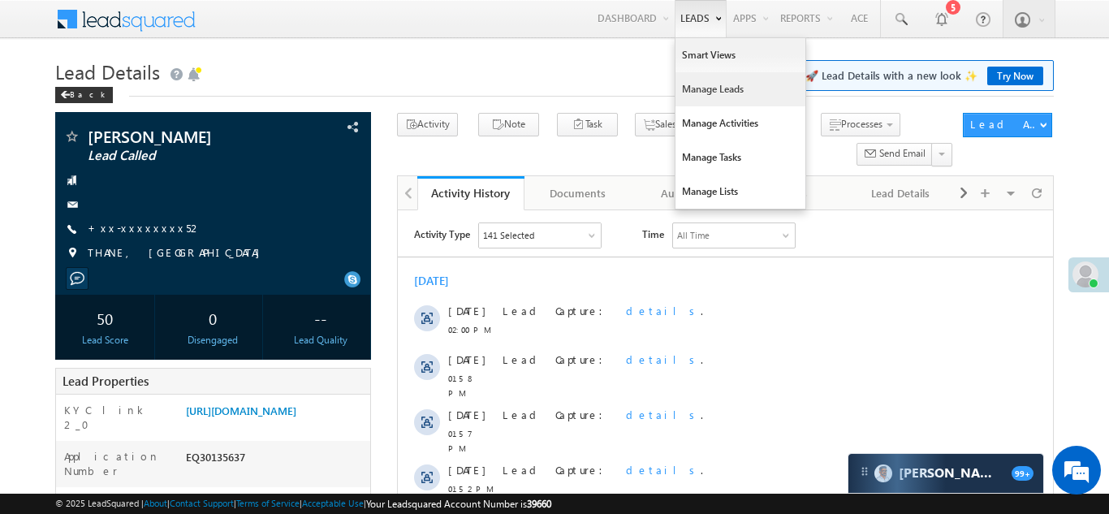
click at [703, 93] on link "Manage Leads" at bounding box center [740, 89] width 130 height 34
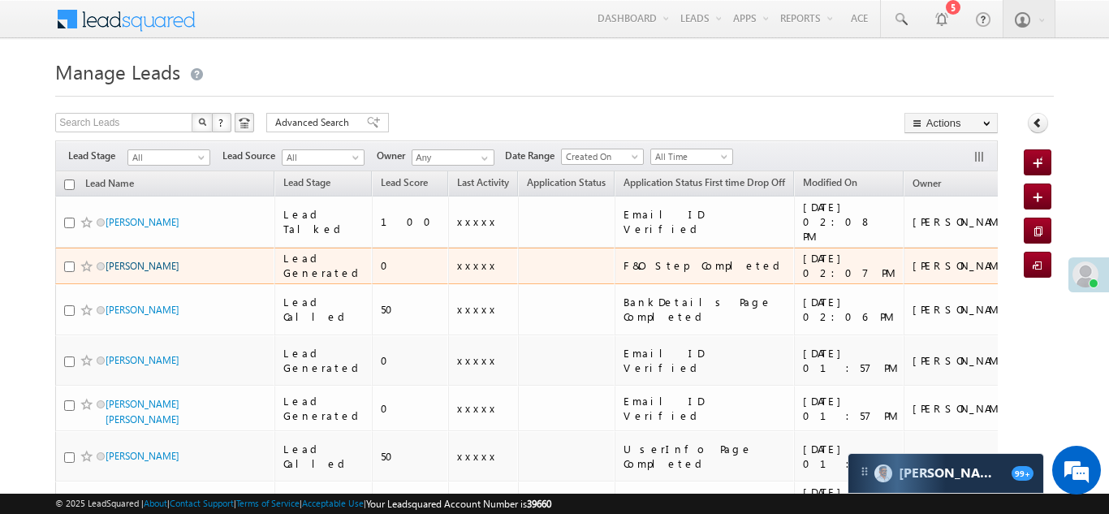
click at [127, 260] on link "[PERSON_NAME]" at bounding box center [142, 266] width 74 height 12
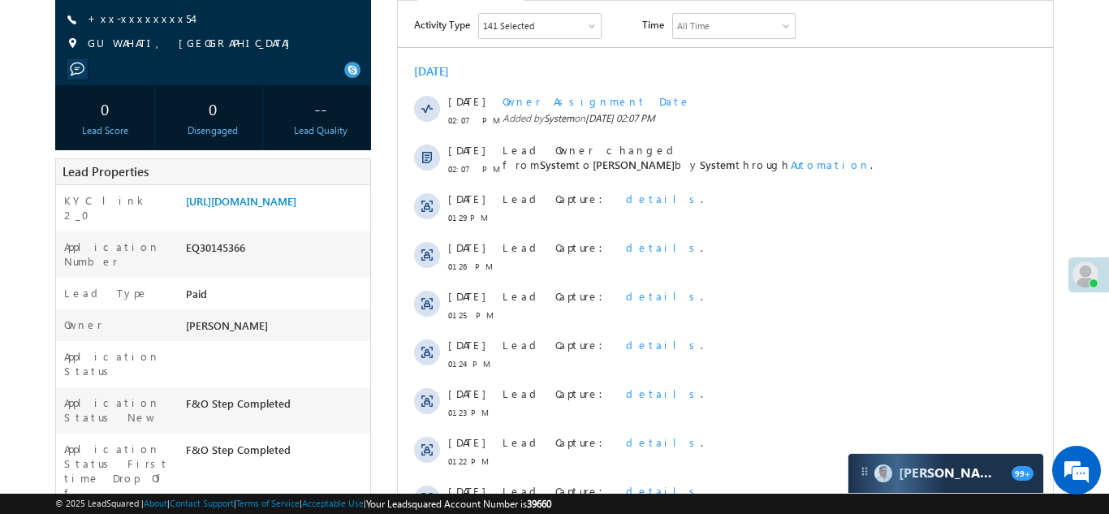
scroll to position [265, 0]
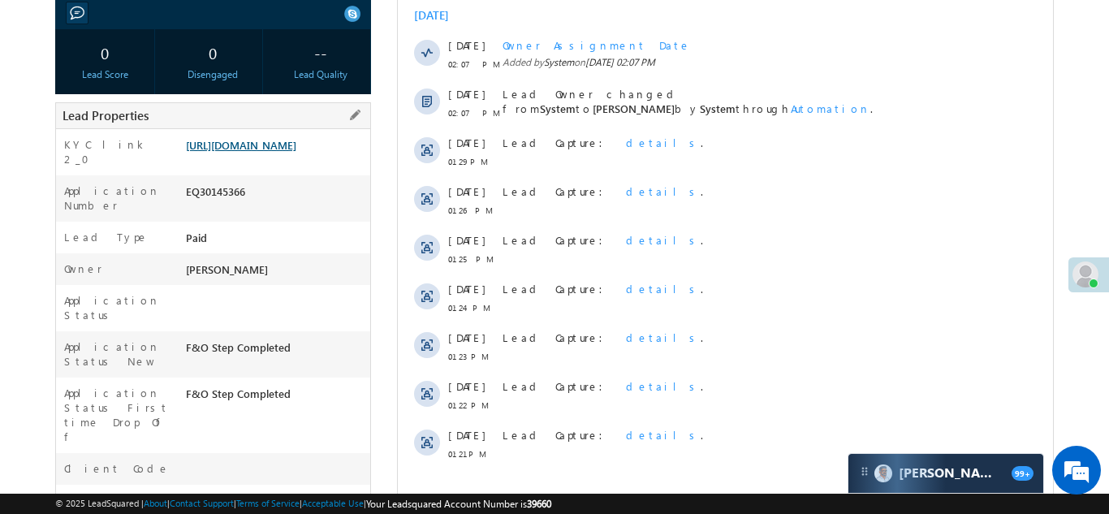
click at [273, 152] on link "[URL][DOMAIN_NAME]" at bounding box center [241, 145] width 110 height 14
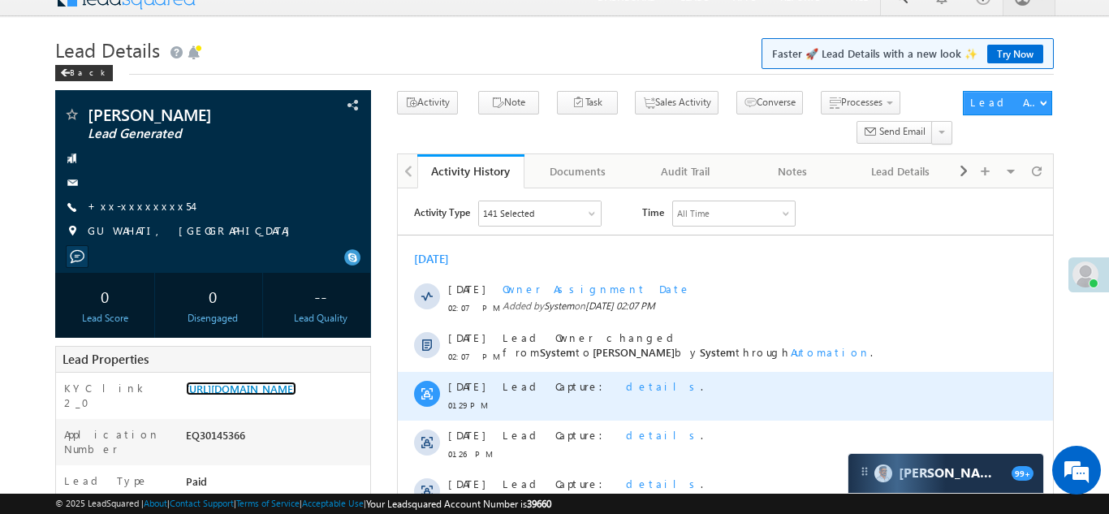
scroll to position [0, 0]
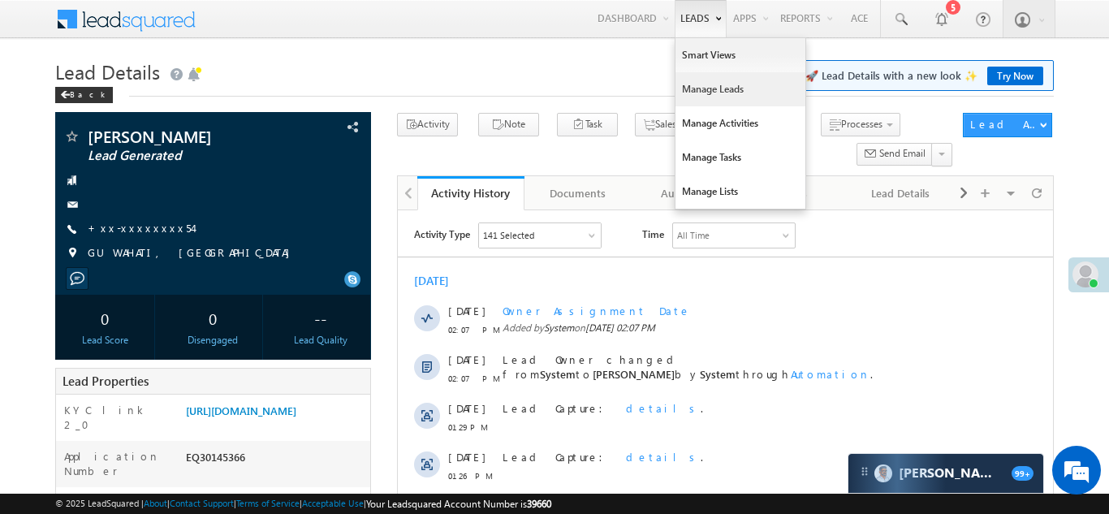
click at [696, 94] on link "Manage Leads" at bounding box center [740, 89] width 130 height 34
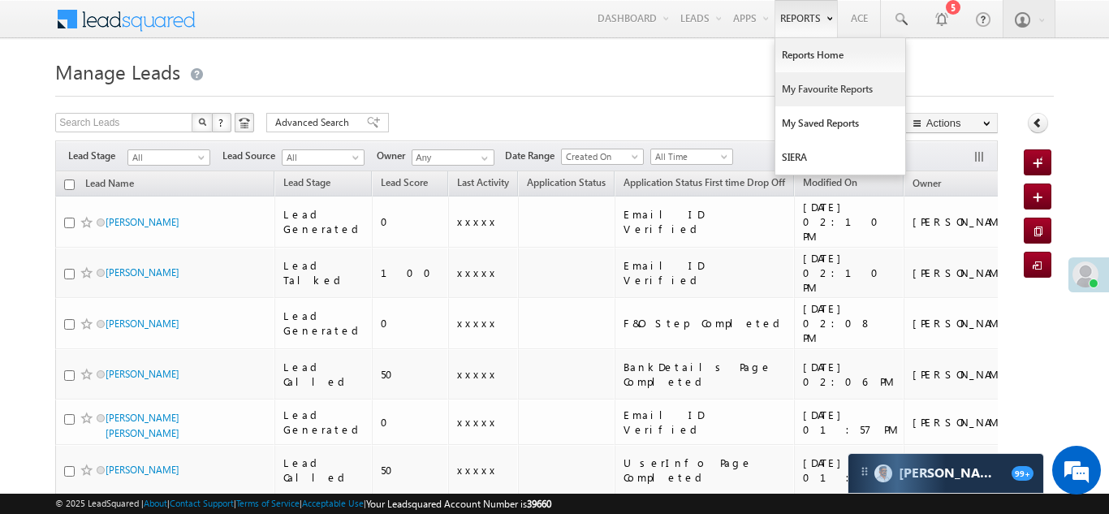
click at [805, 89] on link "My Favourite Reports" at bounding box center [840, 89] width 130 height 34
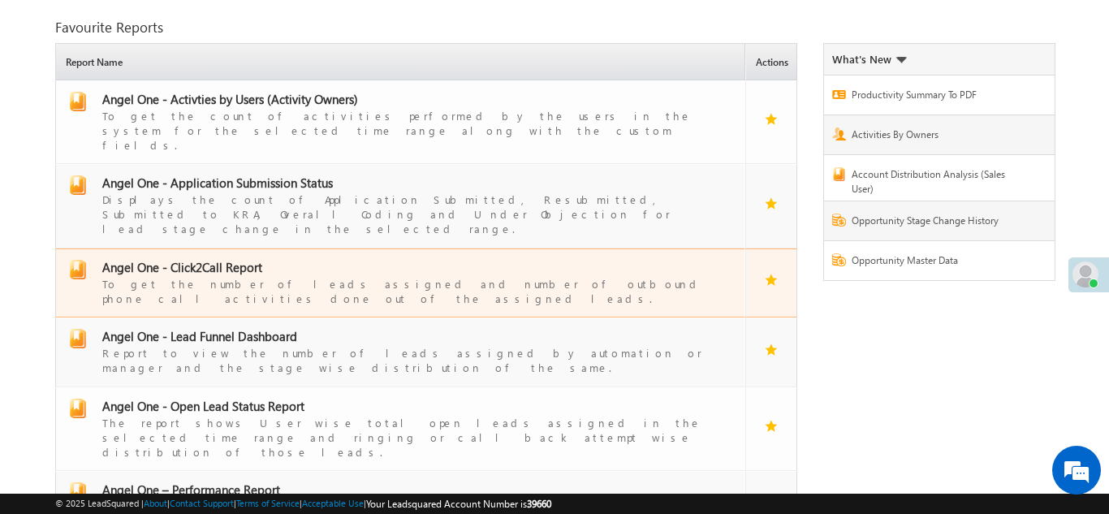
scroll to position [234, 0]
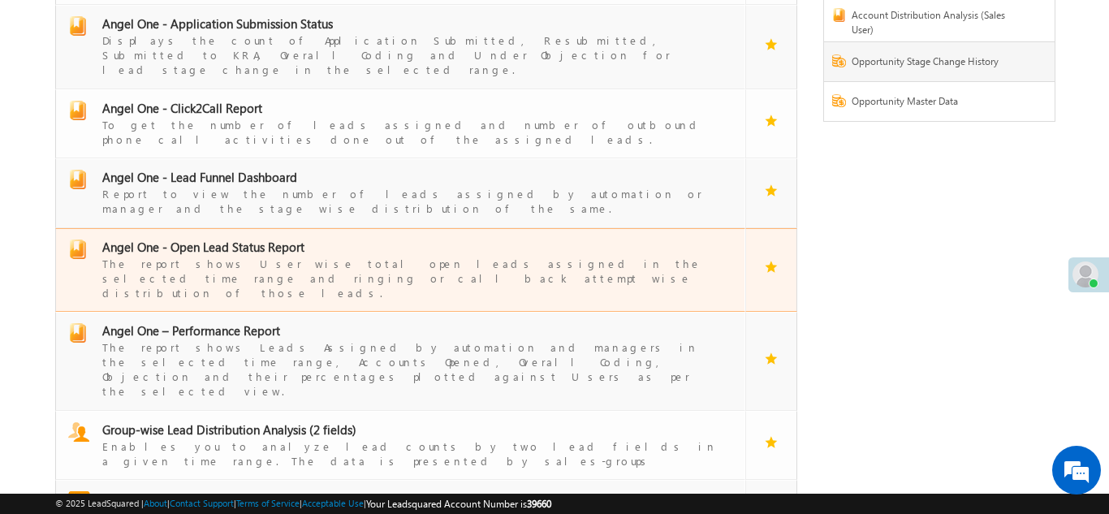
click at [221, 239] on span "Angel One - Open Lead Status Report" at bounding box center [203, 247] width 202 height 16
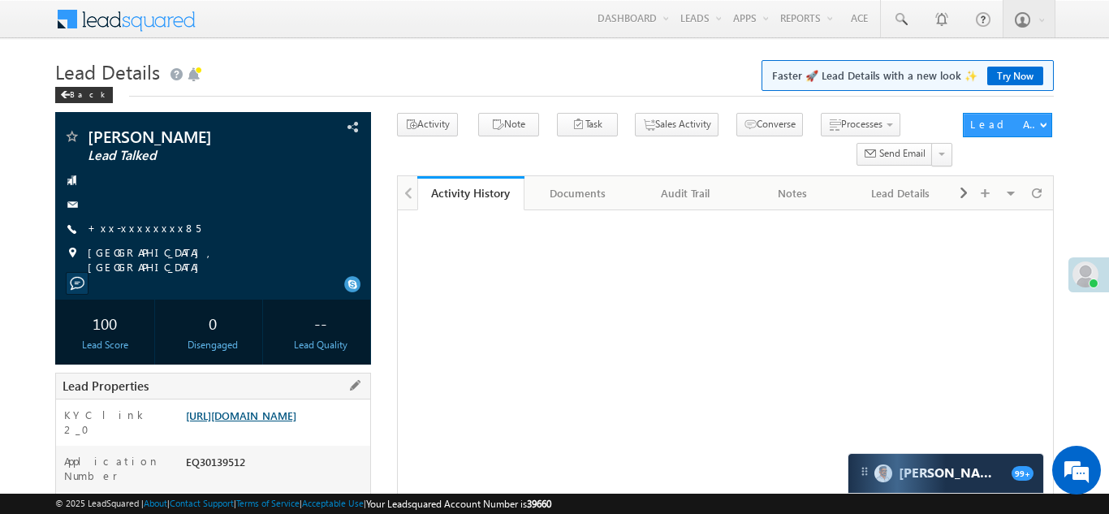
click at [260, 408] on link "https://angelbroking1-pk3em7sa.customui-test.leadsquared.com?leadId=7f28069d-66…" at bounding box center [241, 415] width 110 height 14
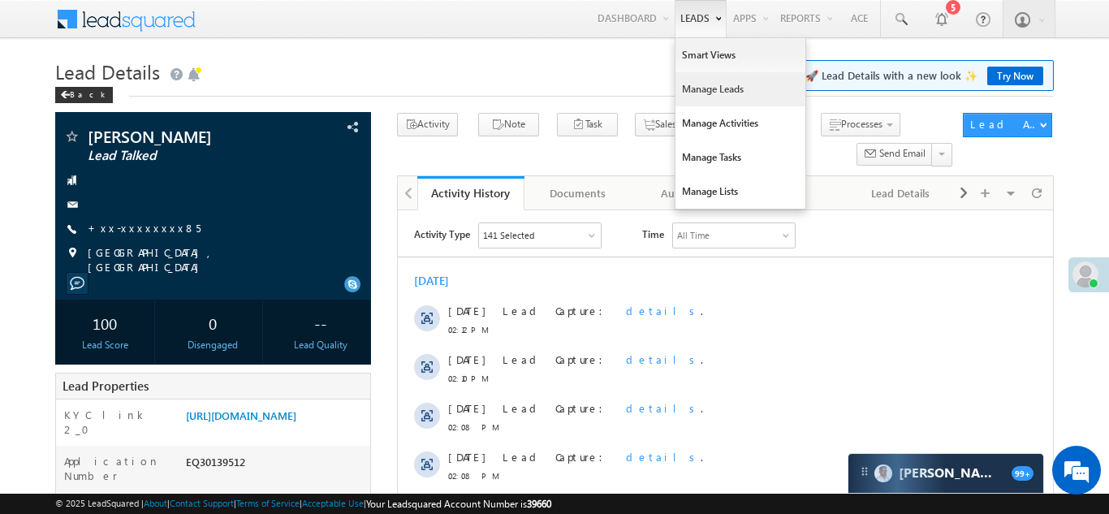
click at [689, 84] on link "Manage Leads" at bounding box center [740, 89] width 130 height 34
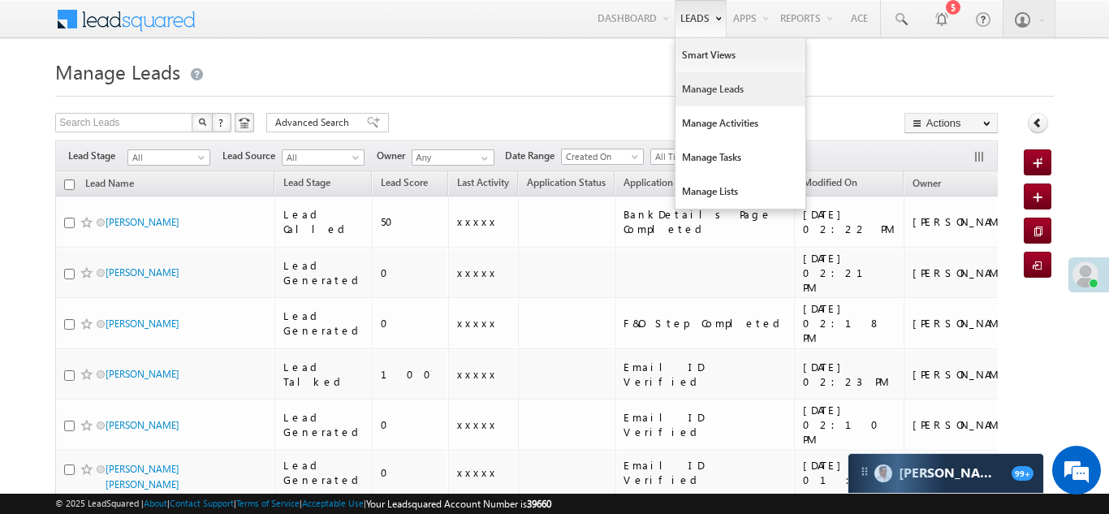
click at [692, 93] on link "Manage Leads" at bounding box center [740, 89] width 130 height 34
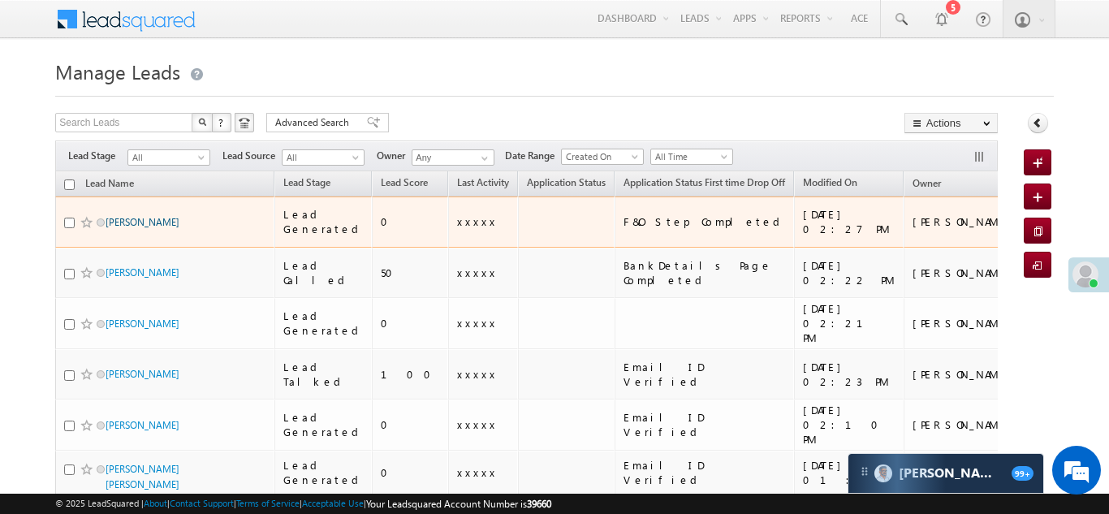
click at [124, 216] on link "[PERSON_NAME]" at bounding box center [142, 222] width 74 height 12
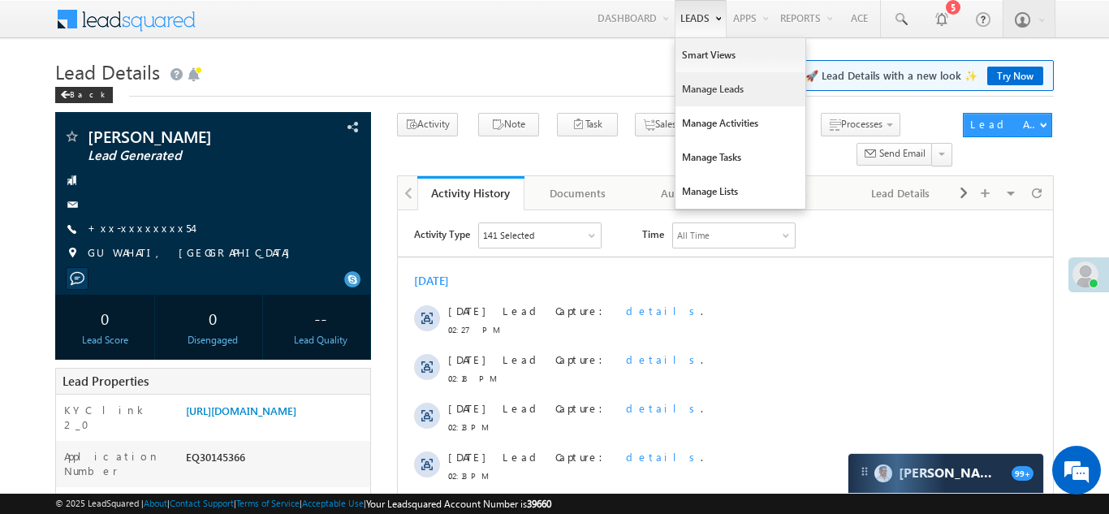
click at [695, 87] on link "Manage Leads" at bounding box center [740, 89] width 130 height 34
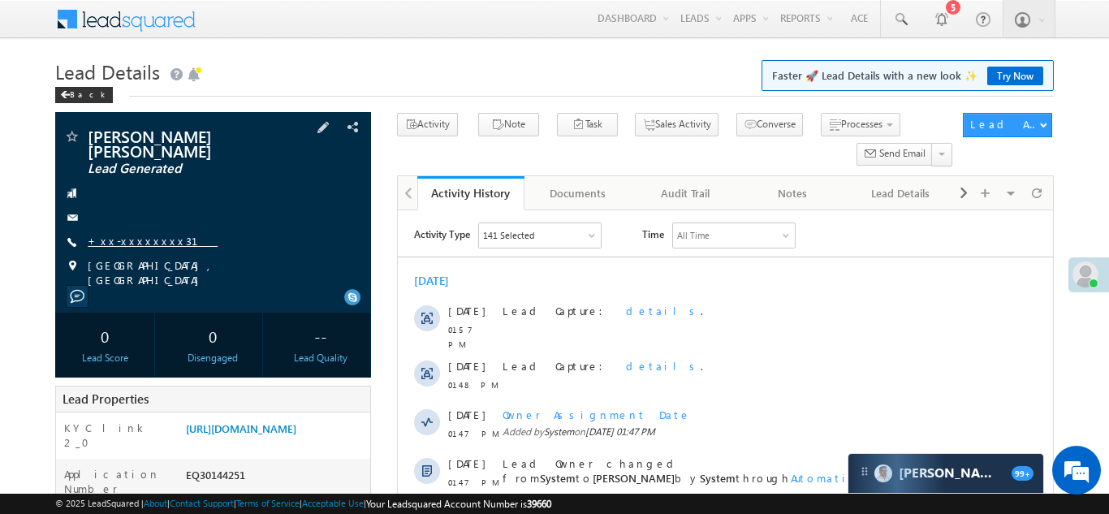
click at [112, 234] on link "+xx-xxxxxxxx31" at bounding box center [153, 241] width 130 height 14
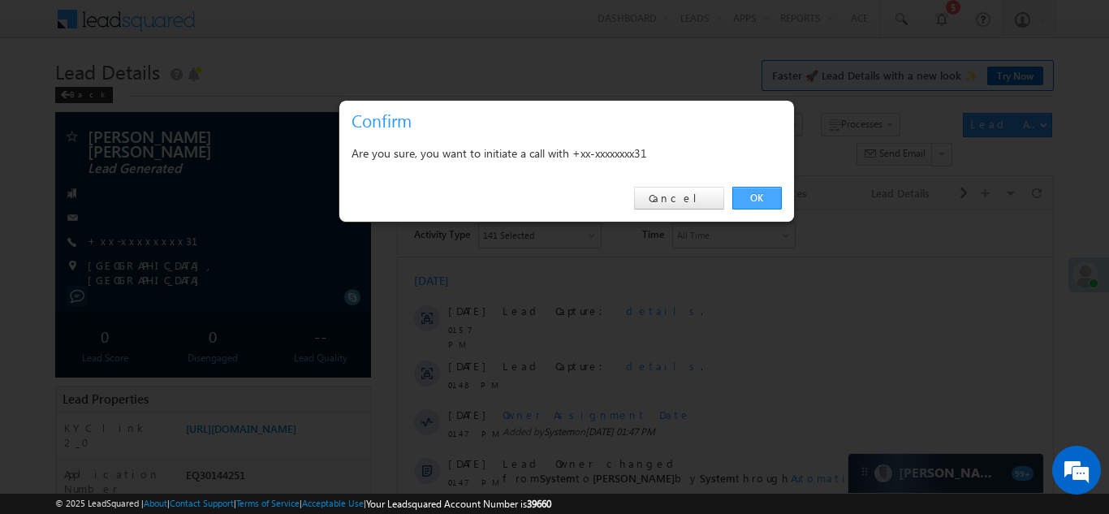
click at [762, 199] on link "OK" at bounding box center [757, 198] width 50 height 23
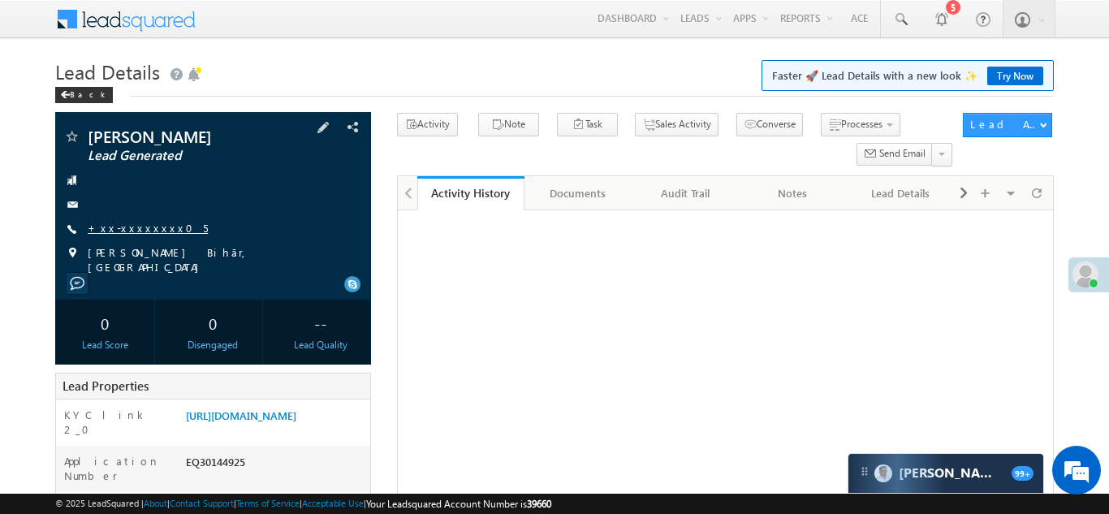
click at [127, 228] on link "+xx-xxxxxxxx05" at bounding box center [148, 228] width 120 height 14
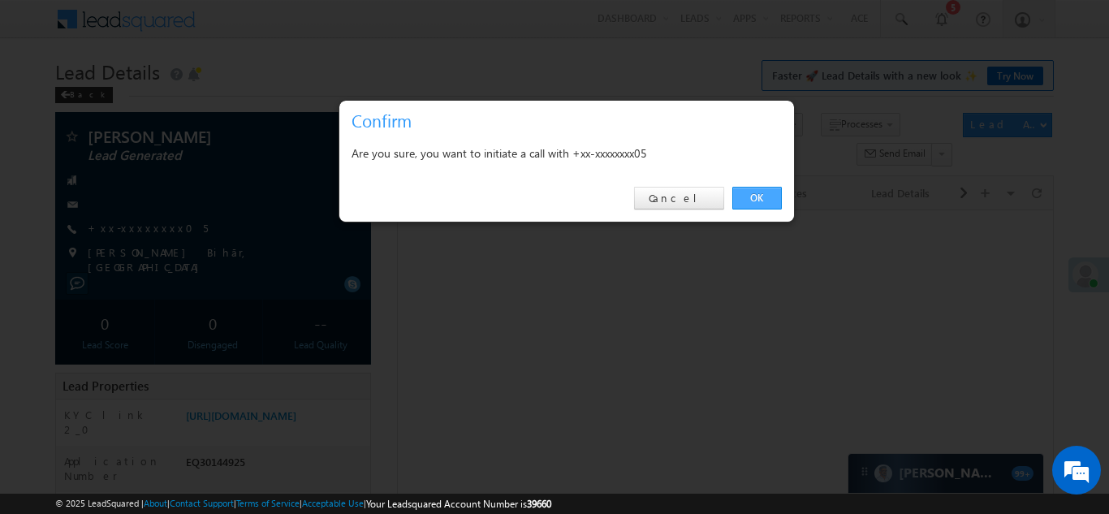
click at [756, 197] on link "OK" at bounding box center [757, 198] width 50 height 23
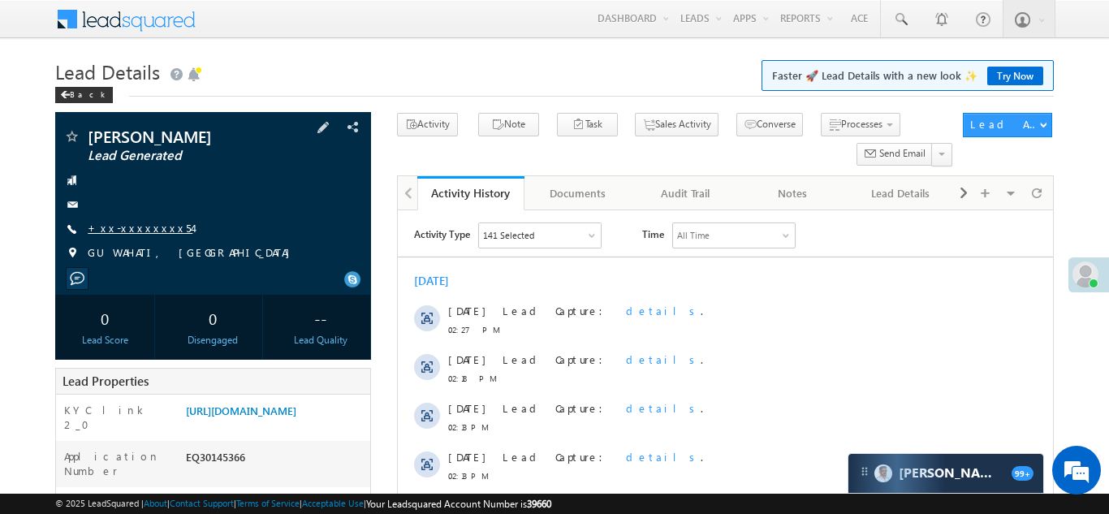
click at [136, 226] on link "+xx-xxxxxxxx54" at bounding box center [140, 228] width 105 height 14
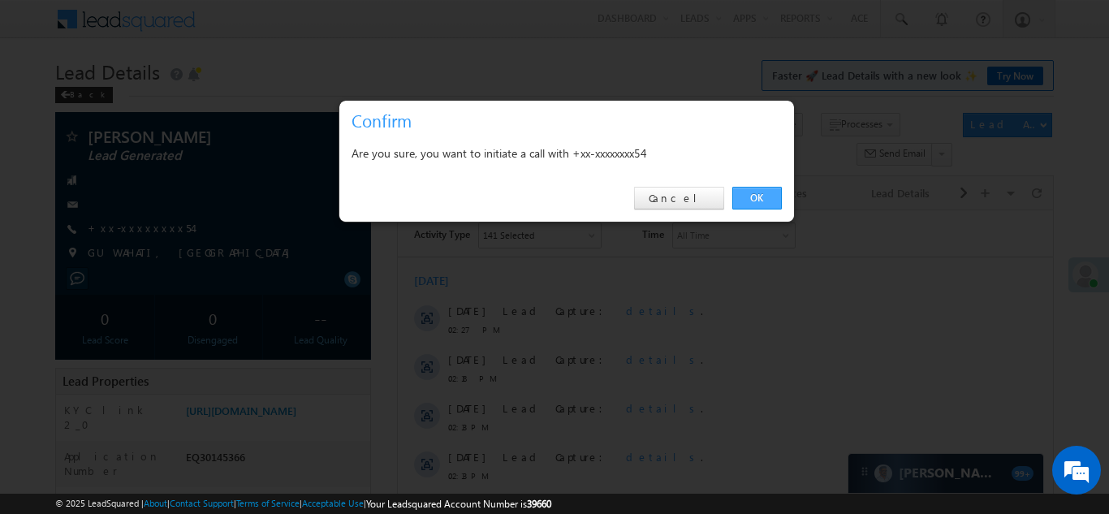
click at [760, 195] on link "OK" at bounding box center [757, 198] width 50 height 23
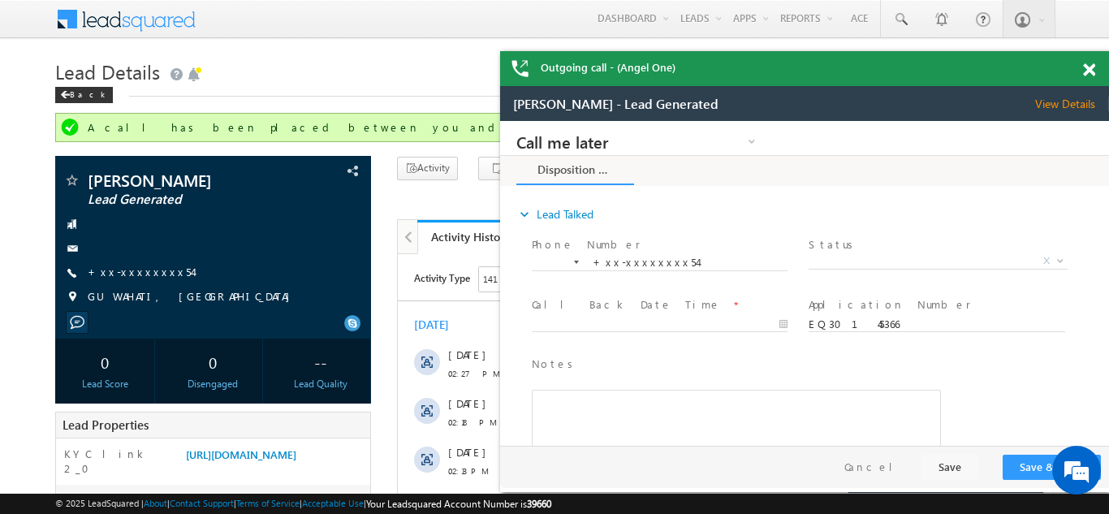
click at [1090, 66] on span at bounding box center [1089, 70] width 12 height 14
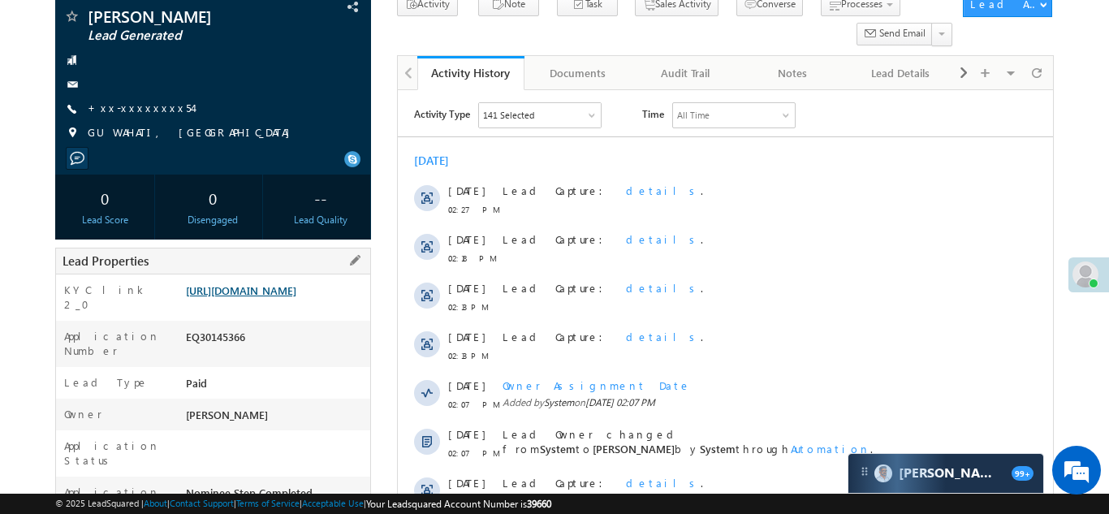
scroll to position [123, 0]
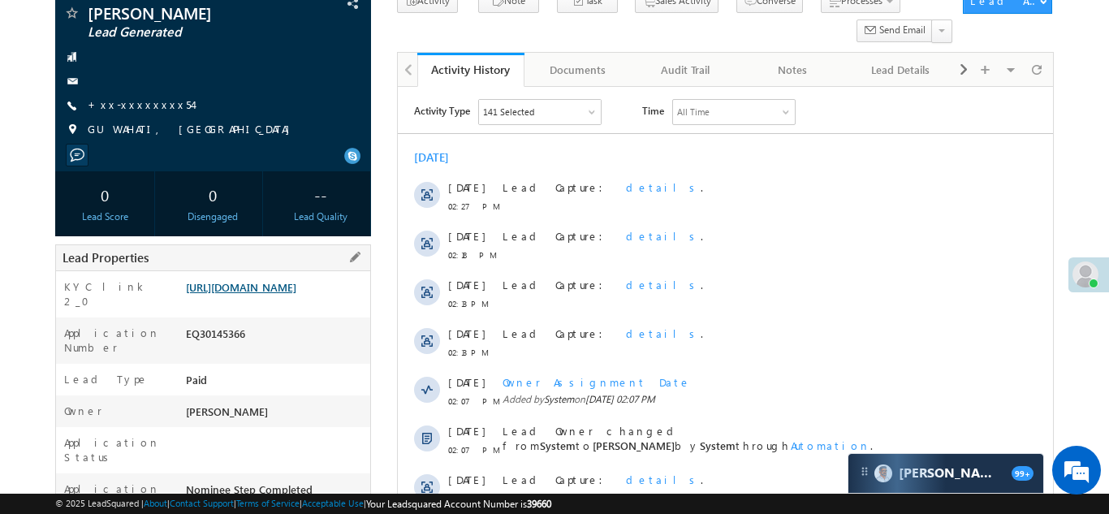
click at [266, 294] on link "https://angelbroking1-pk3em7sa.customui-test.leadsquared.com?leadId=a77d8cd0-00…" at bounding box center [241, 287] width 110 height 14
click at [265, 294] on link "https://angelbroking1-pk3em7sa.customui-test.leadsquared.com?leadId=a77d8cd0-00…" at bounding box center [241, 287] width 110 height 14
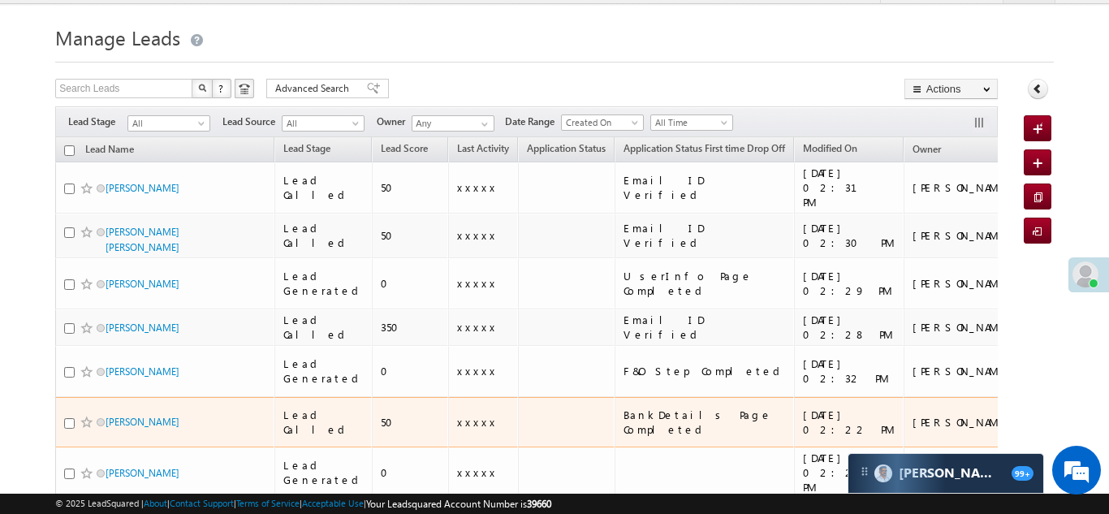
scroll to position [55, 0]
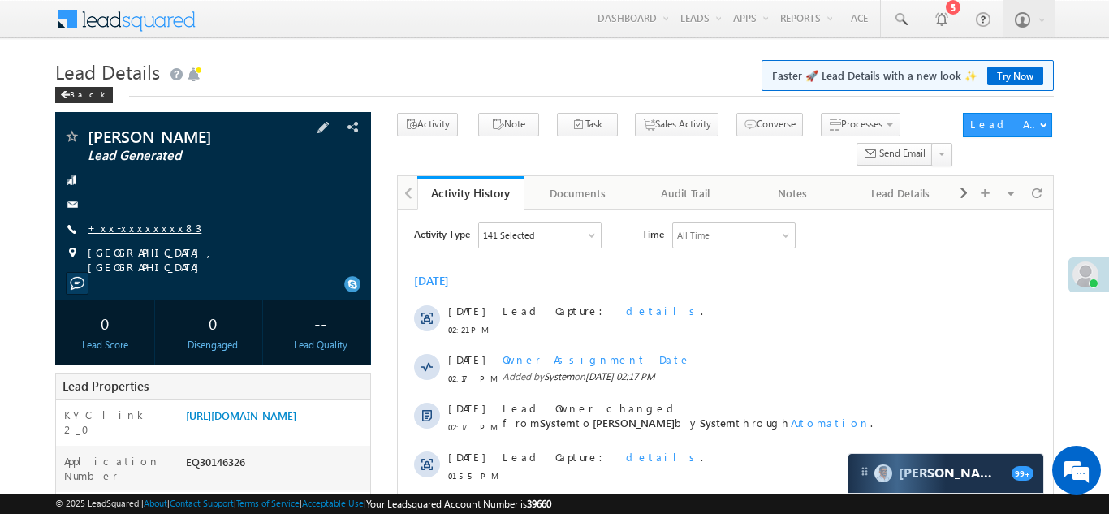
click at [125, 226] on link "+xx-xxxxxxxx83" at bounding box center [145, 228] width 114 height 14
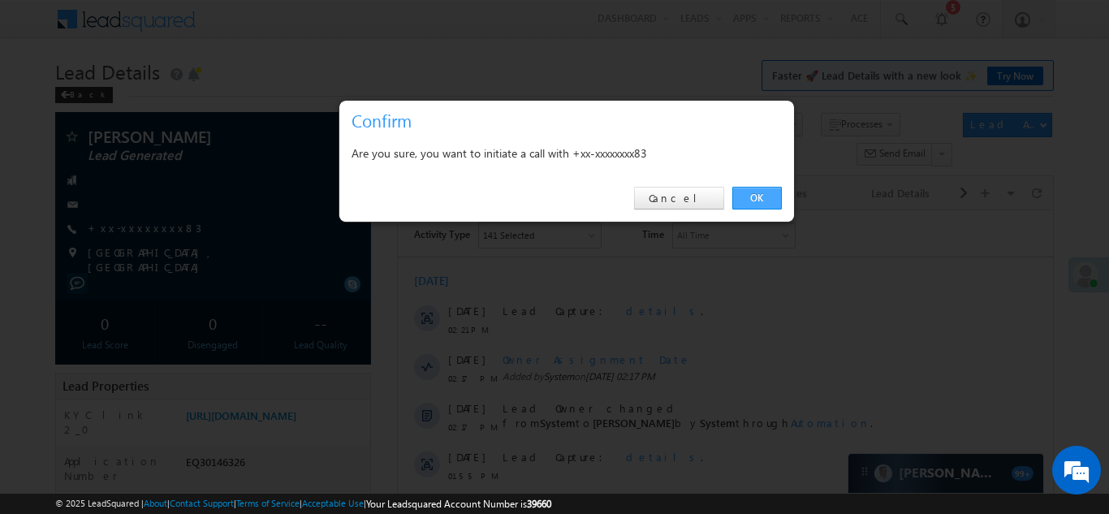
click at [749, 193] on link "OK" at bounding box center [757, 198] width 50 height 23
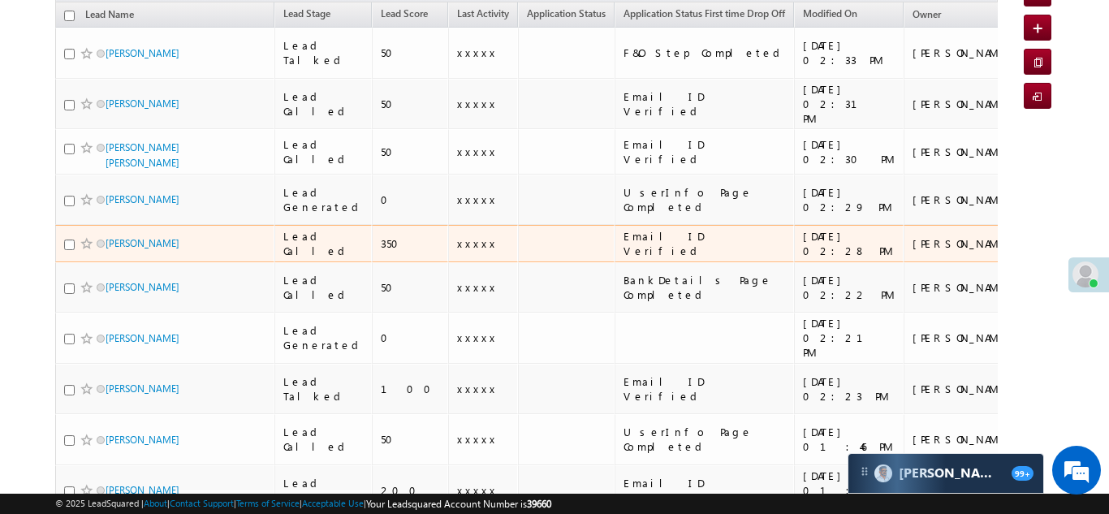
scroll to position [173, 0]
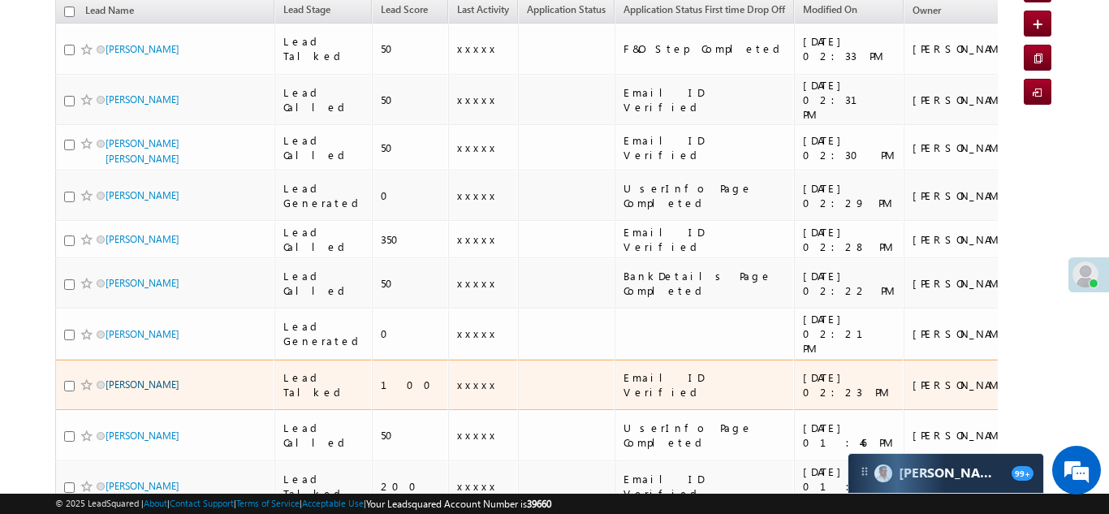
click at [142, 378] on link "[PERSON_NAME]" at bounding box center [142, 384] width 74 height 12
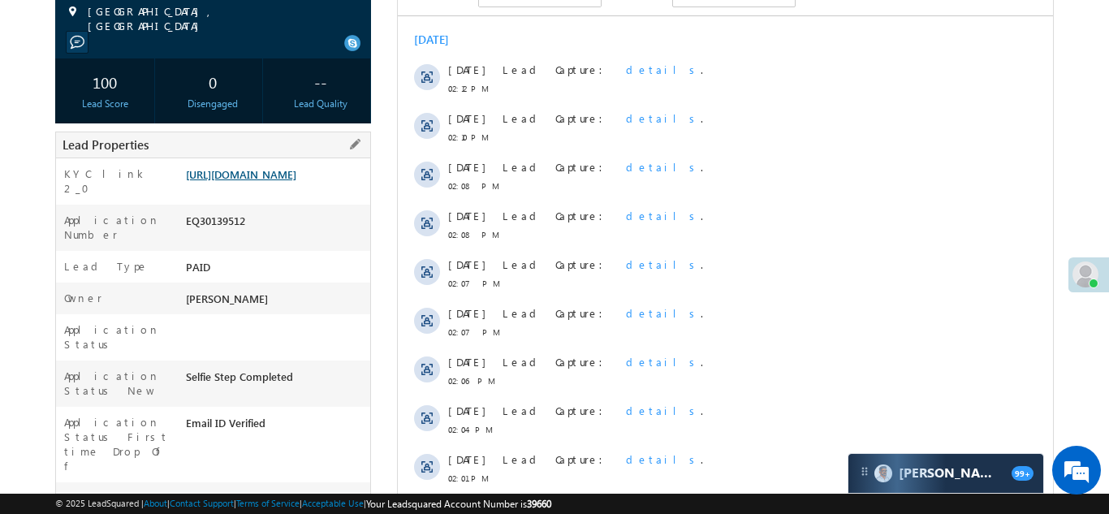
click at [263, 181] on link "https://angelbroking1-pk3em7sa.customui-test.leadsquared.com?leadId=7f28069d-66…" at bounding box center [241, 174] width 110 height 14
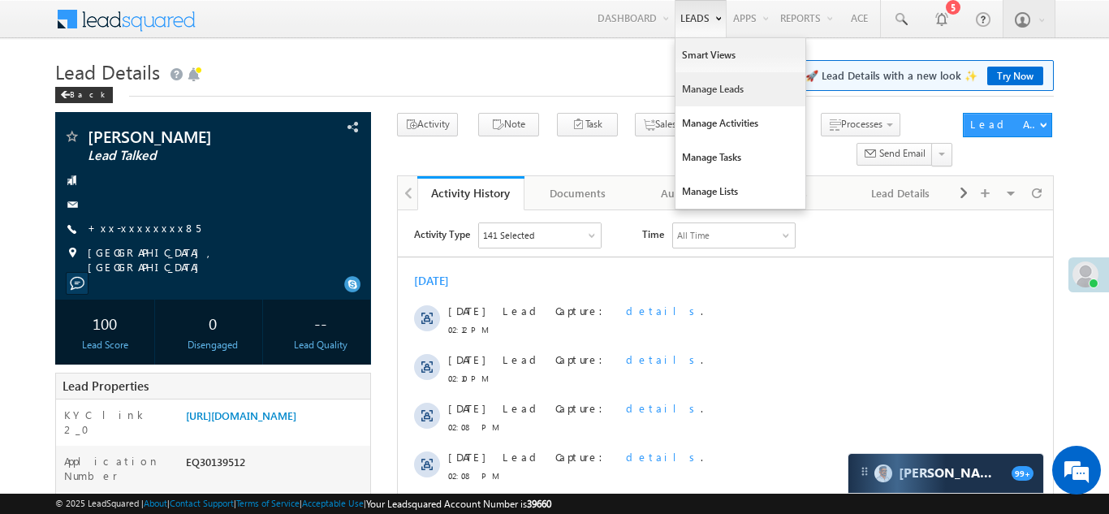
click at [704, 93] on link "Manage Leads" at bounding box center [740, 89] width 130 height 34
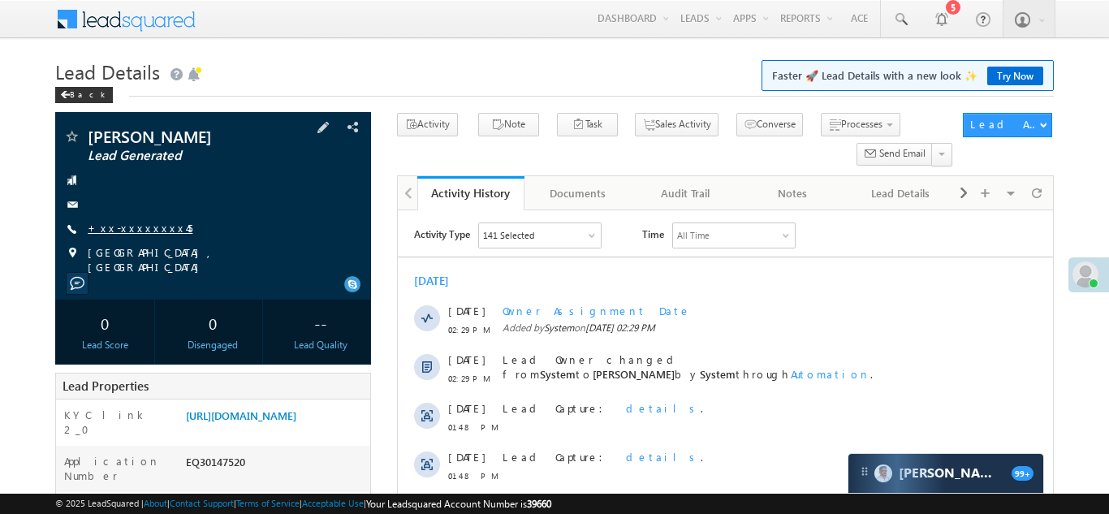
click at [125, 235] on link "+xx-xxxxxxxx45" at bounding box center [140, 228] width 105 height 14
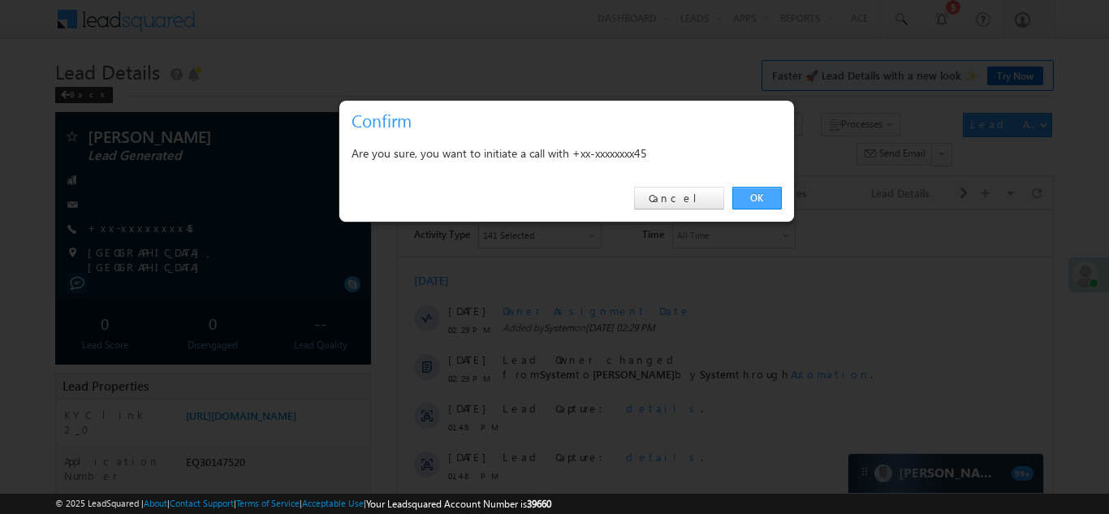
click at [758, 196] on link "OK" at bounding box center [757, 198] width 50 height 23
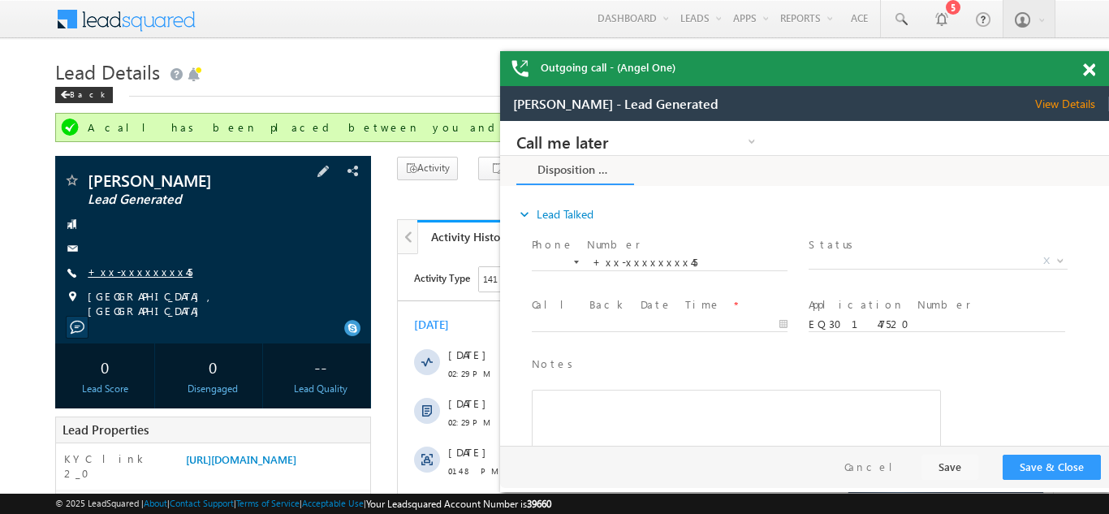
click at [134, 278] on link "+xx-xxxxxxxx45" at bounding box center [140, 272] width 105 height 14
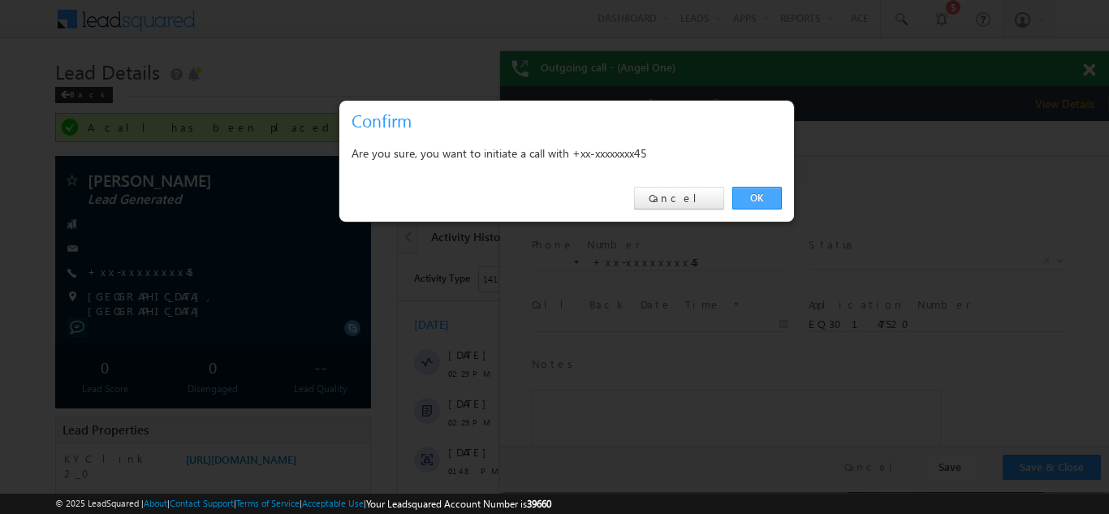
click at [754, 197] on link "OK" at bounding box center [757, 198] width 50 height 23
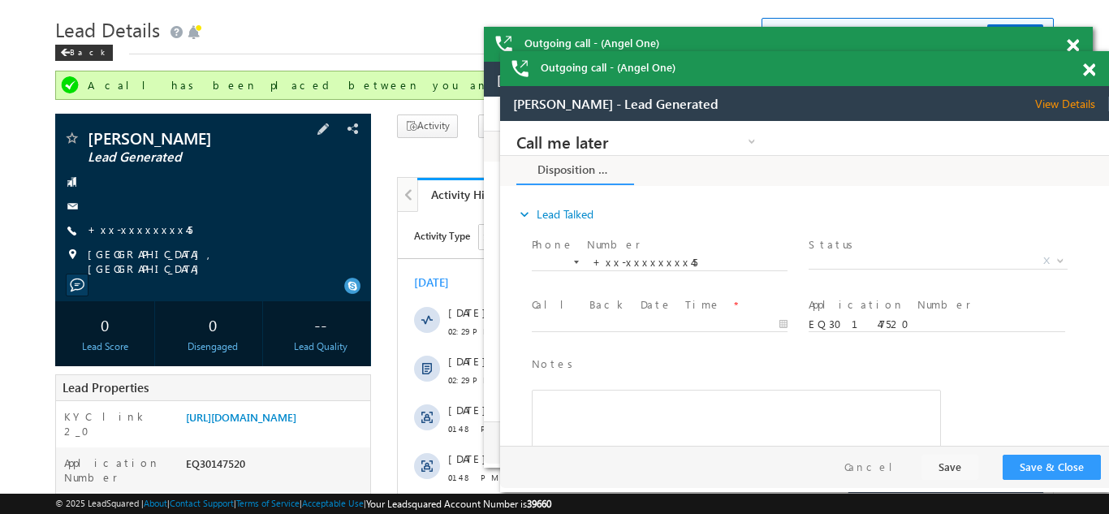
scroll to position [41, 0]
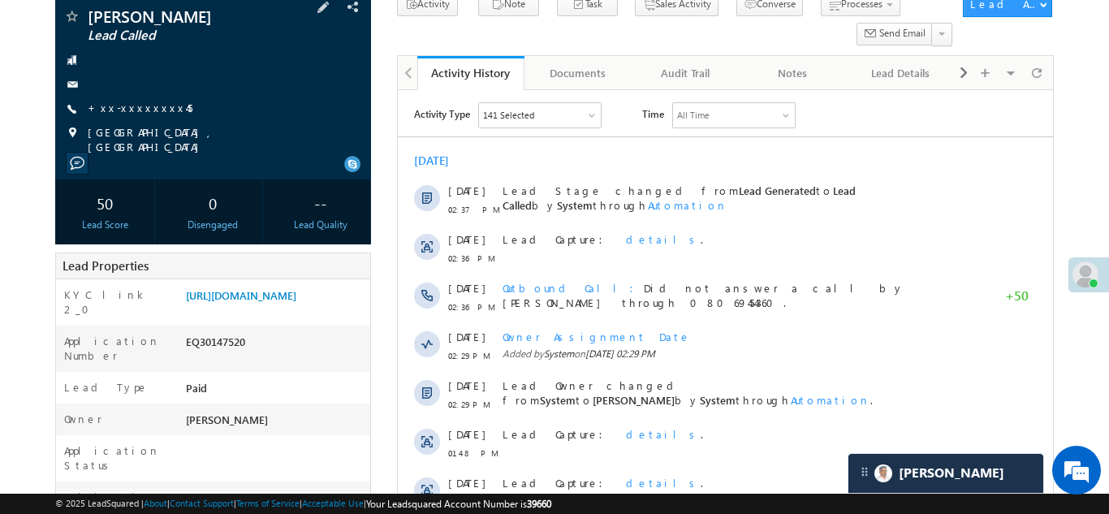
scroll to position [143, 0]
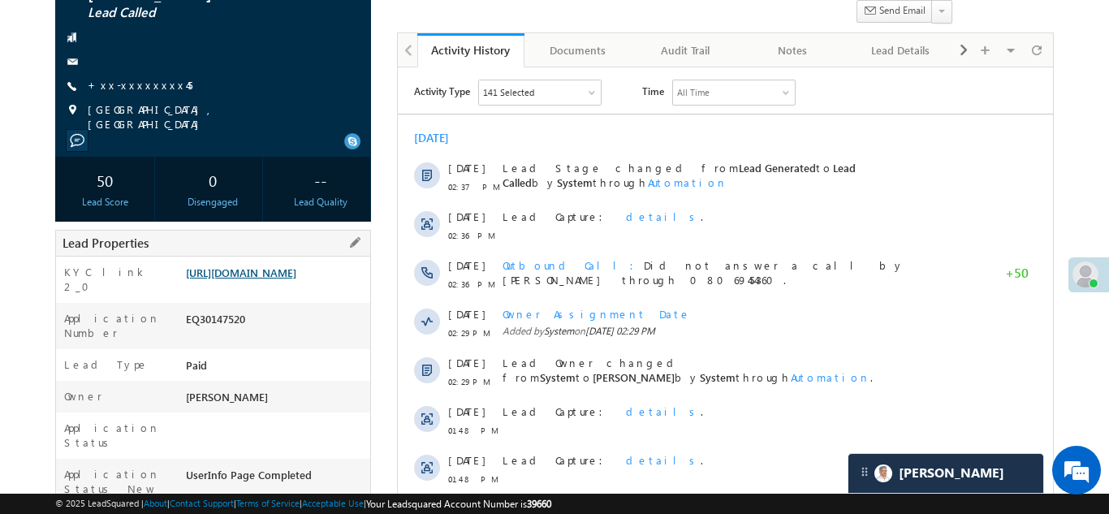
click at [263, 279] on link "https://angelbroking1-pk3em7sa.customui-test.leadsquared.com?leadId=5296d00a-91…" at bounding box center [241, 272] width 110 height 14
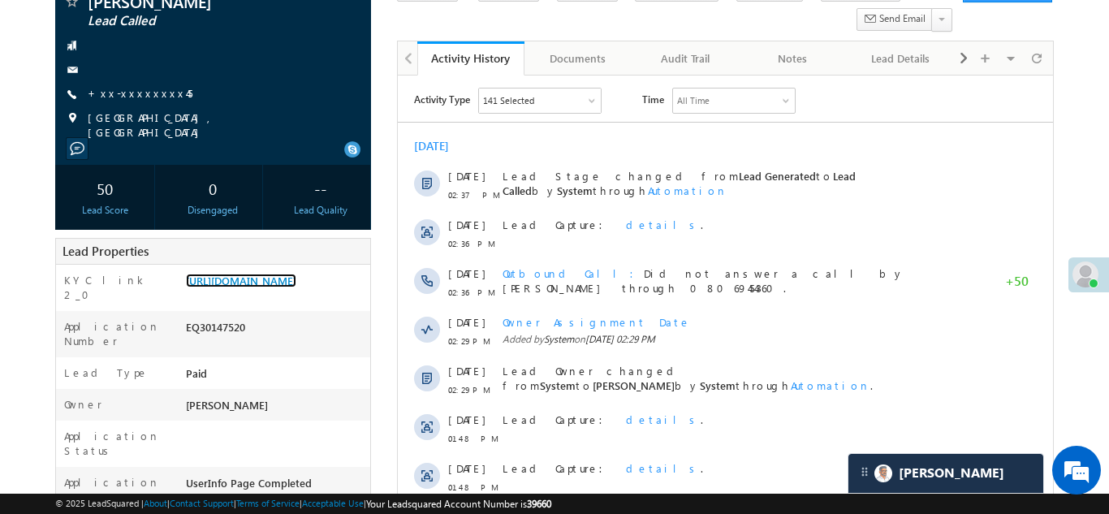
scroll to position [127, 0]
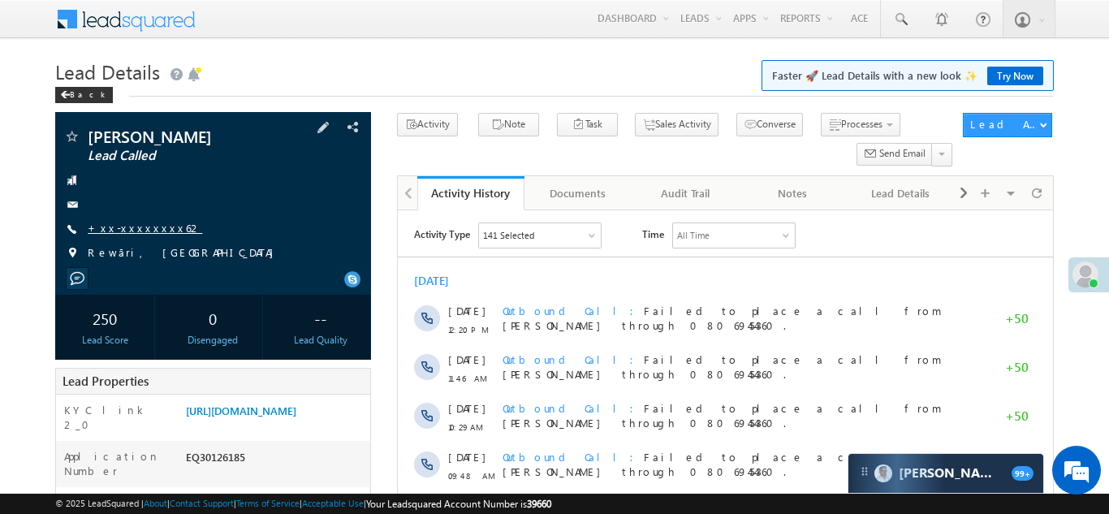
click at [121, 226] on link "+xx-xxxxxxxx62" at bounding box center [145, 228] width 114 height 14
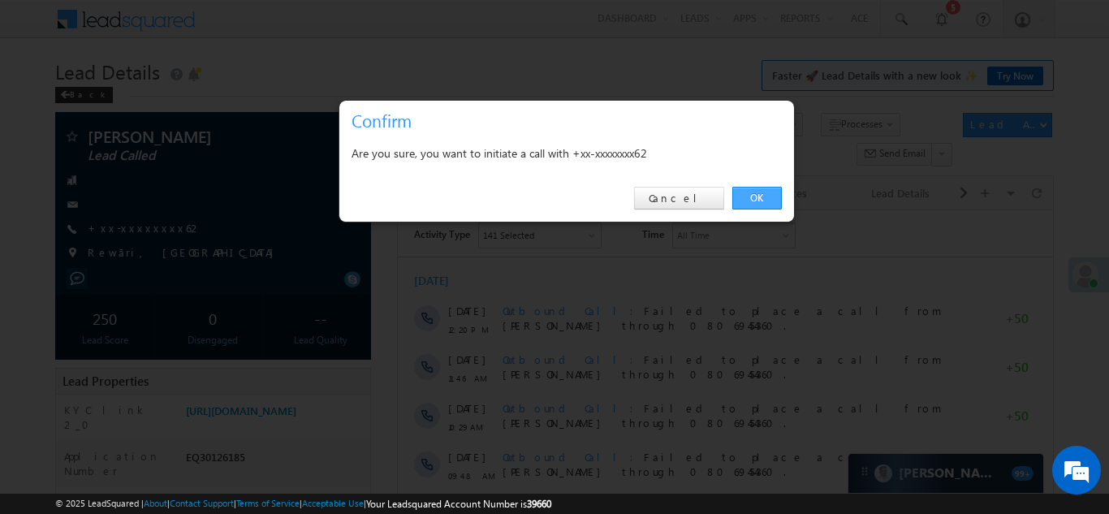
click at [753, 196] on link "OK" at bounding box center [757, 198] width 50 height 23
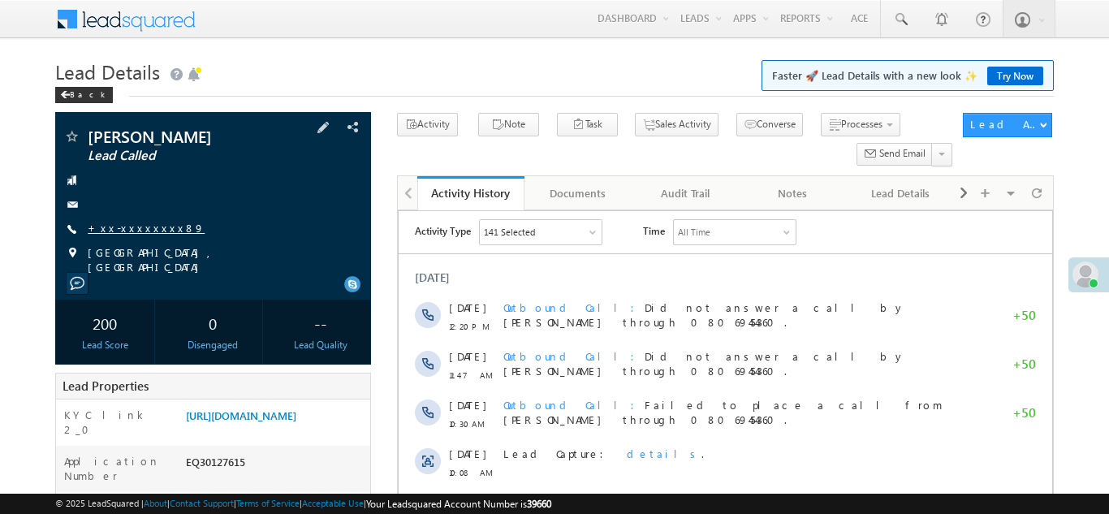
click at [137, 227] on link "+xx-xxxxxxxx89" at bounding box center [146, 228] width 117 height 14
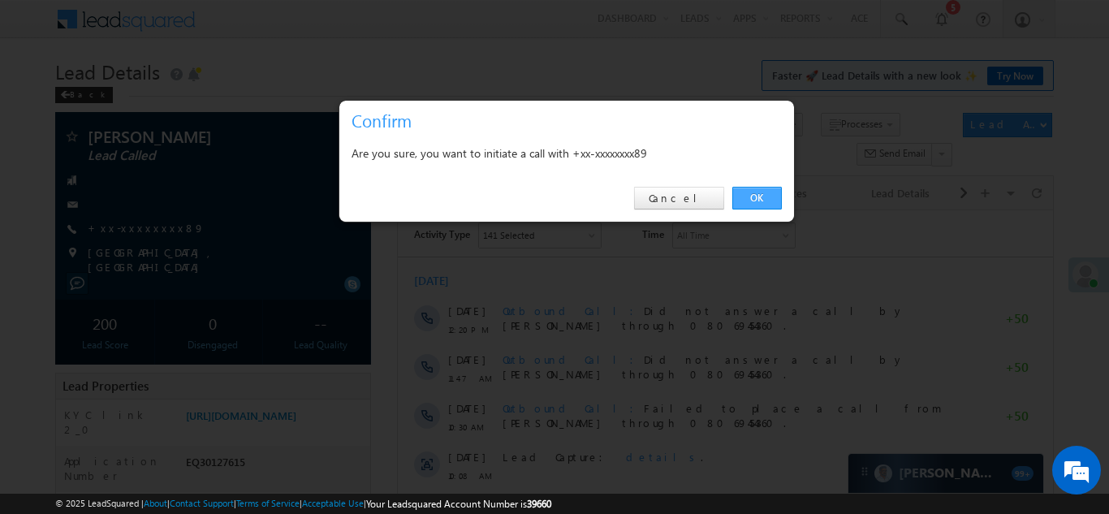
click at [753, 196] on link "OK" at bounding box center [757, 198] width 50 height 23
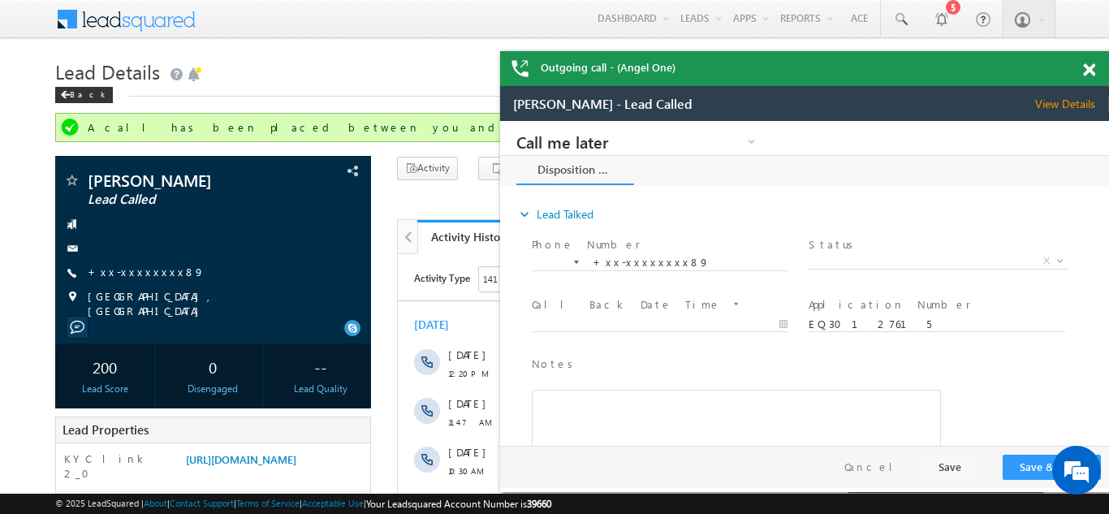
drag, startPoint x: 1087, startPoint y: 71, endPoint x: 415, endPoint y: 32, distance: 673.0
click at [1087, 71] on span at bounding box center [1089, 70] width 12 height 14
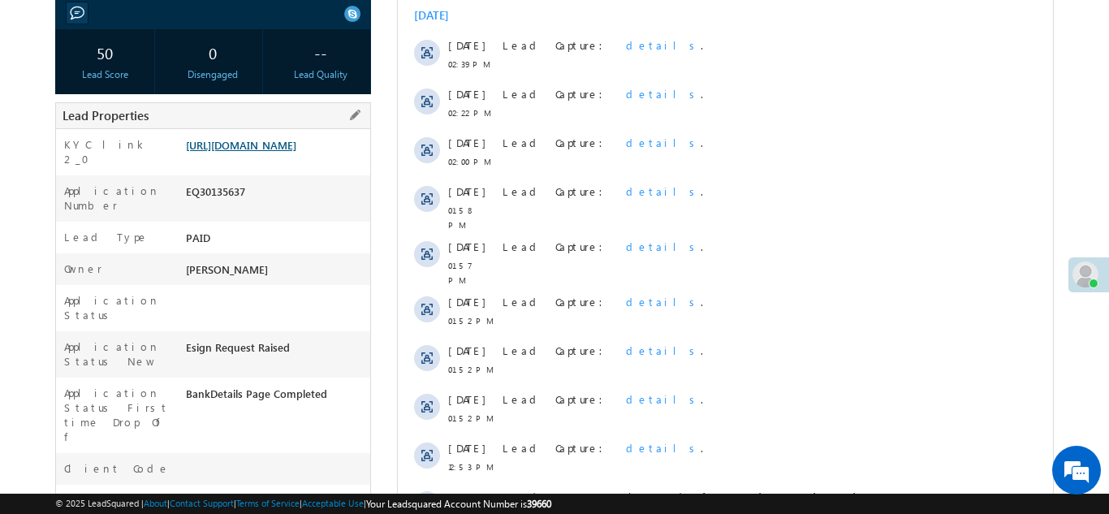
scroll to position [265, 0]
click at [269, 152] on link "[URL][DOMAIN_NAME]" at bounding box center [241, 145] width 110 height 14
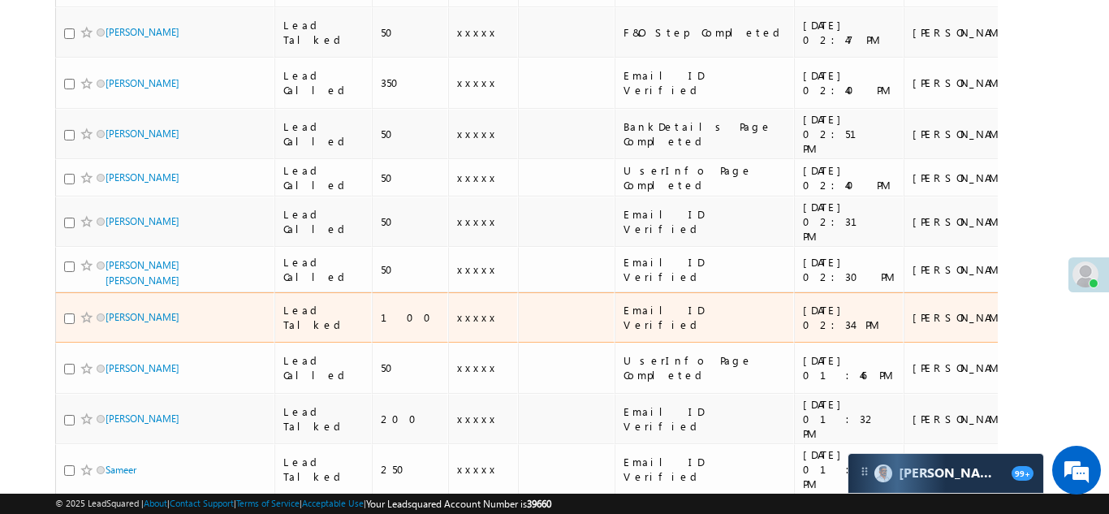
scroll to position [367, 0]
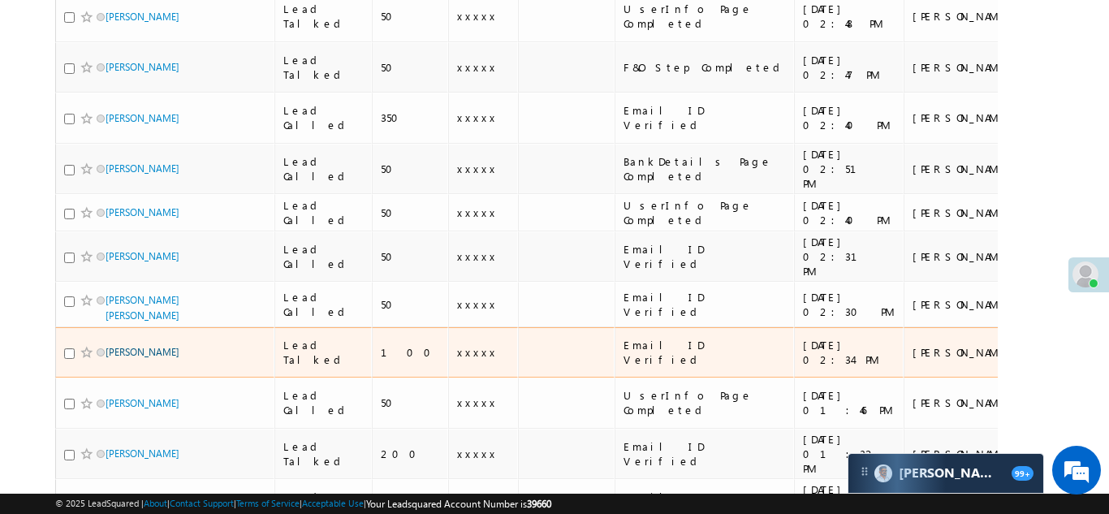
click at [140, 346] on link "[PERSON_NAME]" at bounding box center [142, 352] width 74 height 12
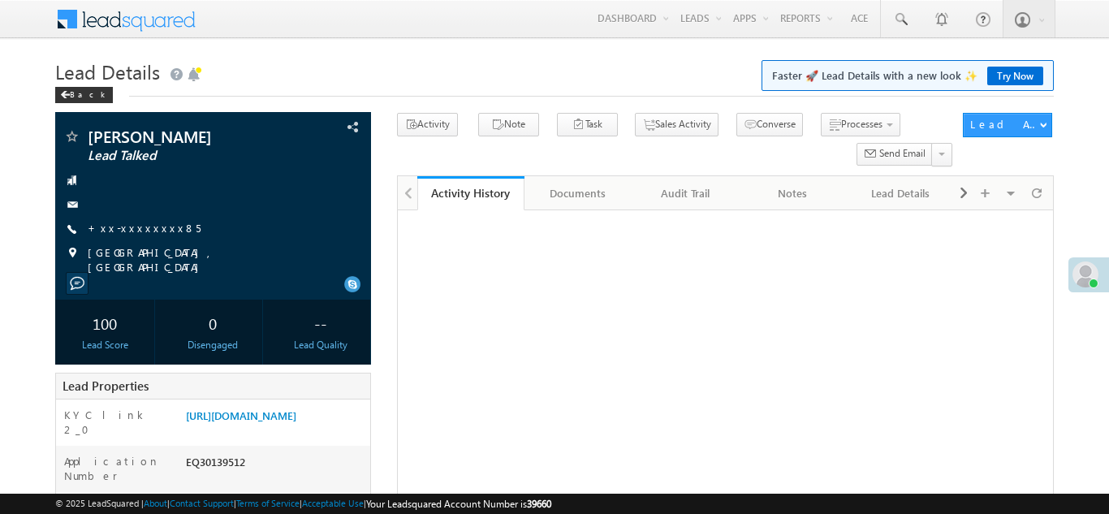
scroll to position [218, 0]
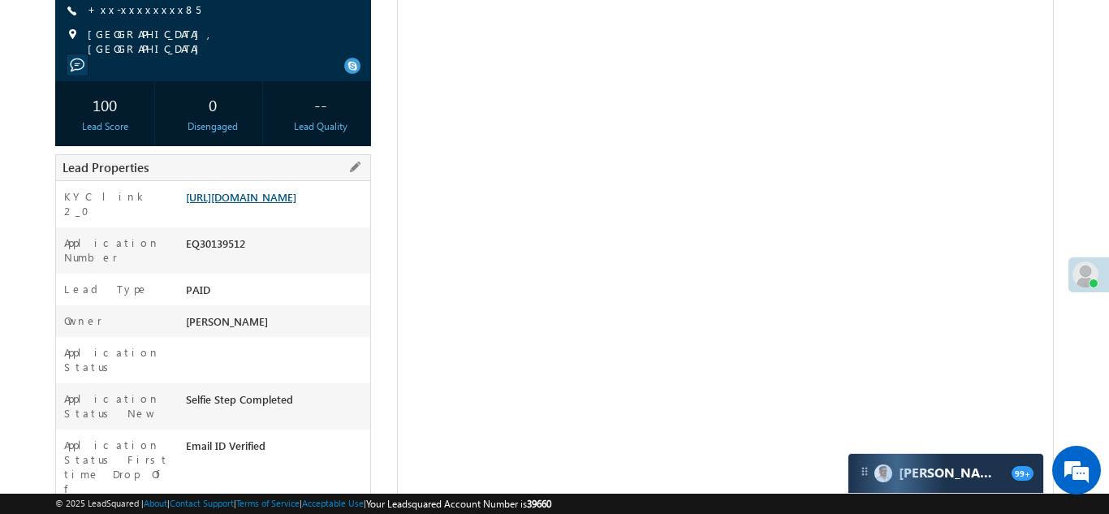
click at [286, 204] on link "https://angelbroking1-pk3em7sa.customui-test.leadsquared.com?leadId=7f28069d-66…" at bounding box center [241, 197] width 110 height 14
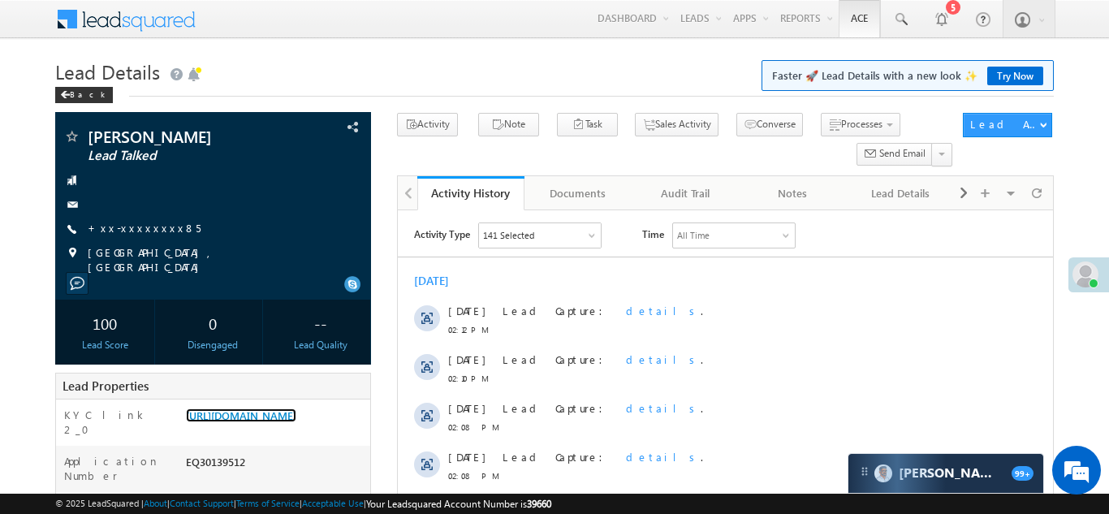
scroll to position [0, 0]
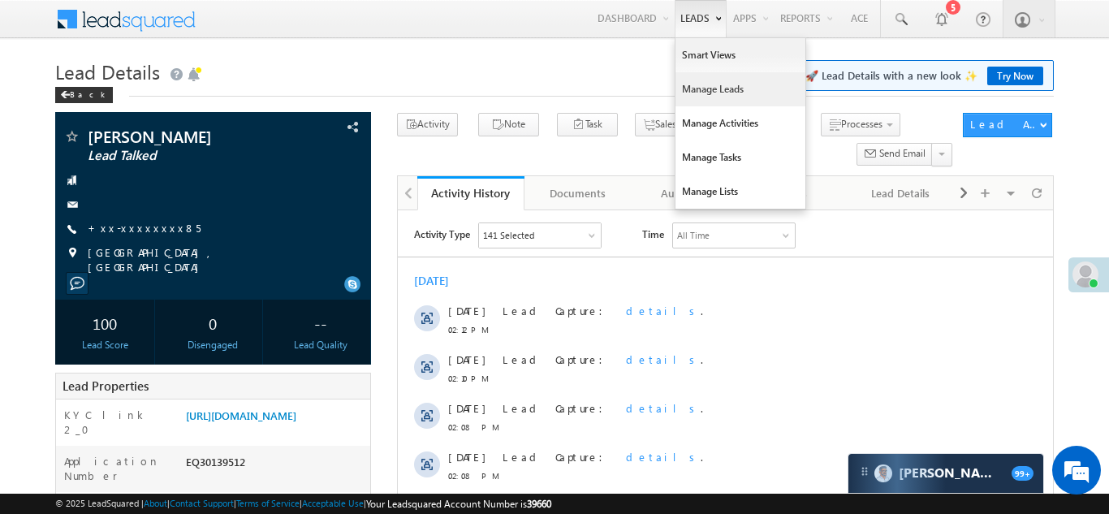
click at [693, 88] on link "Manage Leads" at bounding box center [740, 89] width 130 height 34
